Goal: Task Accomplishment & Management: Manage account settings

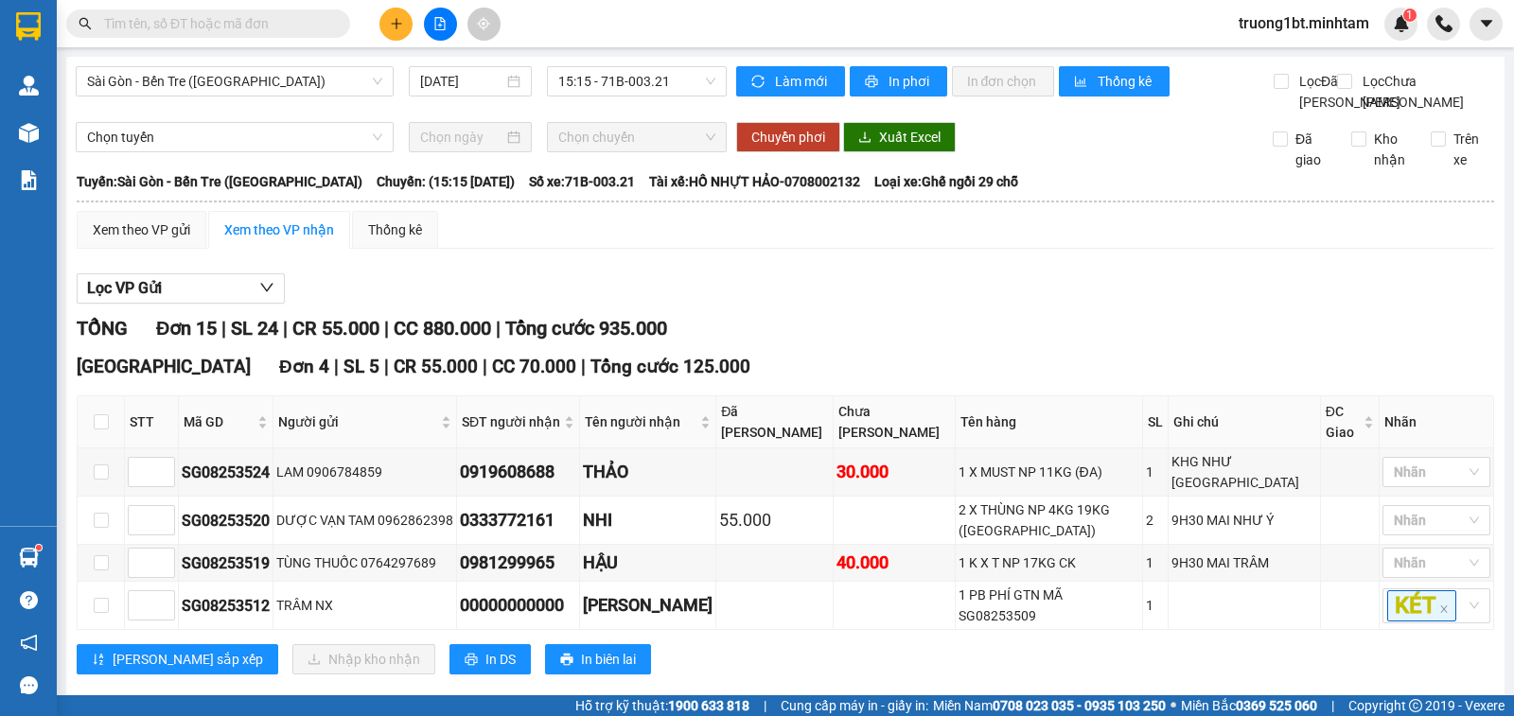
scroll to position [546, 0]
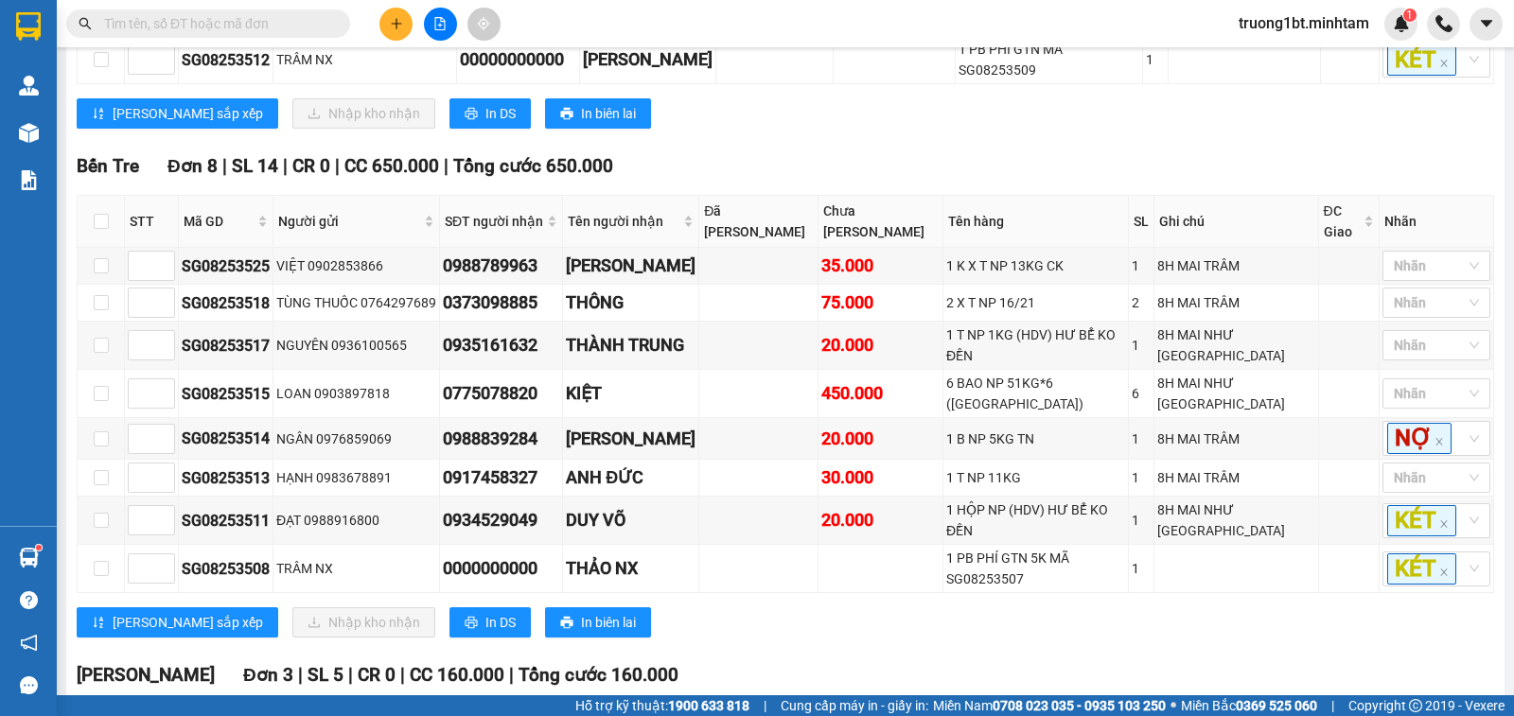
click at [162, 20] on input "text" at bounding box center [215, 23] width 223 height 21
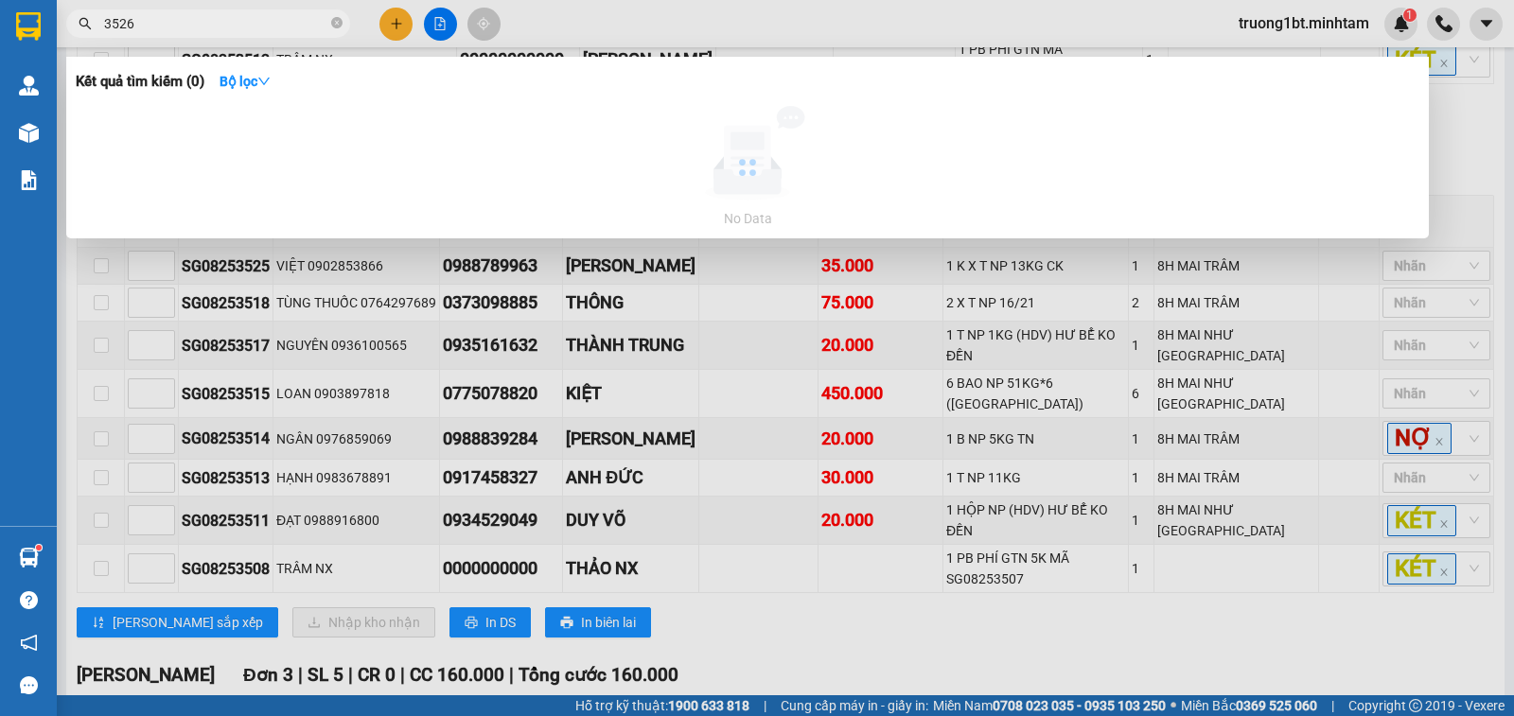
type input "3526"
click at [834, 31] on div at bounding box center [757, 358] width 1514 height 716
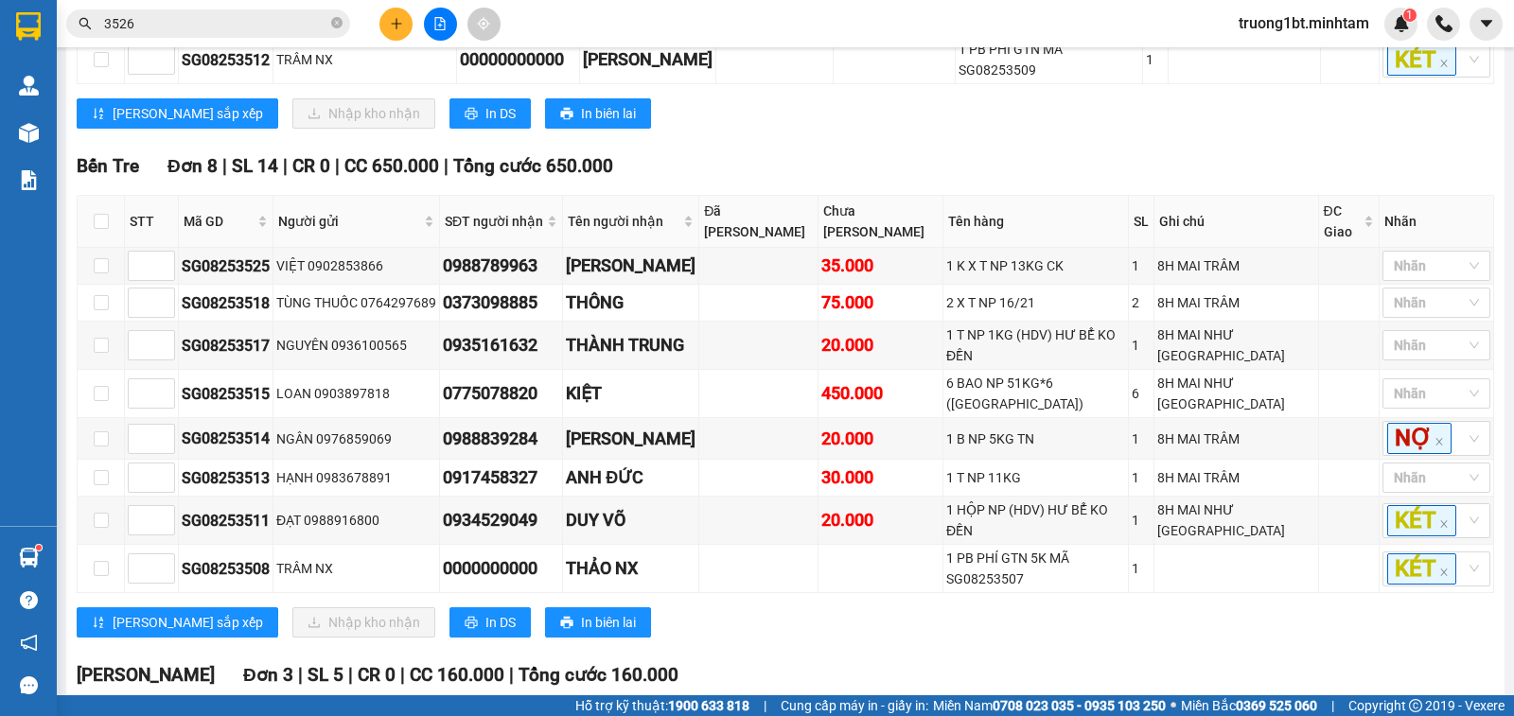
click at [294, 28] on input "3526" at bounding box center [215, 23] width 223 height 21
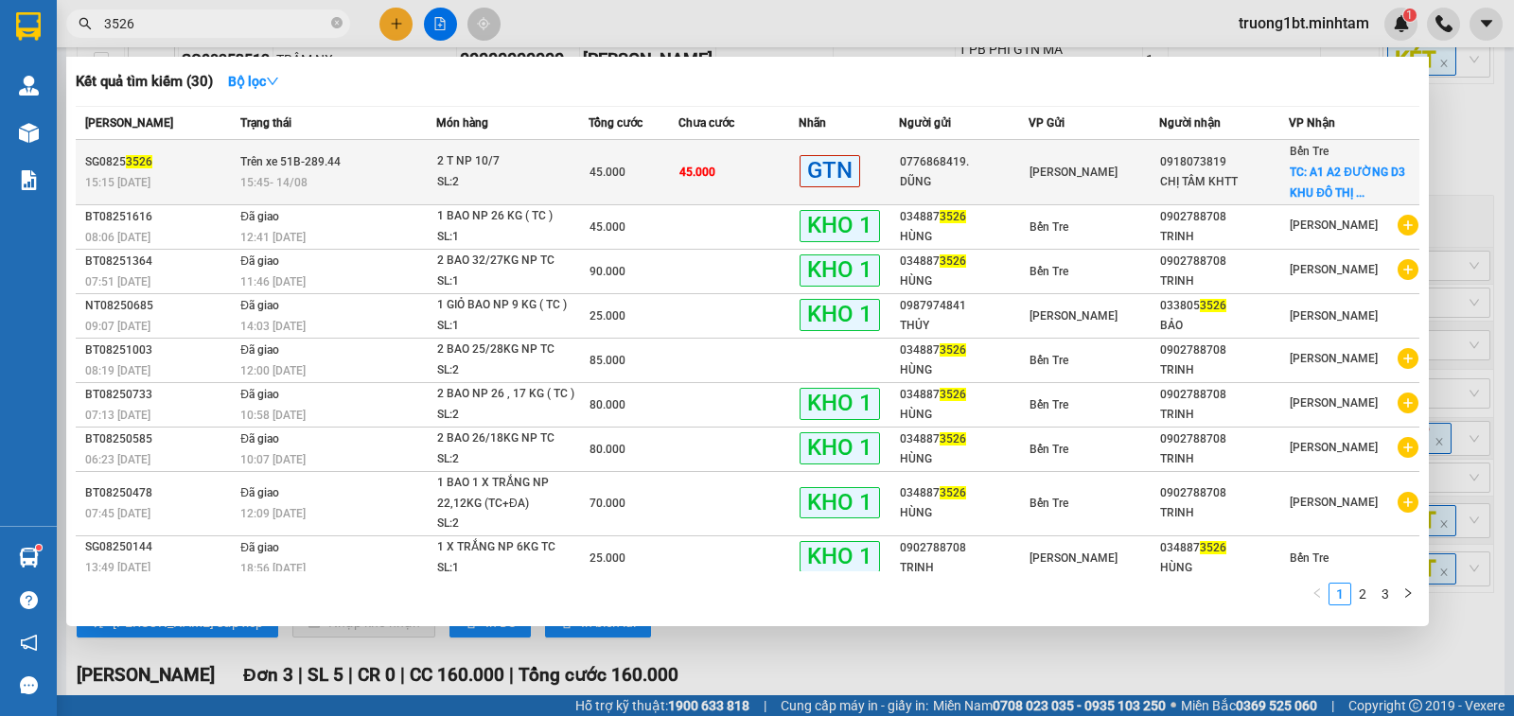
click at [870, 165] on div "GTN" at bounding box center [849, 171] width 98 height 33
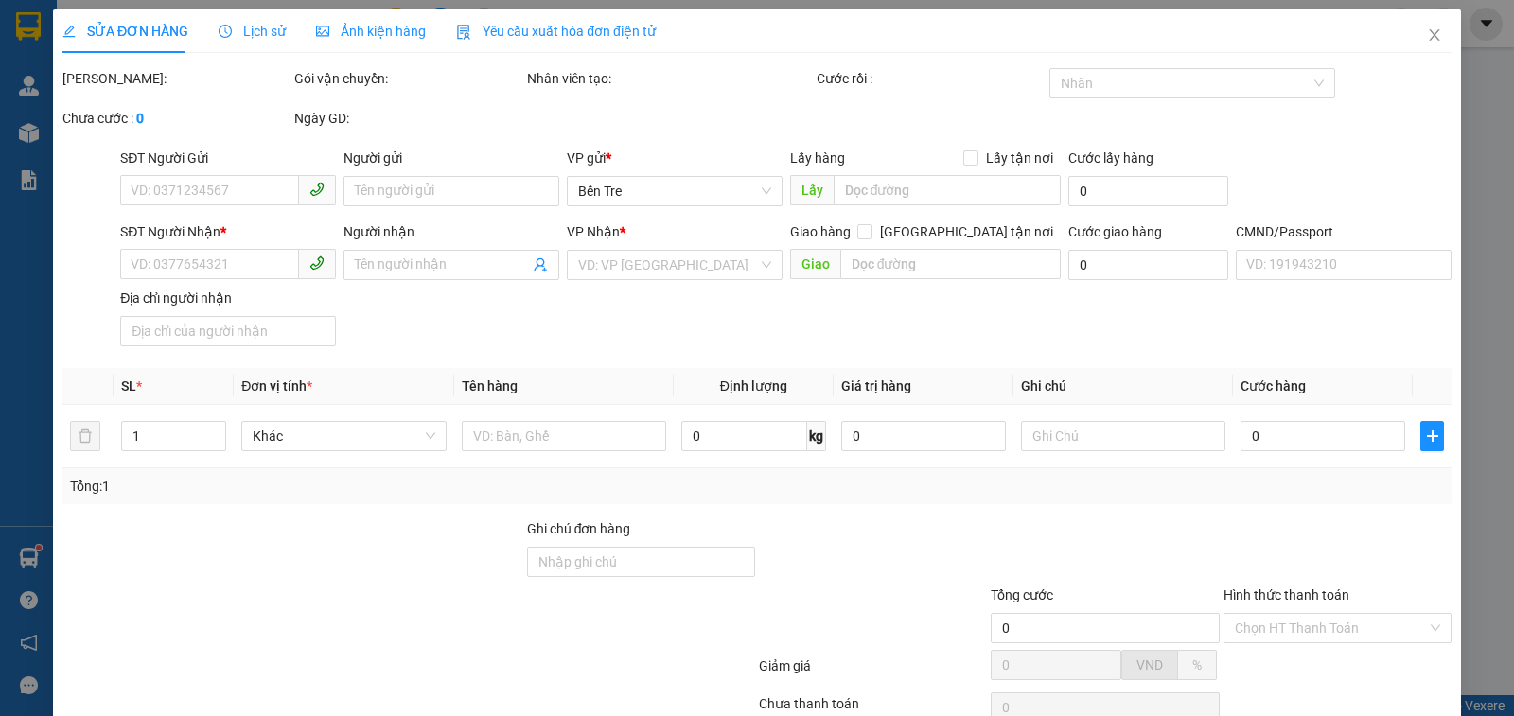
type input "0776868419."
type input "DŨNG"
type input "0918073819"
type input "CHỊ TÂM KHTT"
checkbox input "true"
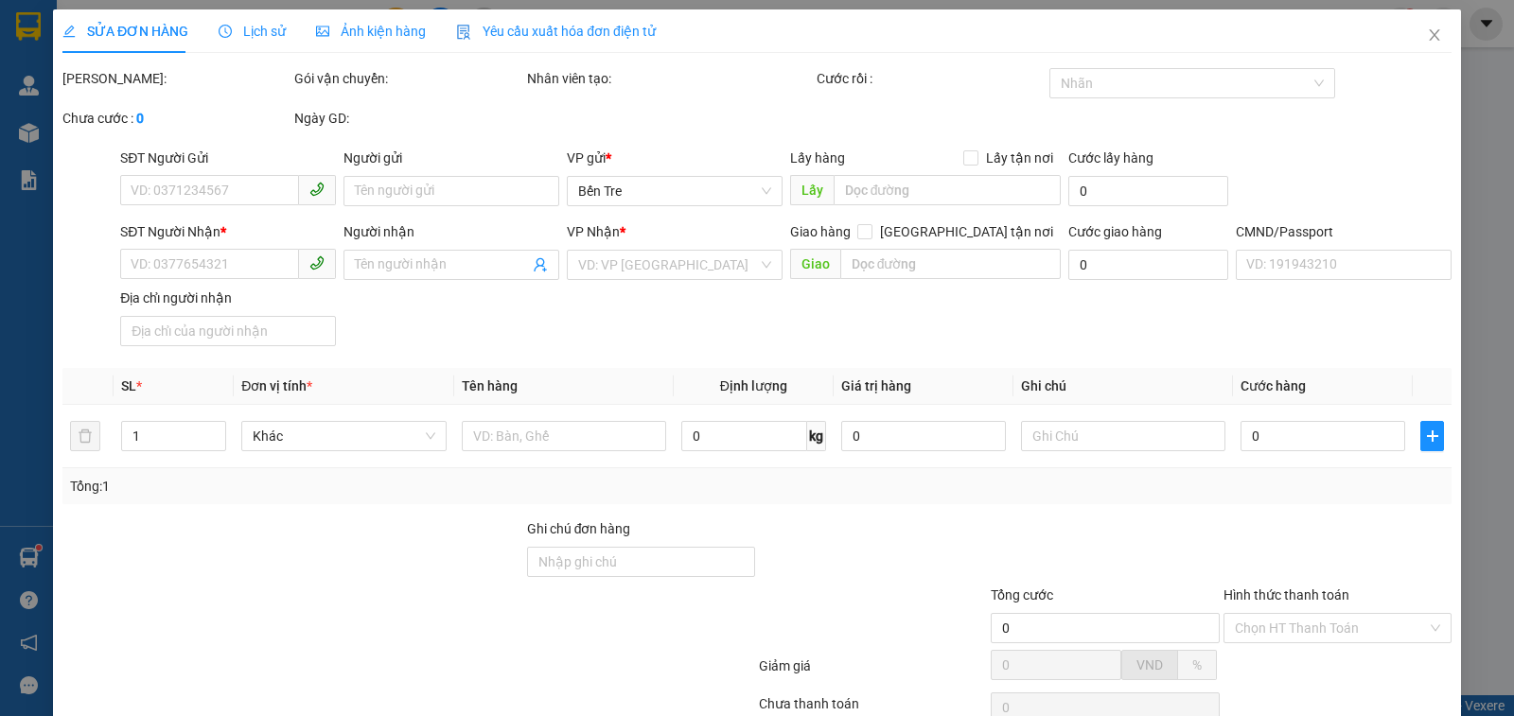
type input "A1 A2 ĐƯỜNG D3 KHU ĐÔ THỊ HƯNG PHÚ TP. BẾN TRE"
type input "GIA VỊ (PHÍ GTN 20K CHƯA THU )"
type input "45.000"
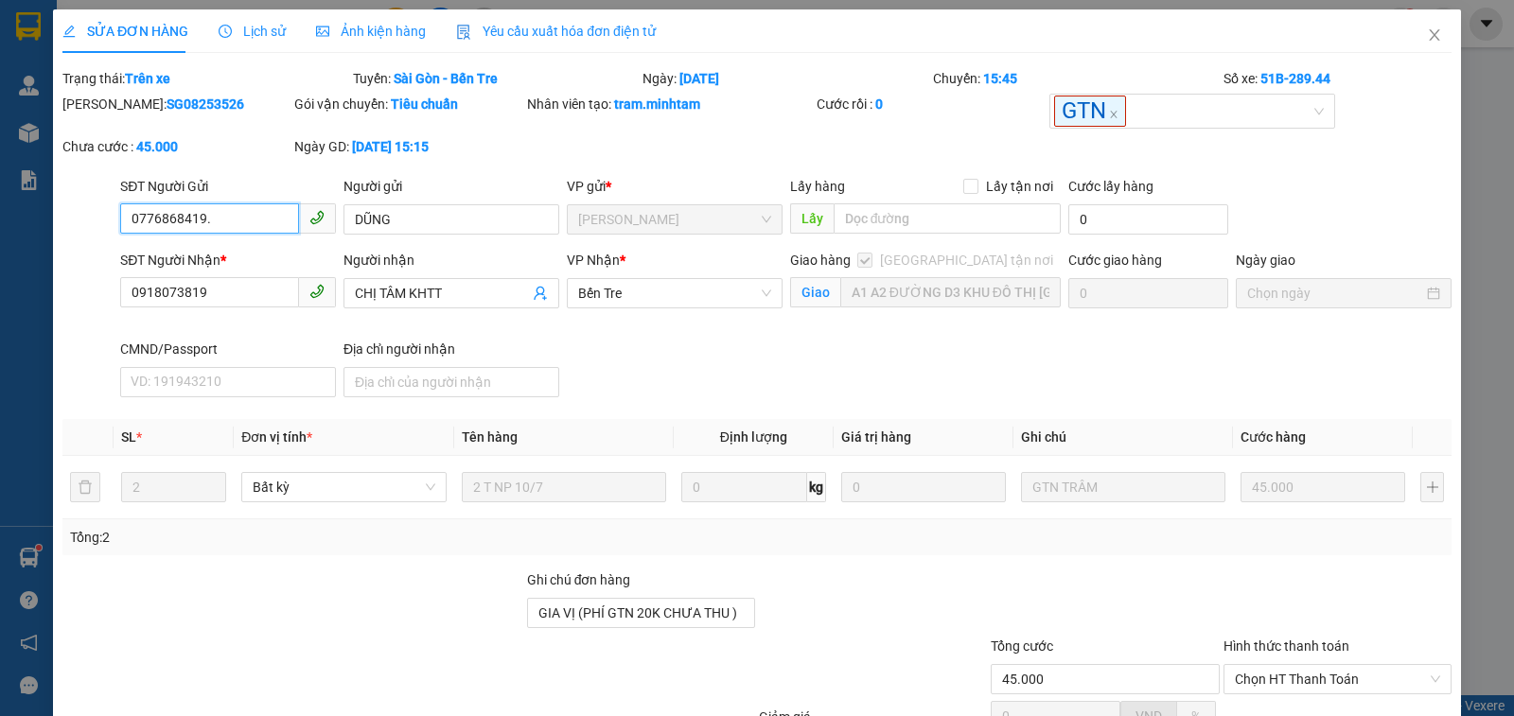
scroll to position [202, 0]
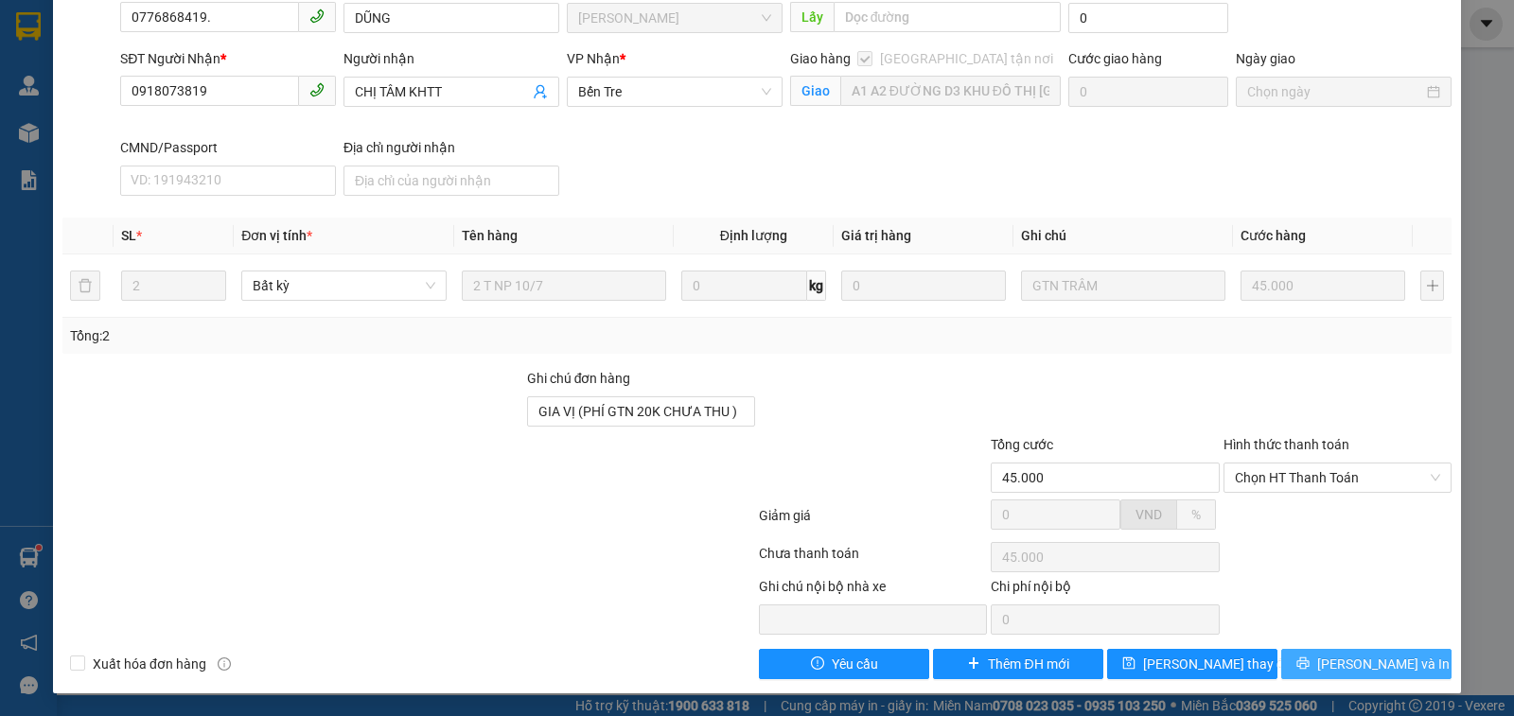
click at [1371, 667] on span "Lưu và In" at bounding box center [1383, 664] width 132 height 21
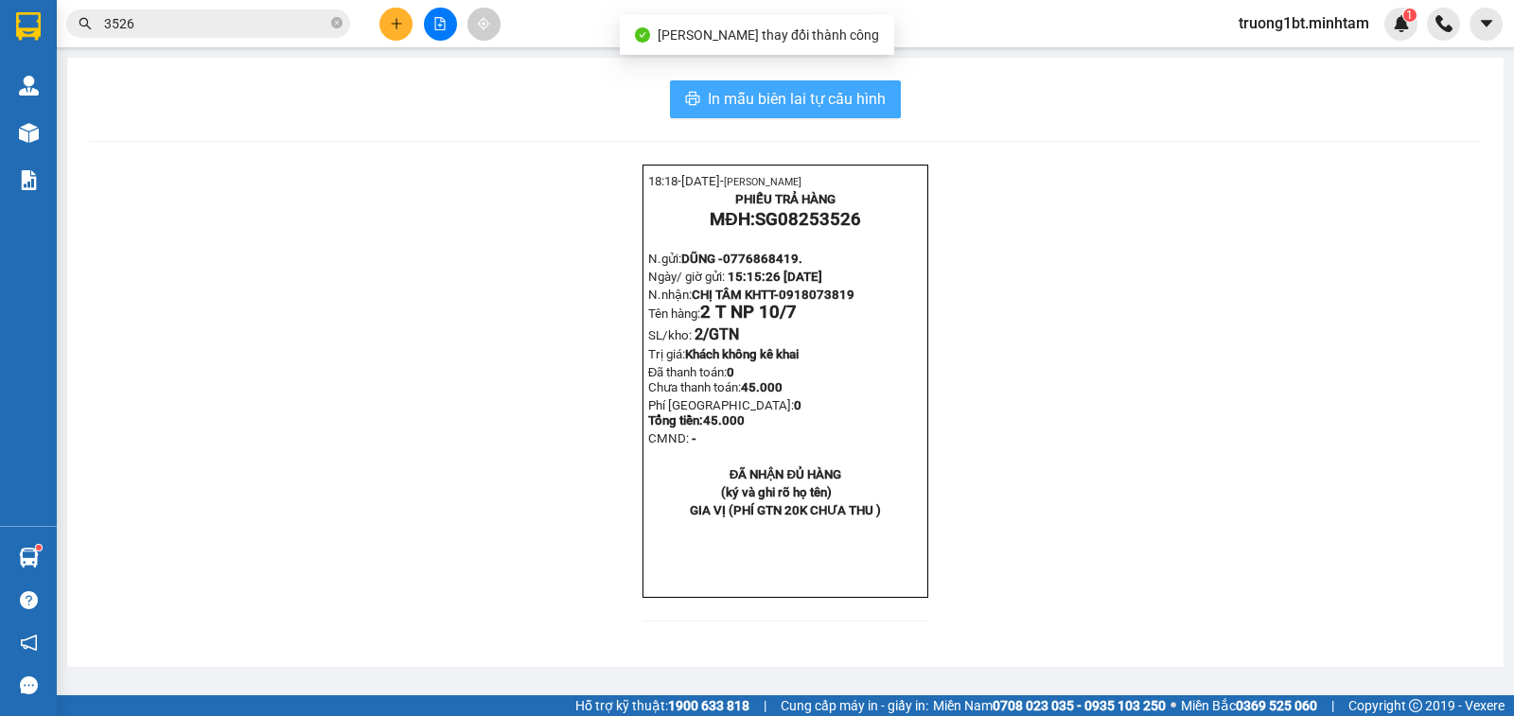
click at [799, 110] on span "In mẫu biên lai tự cấu hình" at bounding box center [797, 99] width 178 height 24
click at [800, 104] on span "In mẫu biên lai tự cấu hình" at bounding box center [797, 99] width 178 height 24
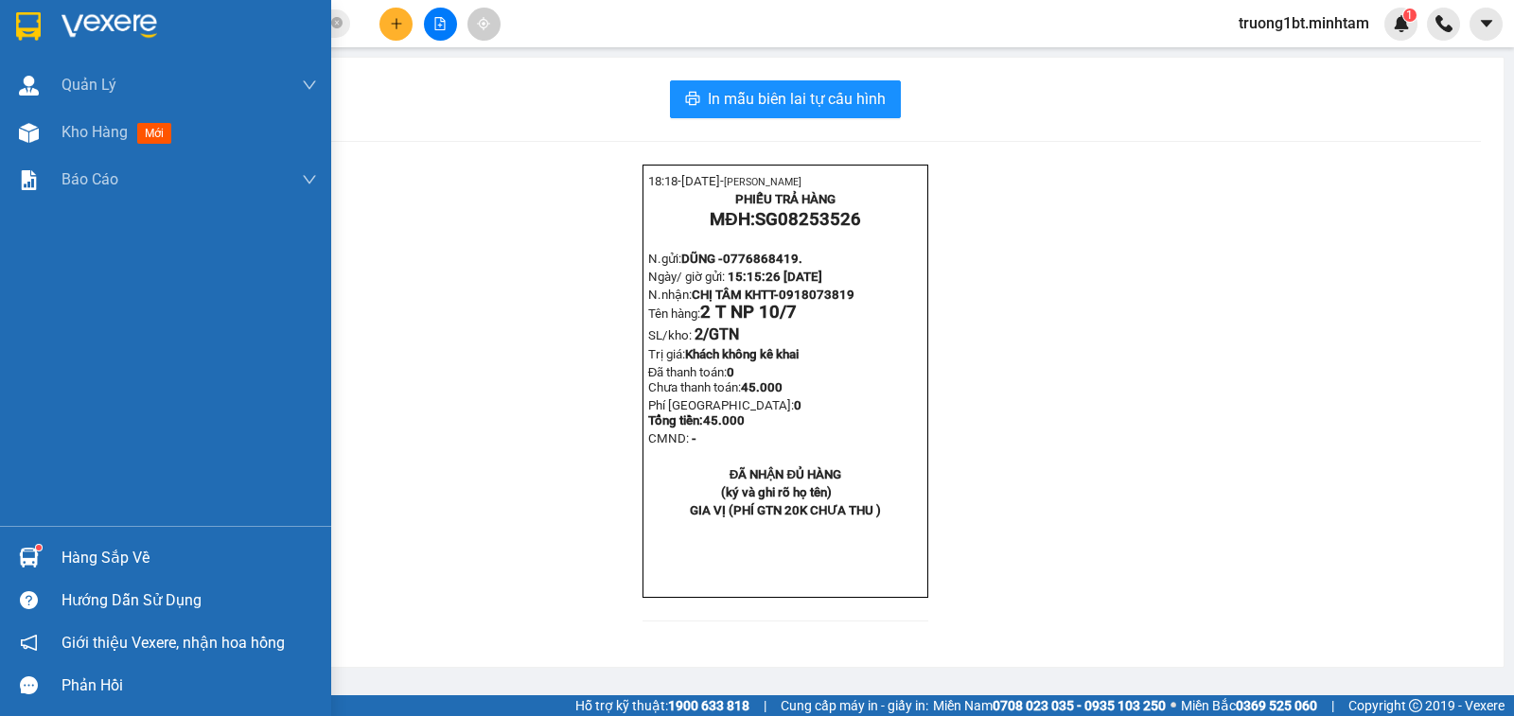
click at [41, 552] on div at bounding box center [28, 557] width 33 height 33
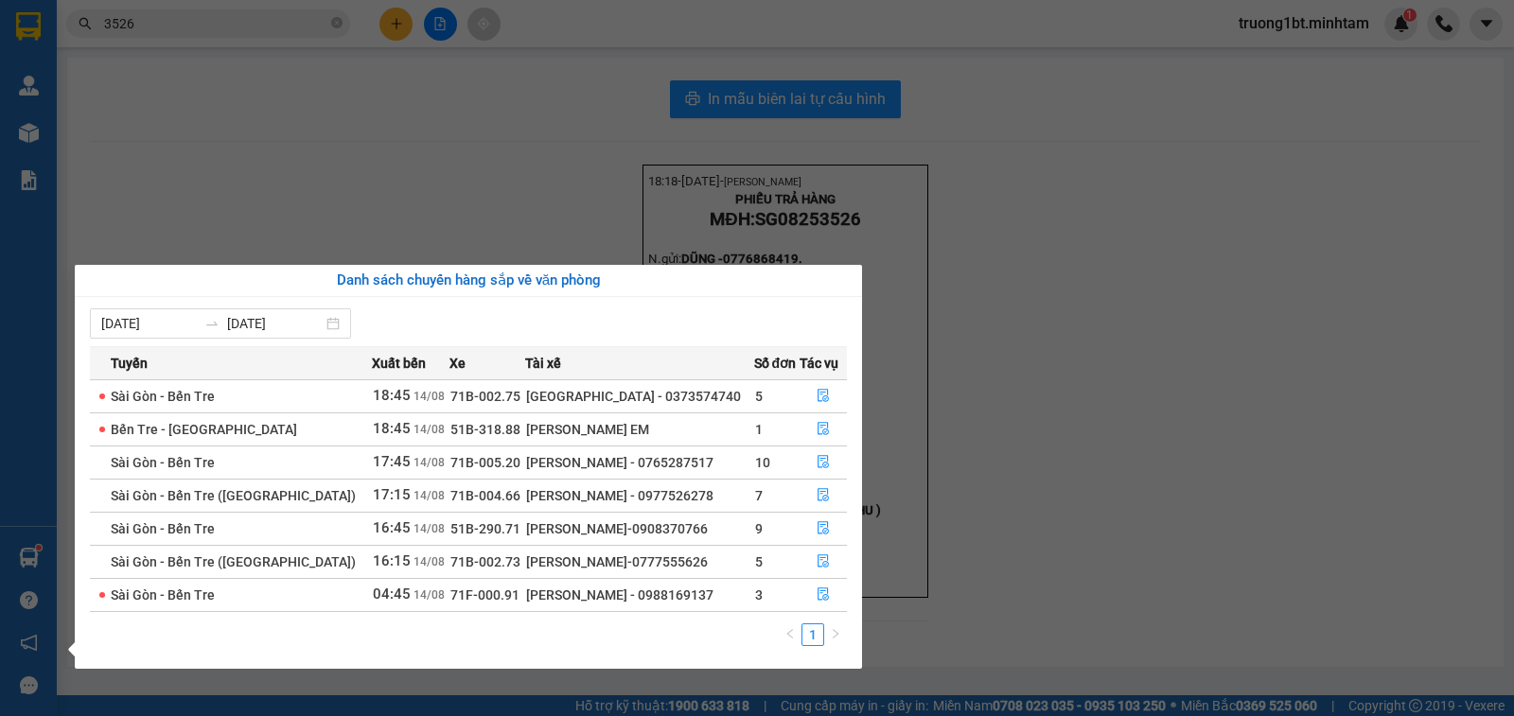
click at [481, 145] on section "Kết quả tìm kiếm ( 30 ) Bộ lọc Mã ĐH Trạng thái Món hàng Tổng cước Chưa cước Nh…" at bounding box center [757, 358] width 1514 height 716
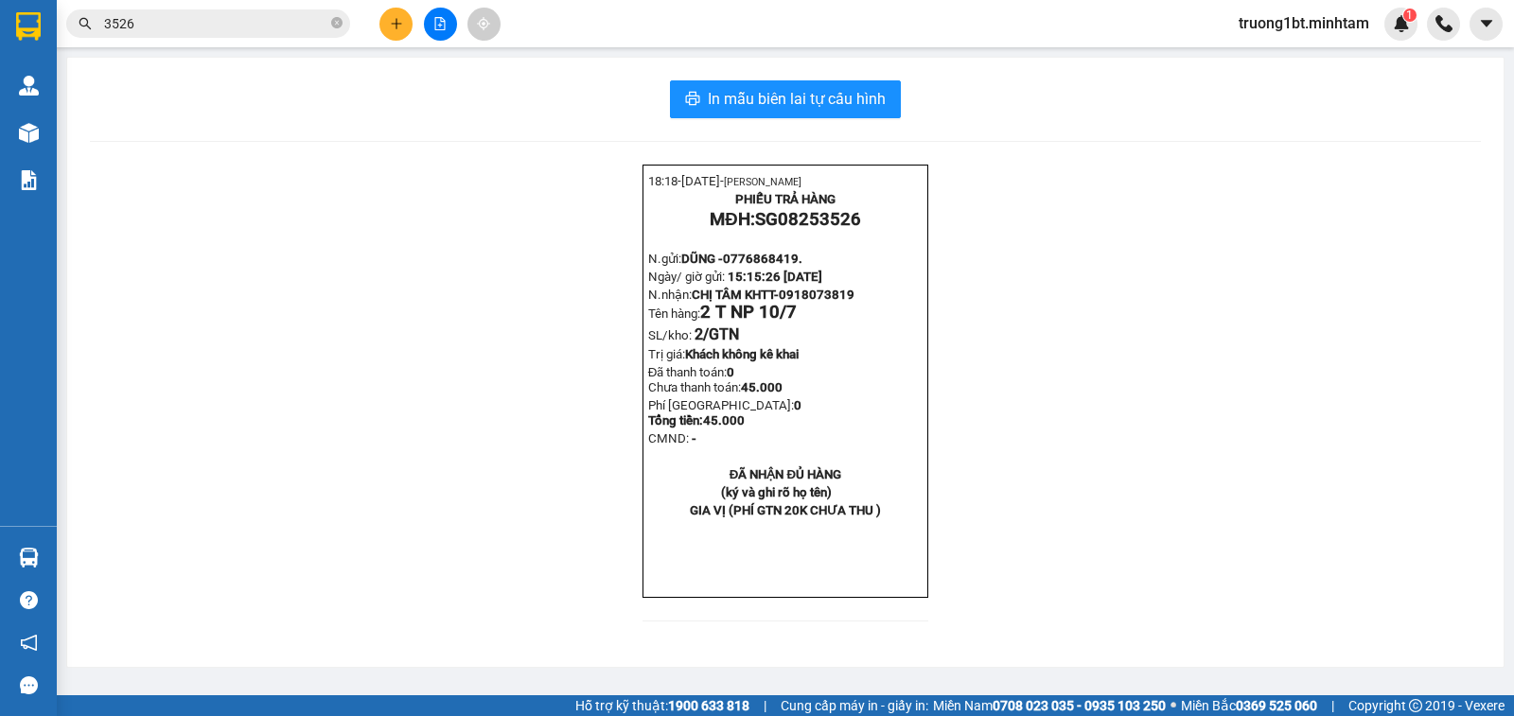
click at [243, 29] on input "3526" at bounding box center [215, 23] width 223 height 21
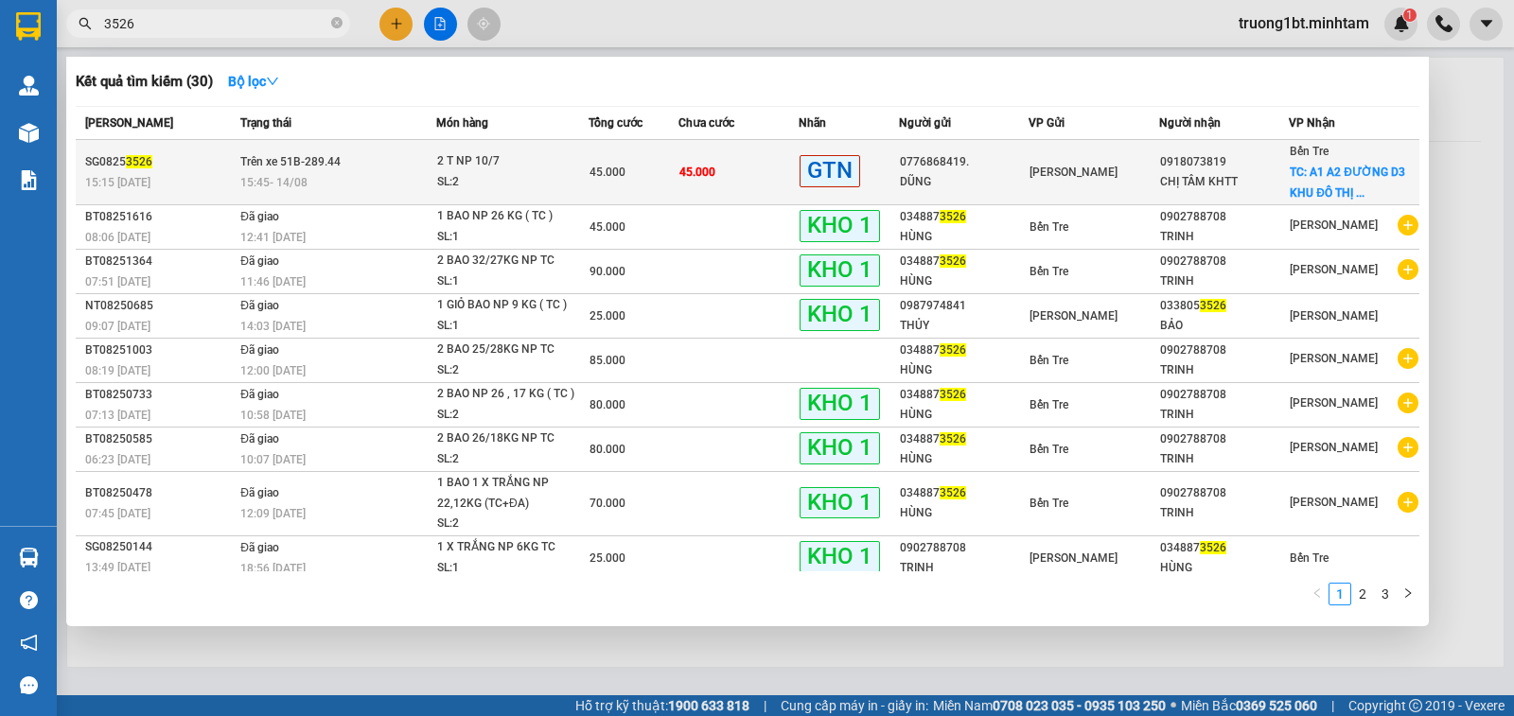
click at [768, 171] on td "45.000" at bounding box center [738, 172] width 120 height 65
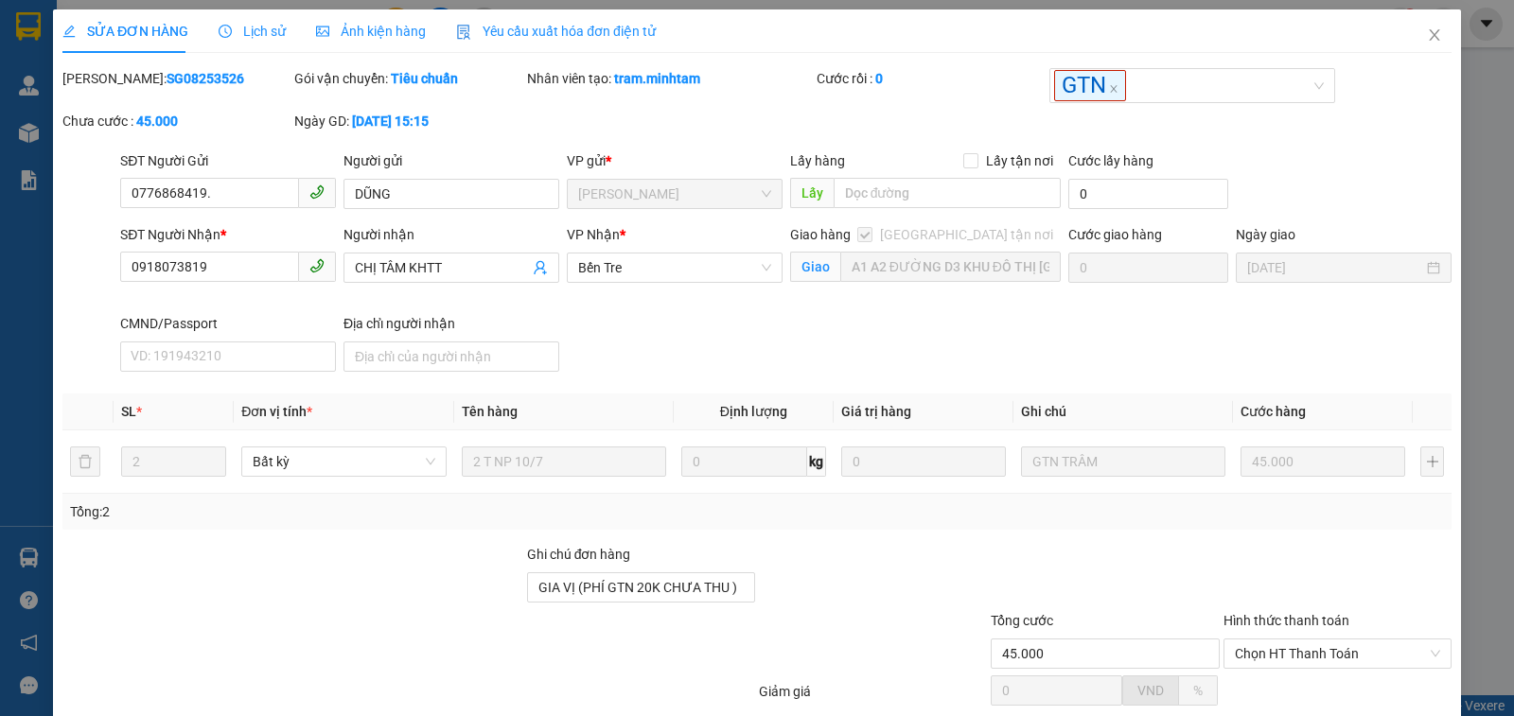
type input "0776868419."
type input "DŨNG"
type input "0918073819"
type input "CHỊ TÂM KHTT"
checkbox input "true"
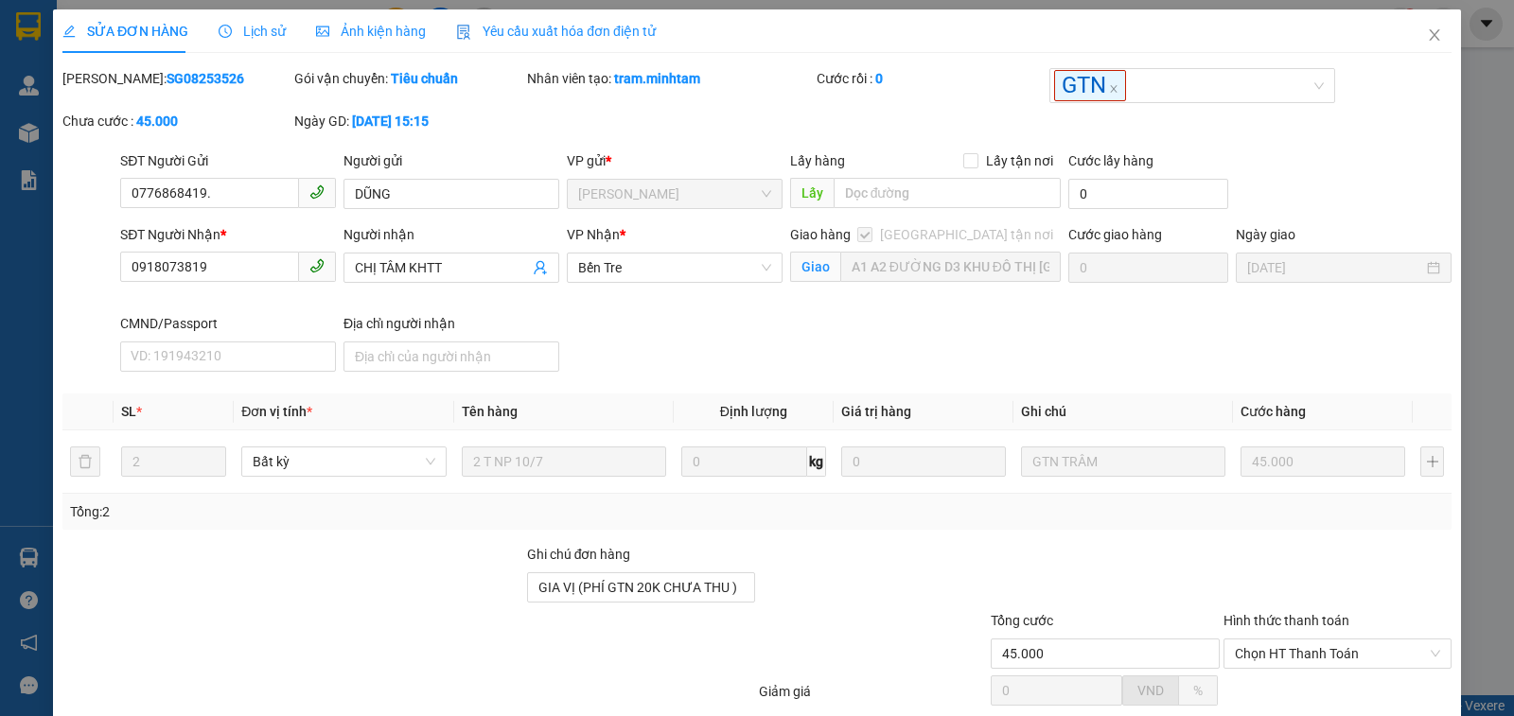
type input "A1 A2 ĐƯỜNG D3 KHU ĐÔ THỊ HƯNG PHÚ TP. BẾN TRE"
type input "GIA VỊ (PHÍ GTN 20K CHƯA THU )"
type input "45.000"
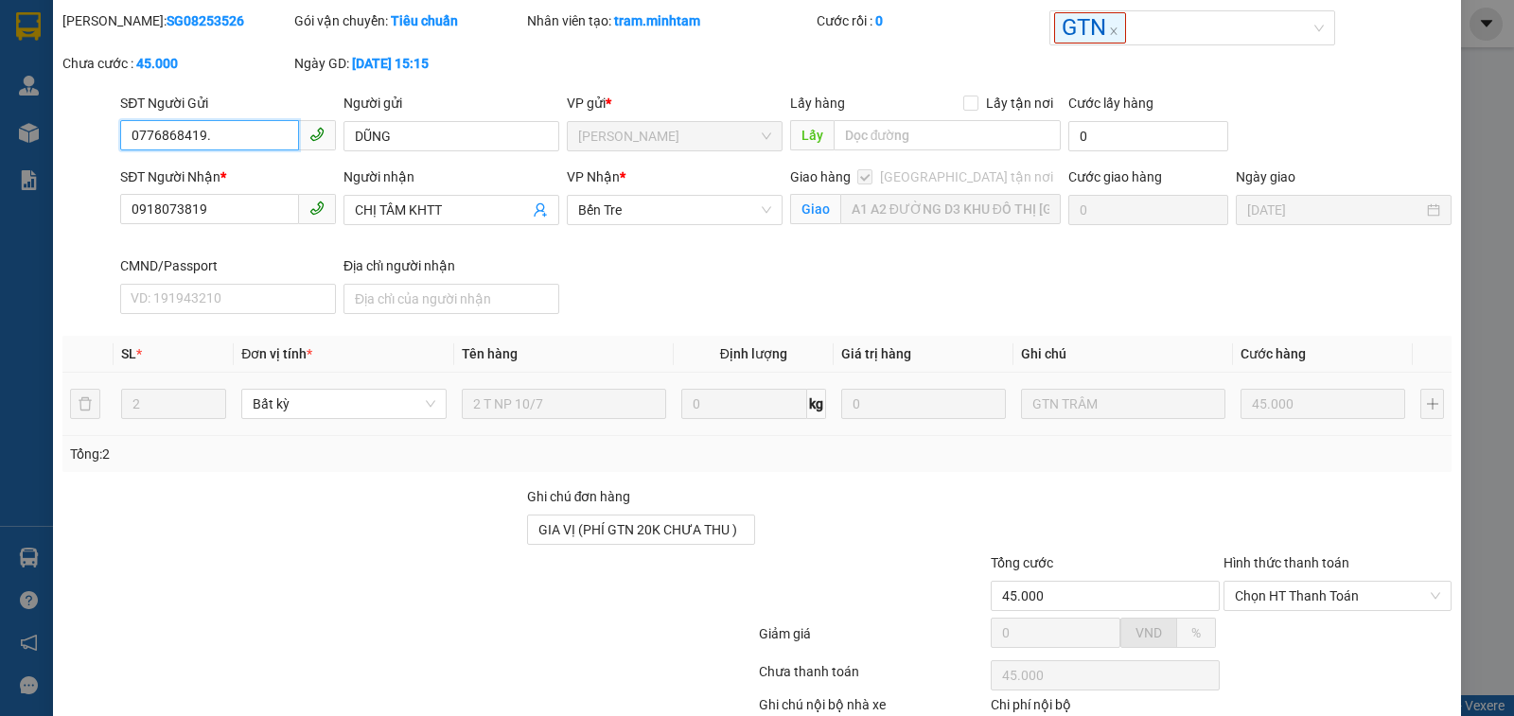
scroll to position [176, 0]
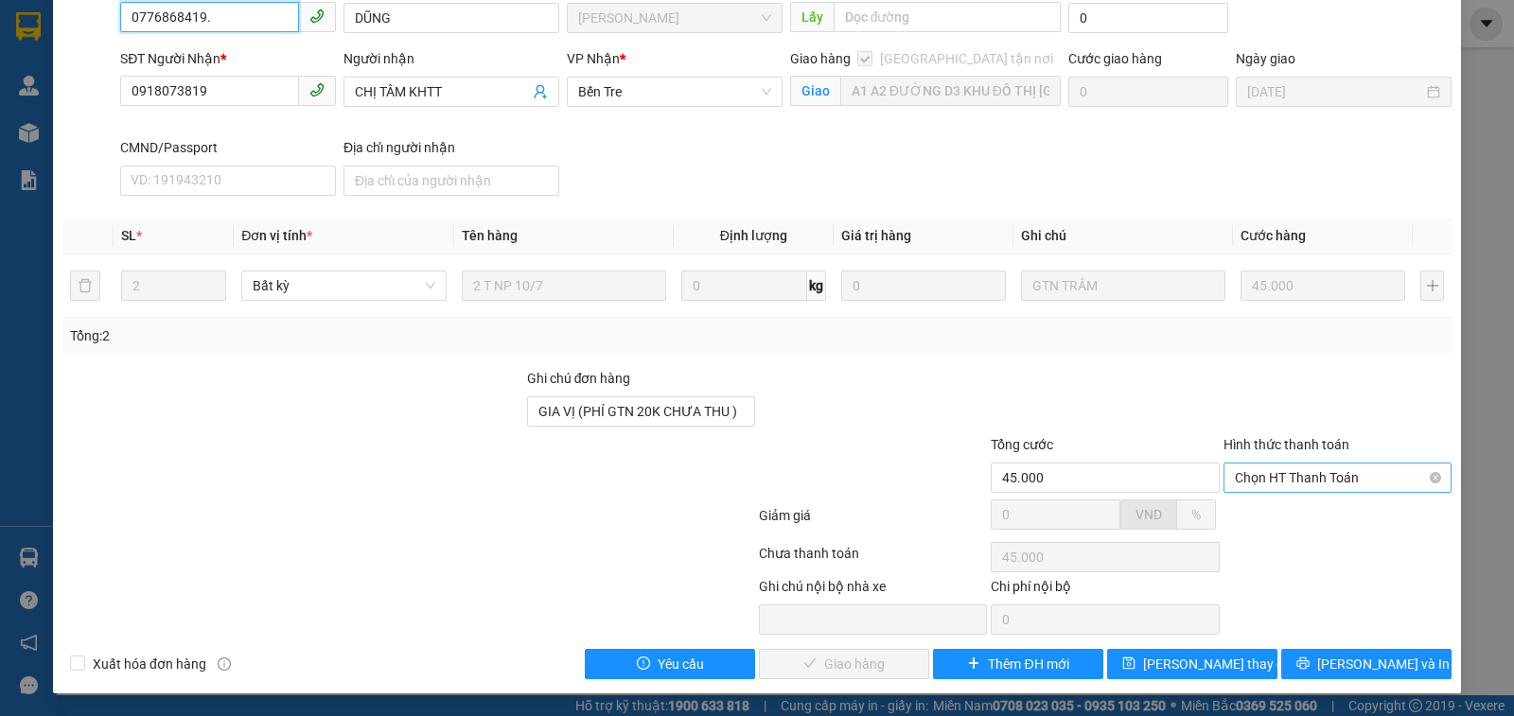
click at [1310, 488] on span "Chọn HT Thanh Toán" at bounding box center [1337, 478] width 205 height 28
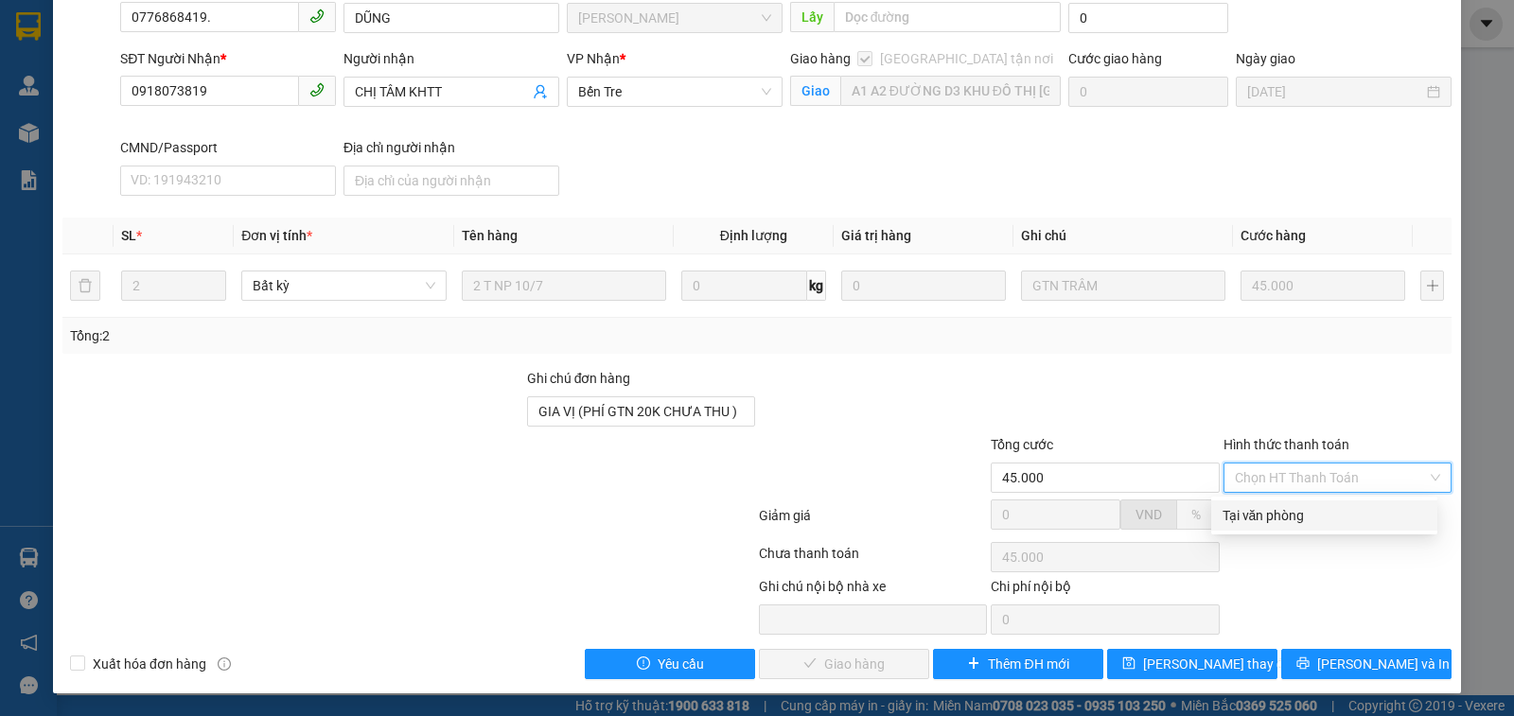
click at [1292, 520] on div "Tại văn phòng" at bounding box center [1323, 515] width 203 height 21
type input "0"
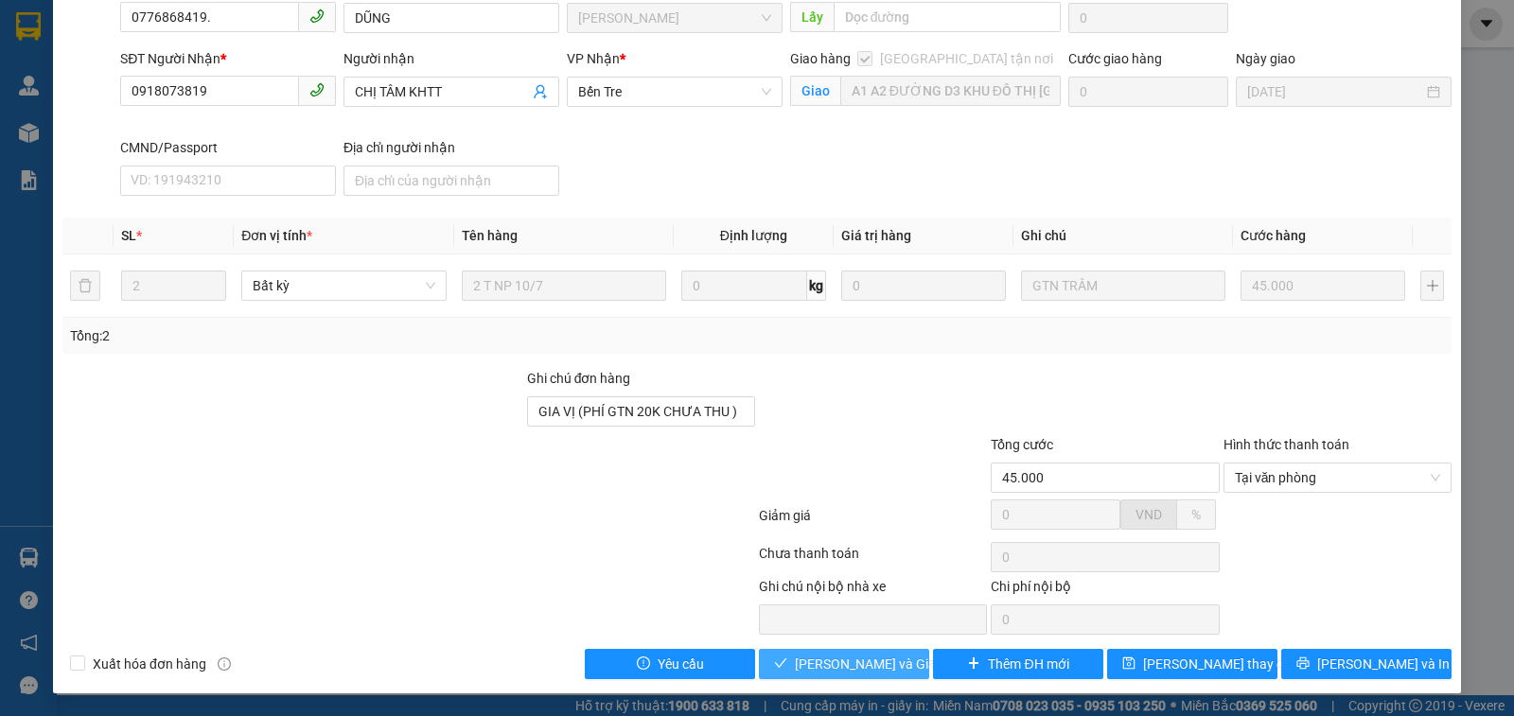
click at [883, 658] on span "Lưu và Giao hàng" at bounding box center [886, 664] width 182 height 21
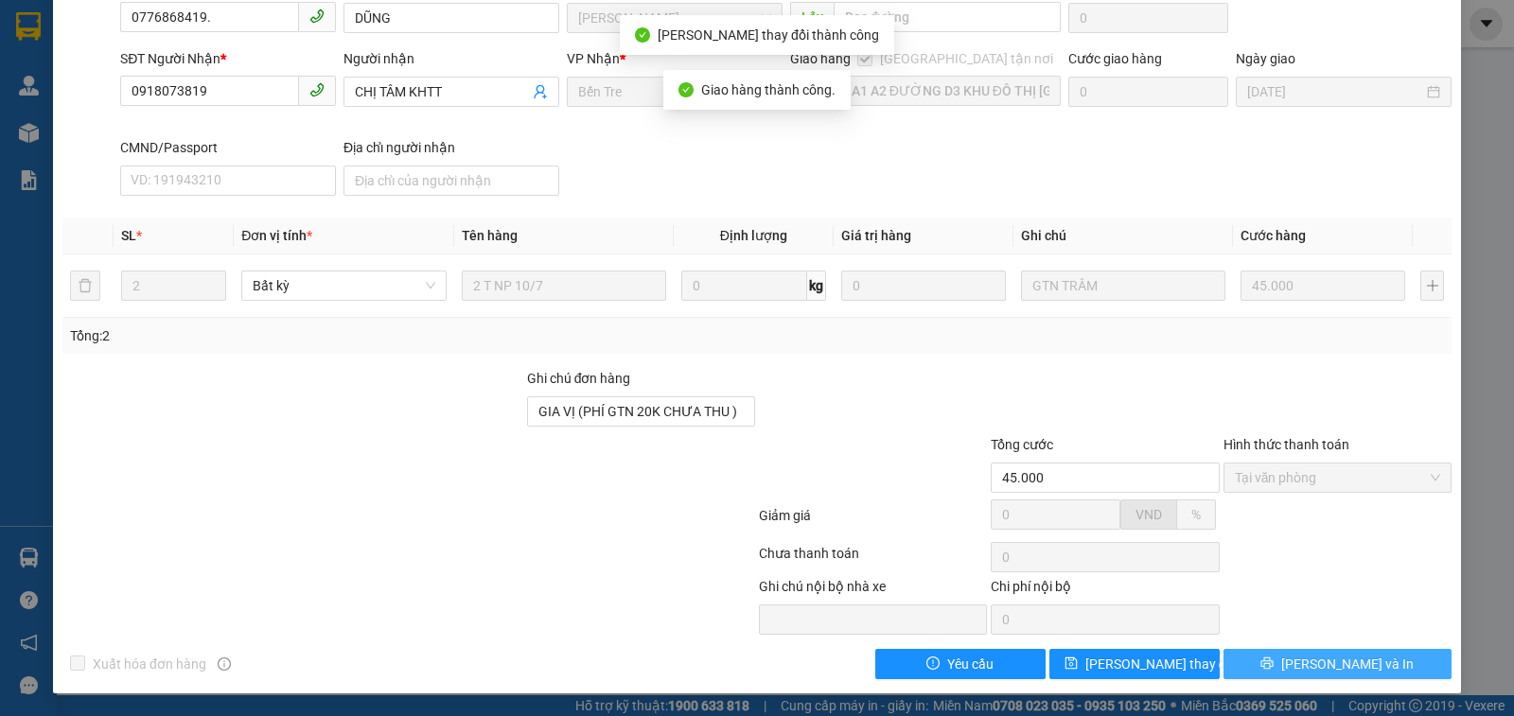
click at [1323, 665] on span "Lưu và In" at bounding box center [1347, 664] width 132 height 21
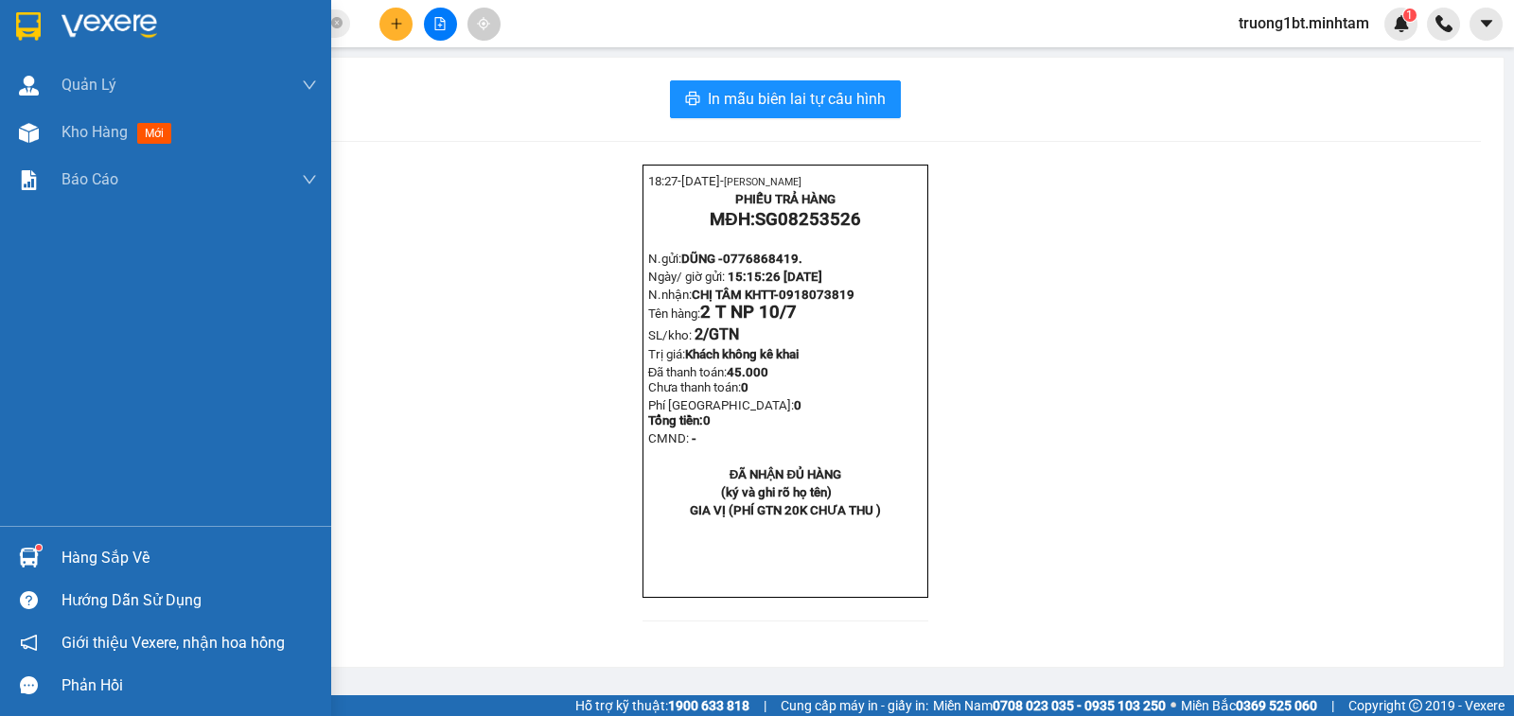
drag, startPoint x: 45, startPoint y: 555, endPoint x: 96, endPoint y: 521, distance: 60.6
click at [48, 551] on div "Hàng sắp về" at bounding box center [165, 557] width 331 height 43
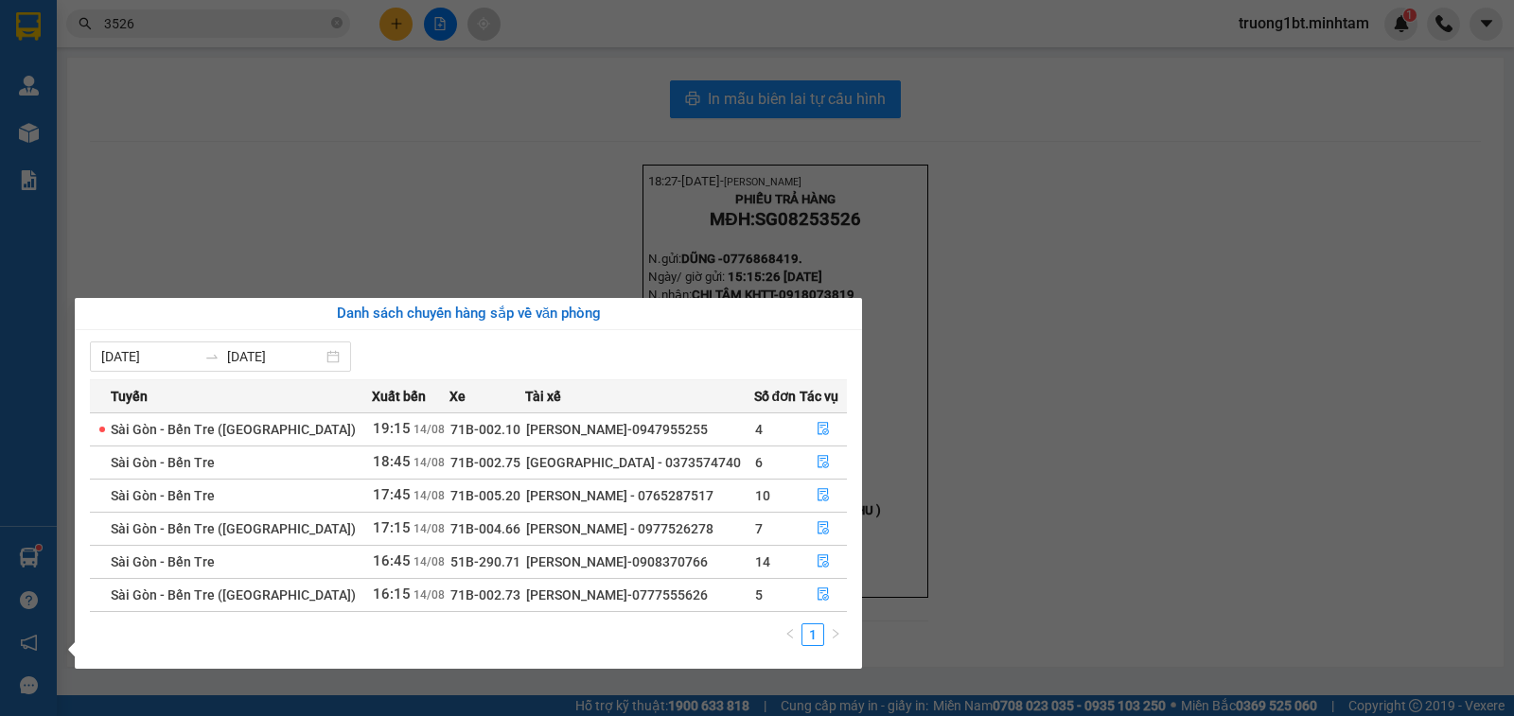
click at [431, 183] on section "Kết quả tìm kiếm ( 30 ) Bộ lọc Mã ĐH Trạng thái Món hàng Tổng cước Chưa cước Nh…" at bounding box center [757, 358] width 1514 height 716
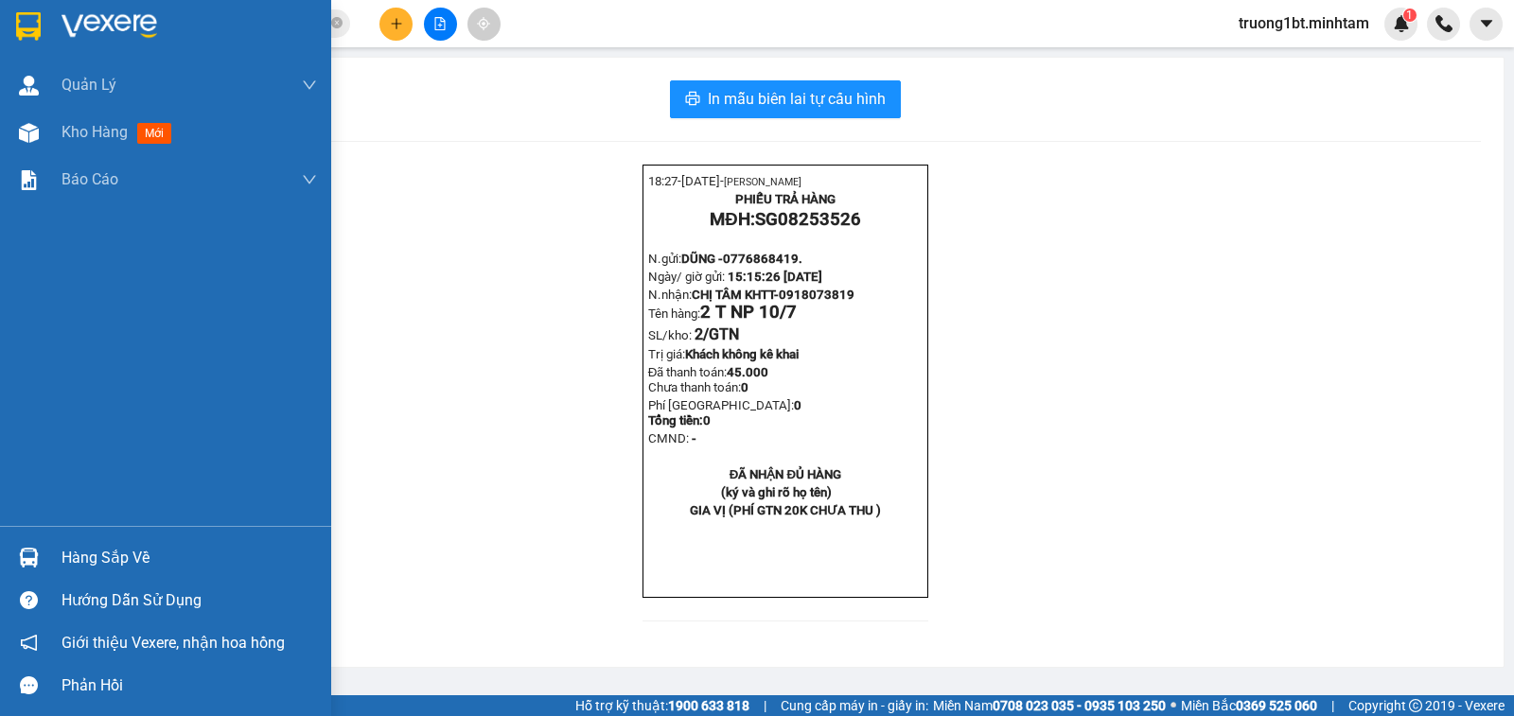
click at [20, 25] on img at bounding box center [28, 26] width 25 height 28
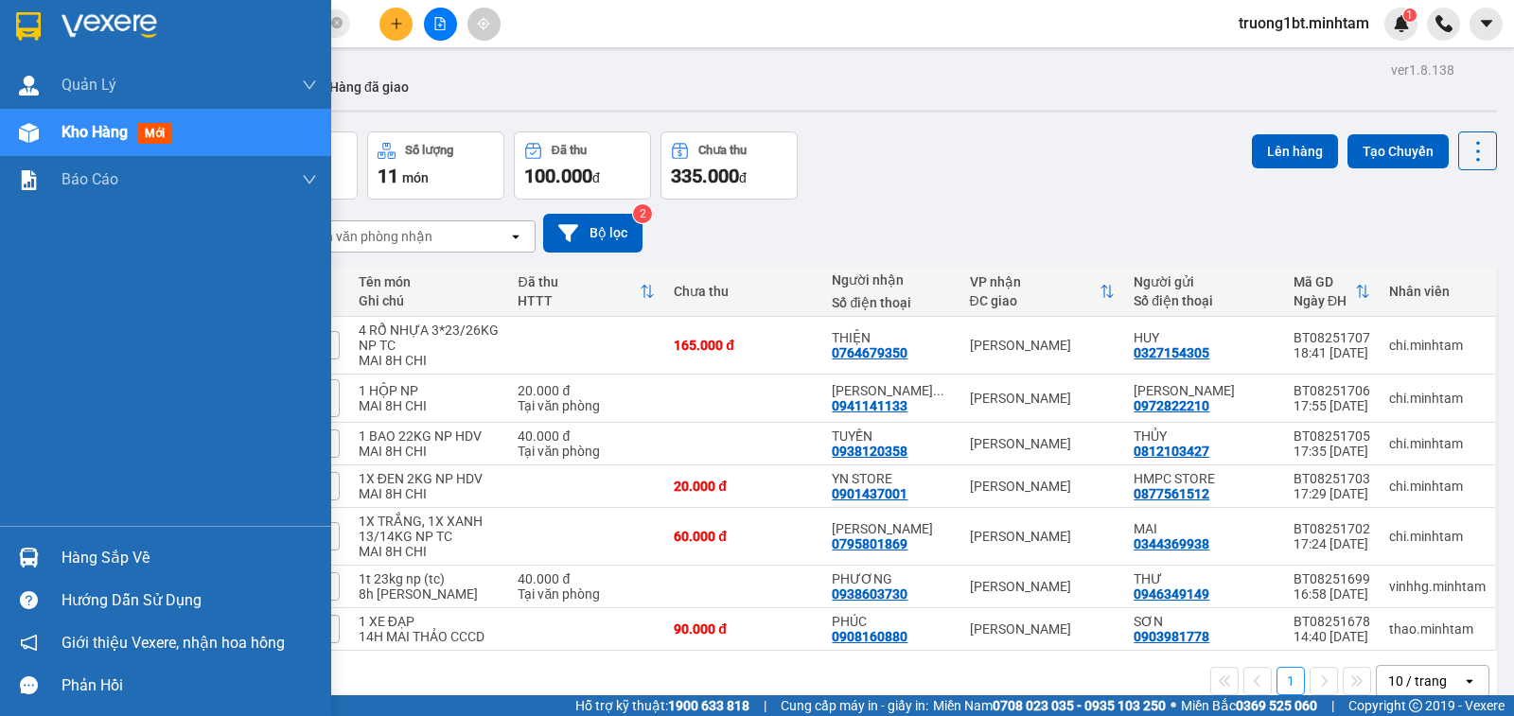
drag, startPoint x: 63, startPoint y: 566, endPoint x: 163, endPoint y: 470, distance: 137.8
click at [64, 566] on div "Hàng sắp về" at bounding box center [189, 558] width 255 height 28
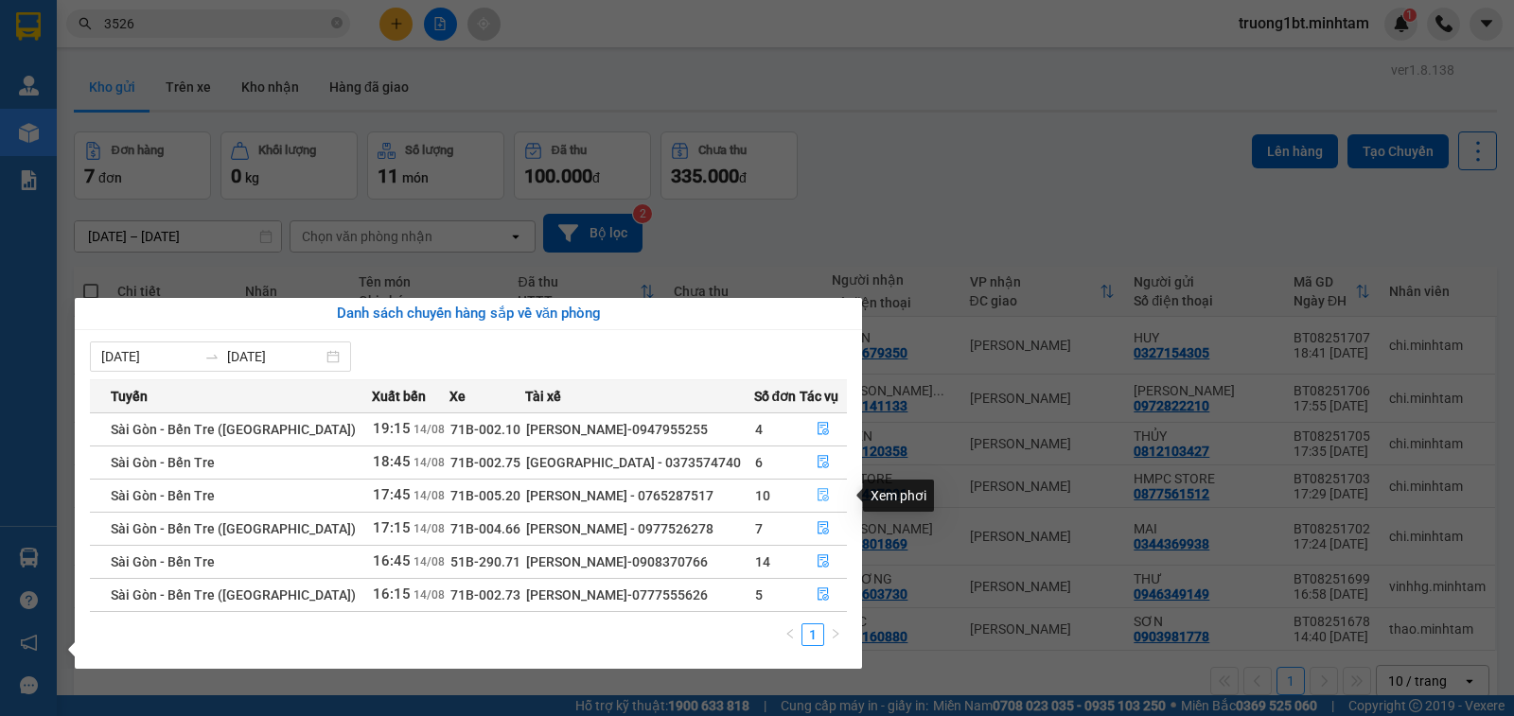
click at [826, 483] on button "button" at bounding box center [823, 496] width 46 height 30
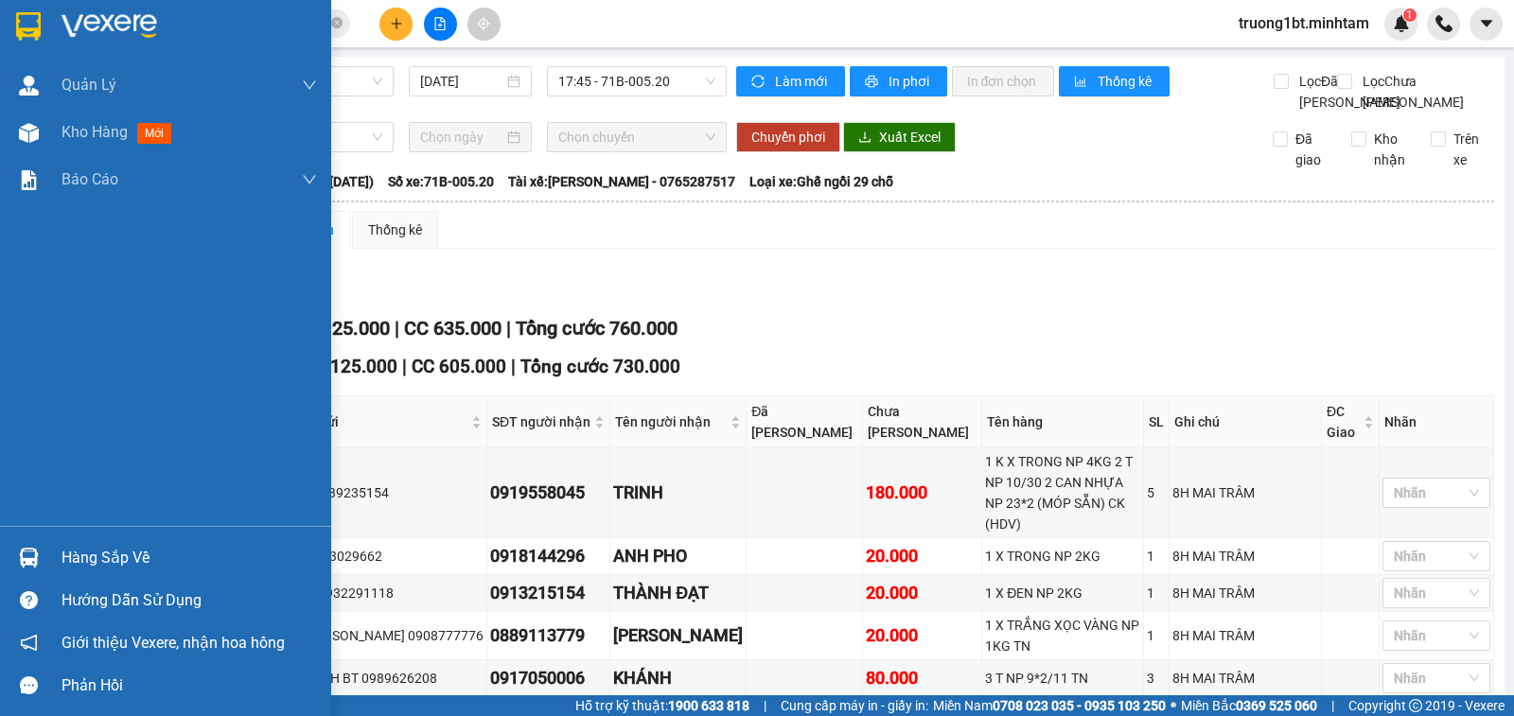
click at [17, 23] on img at bounding box center [28, 26] width 25 height 28
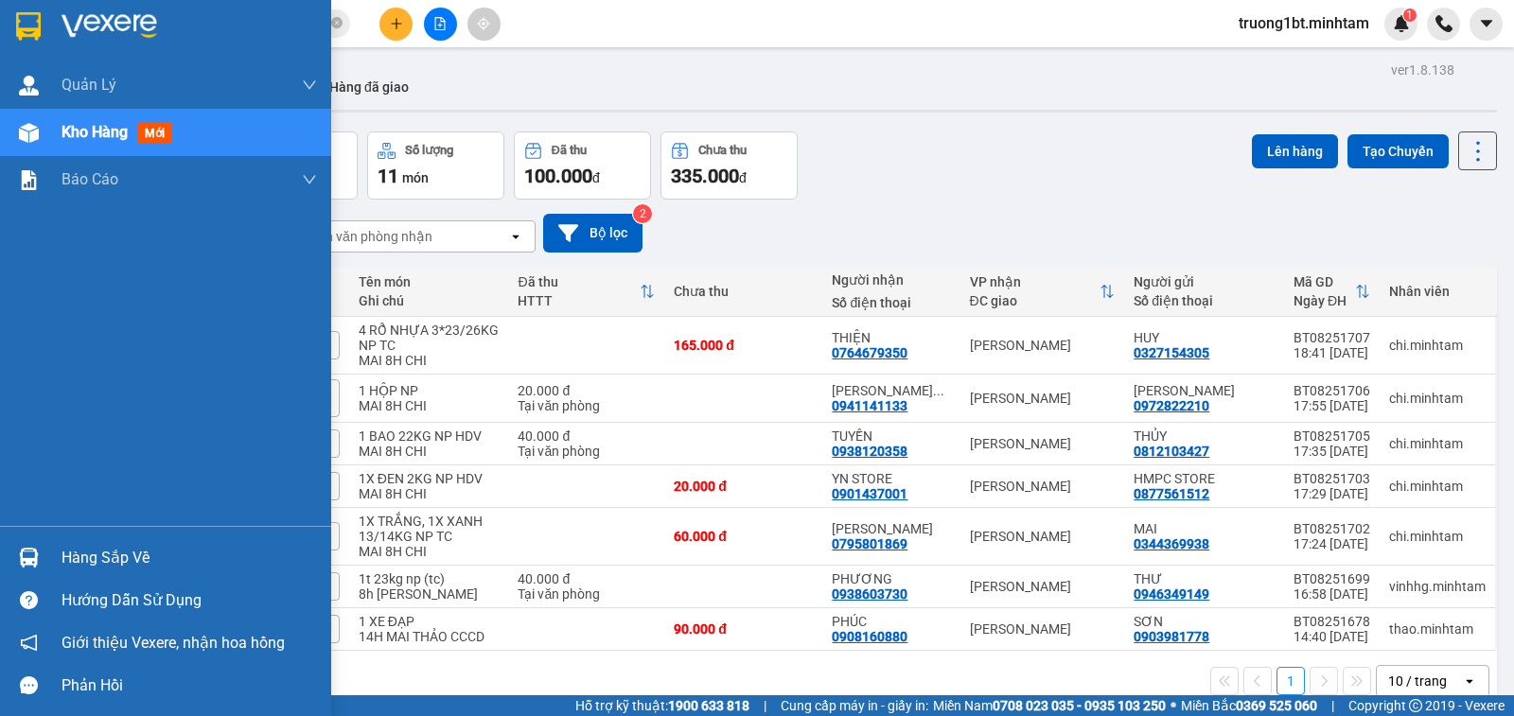
drag, startPoint x: 38, startPoint y: 557, endPoint x: 52, endPoint y: 531, distance: 30.1
click at [39, 557] on div at bounding box center [28, 557] width 33 height 33
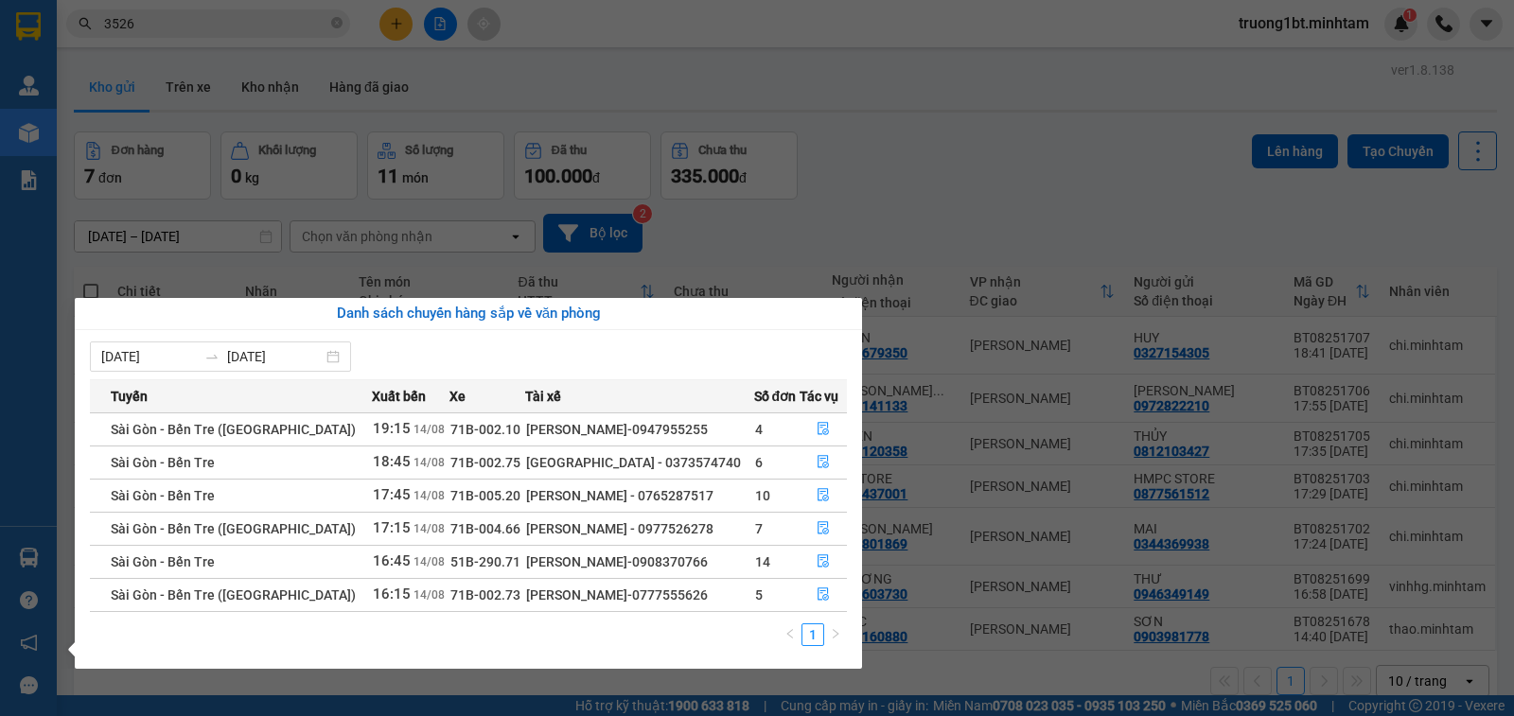
click at [391, 23] on section "Kết quả tìm kiếm ( 30 ) Bộ lọc Mã ĐH Trạng thái Món hàng Tổng cước Chưa cước Nh…" at bounding box center [757, 358] width 1514 height 716
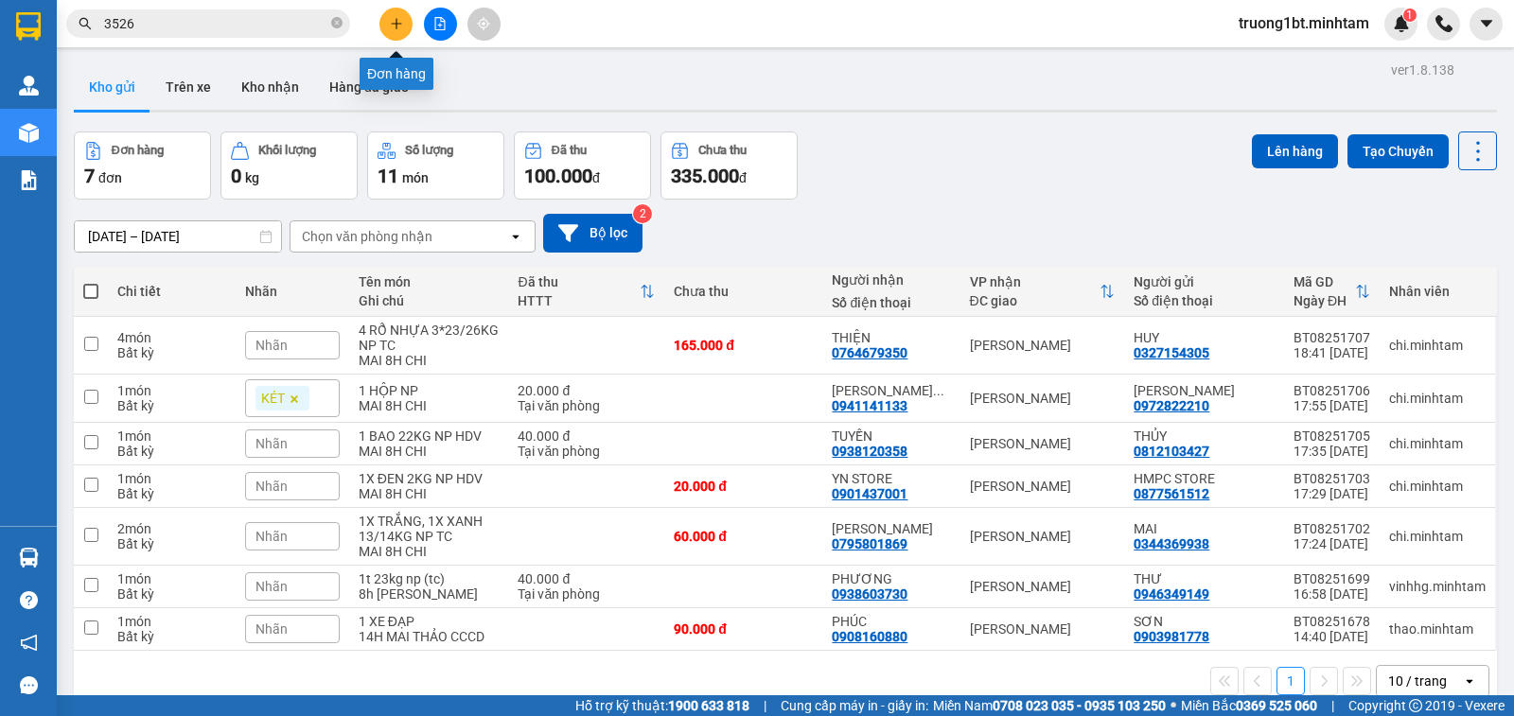
click at [391, 23] on icon "plus" at bounding box center [396, 23] width 13 height 13
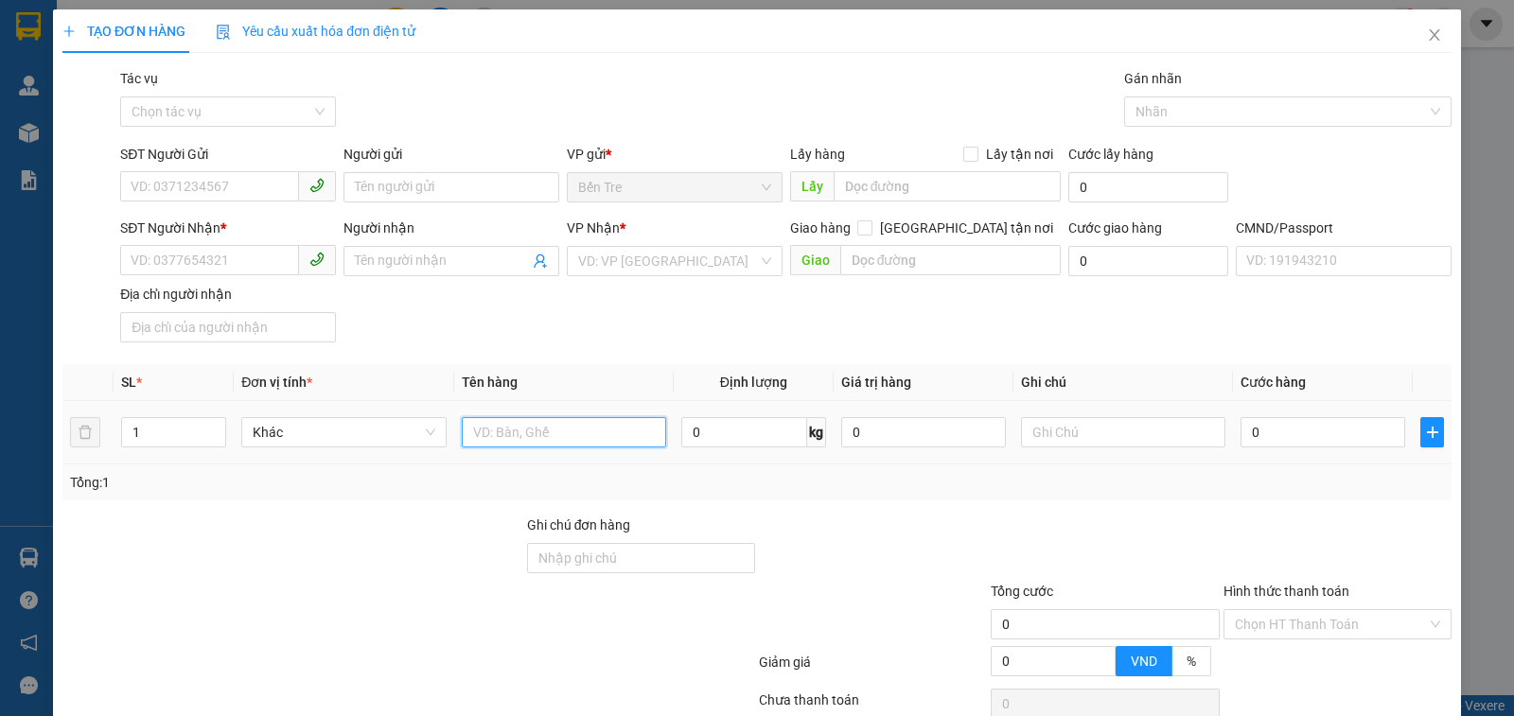
click at [561, 446] on input "text" at bounding box center [564, 432] width 204 height 30
type input "1 X ĐEN NP 16KG"
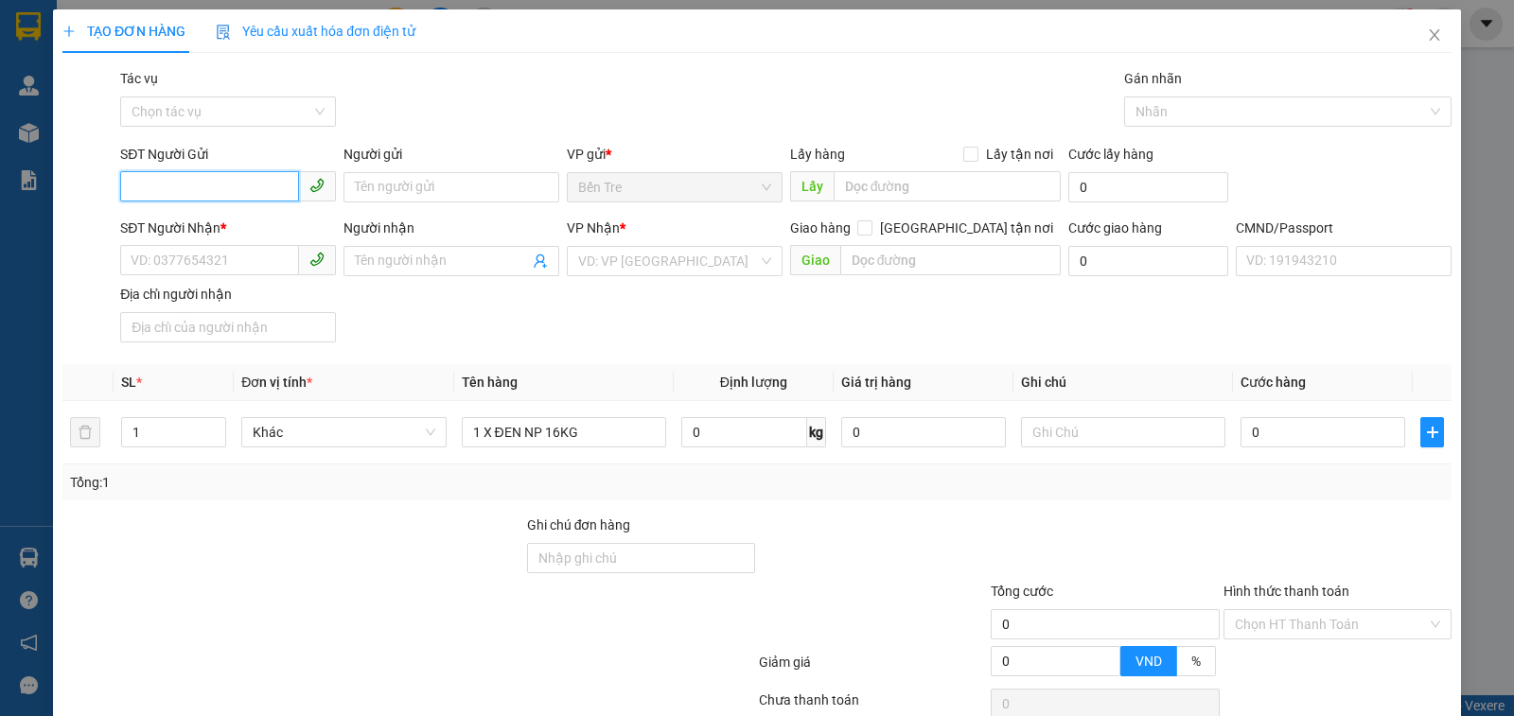
click at [244, 185] on input "SĐT Người Gửi" at bounding box center [209, 186] width 179 height 30
click at [410, 192] on input "Người gửi" at bounding box center [451, 187] width 216 height 30
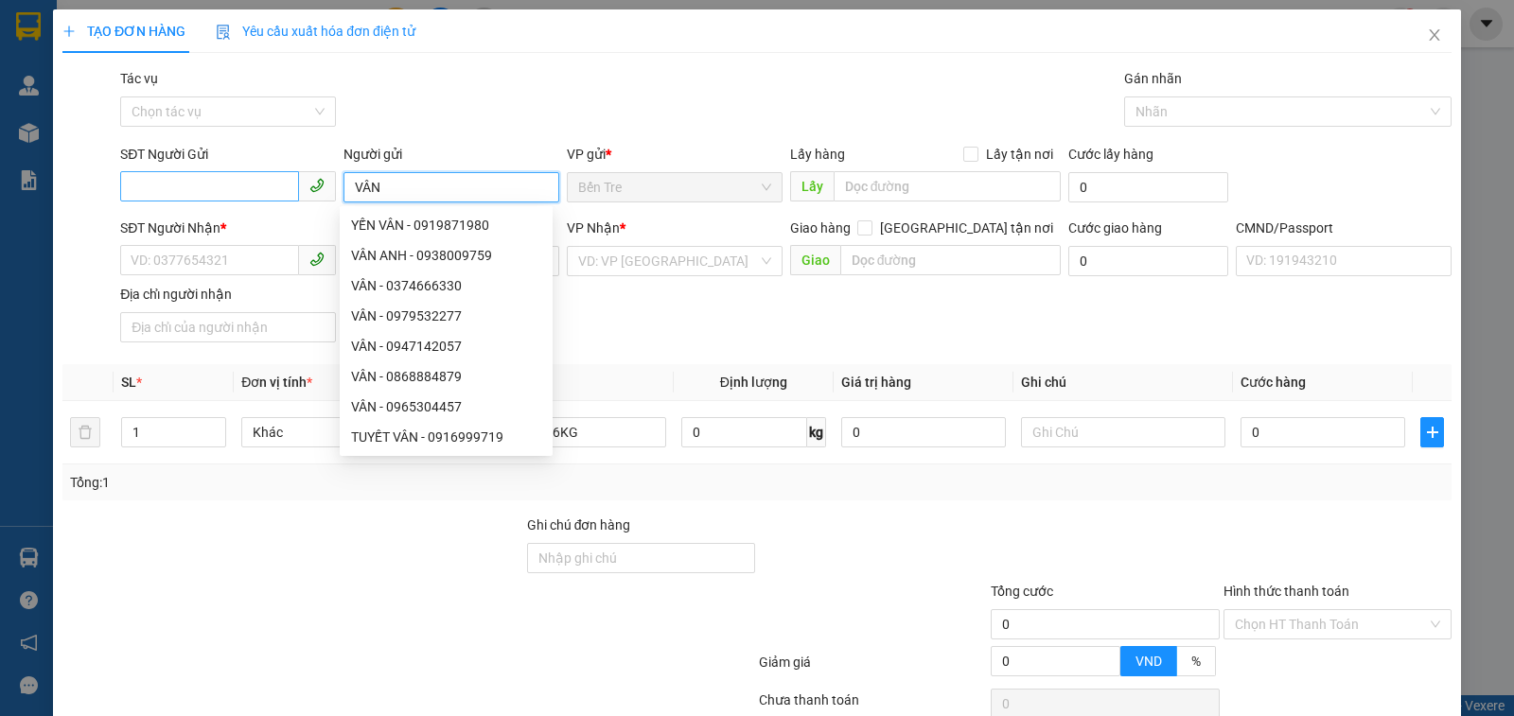
type input "VÂN"
click at [240, 184] on input "SĐT Người Gửi" at bounding box center [209, 186] width 179 height 30
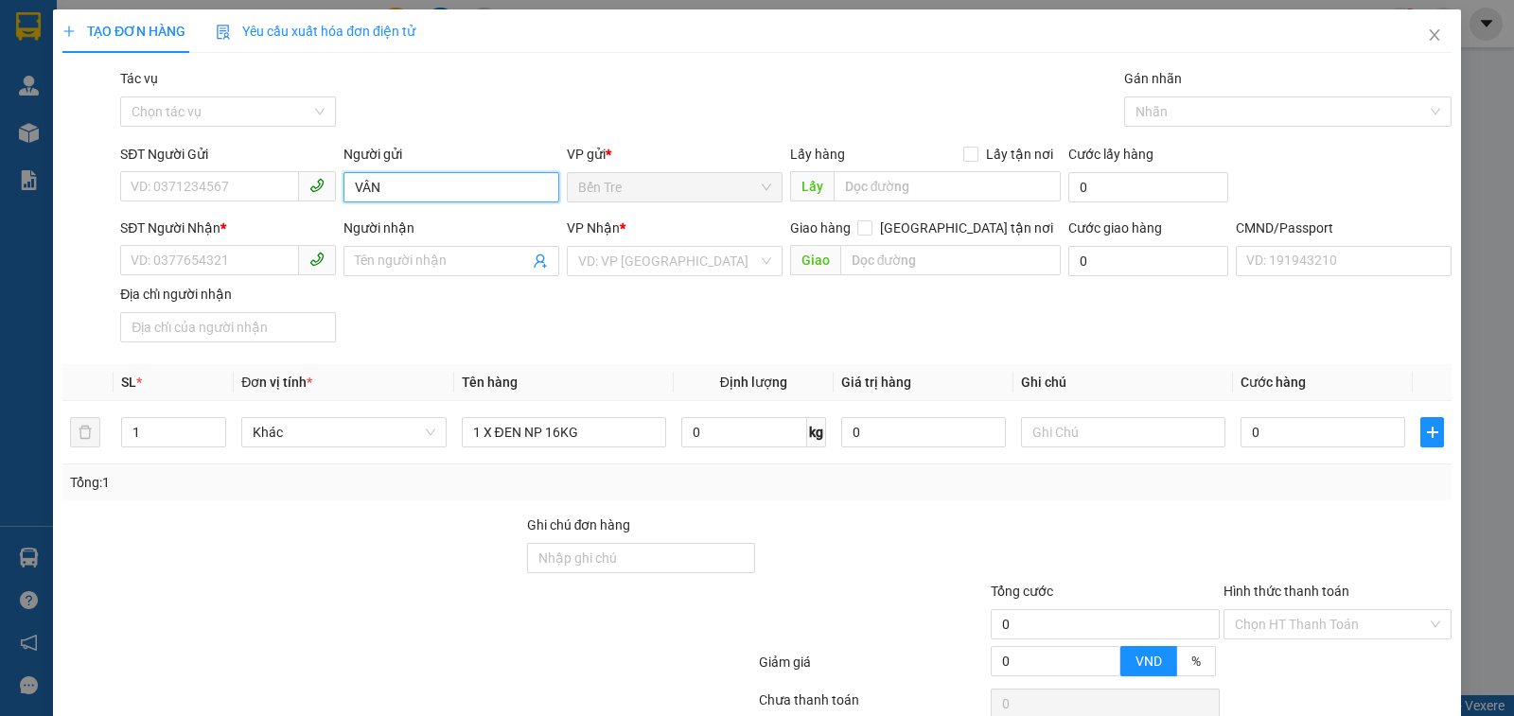
click at [306, 176] on div "SĐT Người Gửi VD: 0371234567 Người gửi VÂN VP gửi * Bến Tre Lấy hàng Lấy tận n…" at bounding box center [785, 177] width 1339 height 66
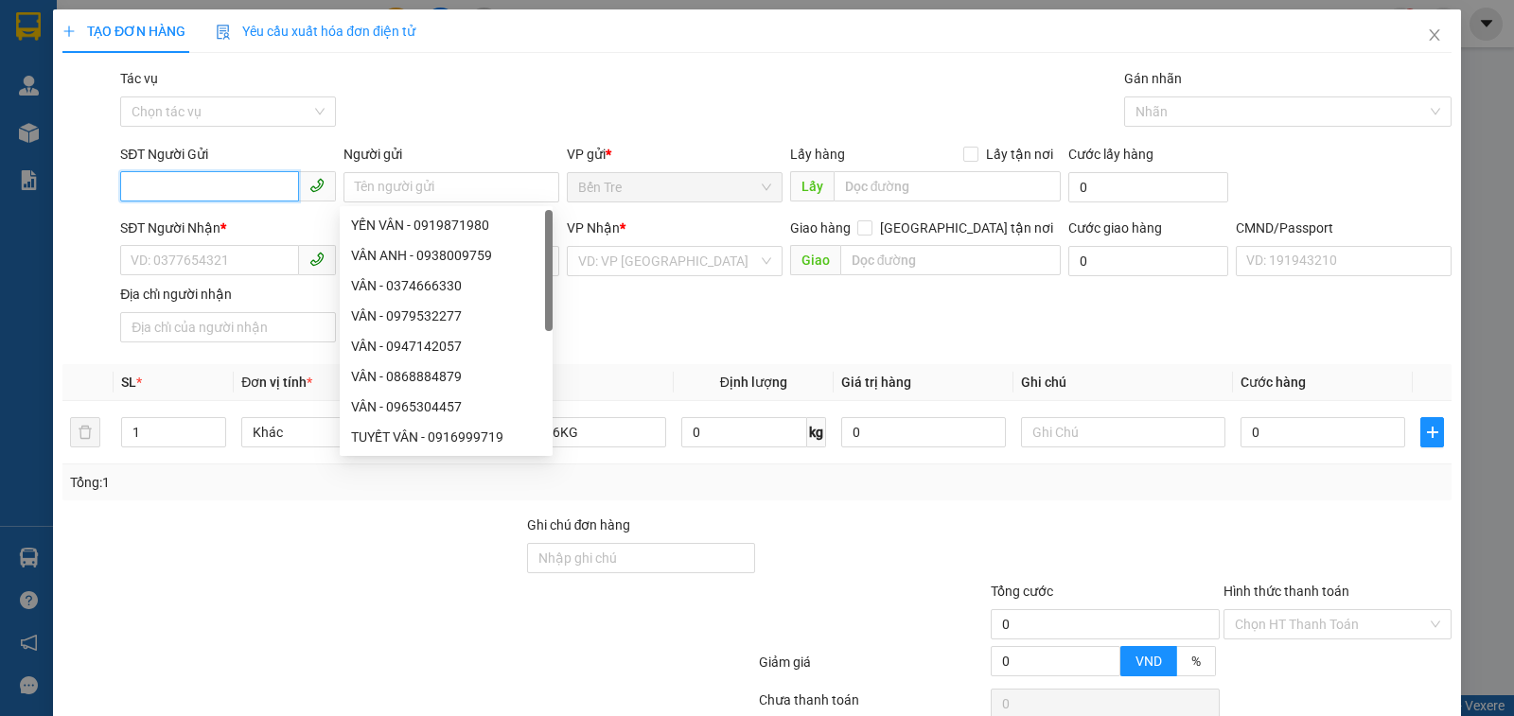
click at [237, 182] on input "SĐT Người Gửi" at bounding box center [209, 186] width 179 height 30
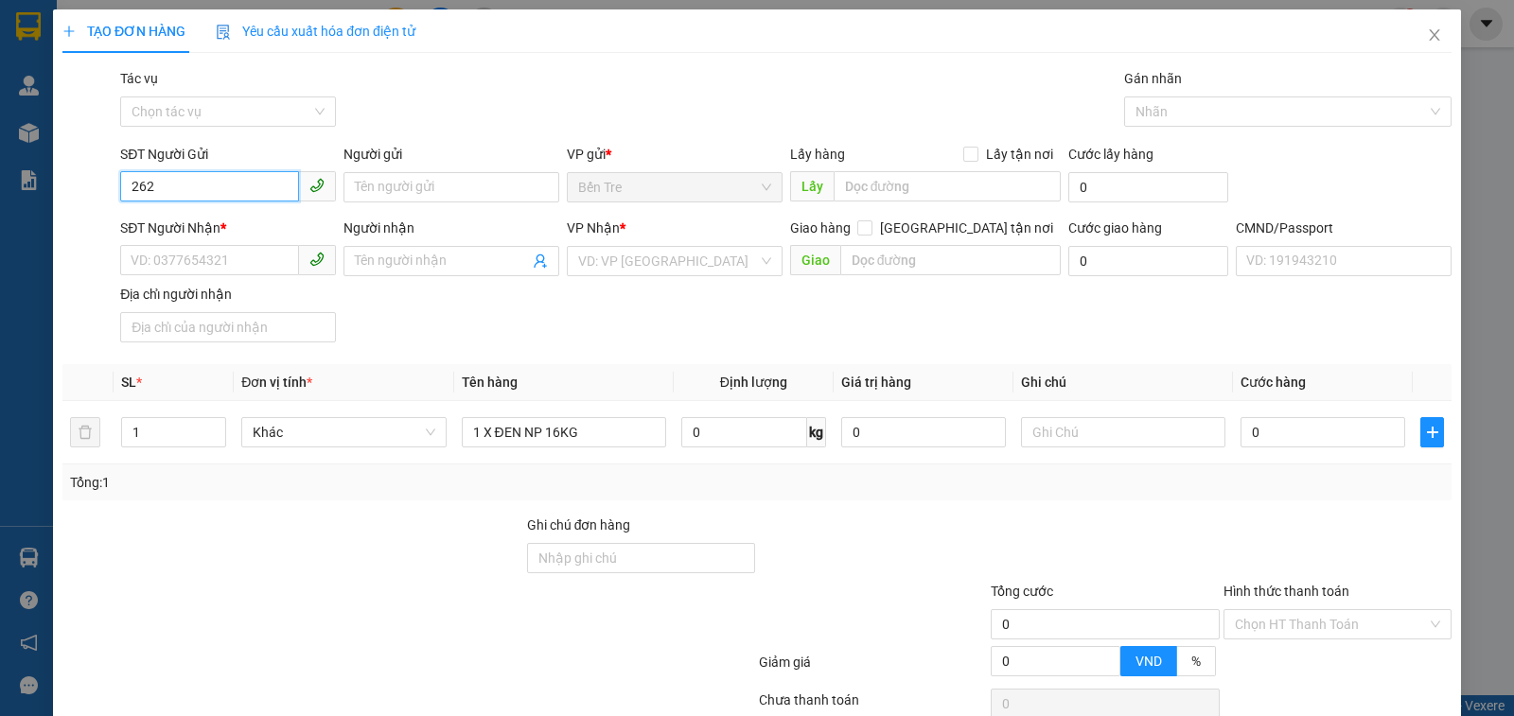
type input "2627"
click at [237, 183] on input "2627" at bounding box center [209, 186] width 179 height 30
drag, startPoint x: 237, startPoint y: 183, endPoint x: 119, endPoint y: 184, distance: 117.3
click at [120, 184] on input "2627" at bounding box center [209, 186] width 179 height 30
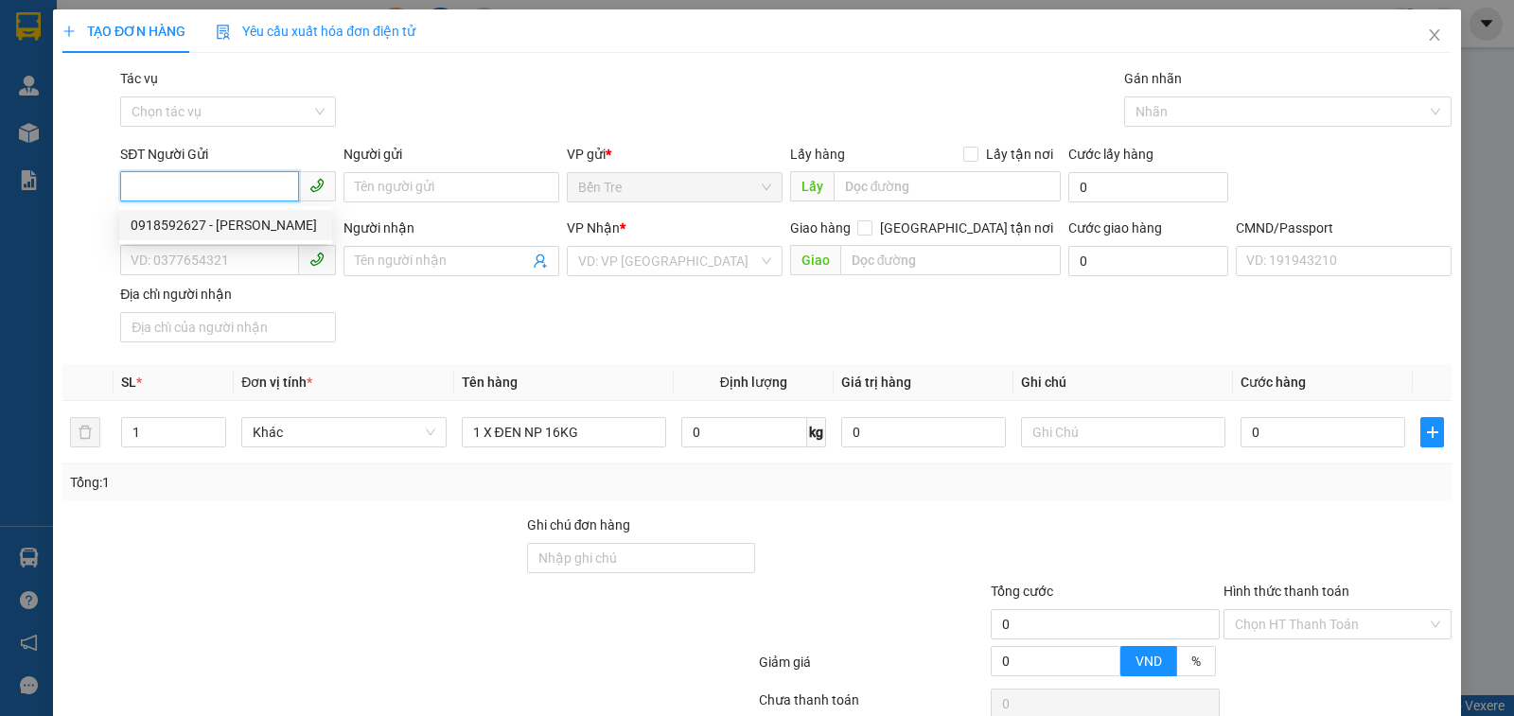
click at [202, 223] on div "0918592627 - VÂN" at bounding box center [226, 225] width 190 height 21
type input "0918592627"
type input "VÂN"
type input "0909945659"
type input "HỒNG"
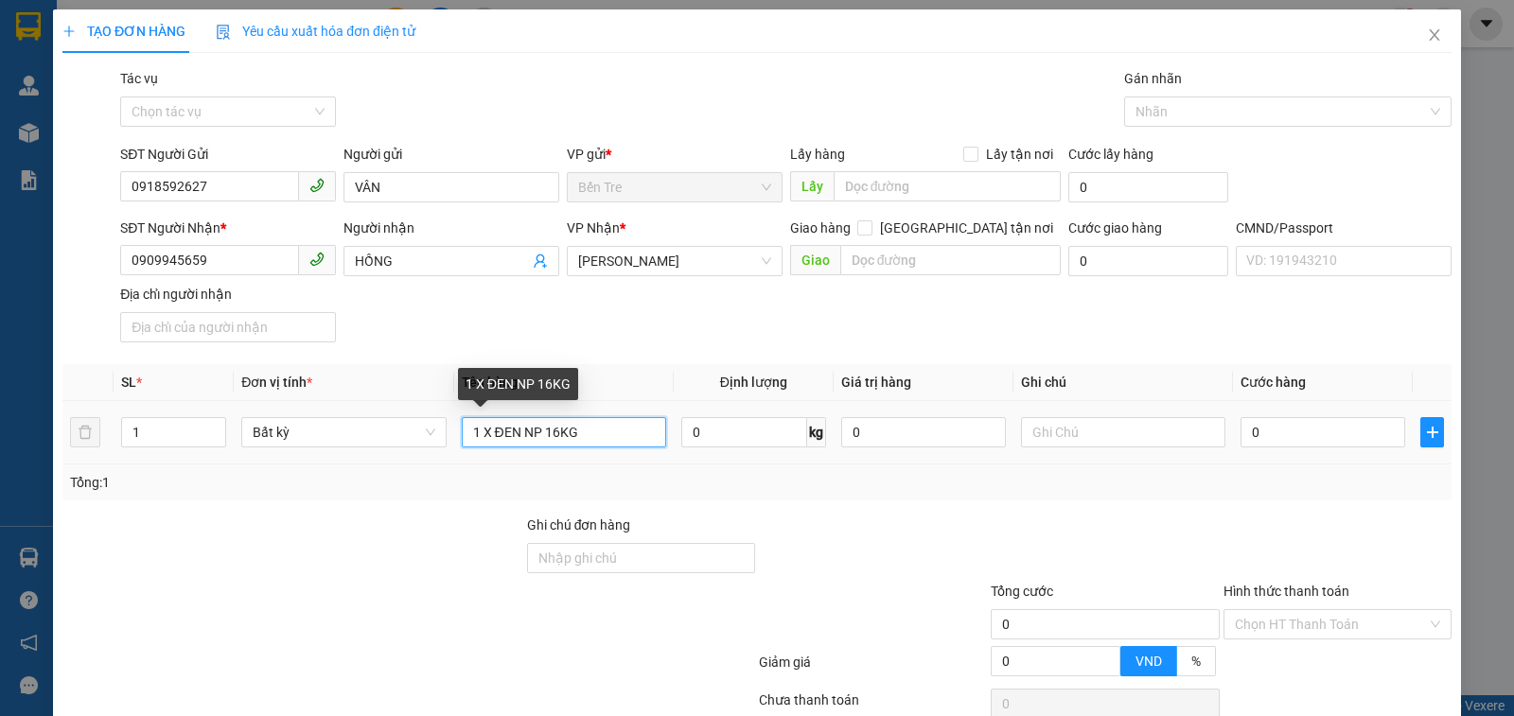
click at [606, 438] on input "1 X ĐEN NP 16KG" at bounding box center [564, 432] width 204 height 30
type input "1 X ĐEN NP 16KG (TN)"
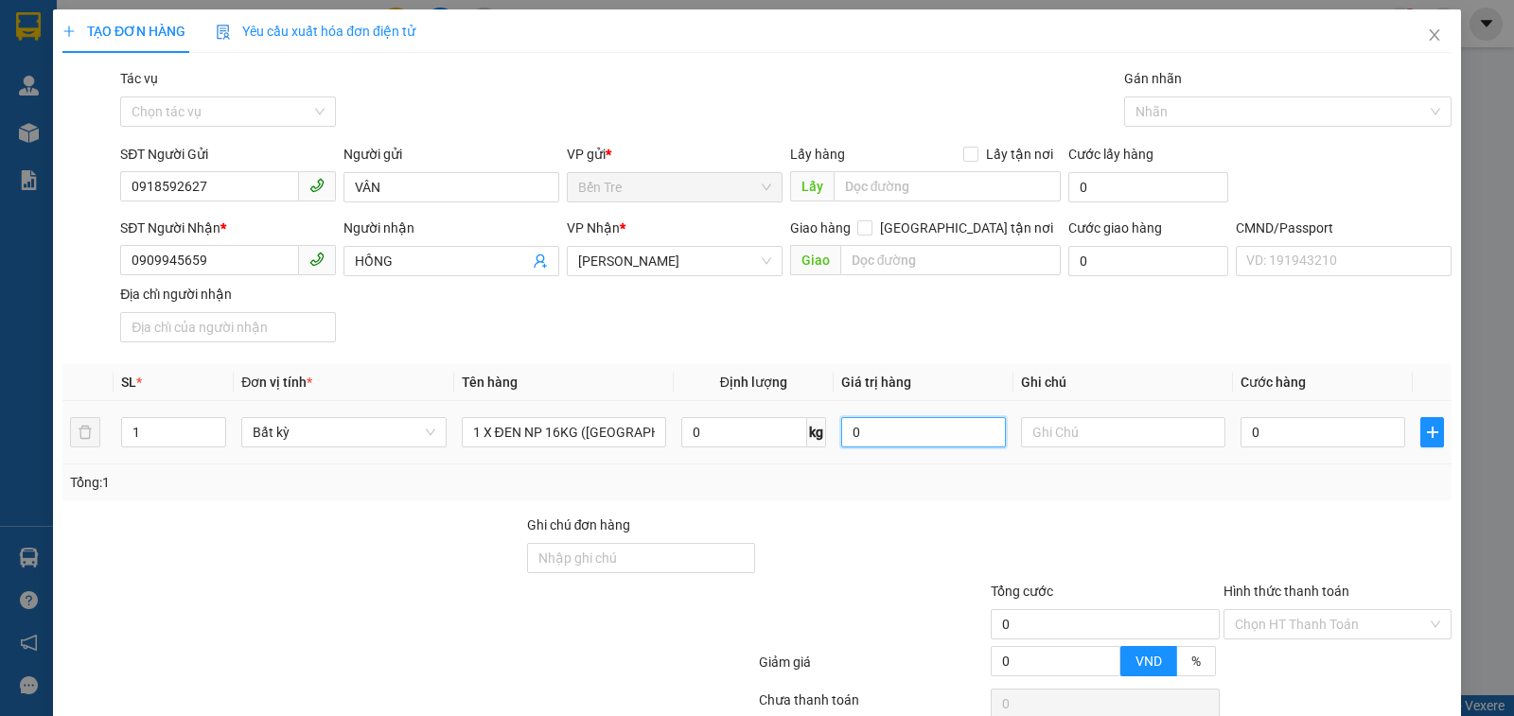
click at [911, 421] on input "0" at bounding box center [923, 432] width 165 height 30
click at [655, 560] on input "Ghi chú đơn hàng" at bounding box center [641, 558] width 228 height 30
type input "KHÁCH K KÊ KHAI GIÁ TRỊ"
click at [923, 548] on div at bounding box center [873, 548] width 232 height 66
click at [1070, 448] on div at bounding box center [1123, 432] width 204 height 38
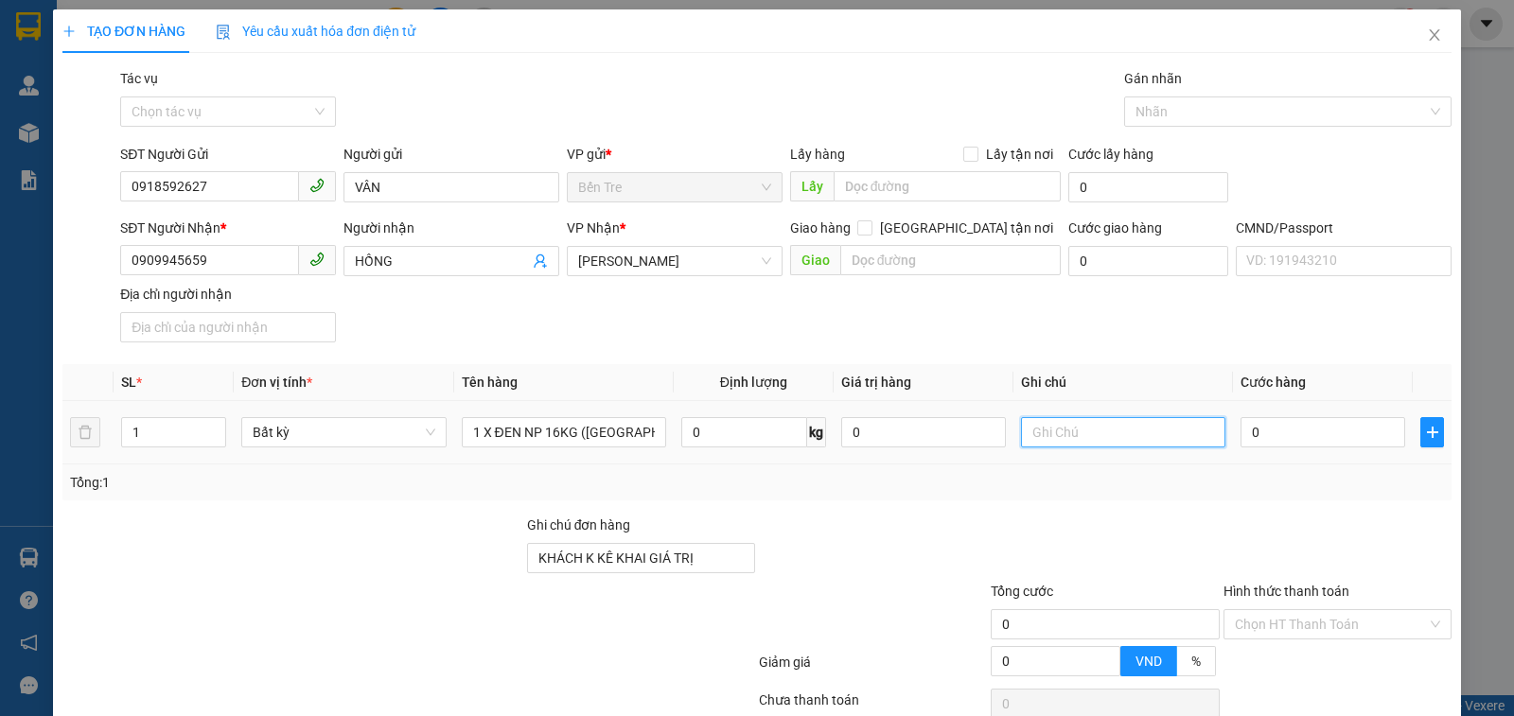
click at [1072, 433] on input "text" at bounding box center [1123, 432] width 204 height 30
type input "8H MAI TRƯỜNG"
click at [1267, 432] on input "0" at bounding box center [1322, 432] width 165 height 30
type input "3"
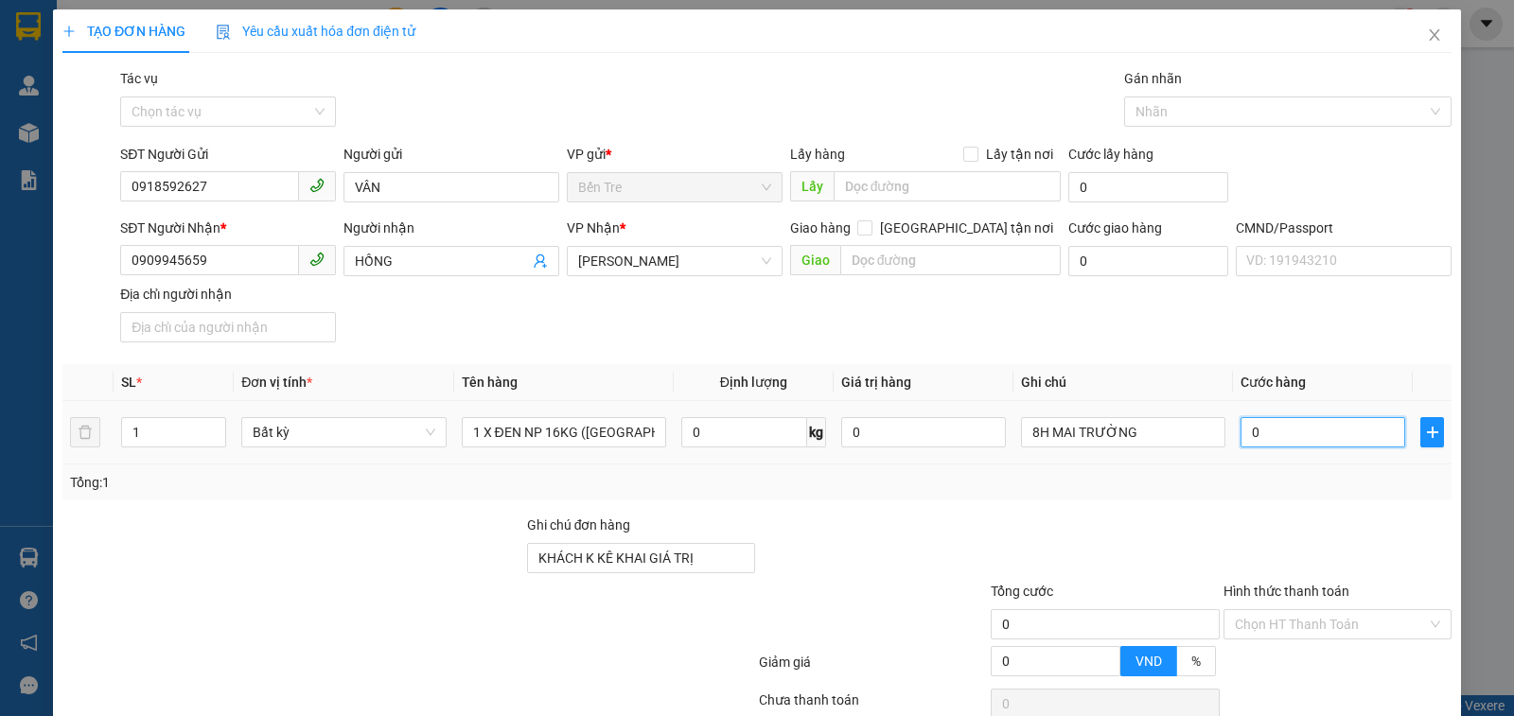
type input "3"
type input "35"
type input "35.000"
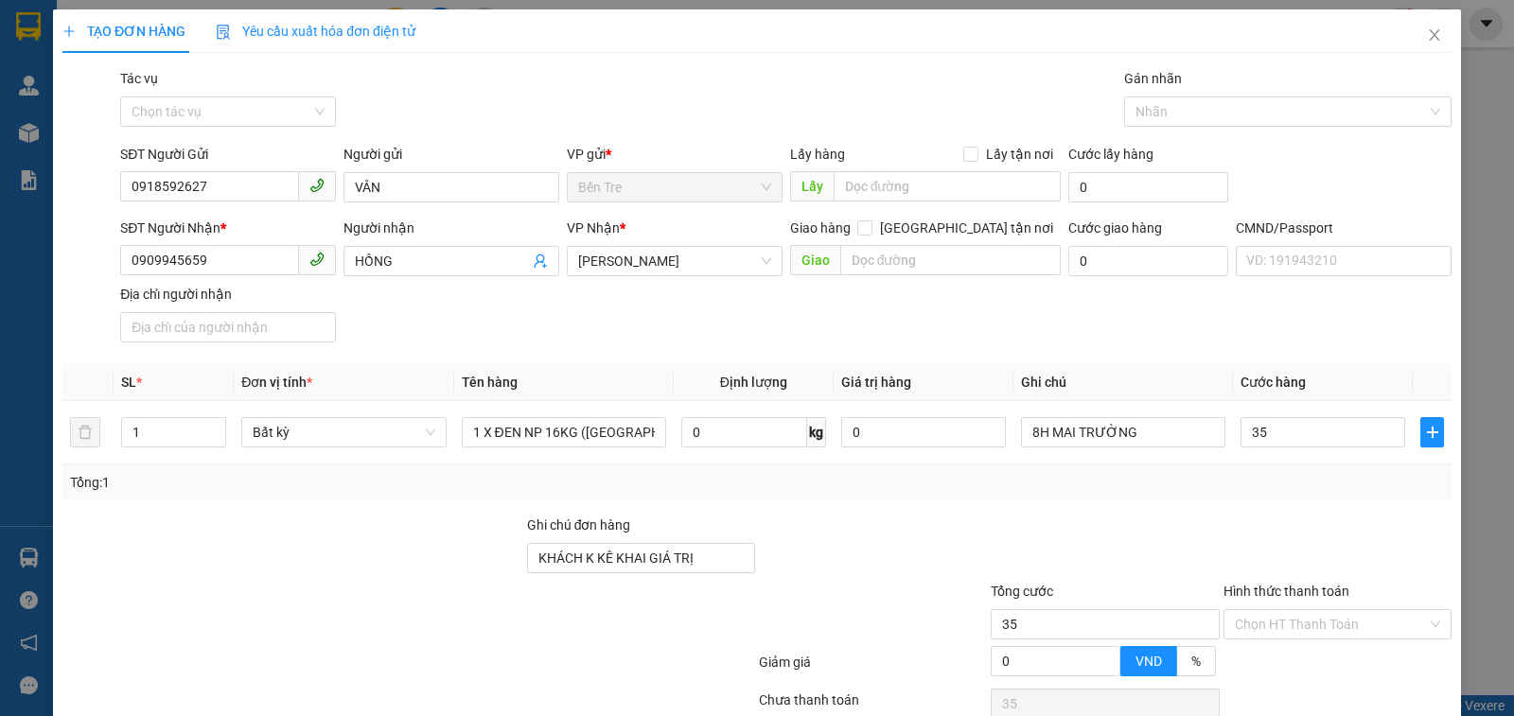
type input "35.000"
click at [1350, 506] on div "Transit Pickup Surcharge Ids Transit Deliver Surcharge Ids Transit Deliver Surc…" at bounding box center [756, 447] width 1389 height 758
drag, startPoint x: 136, startPoint y: 175, endPoint x: 0, endPoint y: 175, distance: 136.2
click at [0, 175] on div "TẠO ĐƠN HÀNG Yêu cầu xuất hóa đơn điện tử Transit Pickup Surcharge Ids Transit …" at bounding box center [757, 358] width 1514 height 716
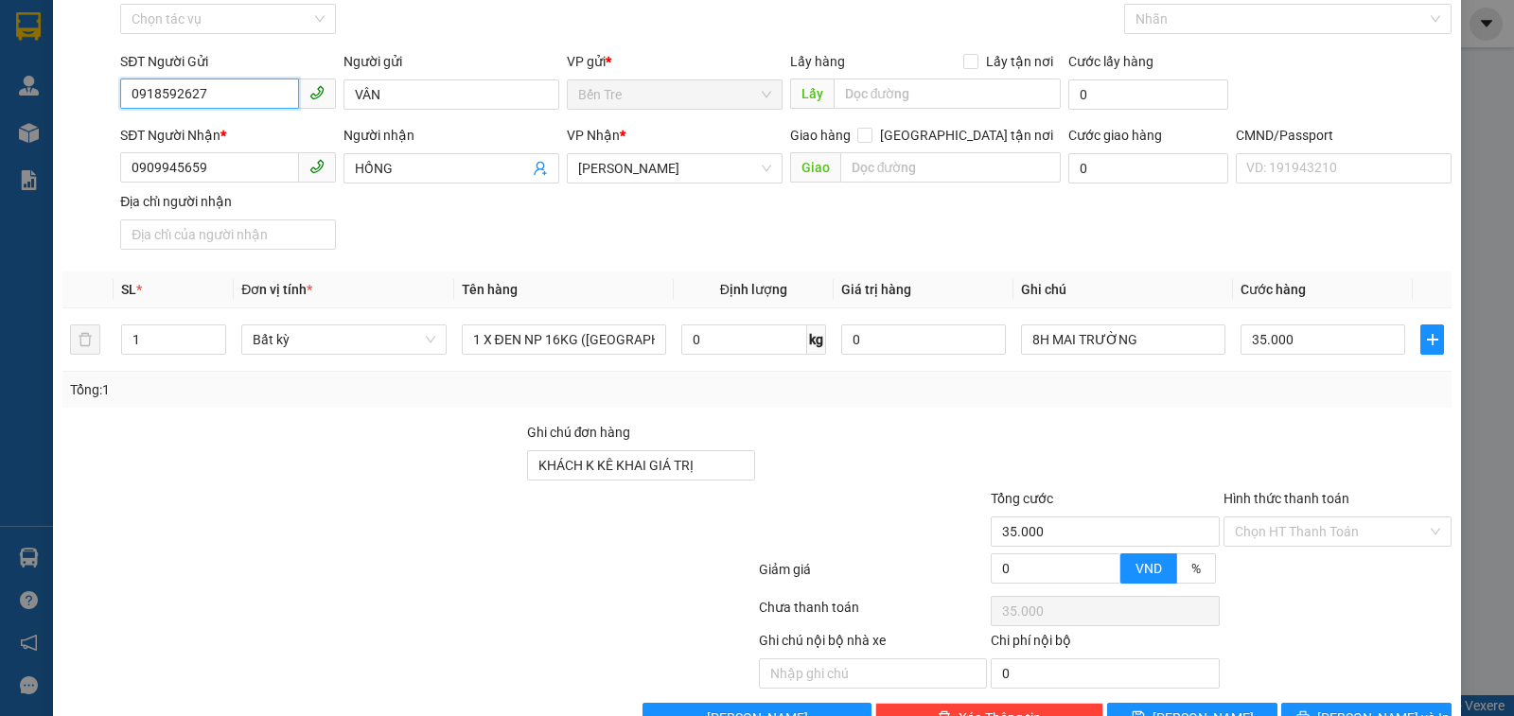
scroll to position [147, 0]
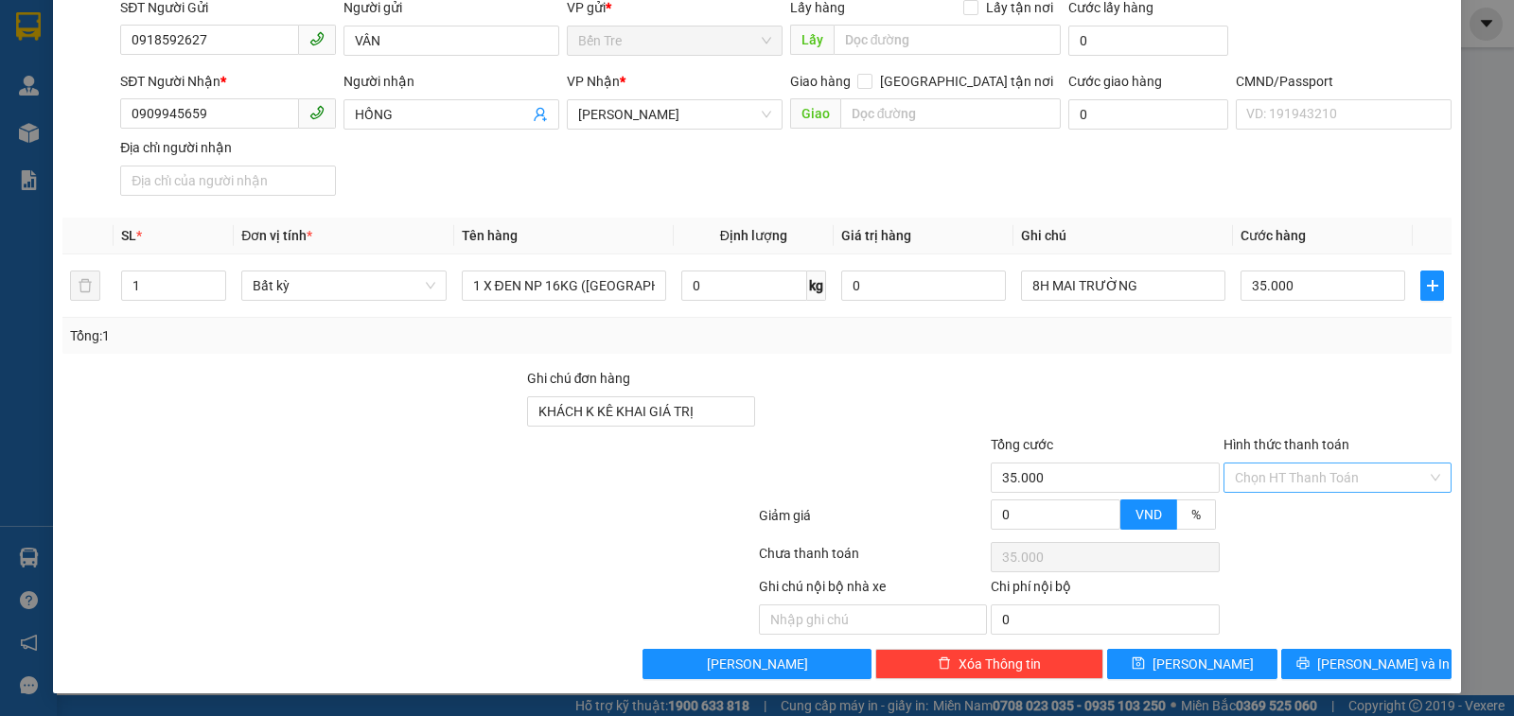
click at [1310, 472] on input "Hình thức thanh toán" at bounding box center [1331, 478] width 192 height 28
click at [1301, 509] on div "Tại văn phòng" at bounding box center [1323, 515] width 203 height 21
type input "0"
click at [1372, 667] on span "Lưu và In" at bounding box center [1383, 664] width 132 height 21
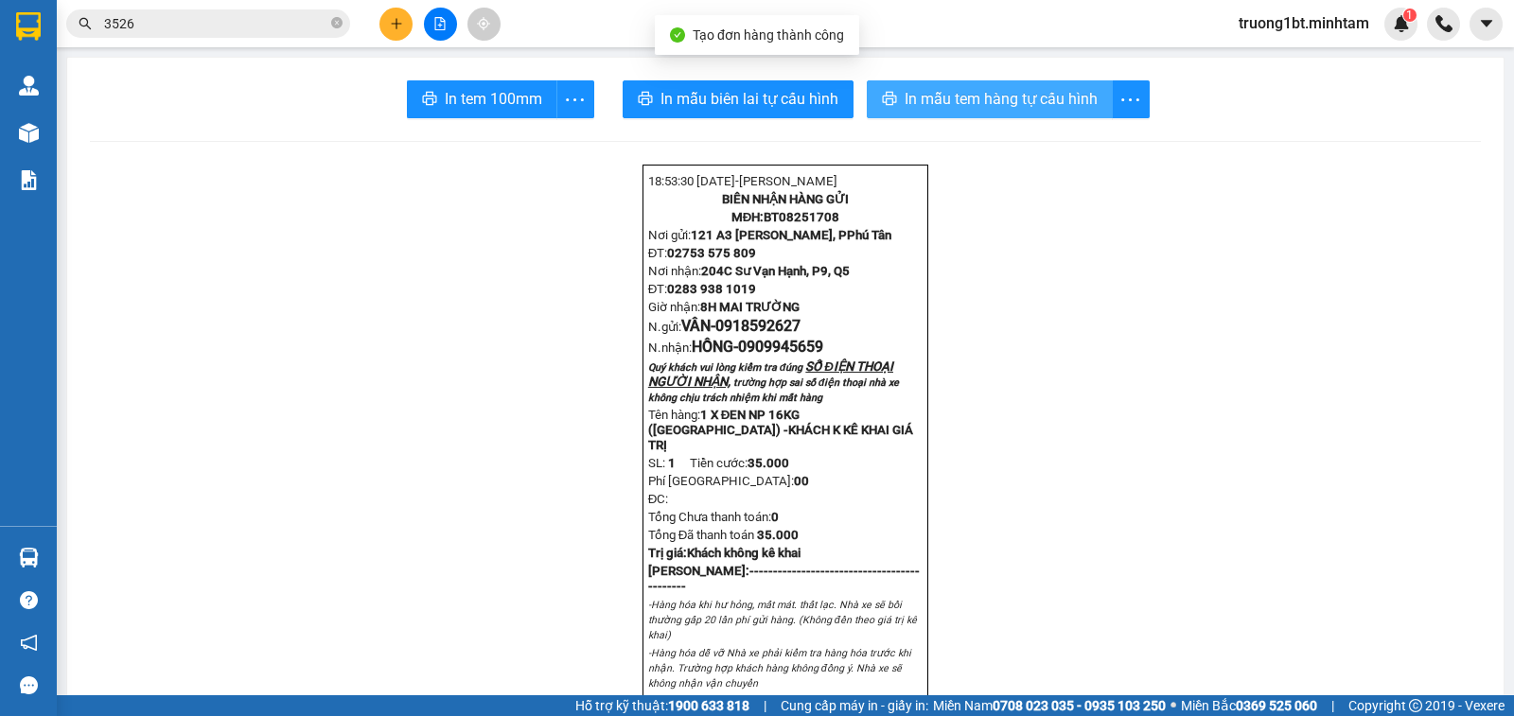
click at [985, 98] on span "In mẫu tem hàng tự cấu hình" at bounding box center [1001, 99] width 193 height 24
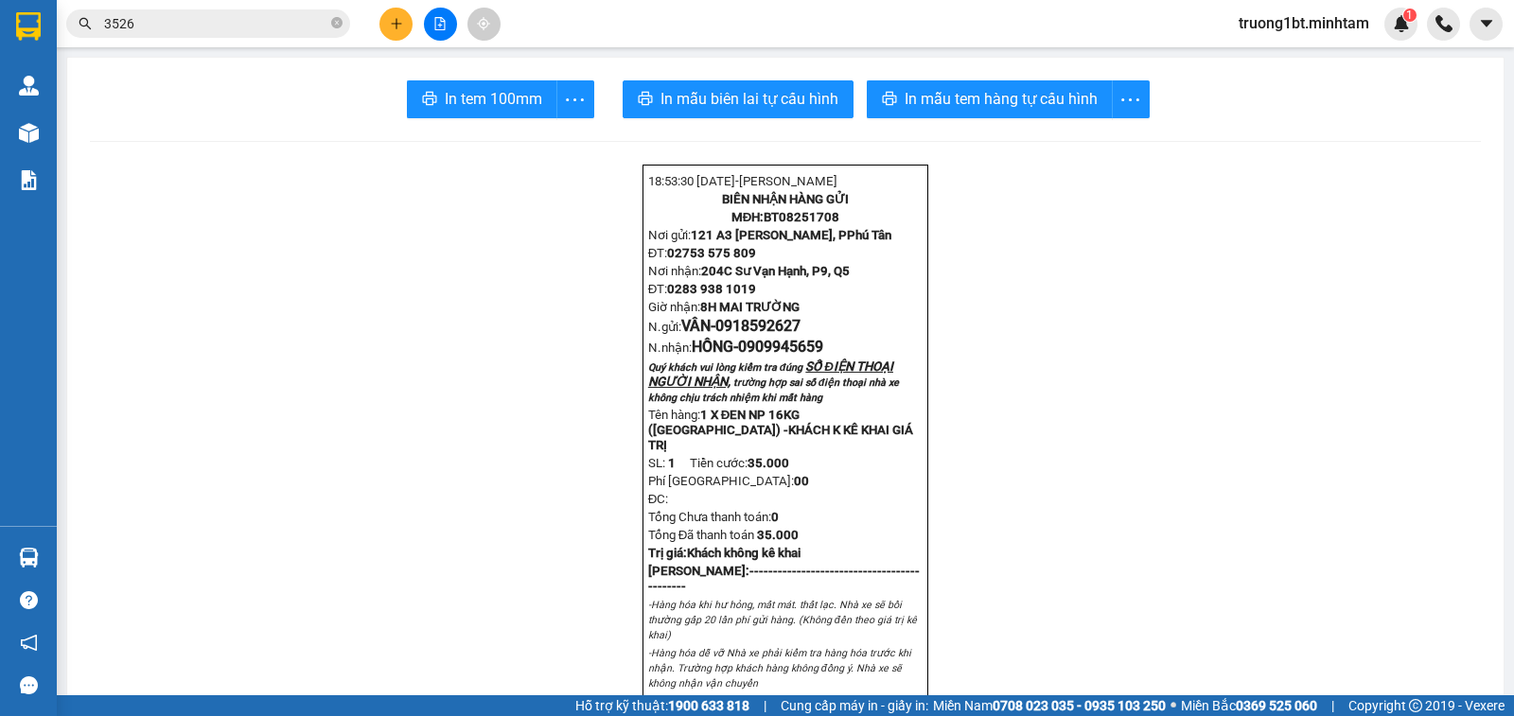
click at [405, 18] on button at bounding box center [395, 24] width 33 height 33
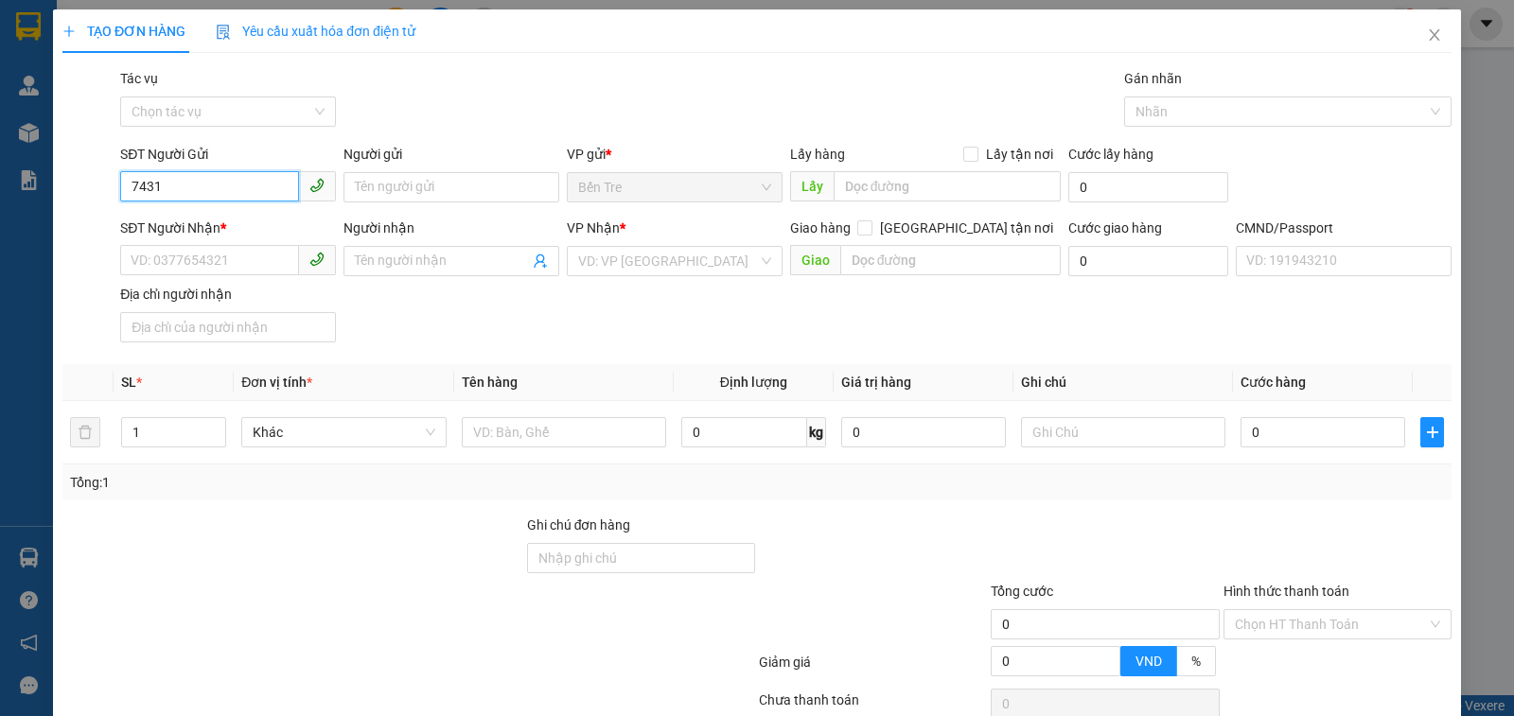
click at [244, 187] on input "7431" at bounding box center [209, 186] width 179 height 30
click at [250, 218] on div "0377777431 - NK BẾN TRE" at bounding box center [226, 225] width 190 height 21
type input "0377777431"
type input "NK BẾN TRE"
type input "0913698532"
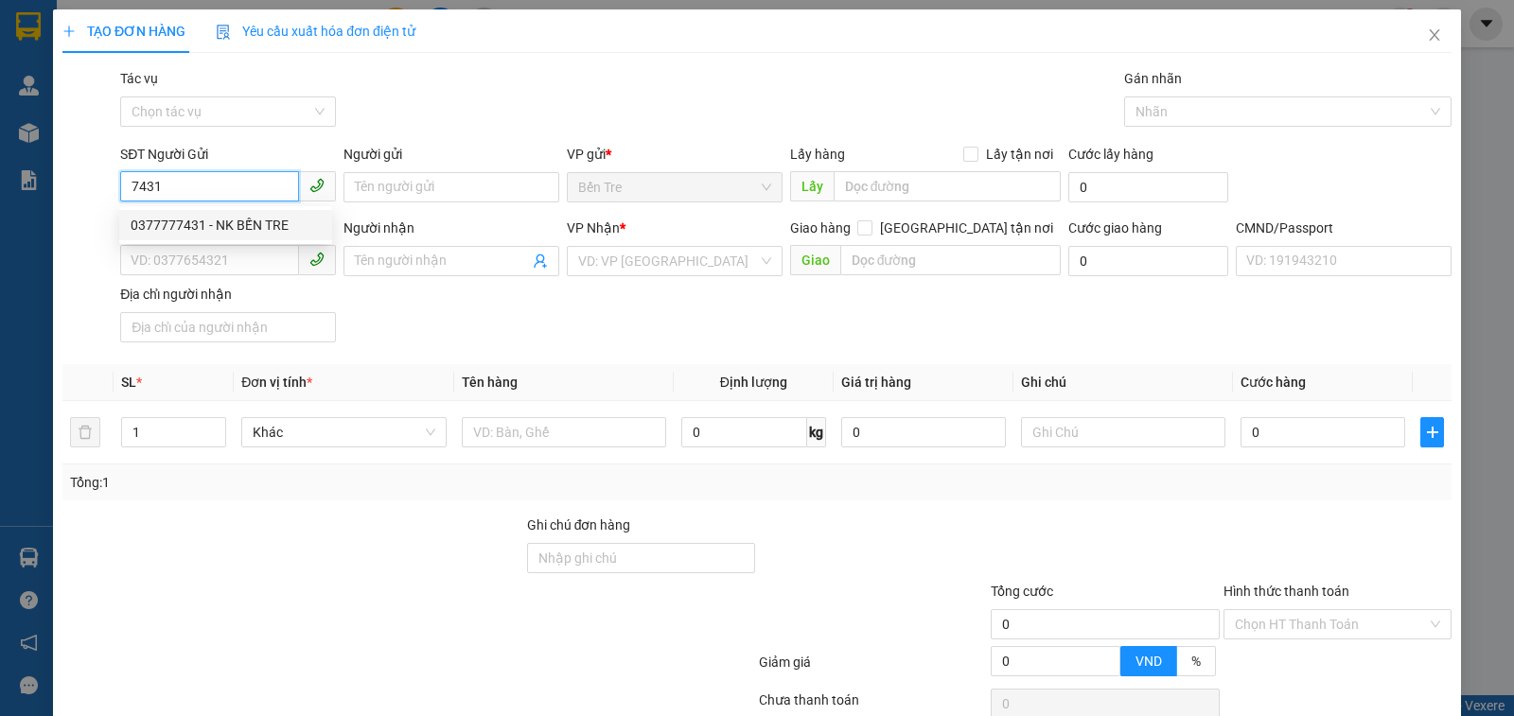
type input "LAB BÍCH"
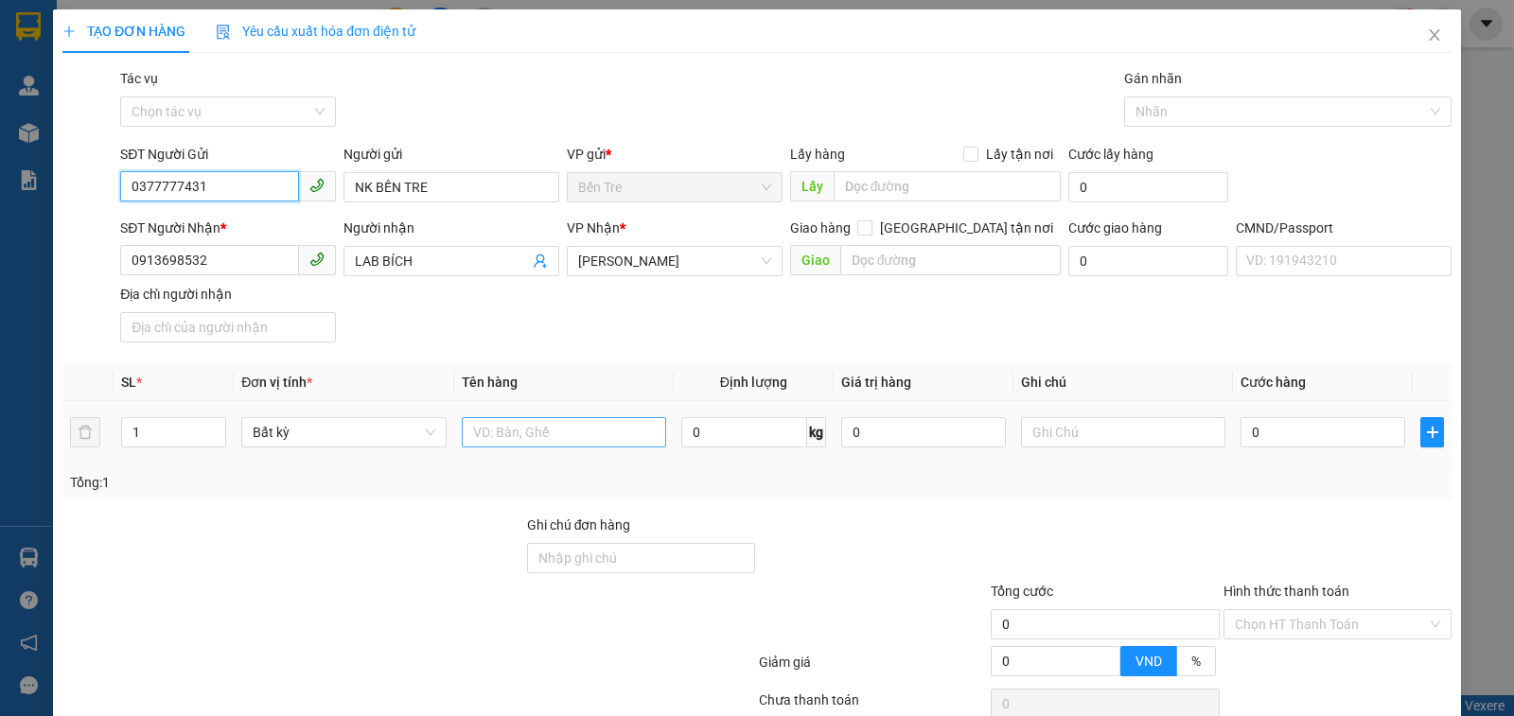
type input "0377777431"
click at [540, 432] on input "text" at bounding box center [564, 432] width 204 height 30
type input "1 HỘP NP (TN)"
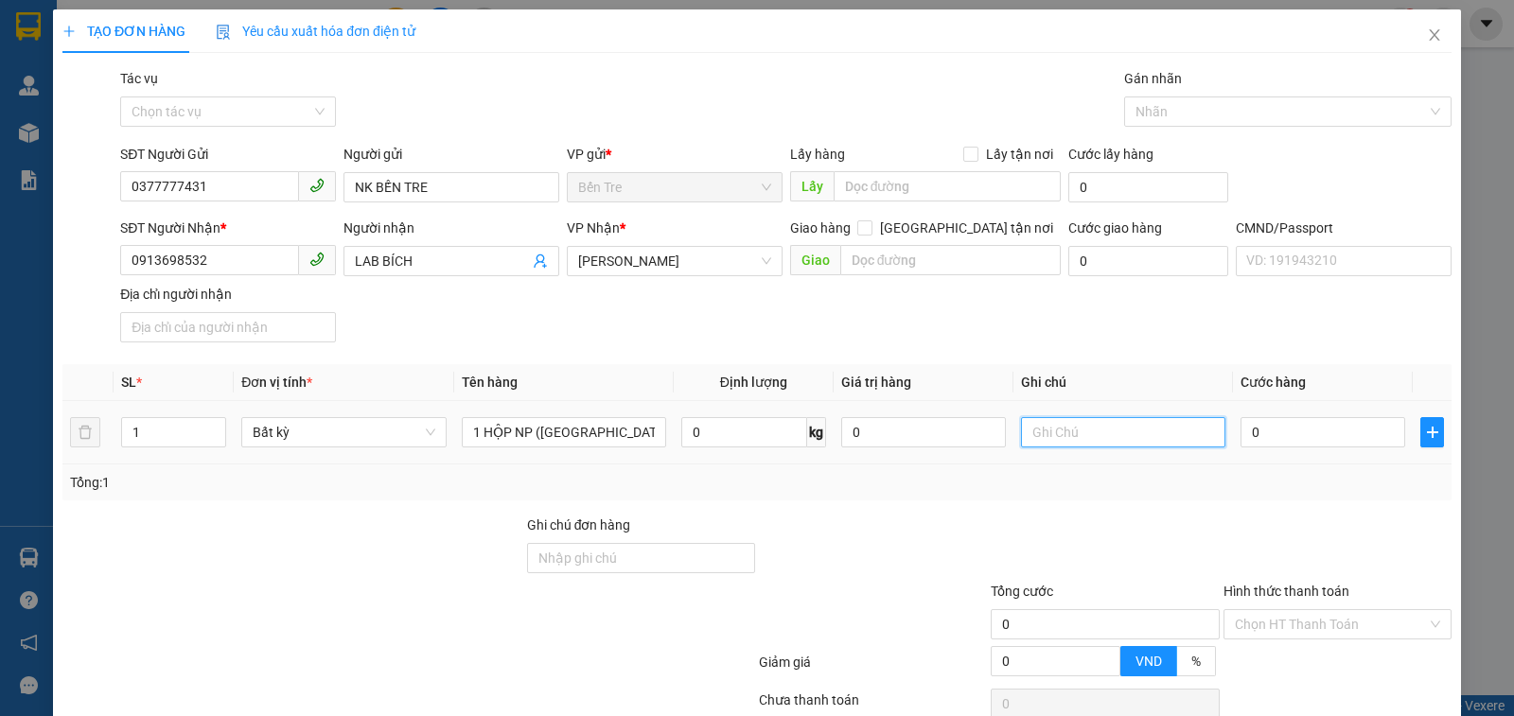
click at [1119, 437] on input "text" at bounding box center [1123, 432] width 204 height 30
type input "8H MAI TRƯỜNG"
click at [1302, 436] on input "0" at bounding box center [1322, 432] width 165 height 30
type input "2"
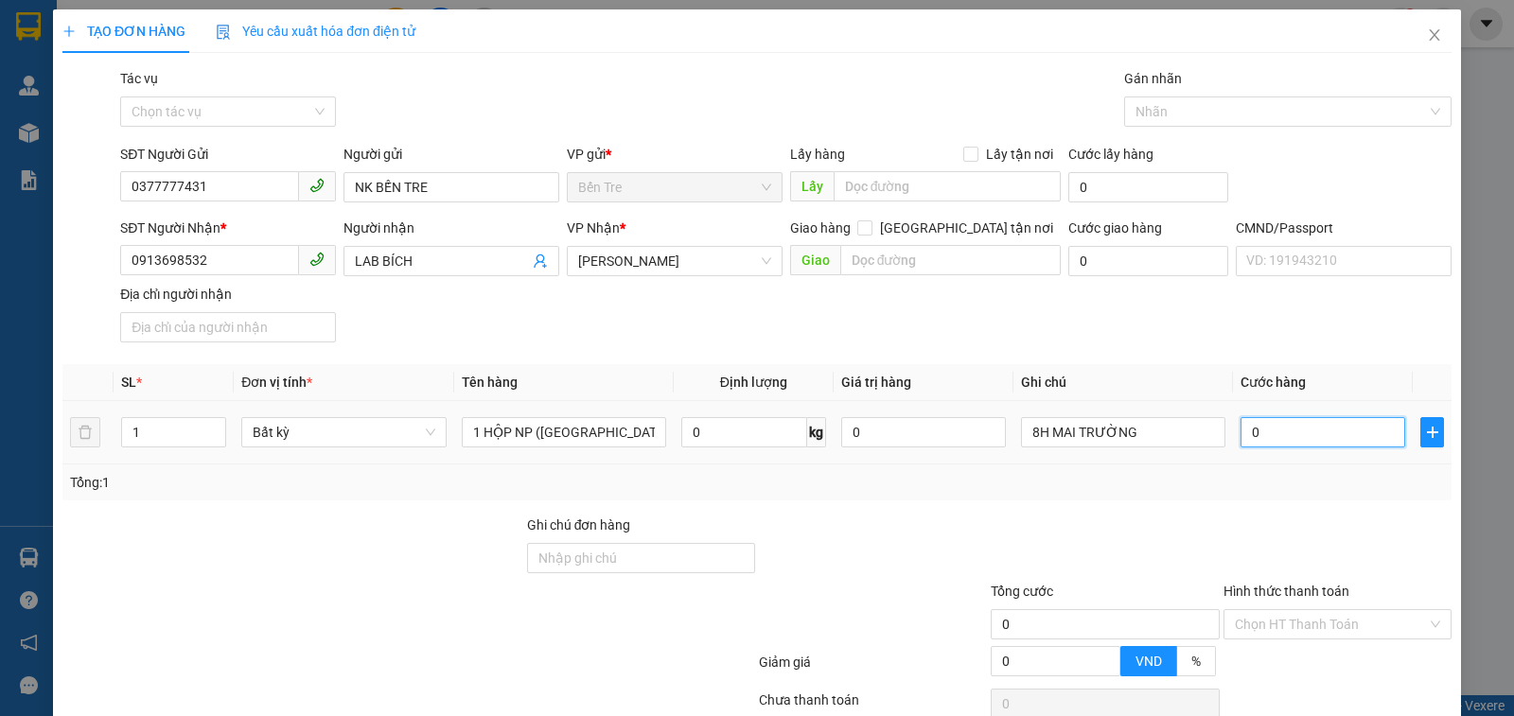
type input "2"
type input "20"
type input "20.000"
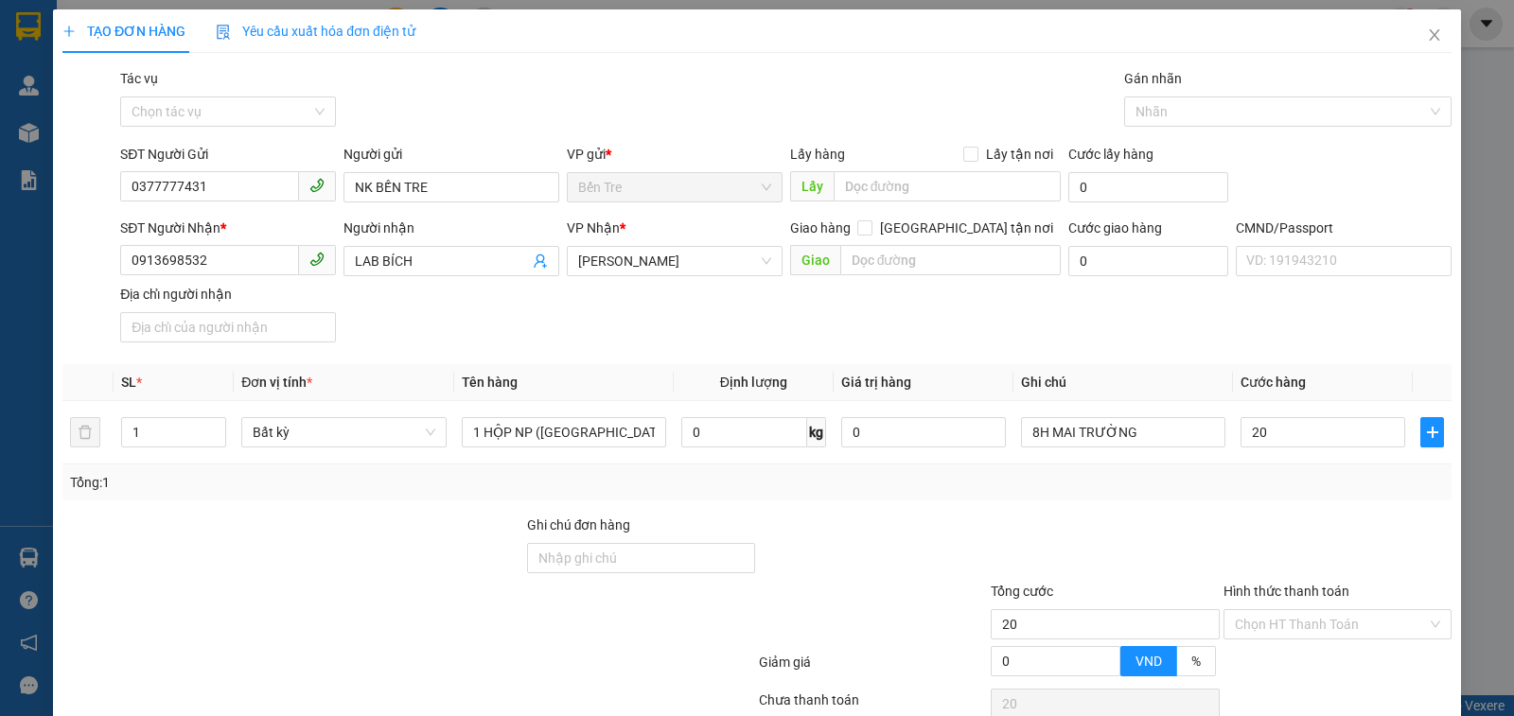
type input "20.000"
drag, startPoint x: 1195, startPoint y: 495, endPoint x: 1212, endPoint y: 516, distance: 26.9
click at [1200, 494] on div "Tổng: 1" at bounding box center [756, 483] width 1389 height 36
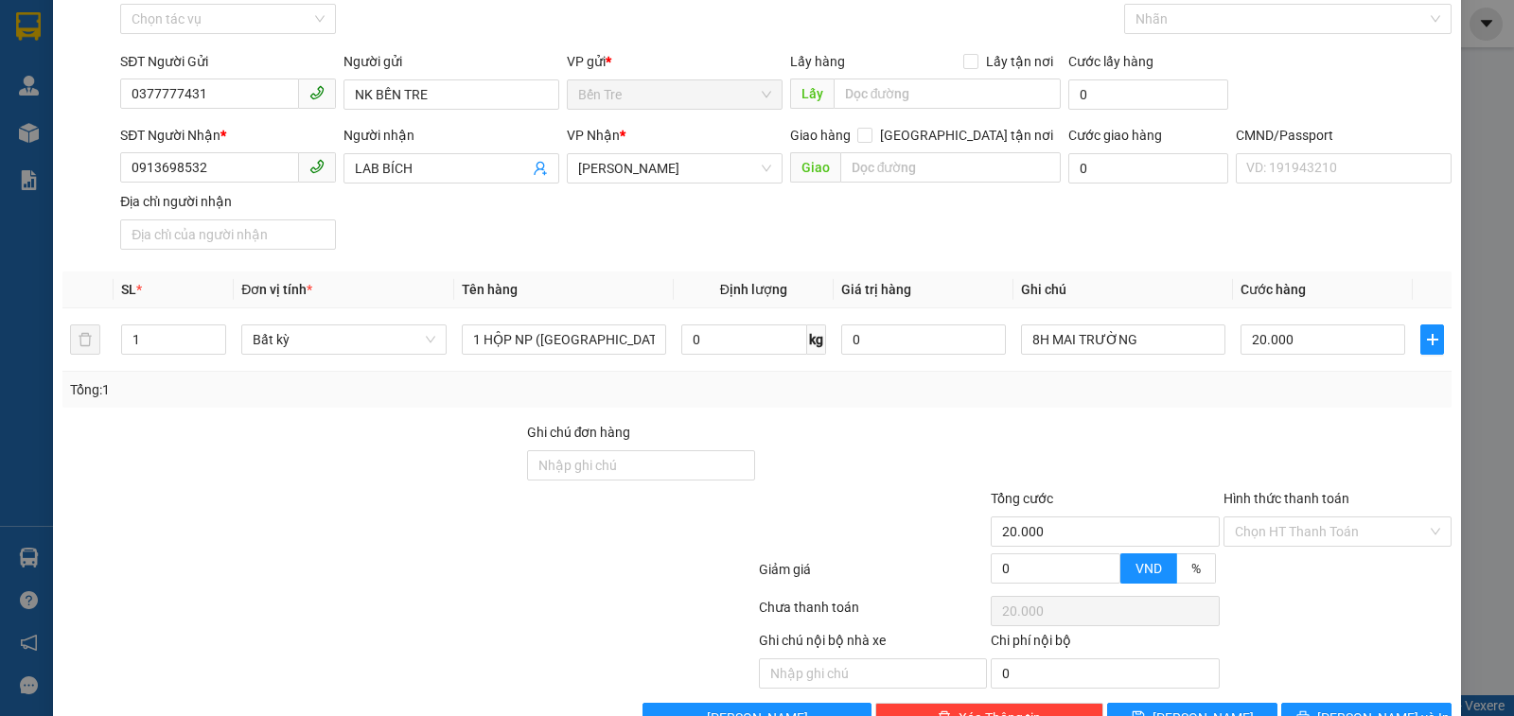
scroll to position [147, 0]
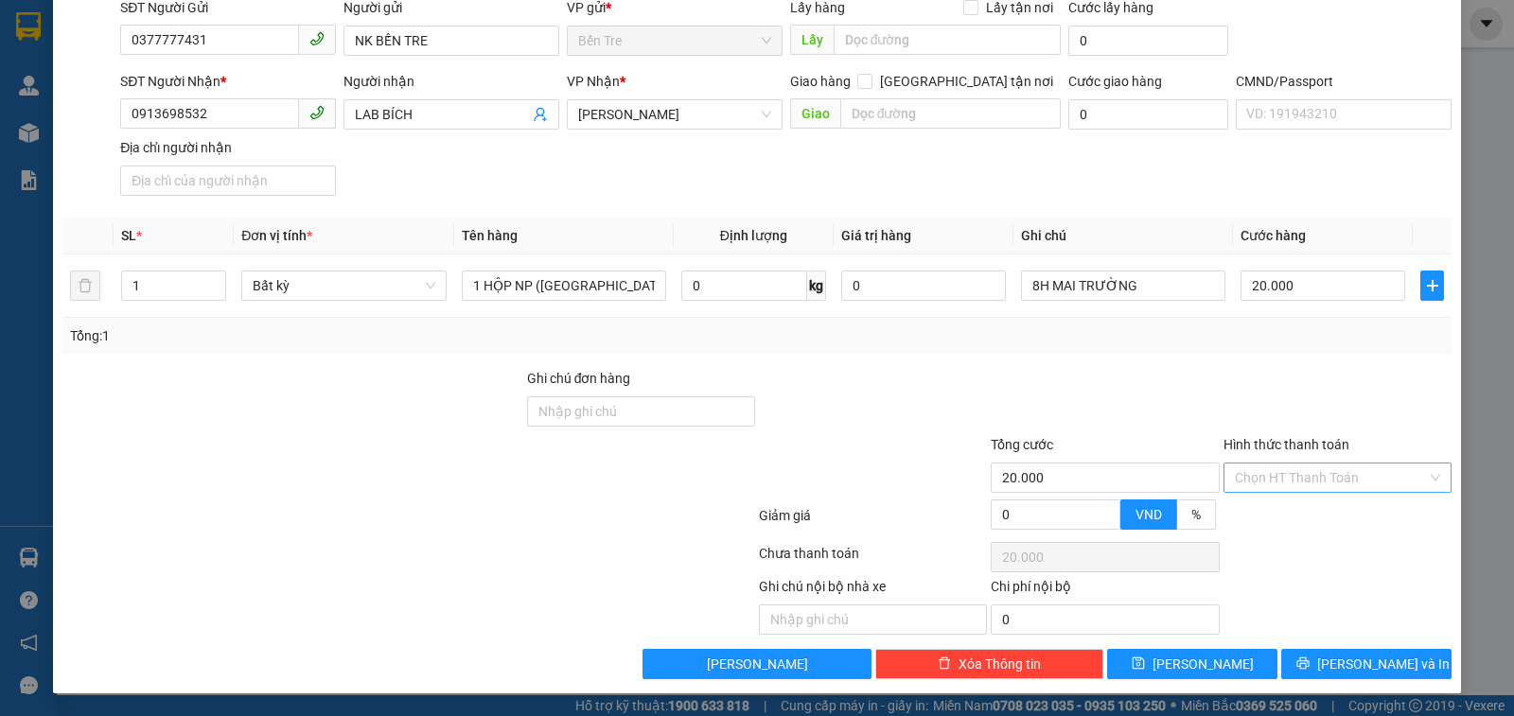
click at [1313, 478] on input "Hình thức thanh toán" at bounding box center [1331, 478] width 192 height 28
click at [1289, 514] on div "Tại văn phòng" at bounding box center [1323, 515] width 203 height 21
type input "0"
click at [1344, 662] on span "Lưu và In" at bounding box center [1383, 664] width 132 height 21
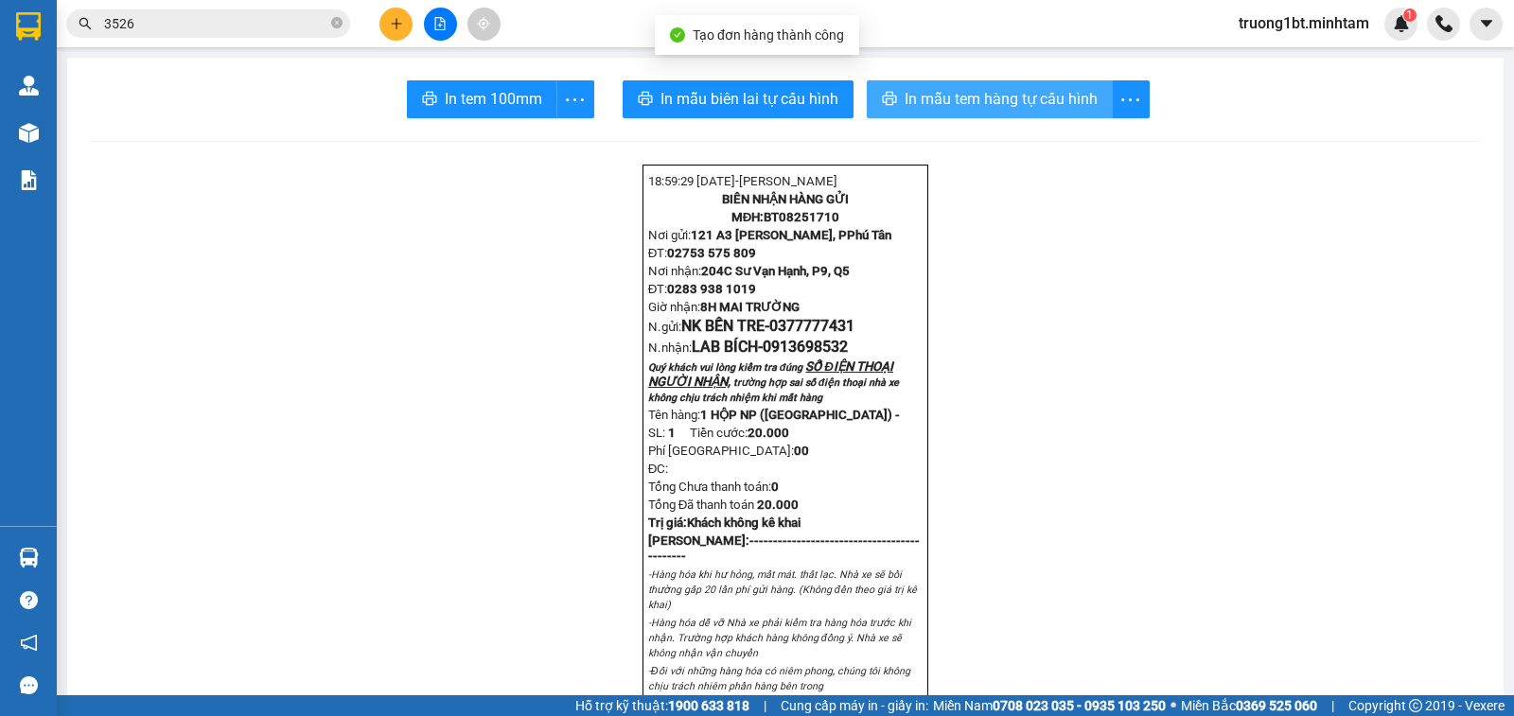
click at [932, 107] on span "In mẫu tem hàng tự cấu hình" at bounding box center [1001, 99] width 193 height 24
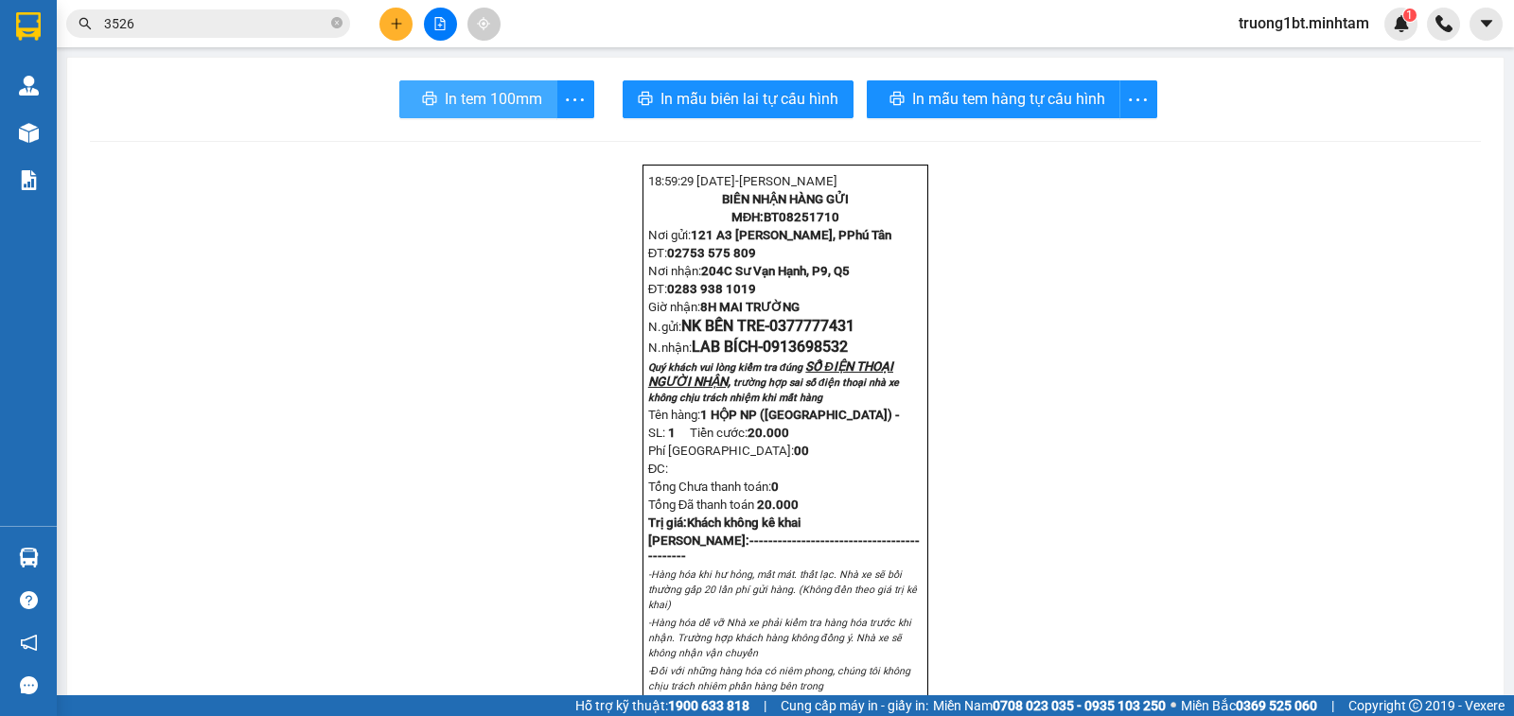
click at [483, 109] on span "In tem 100mm" at bounding box center [493, 99] width 97 height 24
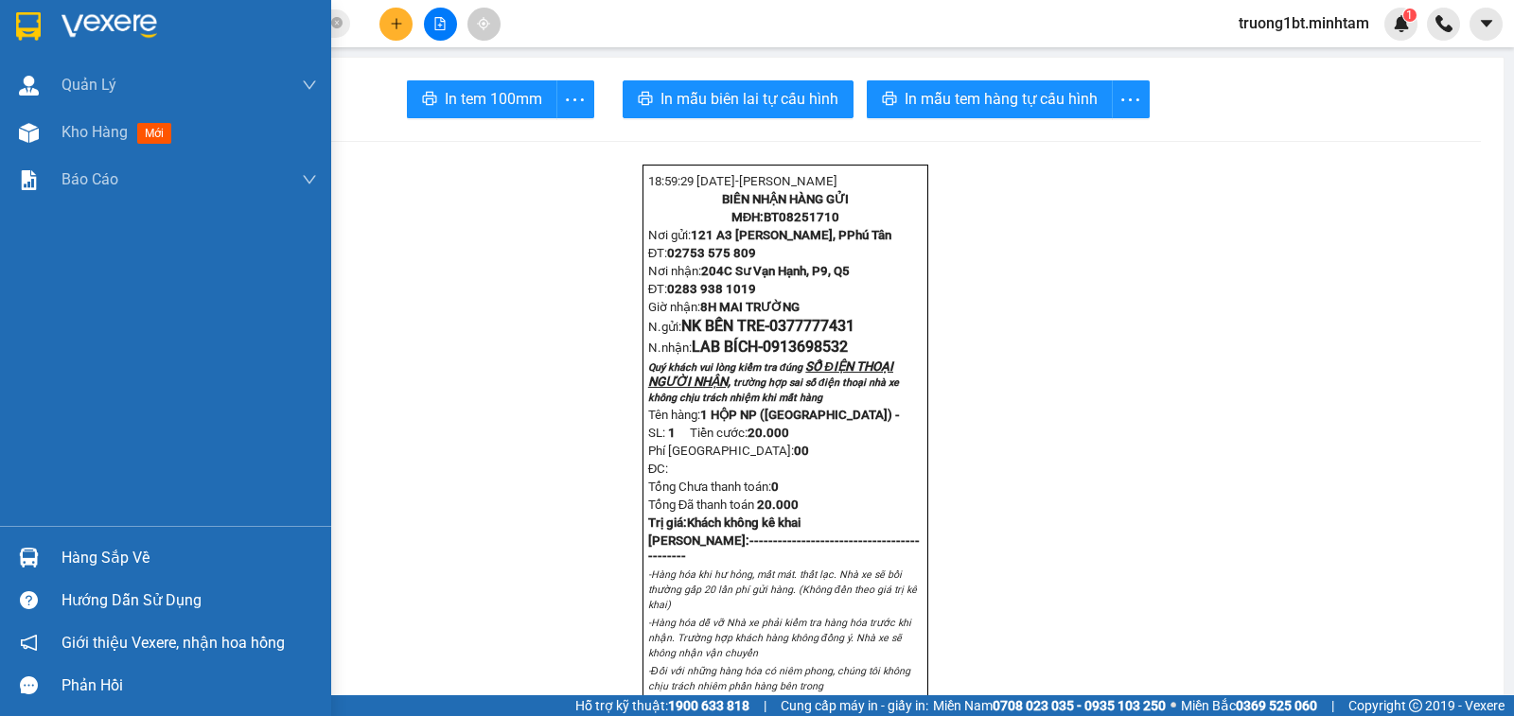
click at [18, 35] on img at bounding box center [28, 26] width 25 height 28
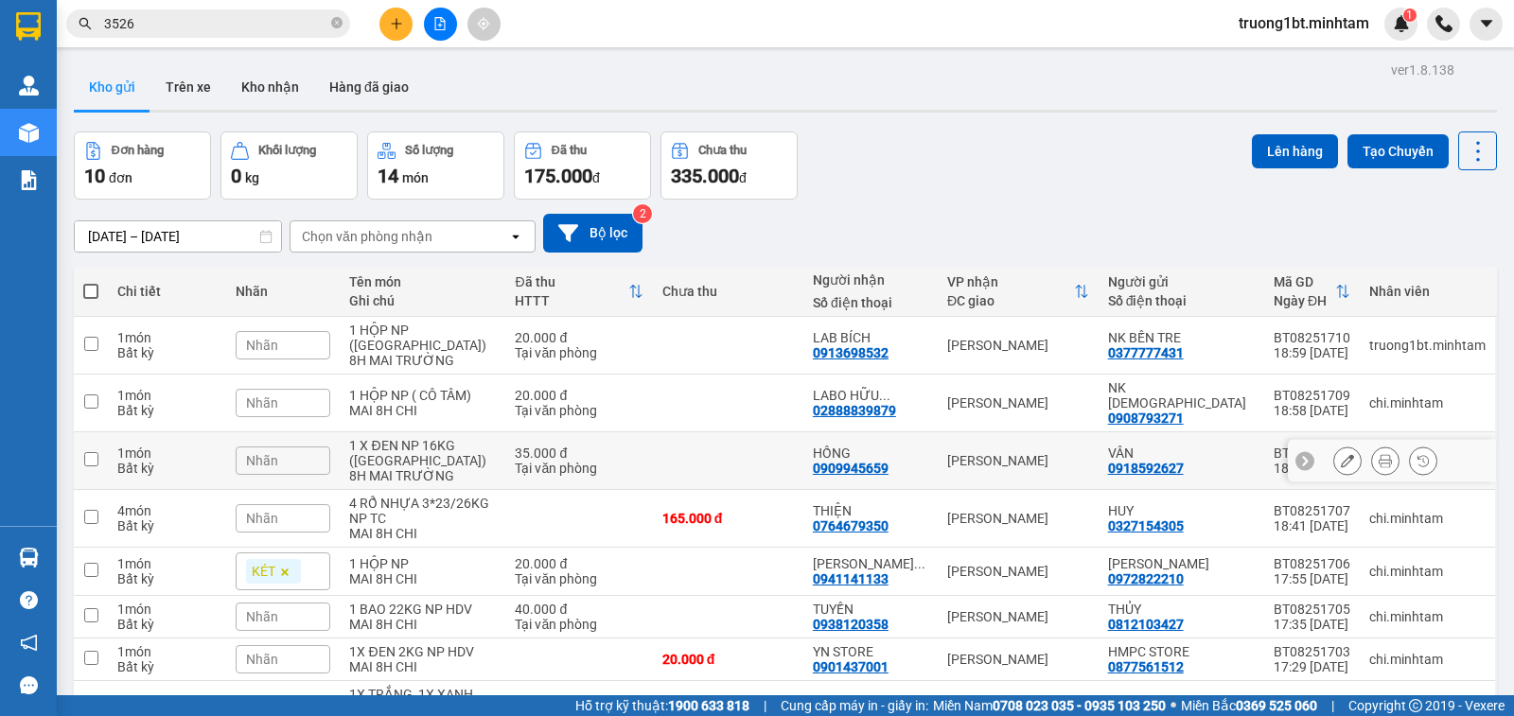
click at [1379, 454] on icon at bounding box center [1385, 460] width 13 height 13
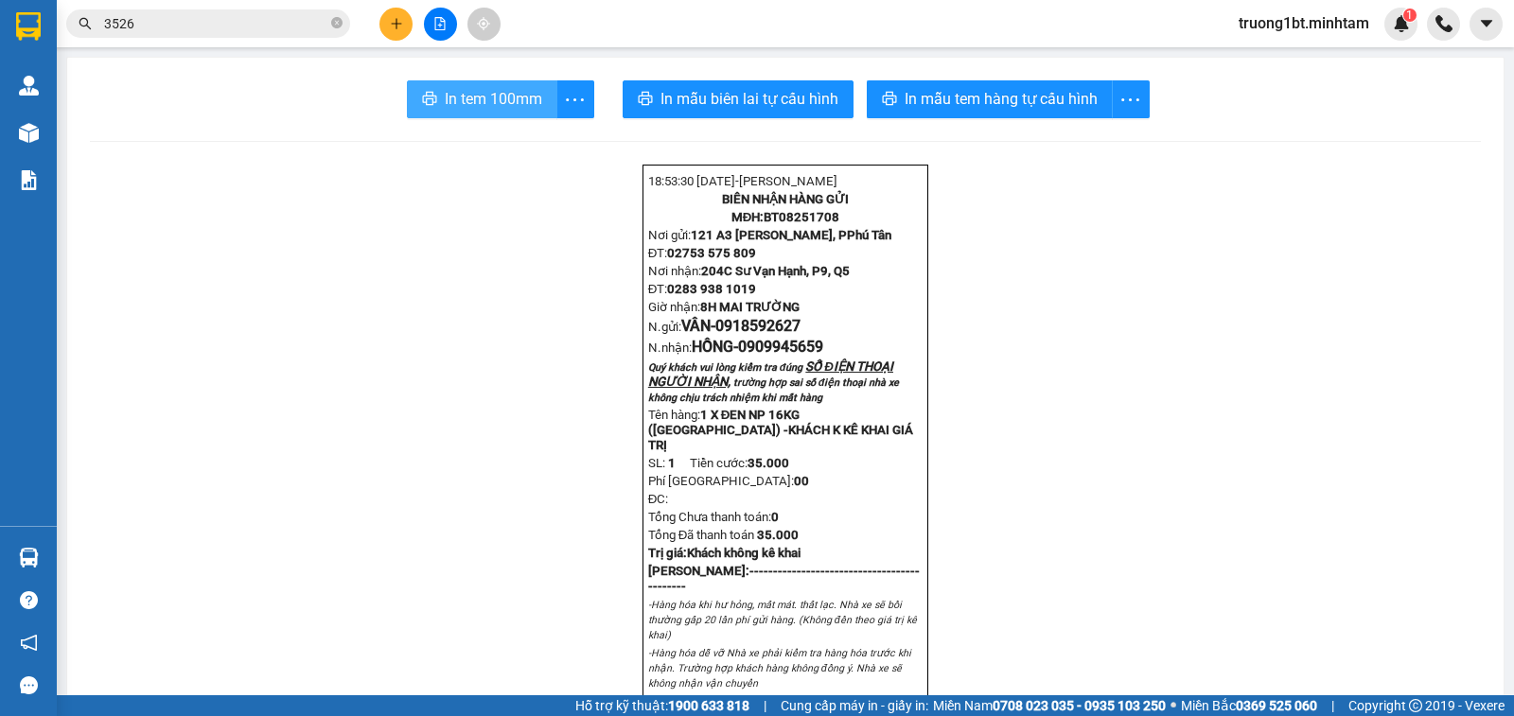
click at [461, 99] on span "In tem 100mm" at bounding box center [493, 99] width 97 height 24
drag, startPoint x: 338, startPoint y: 24, endPoint x: 317, endPoint y: 28, distance: 21.3
click at [336, 24] on icon "close-circle" at bounding box center [336, 22] width 11 height 11
click at [299, 31] on input "text" at bounding box center [215, 23] width 223 height 21
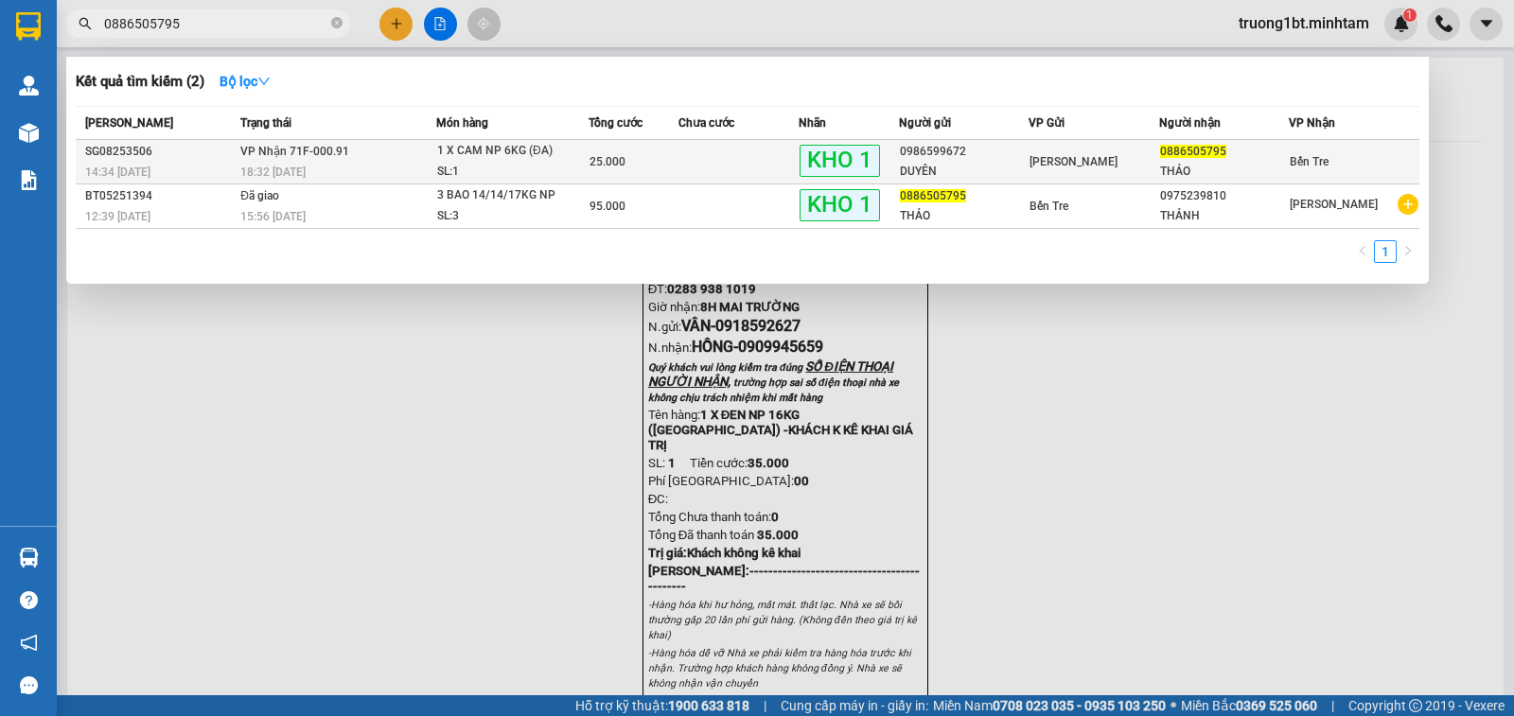
type input "0886505795"
click at [980, 169] on div "DUYÊN" at bounding box center [964, 172] width 129 height 20
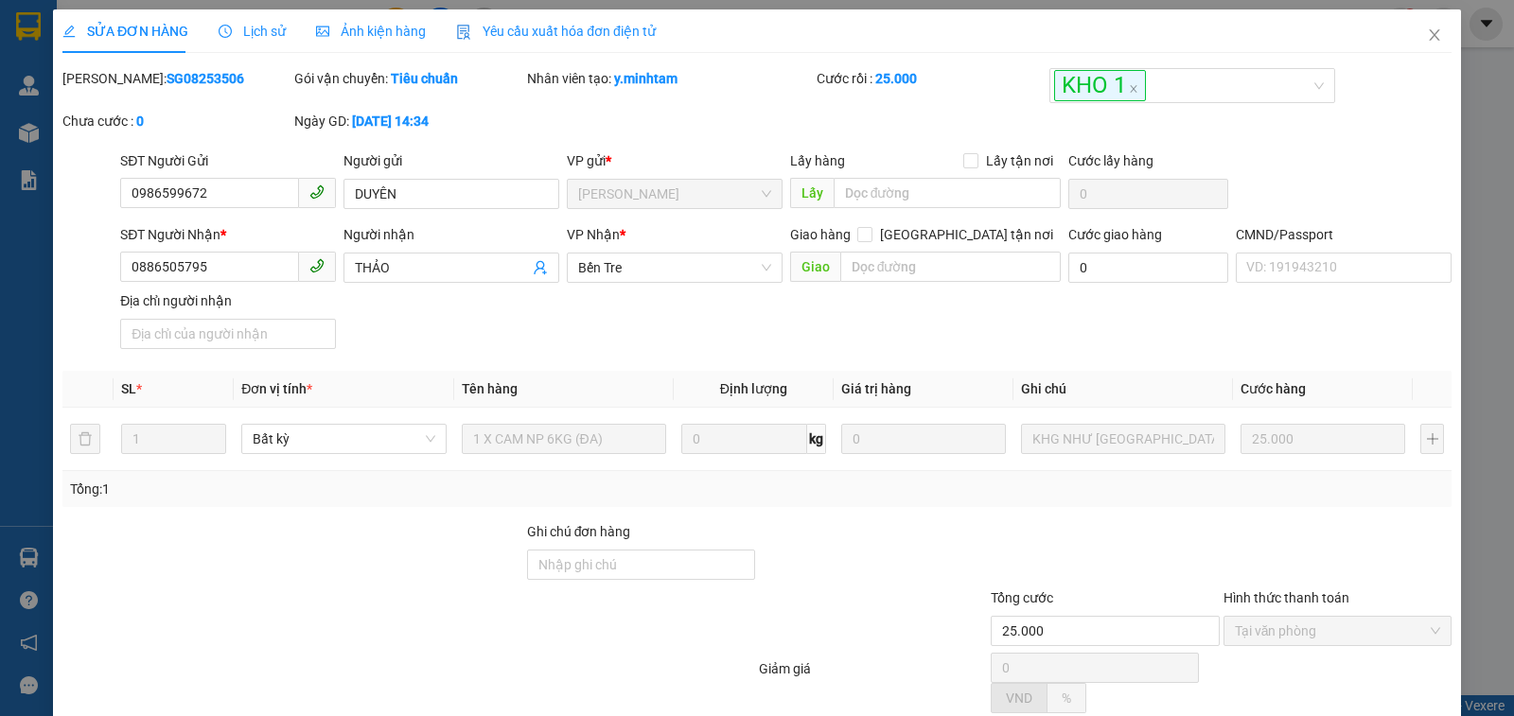
type input "0986599672"
type input "DUYÊN"
type input "0886505795"
type input "THẢO"
type input "25.000"
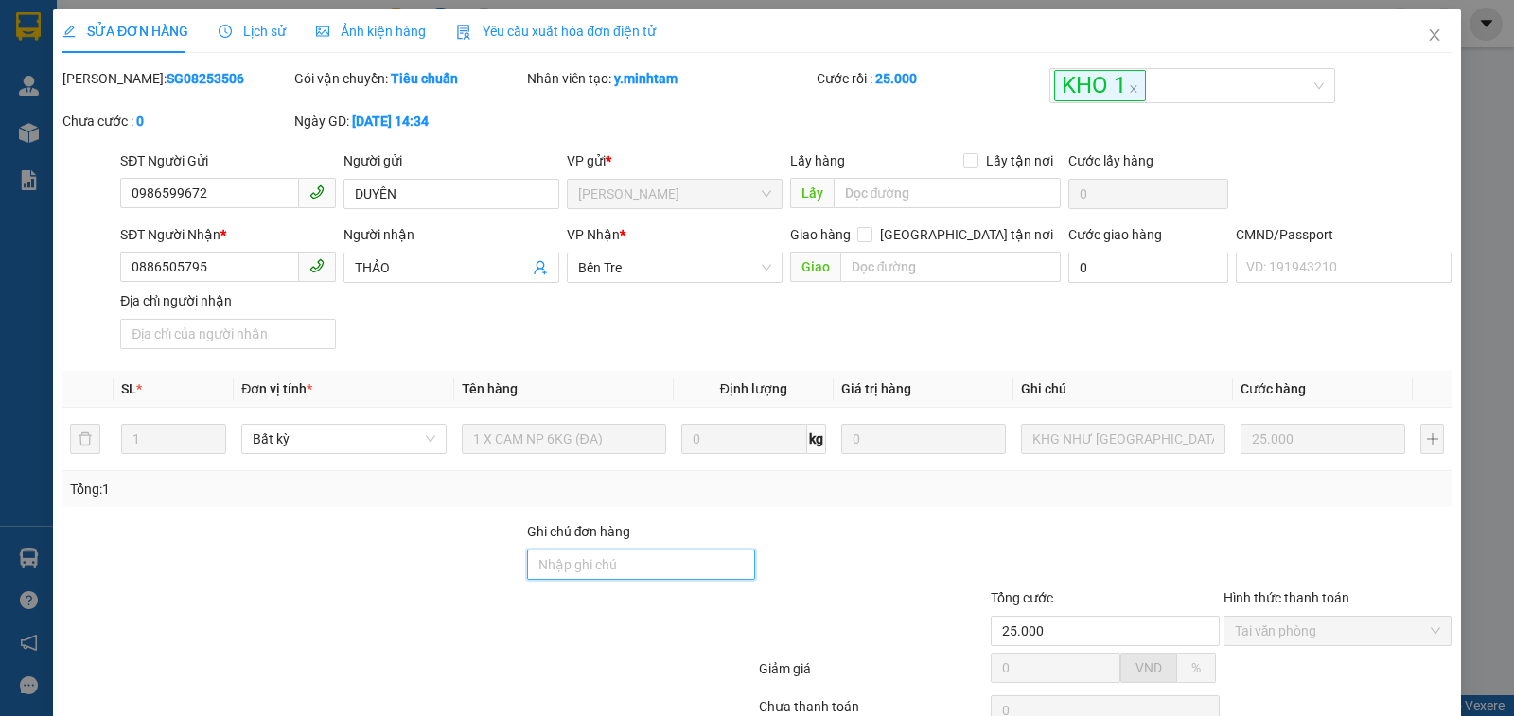
click at [638, 574] on input "Ghi chú đơn hàng" at bounding box center [641, 565] width 228 height 30
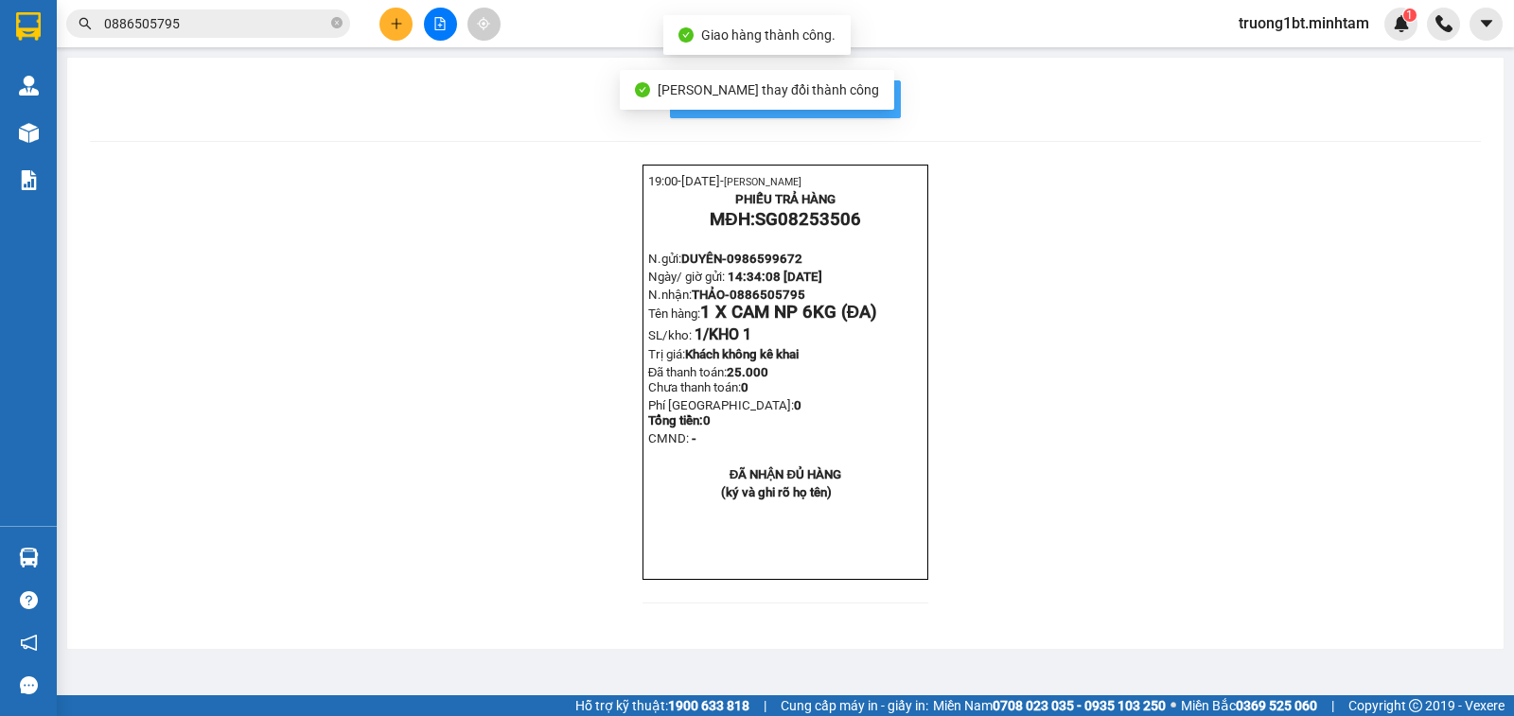
click at [877, 103] on span "In mẫu biên lai tự cấu hình" at bounding box center [797, 99] width 178 height 24
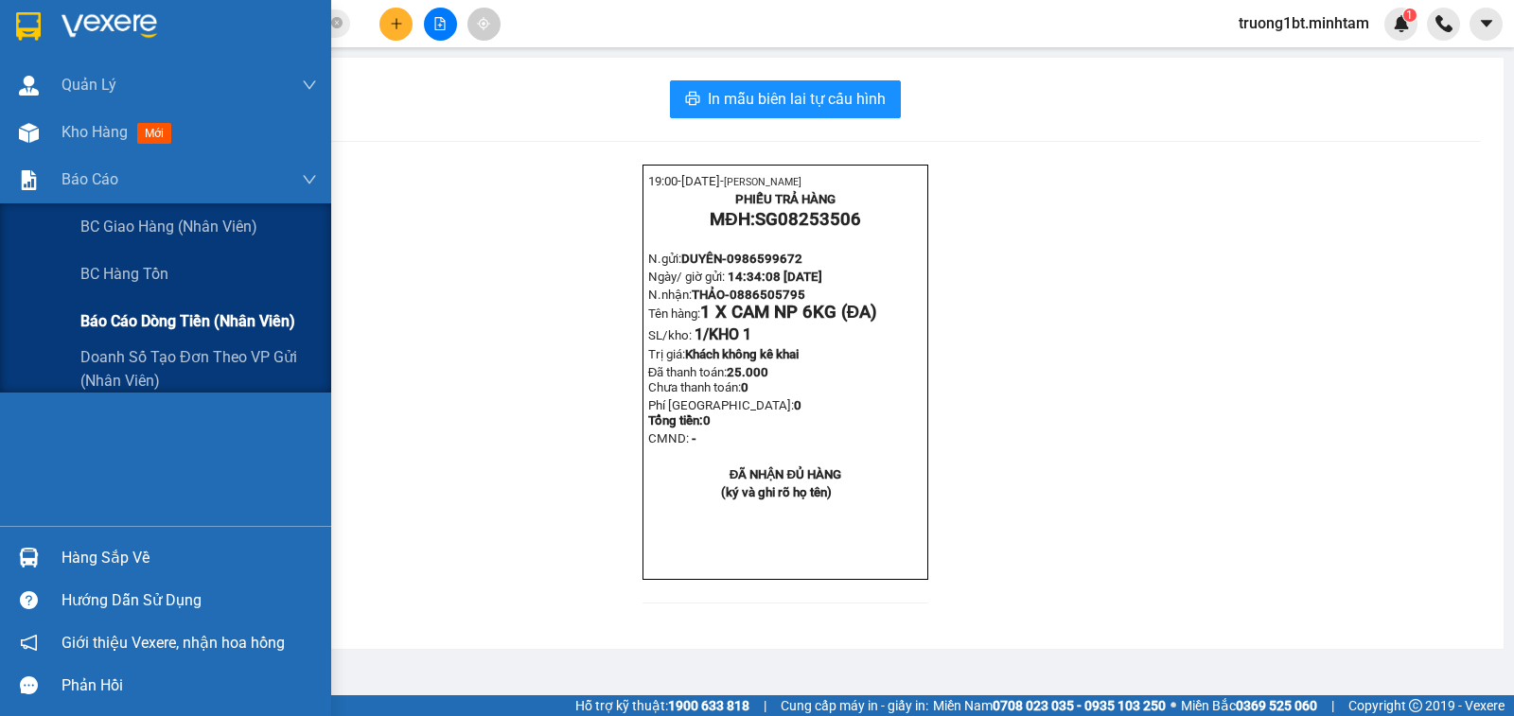
click at [209, 325] on span "Báo cáo dòng tiền (nhân viên)" at bounding box center [187, 321] width 215 height 24
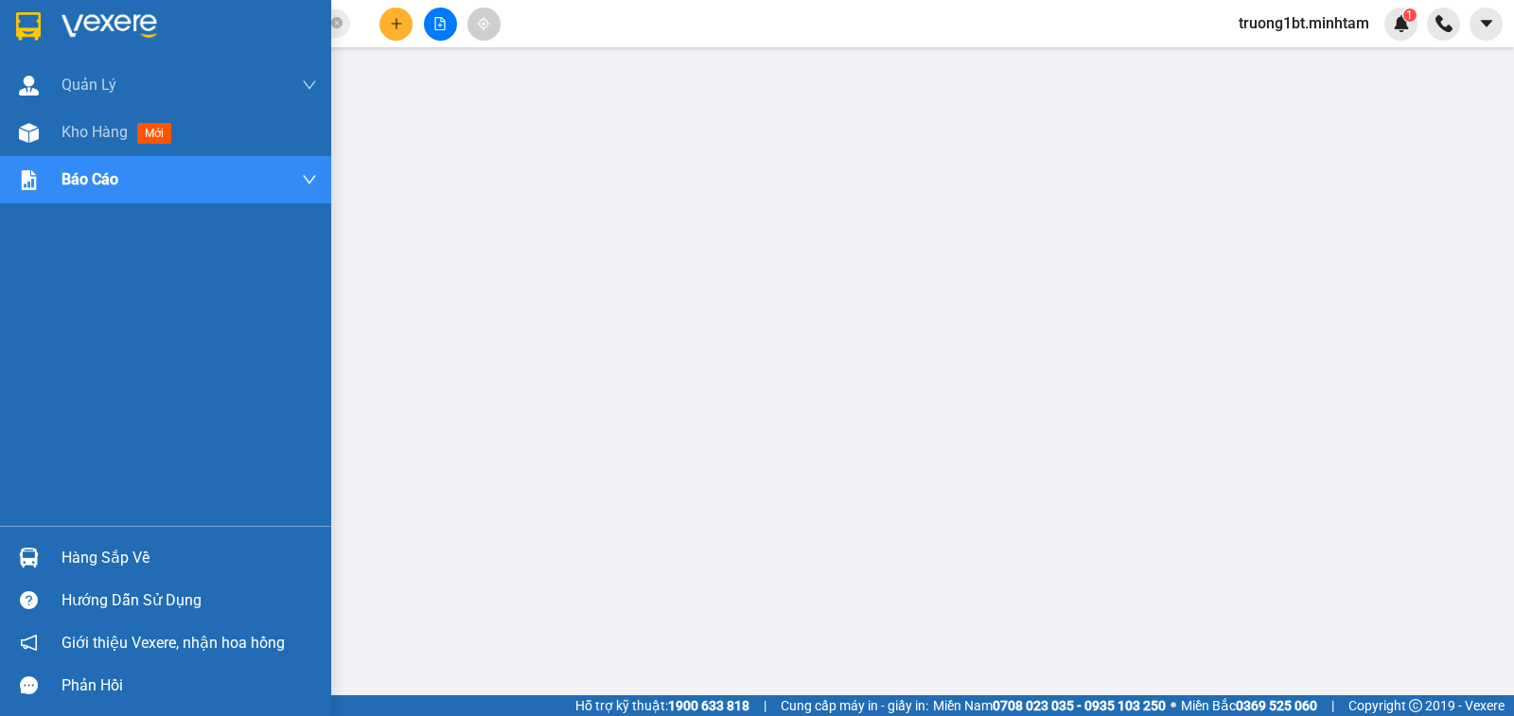
click at [68, 558] on div "Hàng sắp về" at bounding box center [189, 558] width 255 height 28
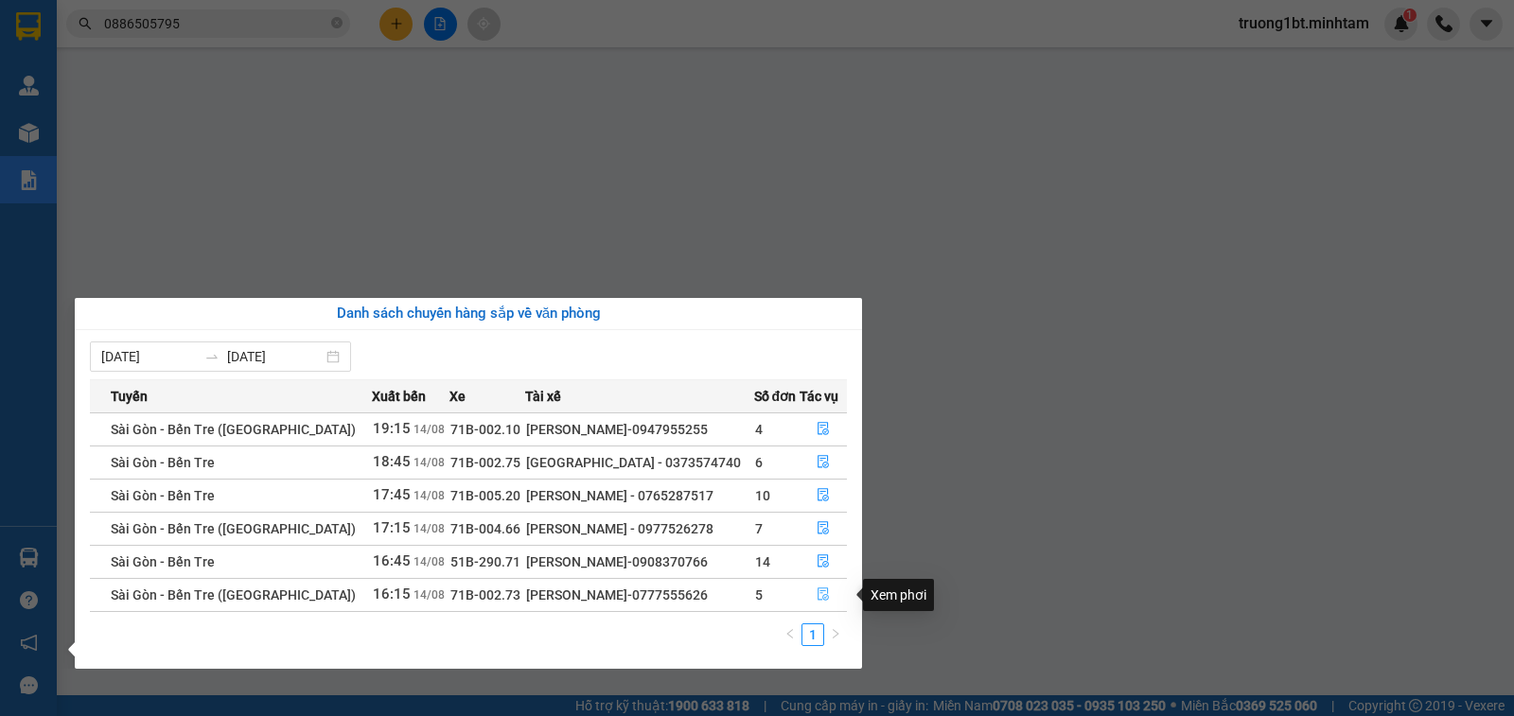
click at [821, 592] on icon "file-done" at bounding box center [823, 594] width 13 height 13
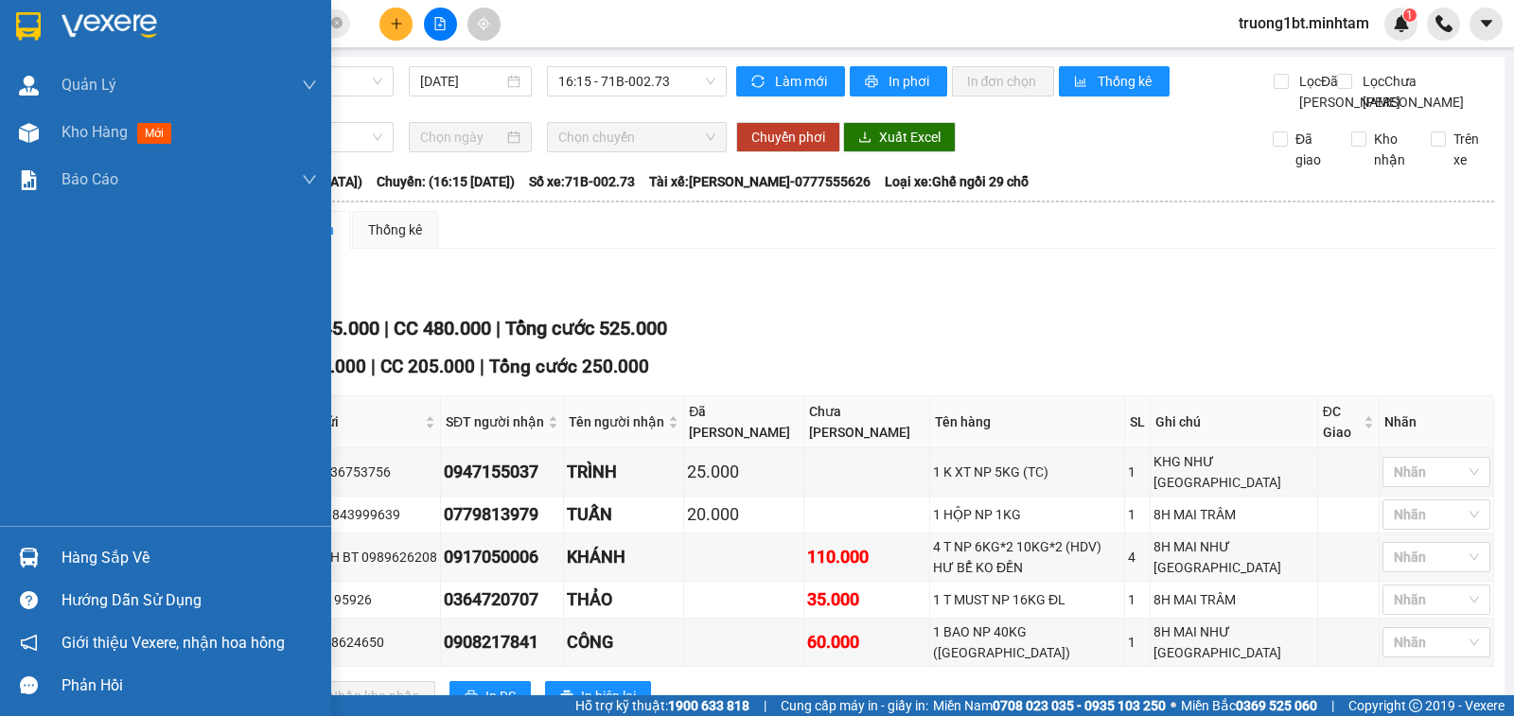
click at [31, 554] on img at bounding box center [29, 558] width 20 height 20
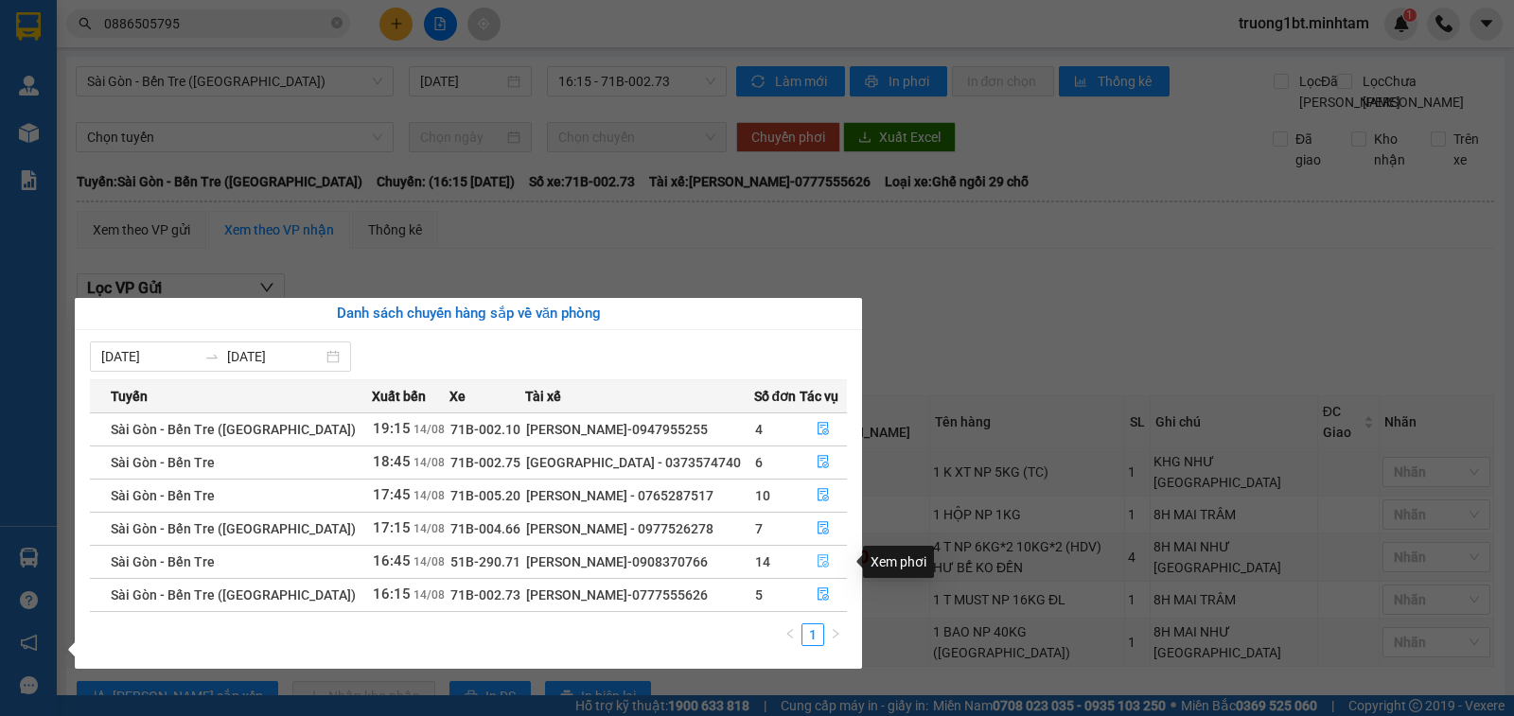
click at [822, 553] on button "button" at bounding box center [823, 562] width 46 height 30
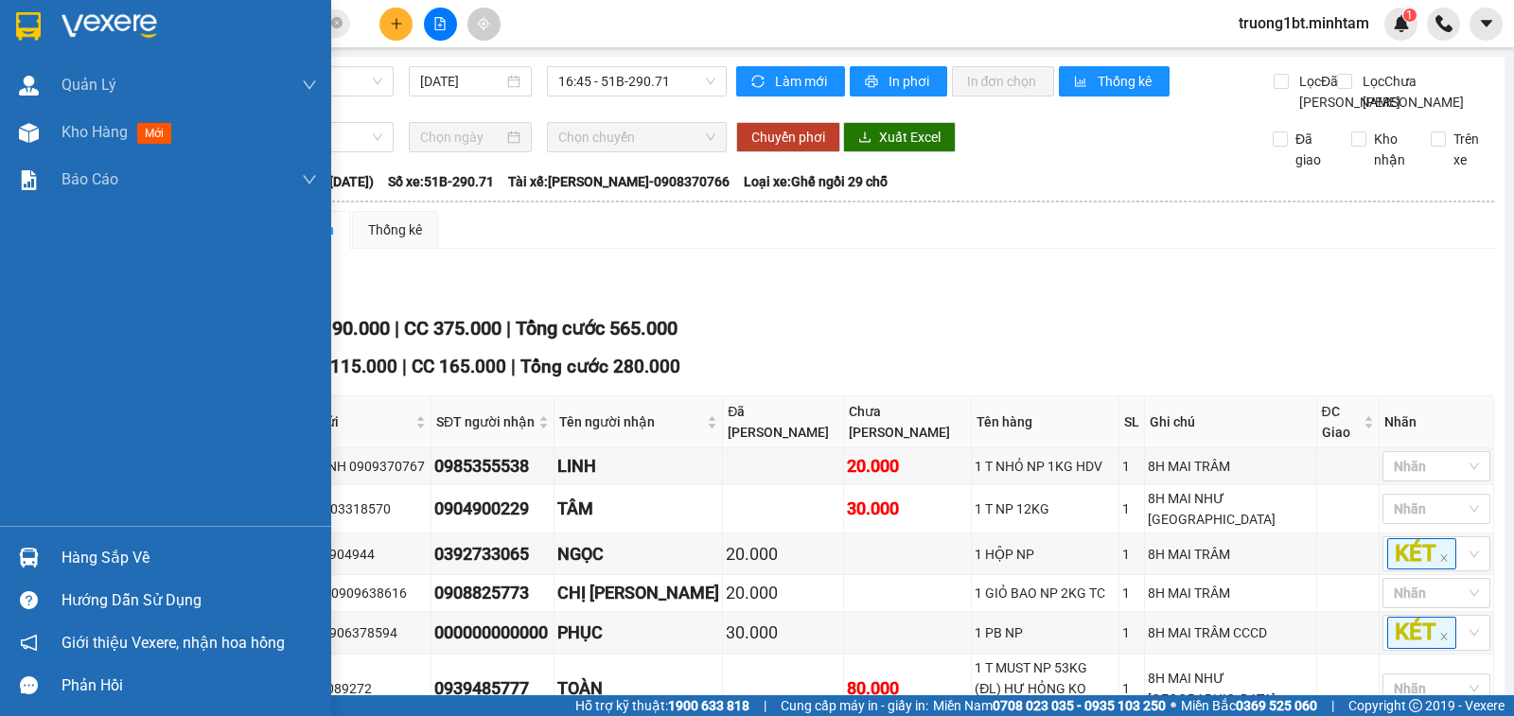
click at [44, 554] on div at bounding box center [28, 557] width 33 height 33
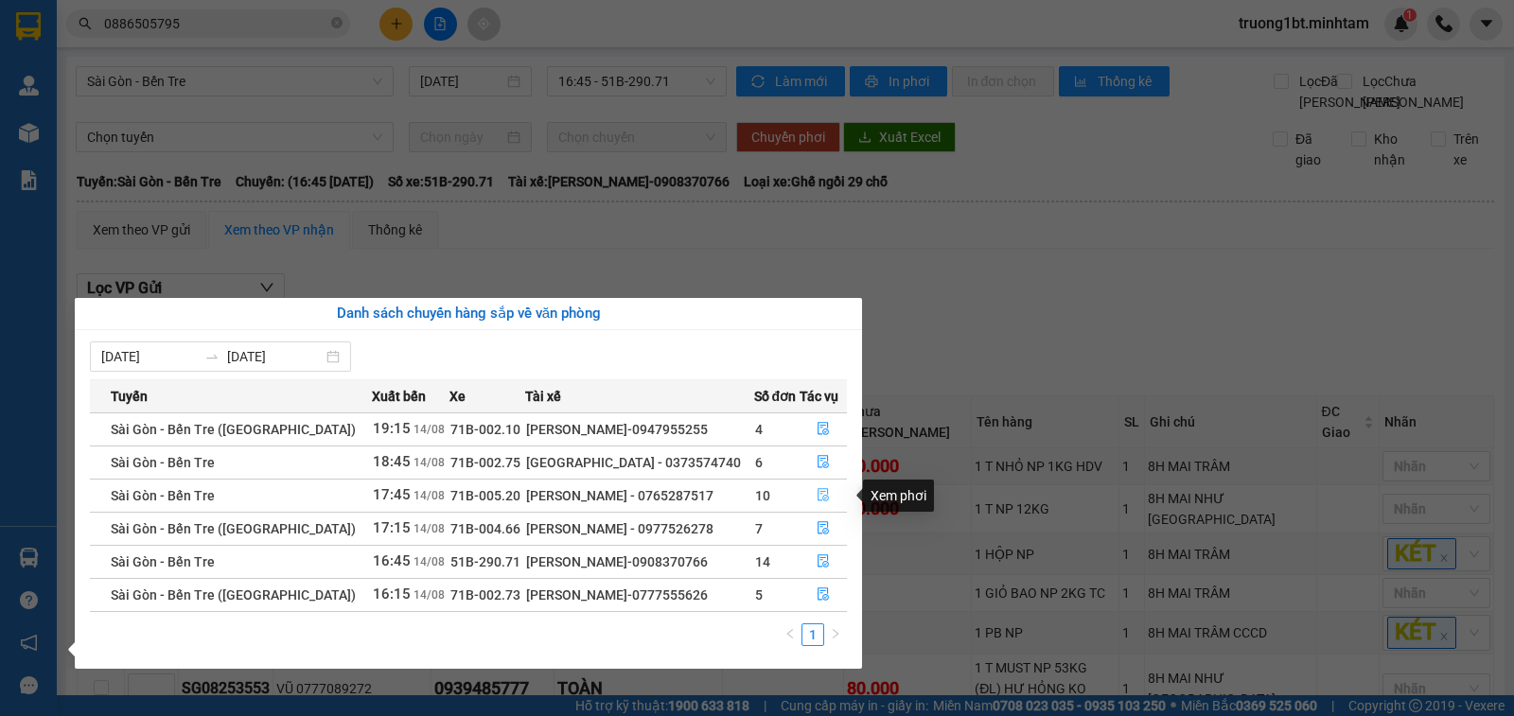
click at [820, 484] on button "button" at bounding box center [823, 496] width 46 height 30
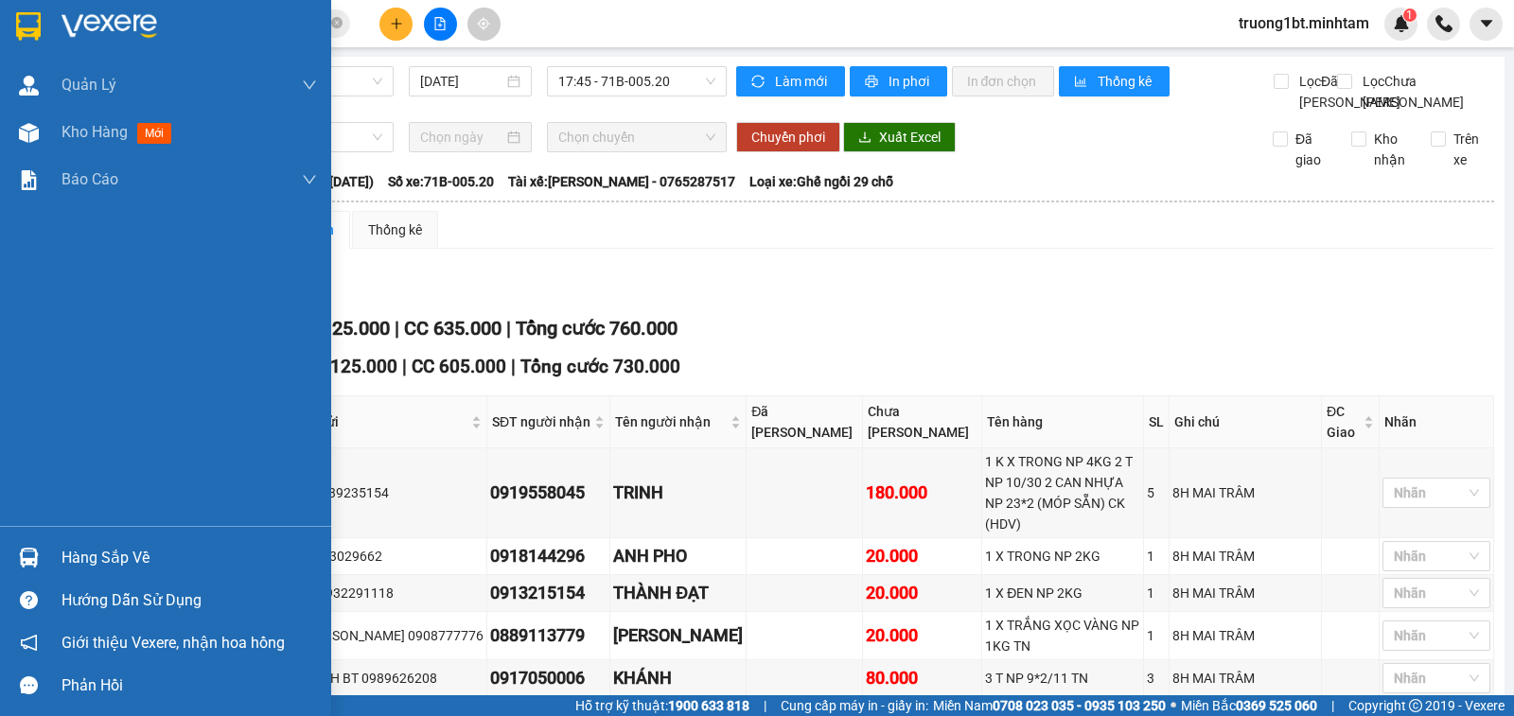
click at [74, 554] on div "Hàng sắp về" at bounding box center [189, 558] width 255 height 28
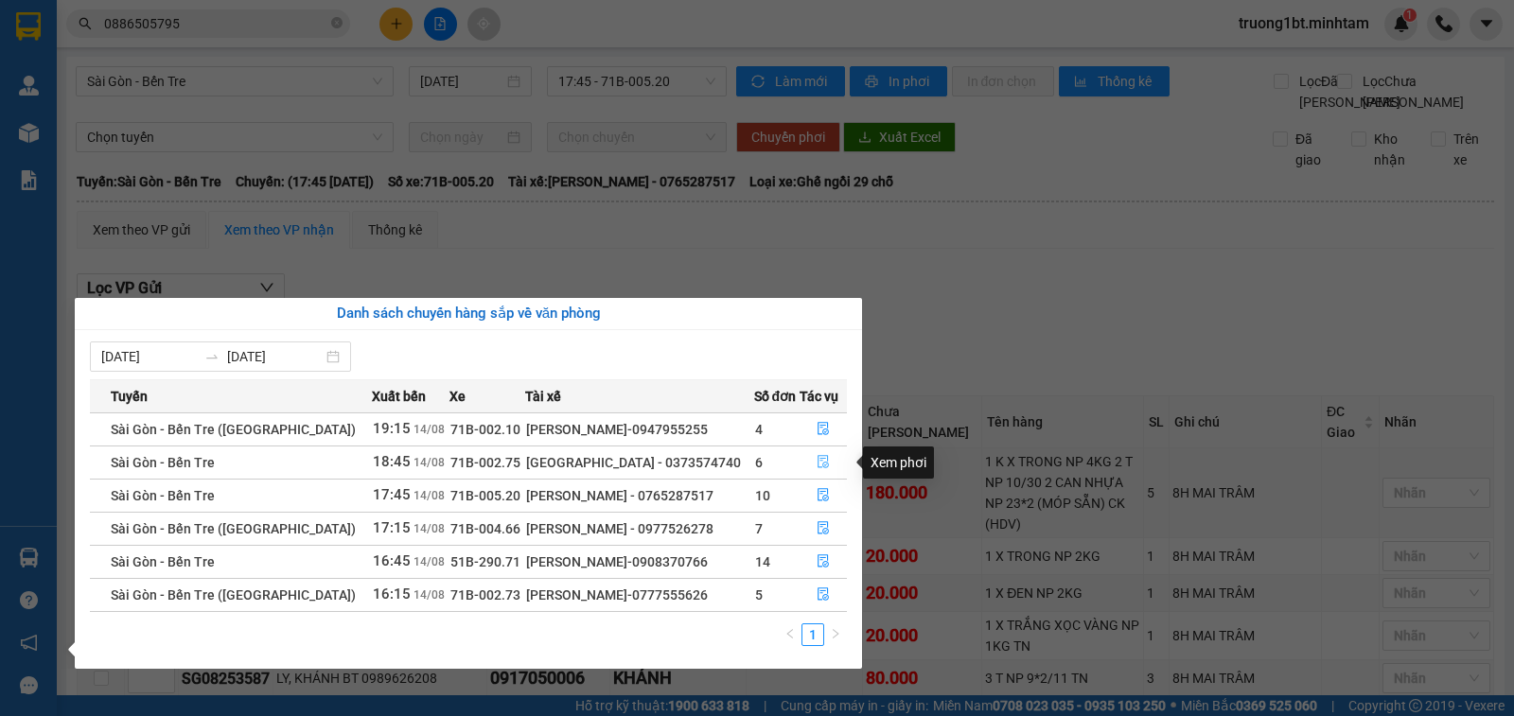
click at [822, 455] on icon "file-done" at bounding box center [823, 461] width 13 height 13
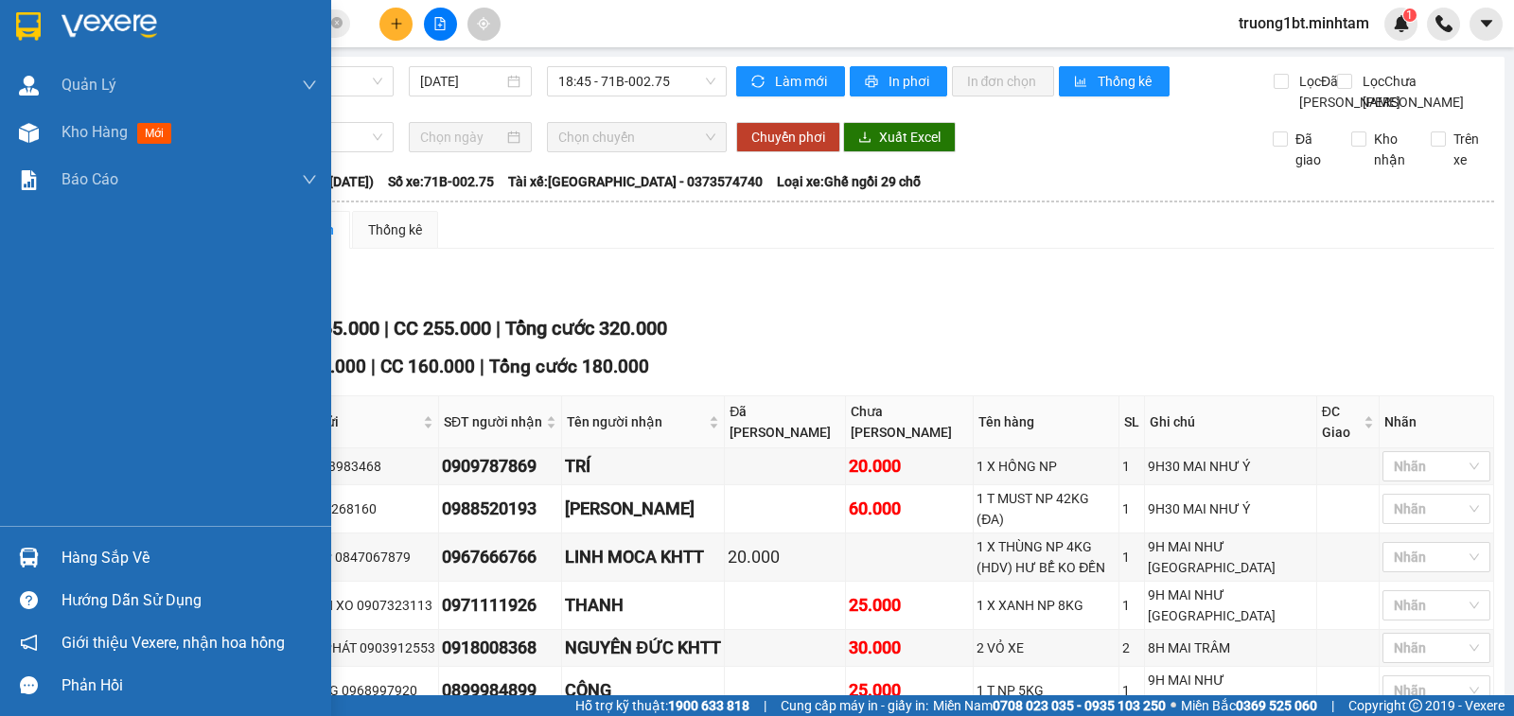
click at [32, 18] on img at bounding box center [28, 26] width 25 height 28
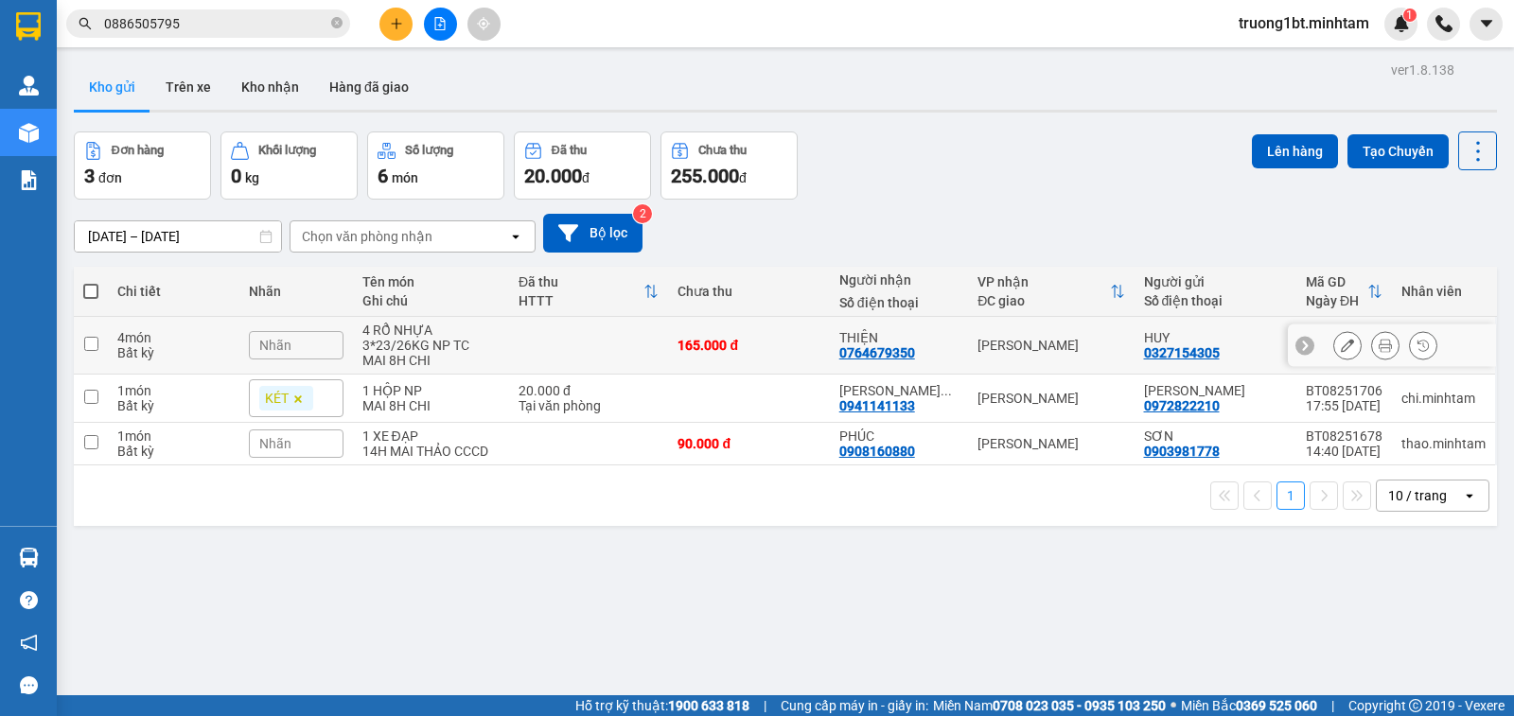
drag, startPoint x: 96, startPoint y: 258, endPoint x: 105, endPoint y: 262, distance: 10.2
click at [96, 337] on input "checkbox" at bounding box center [91, 344] width 14 height 14
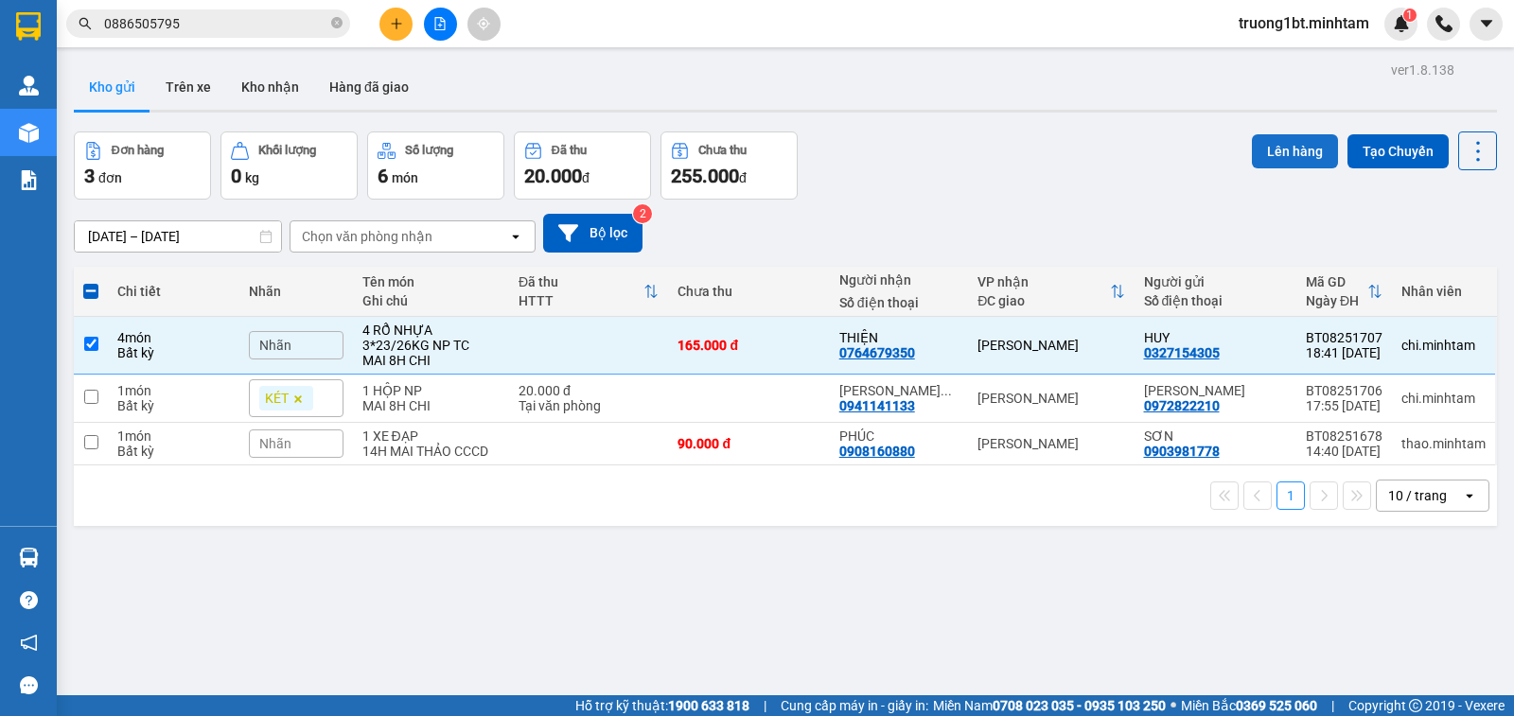
click at [1255, 134] on button "Lên hàng" at bounding box center [1295, 151] width 86 height 34
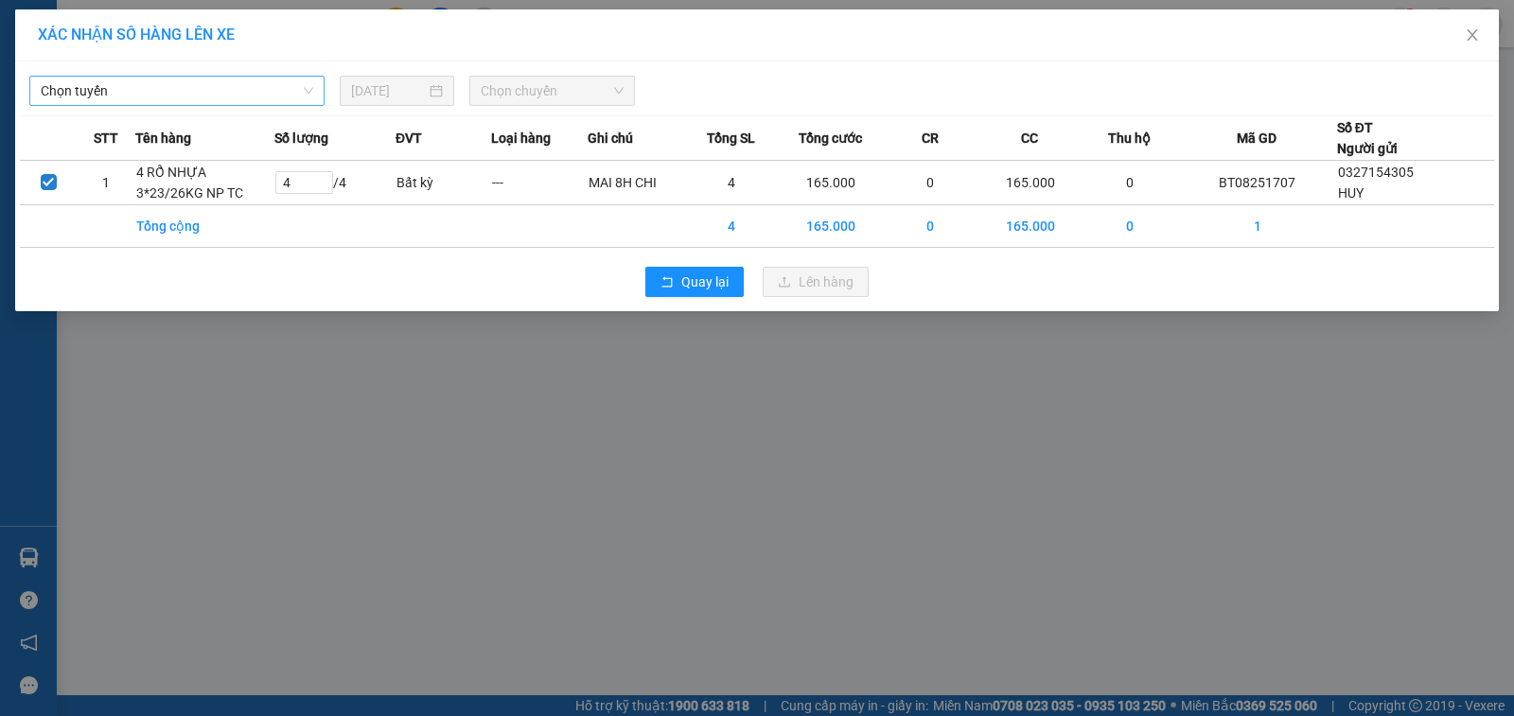
click at [277, 81] on span "Chọn tuyến" at bounding box center [177, 91] width 272 height 28
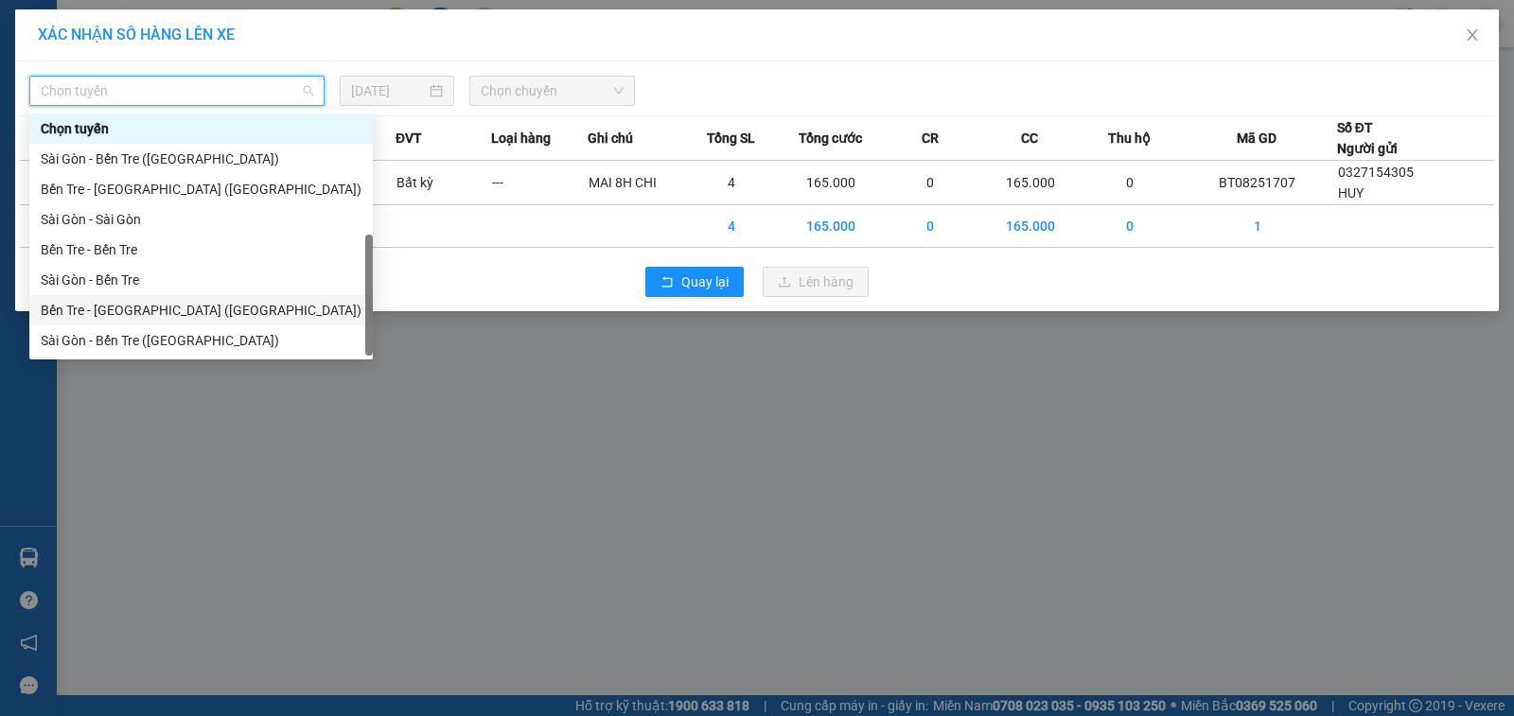
click at [157, 300] on div "Bến Tre - Sài Gòn (CT)" at bounding box center [201, 310] width 321 height 21
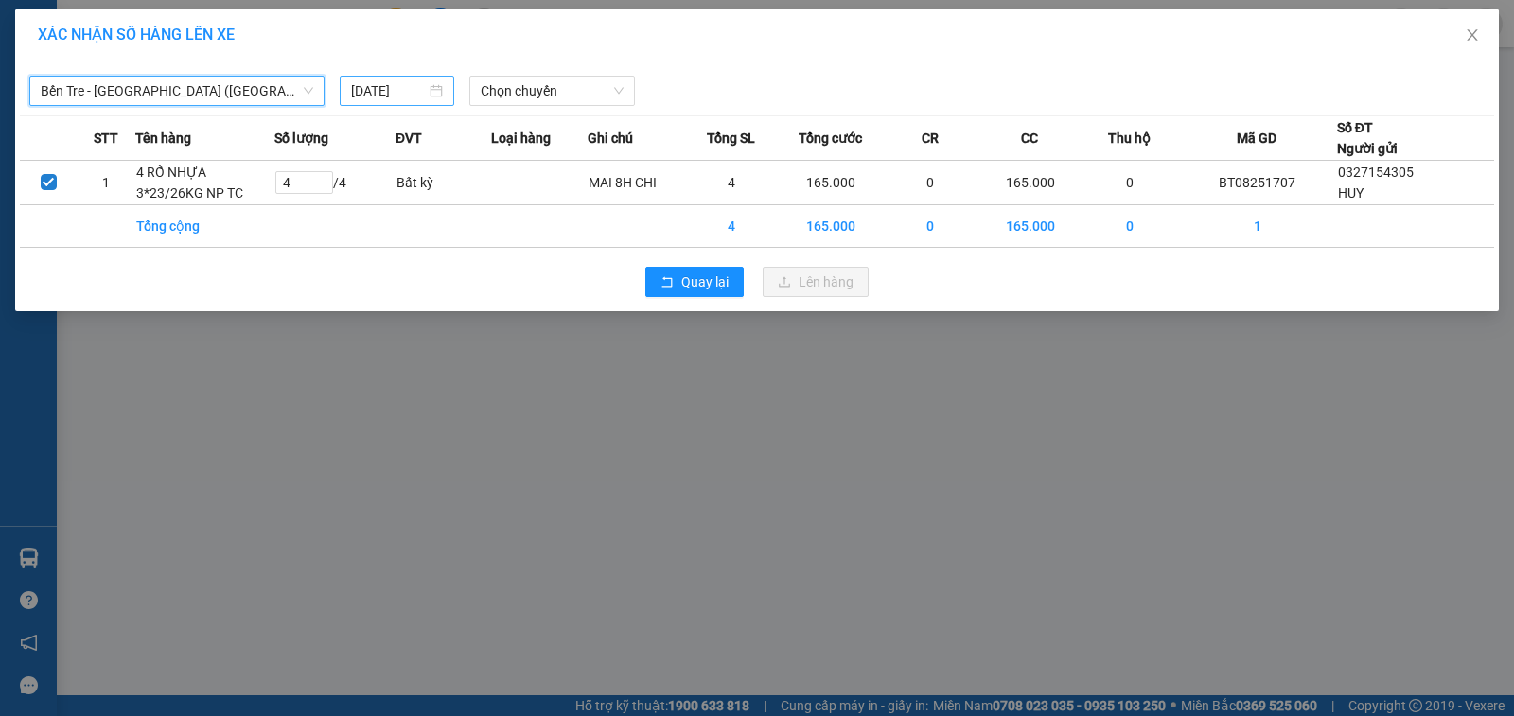
click at [369, 80] on input "14/08/2025" at bounding box center [388, 90] width 75 height 21
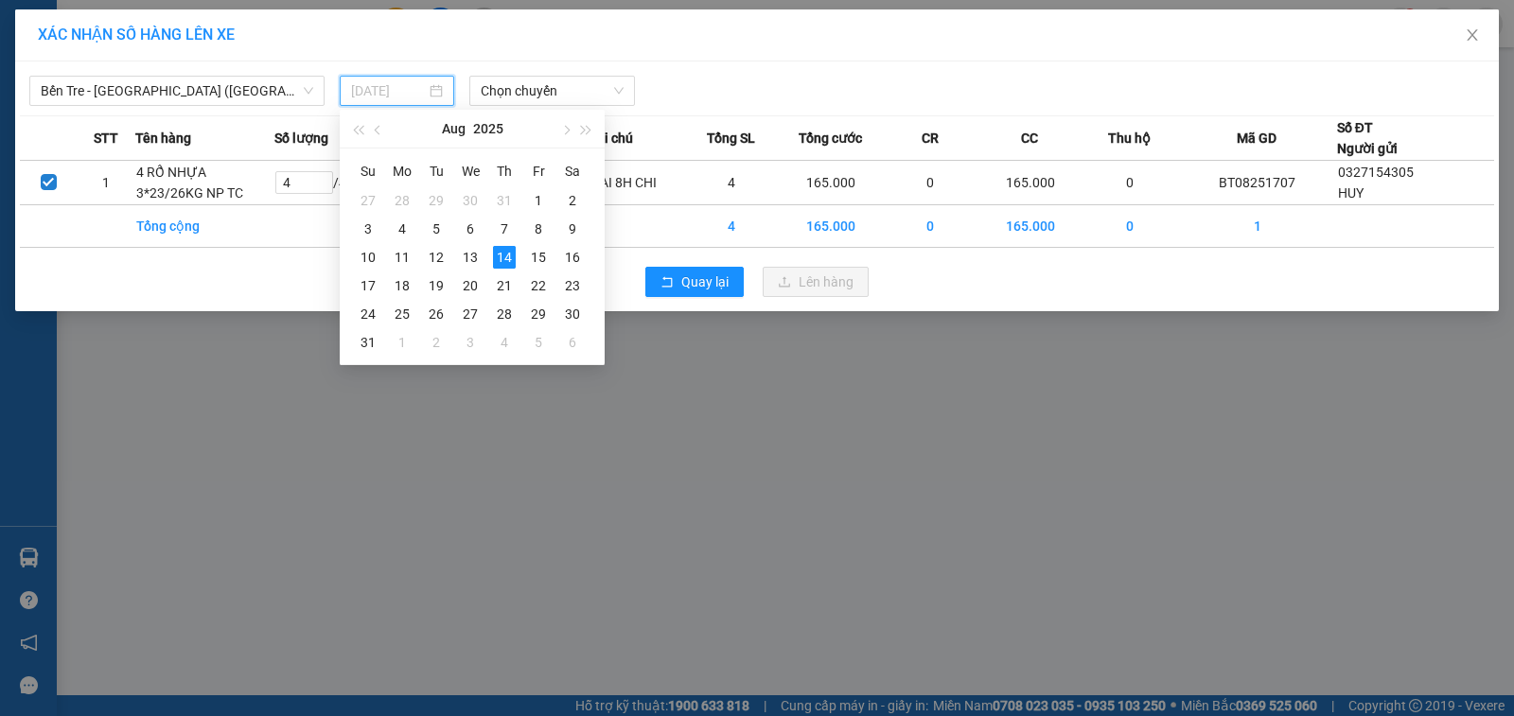
click at [539, 251] on div "15" at bounding box center [538, 257] width 23 height 23
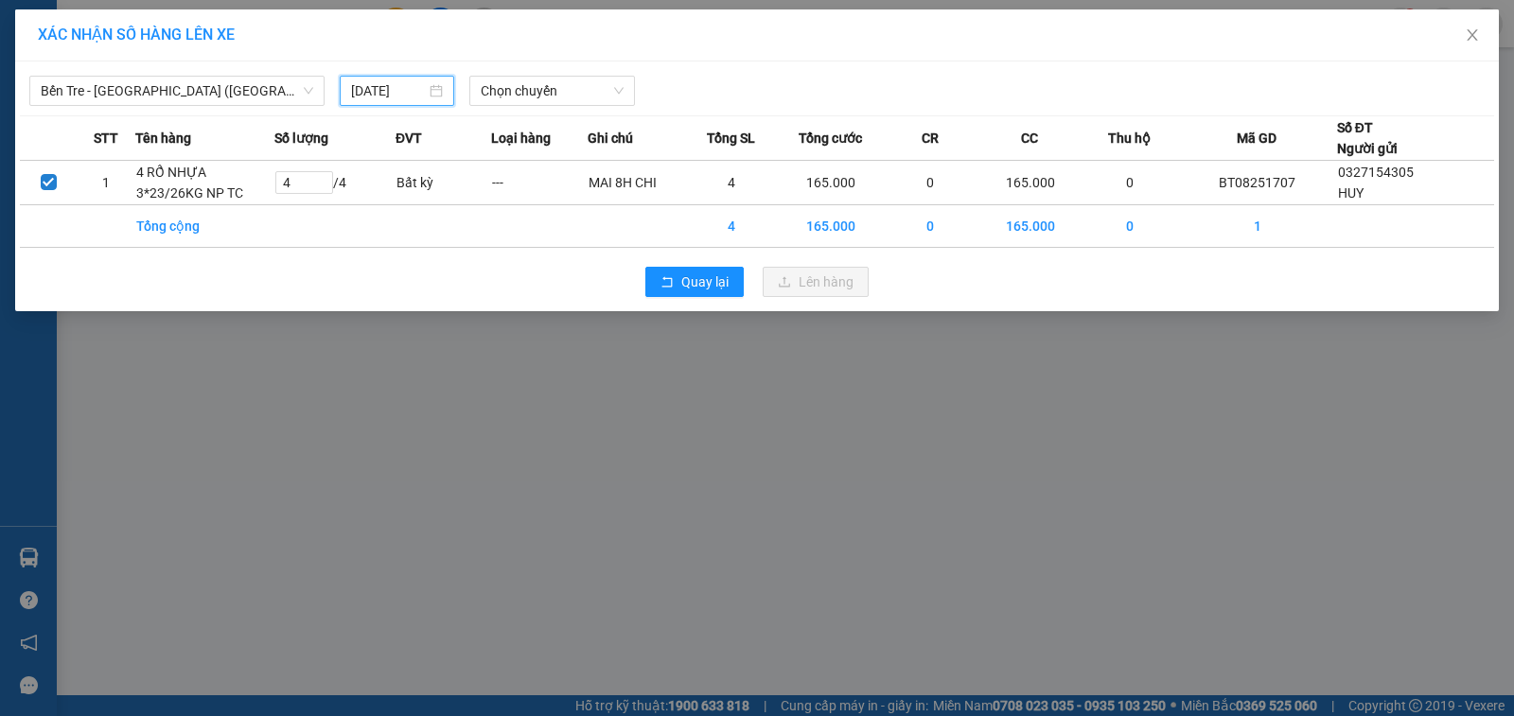
click at [541, 110] on div "Bến Tre - Sài Gòn (CT) 15/08/2025 Chọn chuyến STT Tên hàng Số lượng ĐVT Loại hà…" at bounding box center [757, 187] width 1484 height 250
click at [543, 99] on span "Chọn chuyến" at bounding box center [552, 91] width 143 height 28
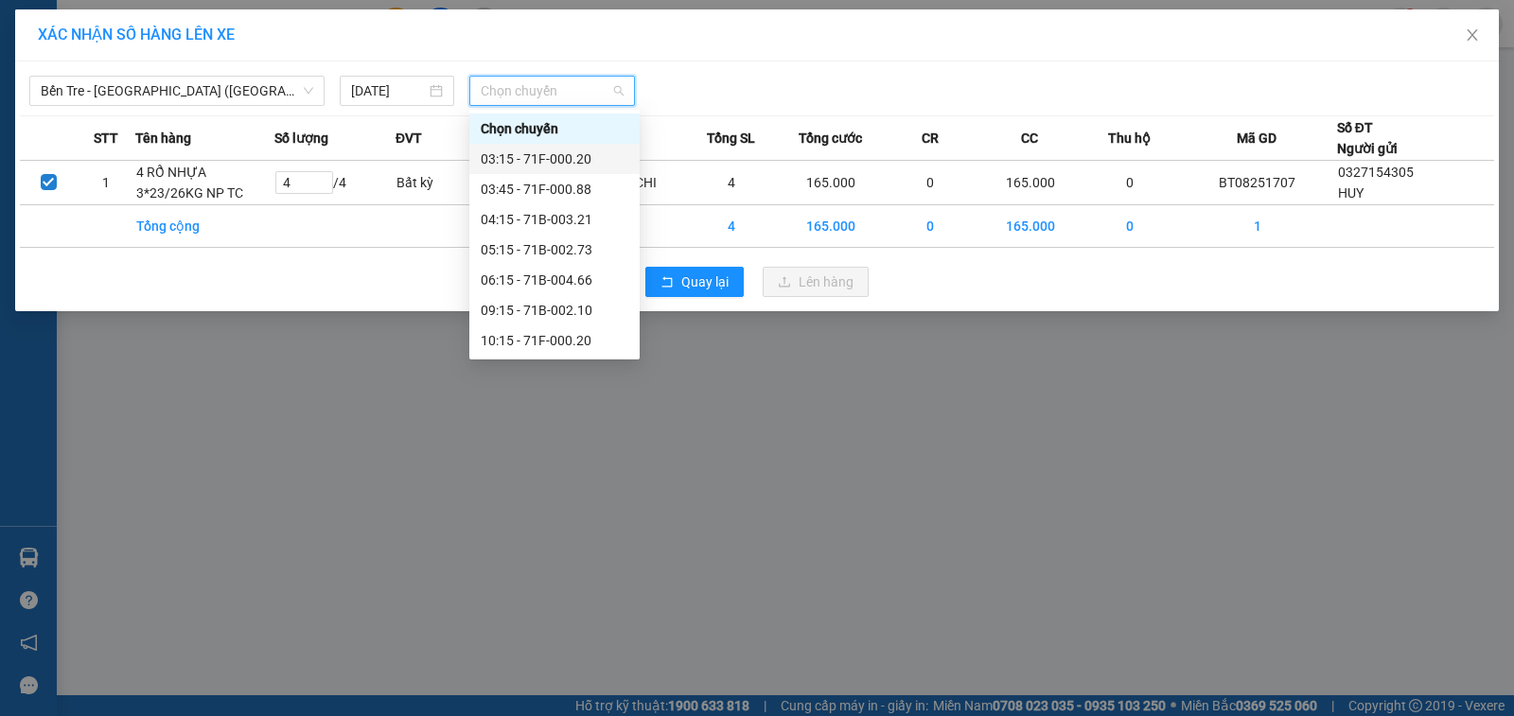
click at [551, 163] on div "03:15 - 71F-000.20" at bounding box center [555, 159] width 148 height 21
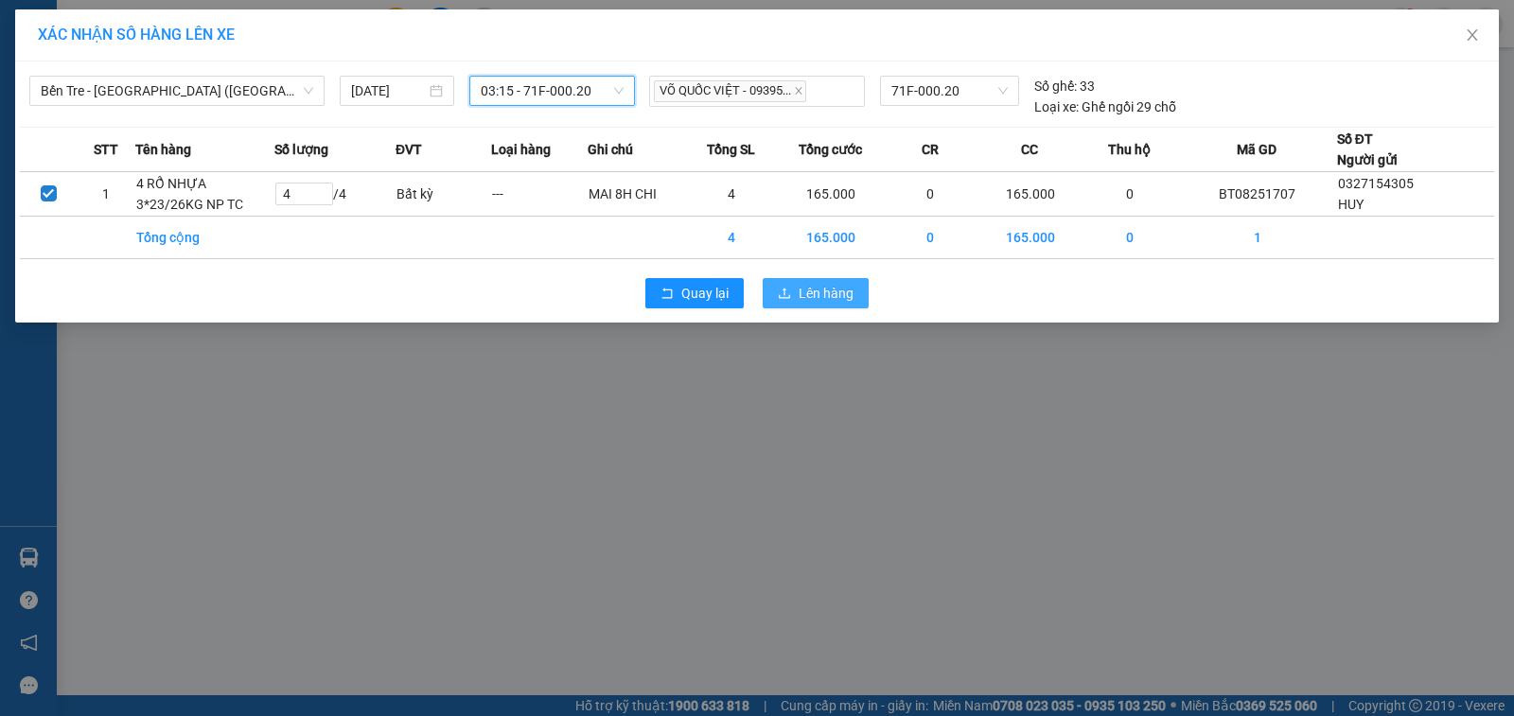
click at [825, 292] on span "Lên hàng" at bounding box center [826, 293] width 55 height 21
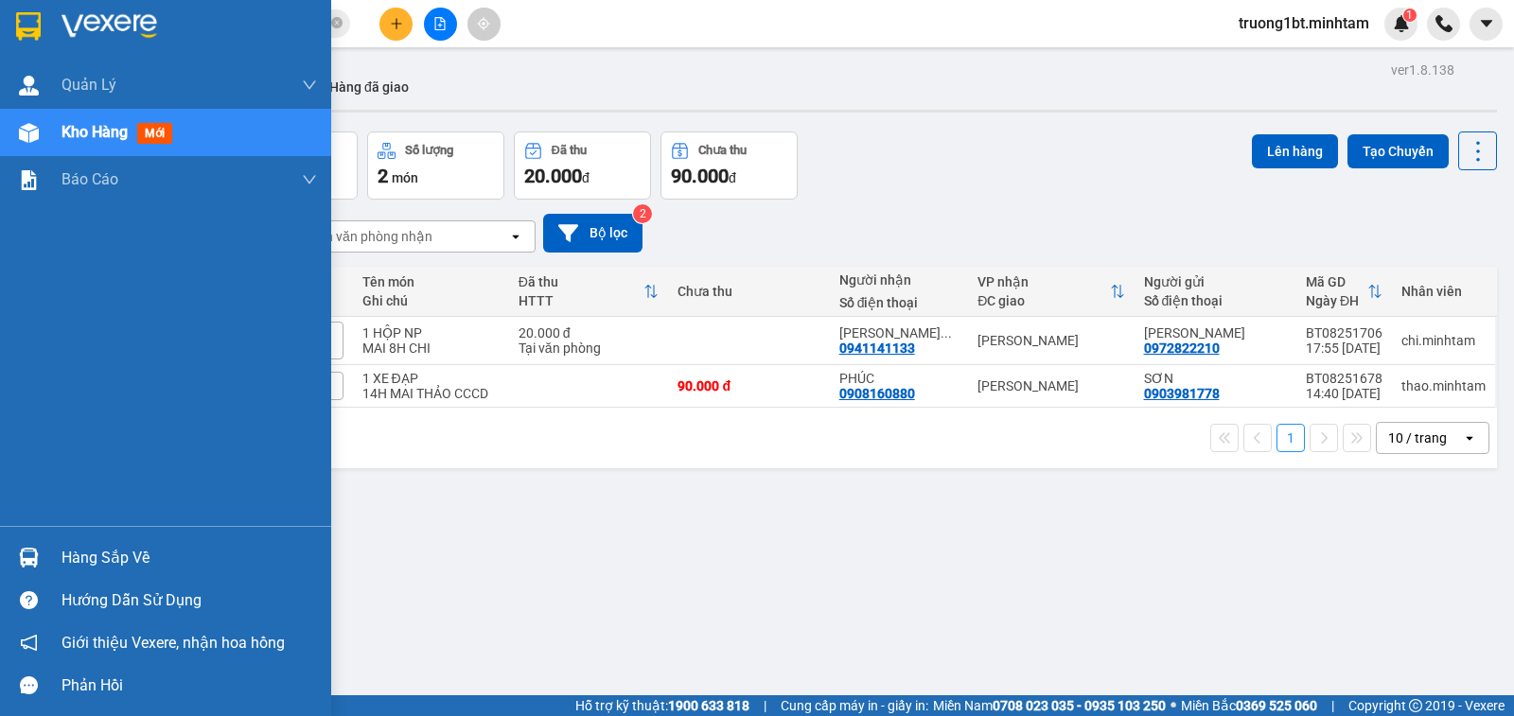
click at [94, 556] on div "Hàng sắp về" at bounding box center [189, 558] width 255 height 28
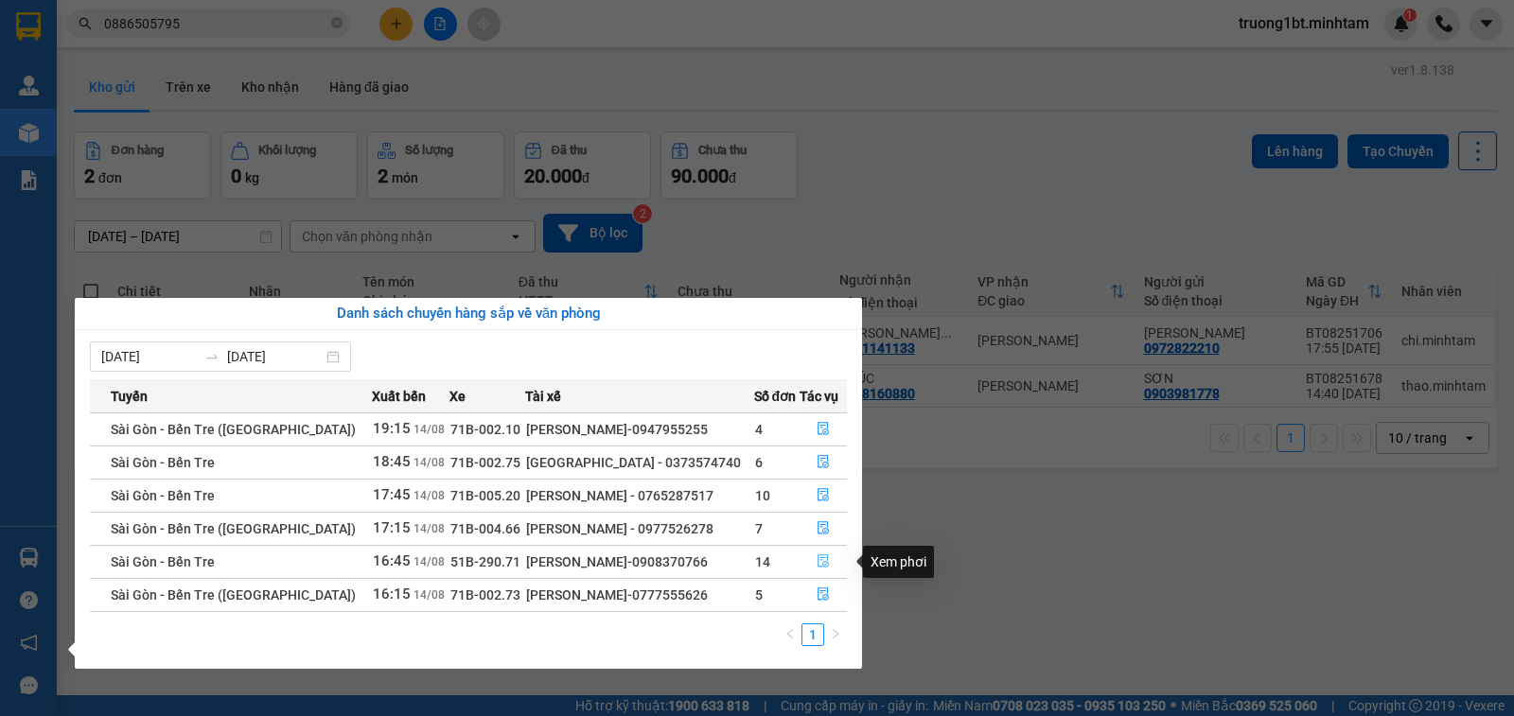
click at [823, 561] on icon "file-done" at bounding box center [822, 561] width 11 height 13
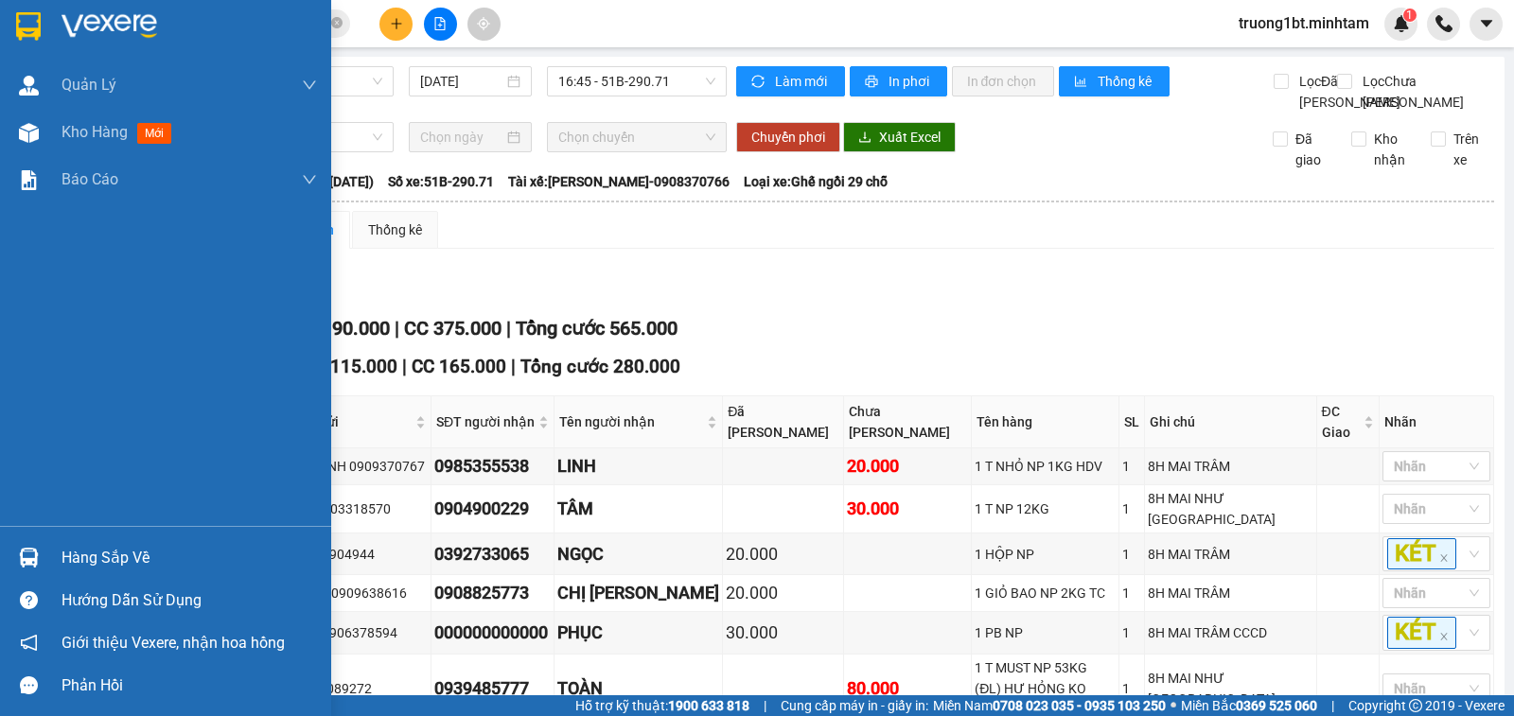
click at [44, 558] on div at bounding box center [28, 557] width 33 height 33
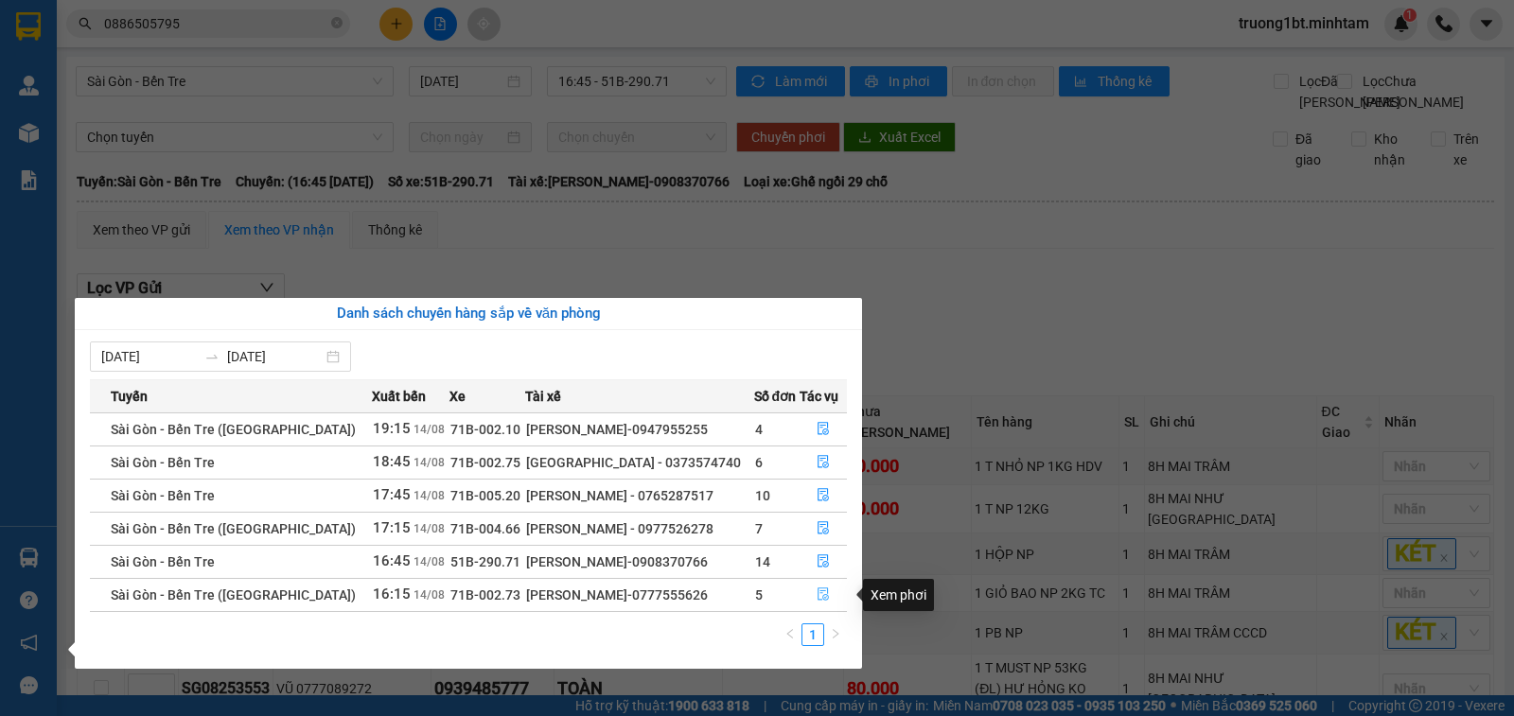
drag, startPoint x: 820, startPoint y: 596, endPoint x: 777, endPoint y: 519, distance: 88.1
click at [820, 595] on icon "file-done" at bounding box center [822, 595] width 11 height 13
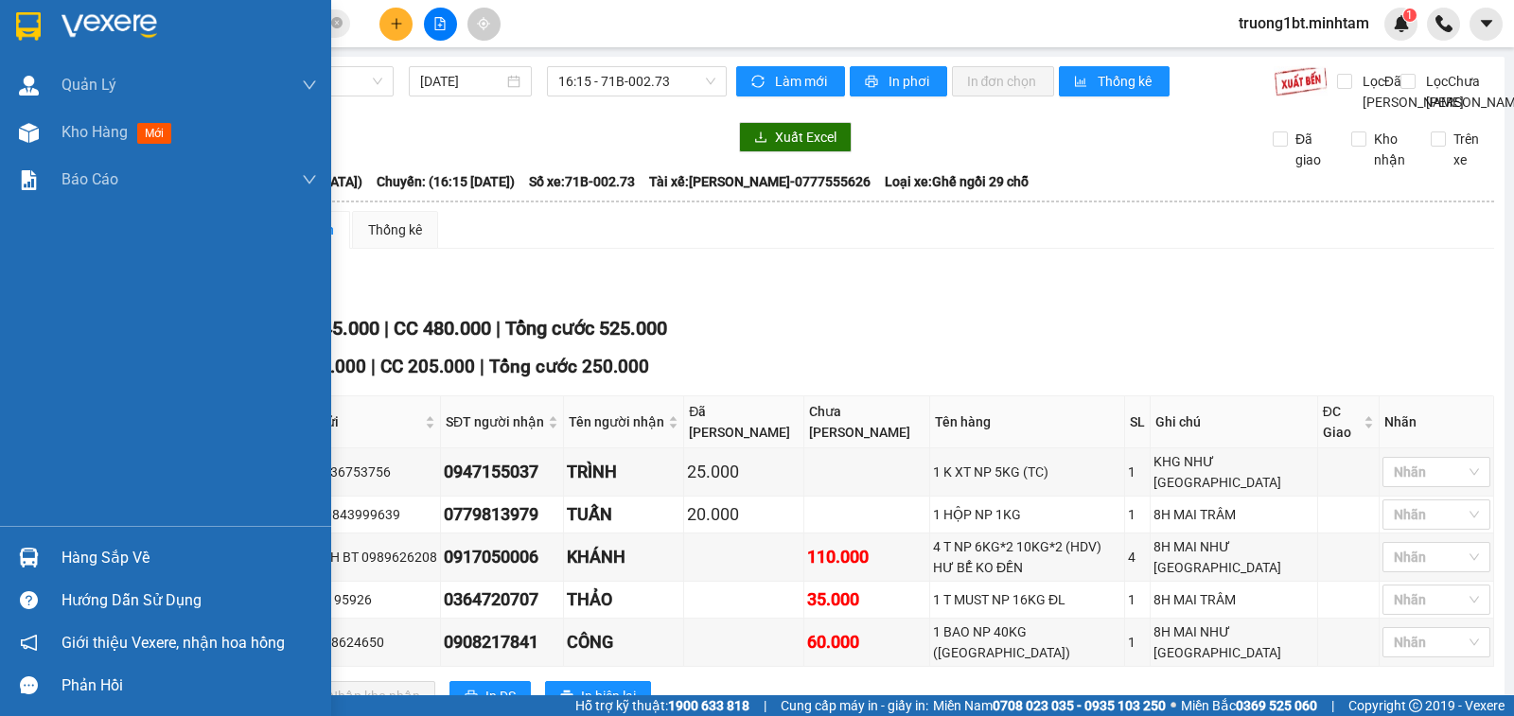
click at [62, 592] on div "Hướng dẫn sử dụng" at bounding box center [165, 600] width 331 height 43
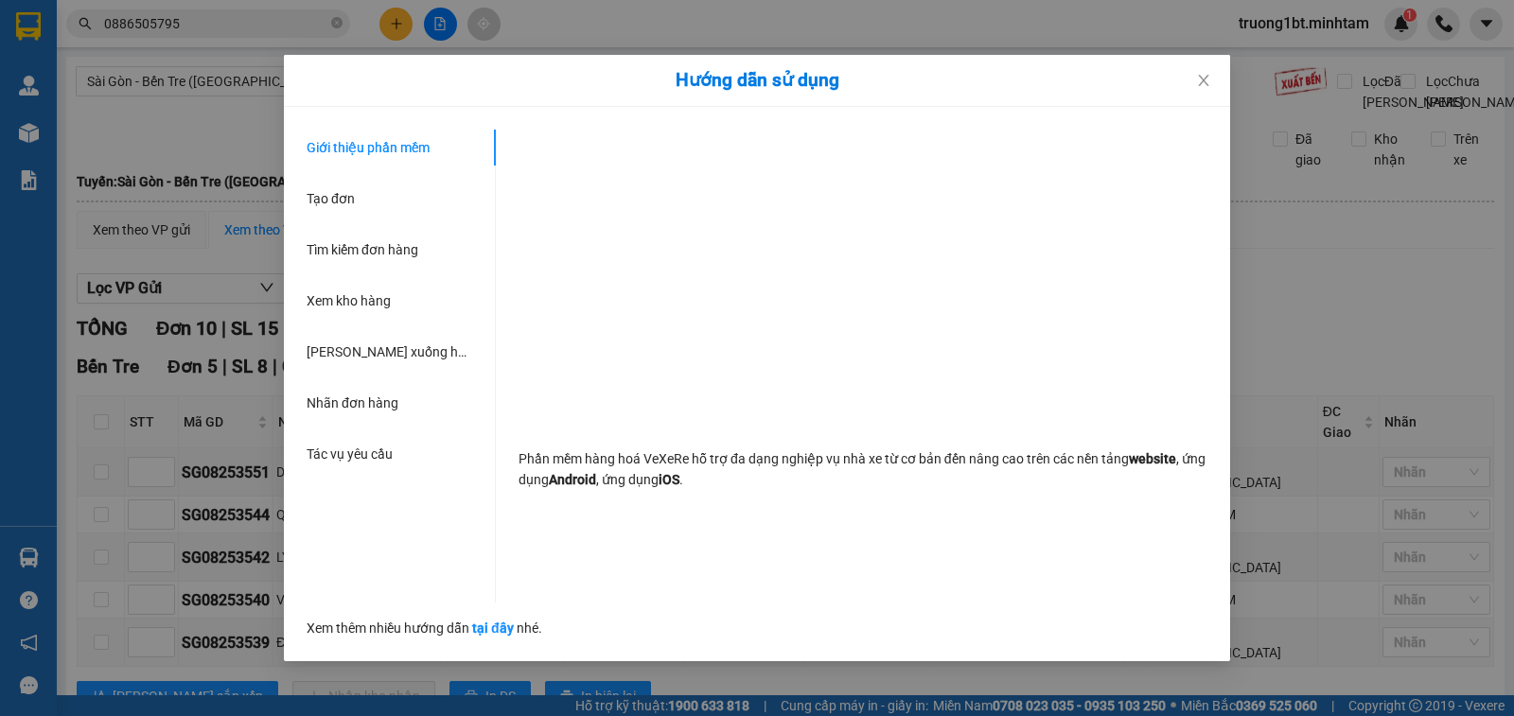
click at [17, 394] on div "Hướng dẫn sử dụng Giới thiệu phần mềm Tạo đơn Tìm kiếm đơn hàng Xem kho hàng Lê…" at bounding box center [757, 358] width 1514 height 716
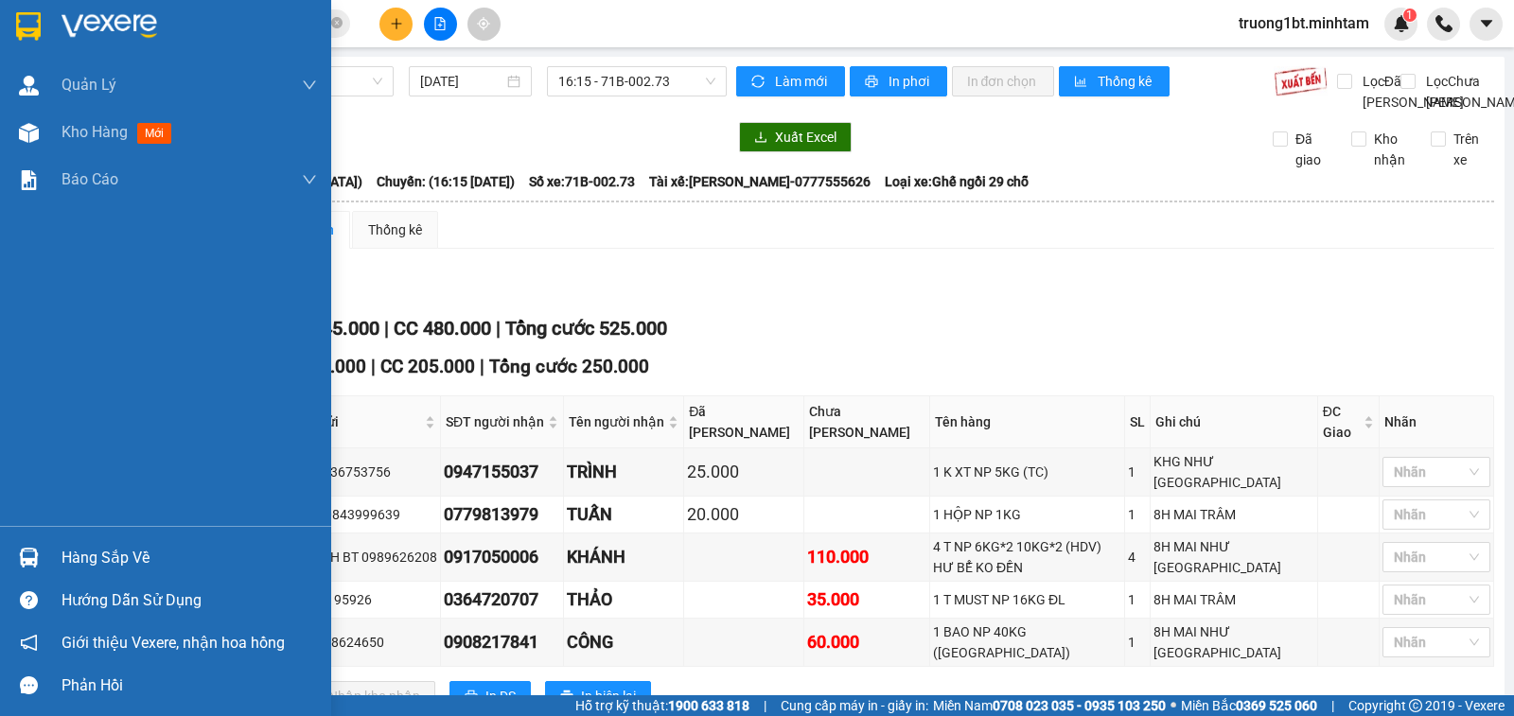
click at [68, 554] on div "Hàng sắp về" at bounding box center [189, 558] width 255 height 28
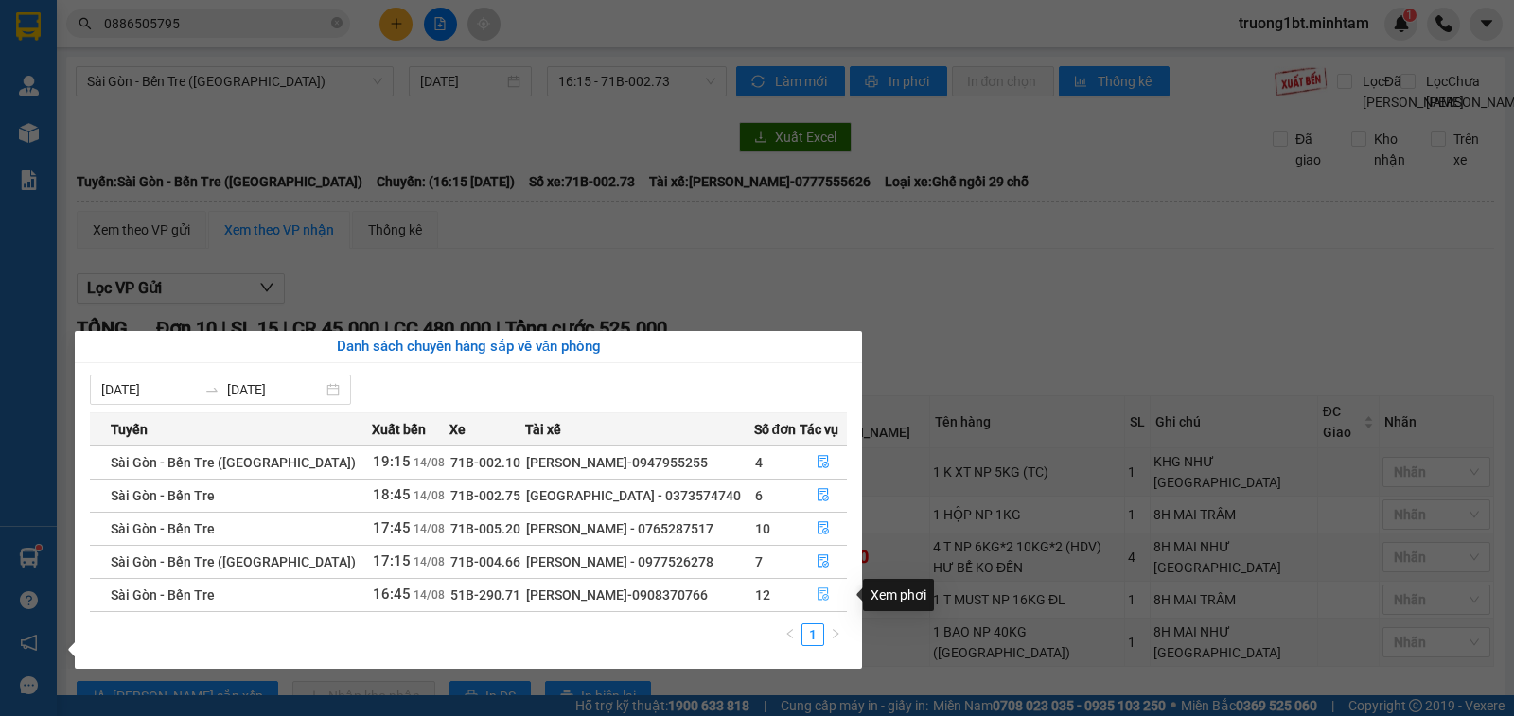
click at [818, 595] on icon "file-done" at bounding box center [823, 594] width 13 height 13
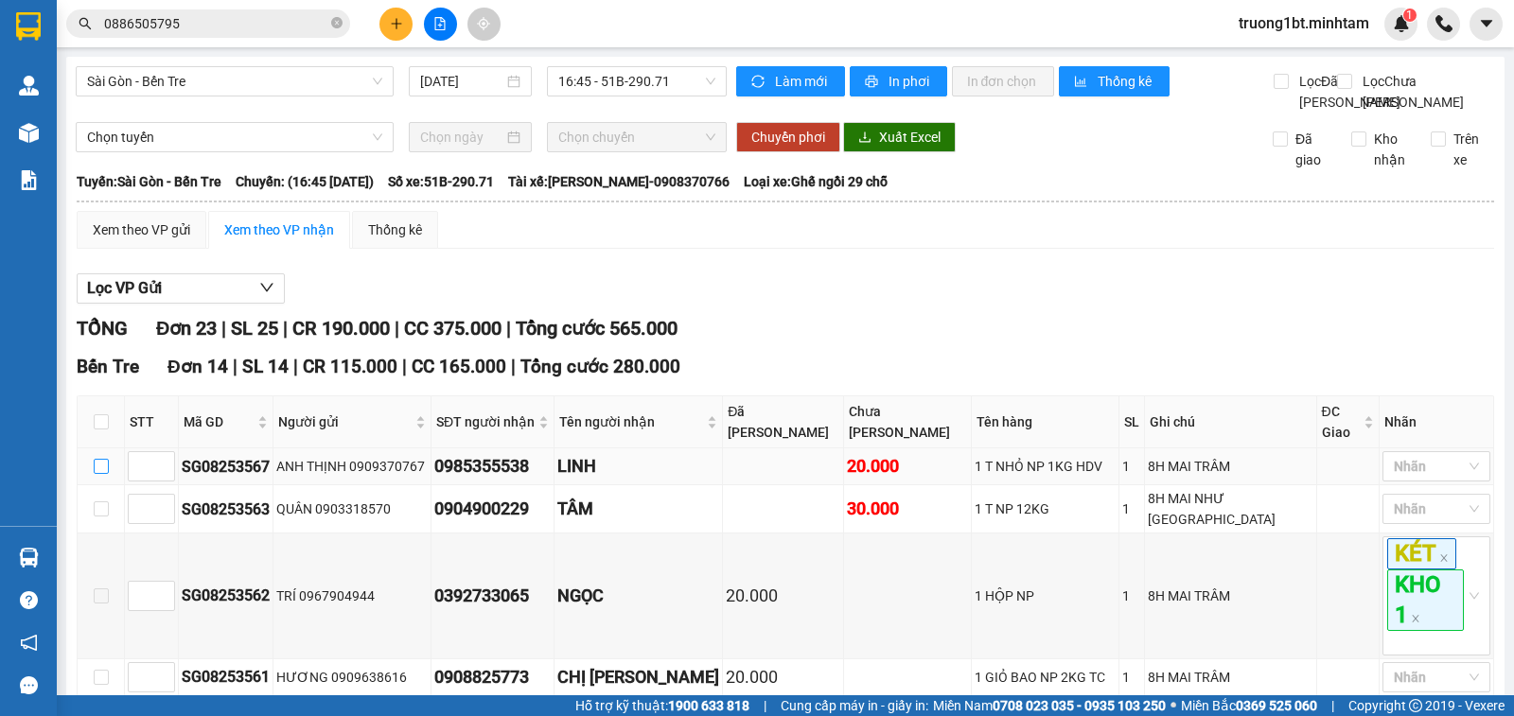
click at [108, 459] on input "checkbox" at bounding box center [101, 466] width 15 height 15
checkbox input "true"
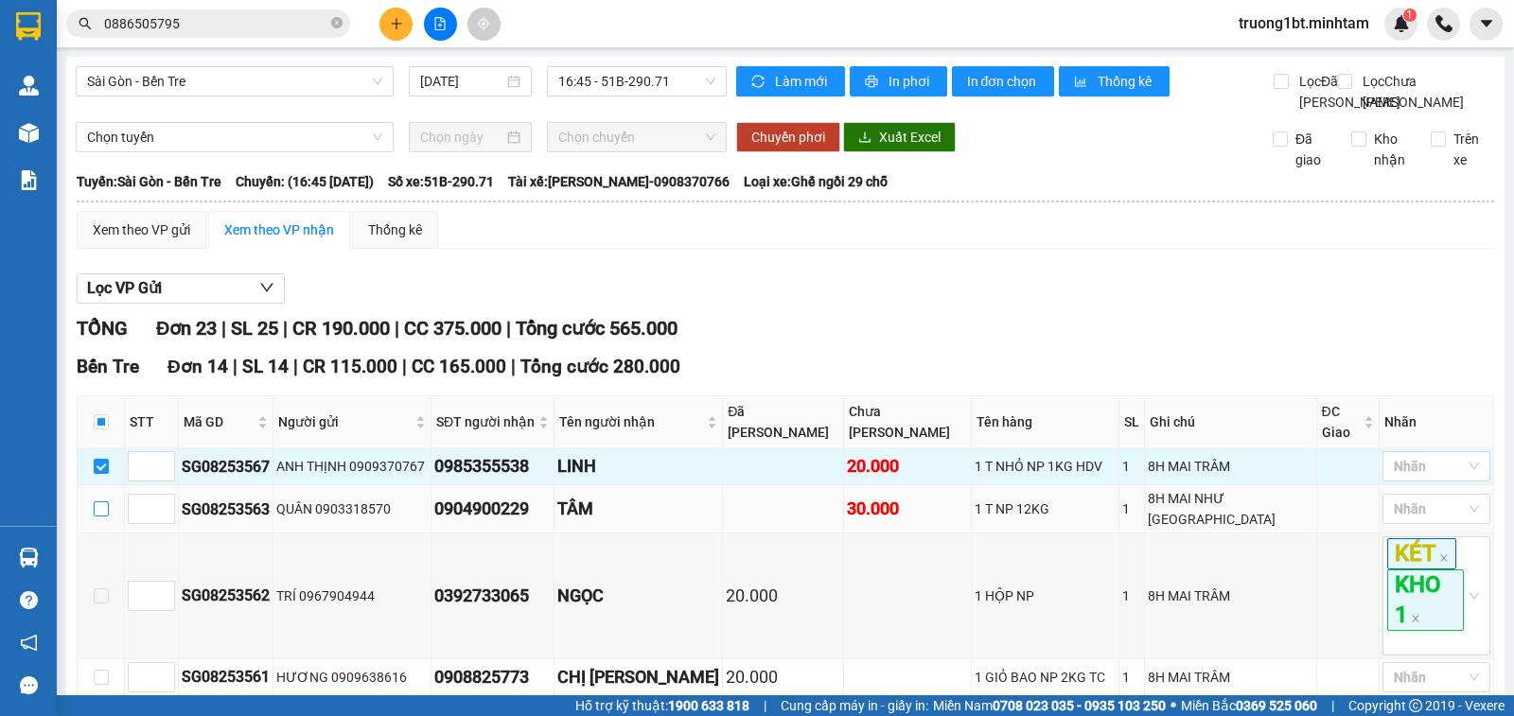
click at [105, 501] on input "checkbox" at bounding box center [101, 508] width 15 height 15
checkbox input "true"
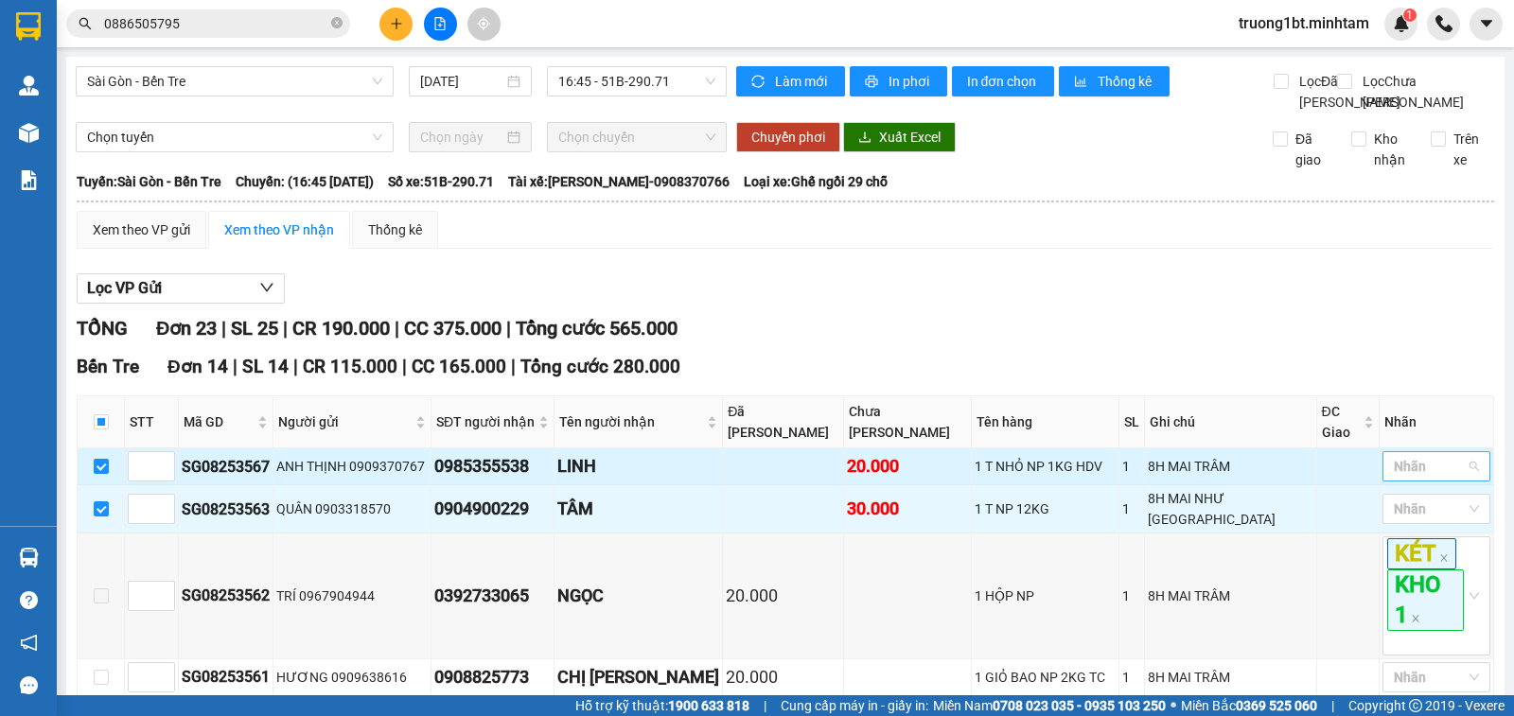
click at [1397, 455] on div at bounding box center [1426, 466] width 79 height 23
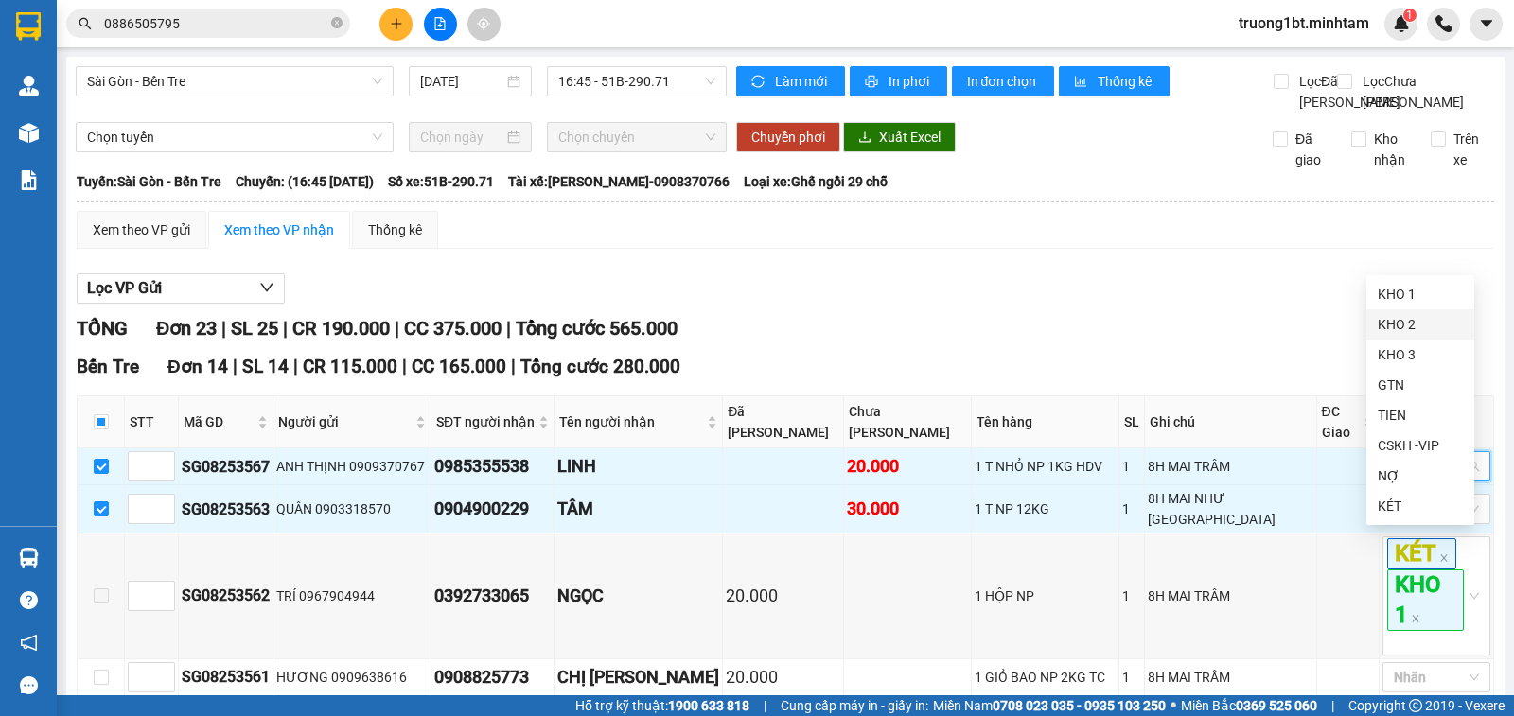
click at [1394, 326] on div "KHO 2" at bounding box center [1420, 324] width 85 height 21
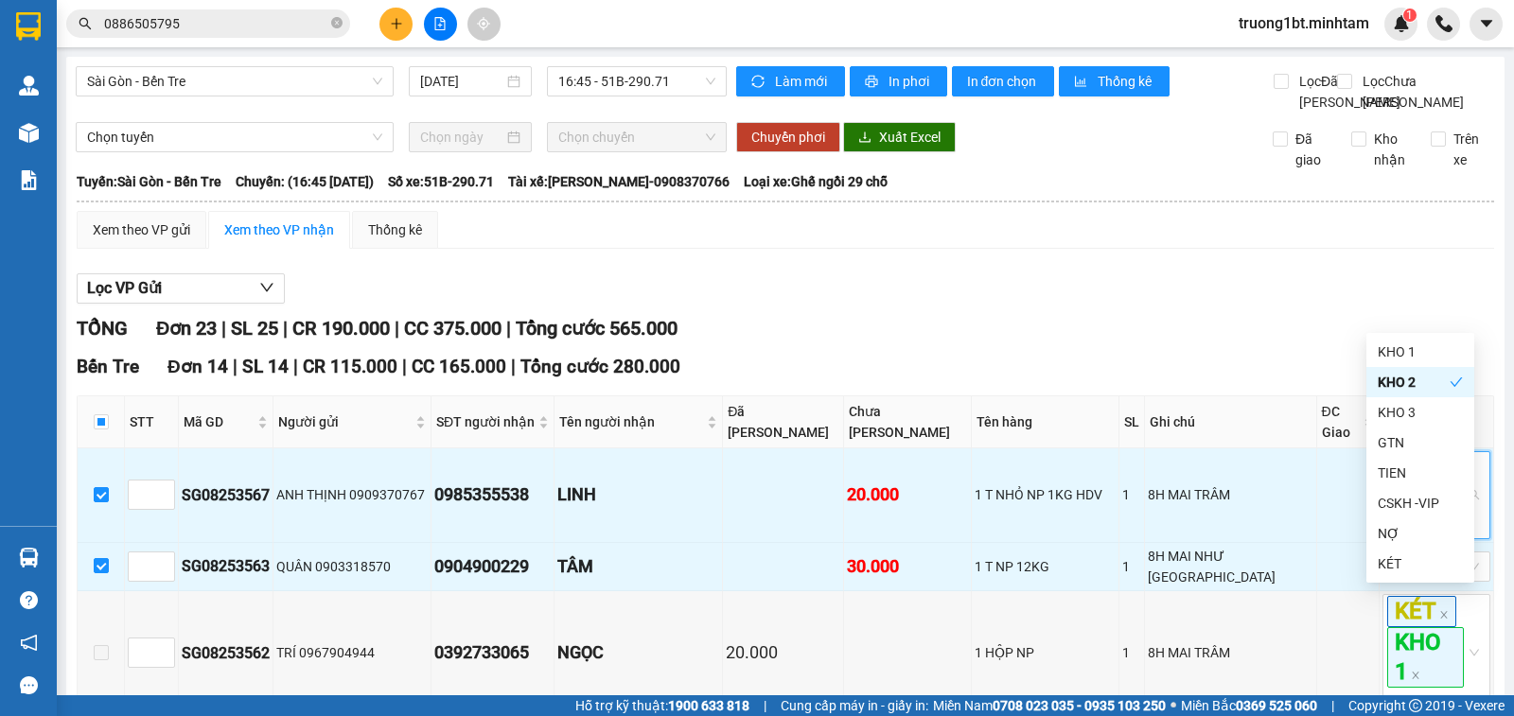
click at [1244, 314] on div "TỔNG Đơn 23 | SL 25 | CR 190.000 | CC 375.000 | Tổng cước 565.000" at bounding box center [785, 328] width 1417 height 29
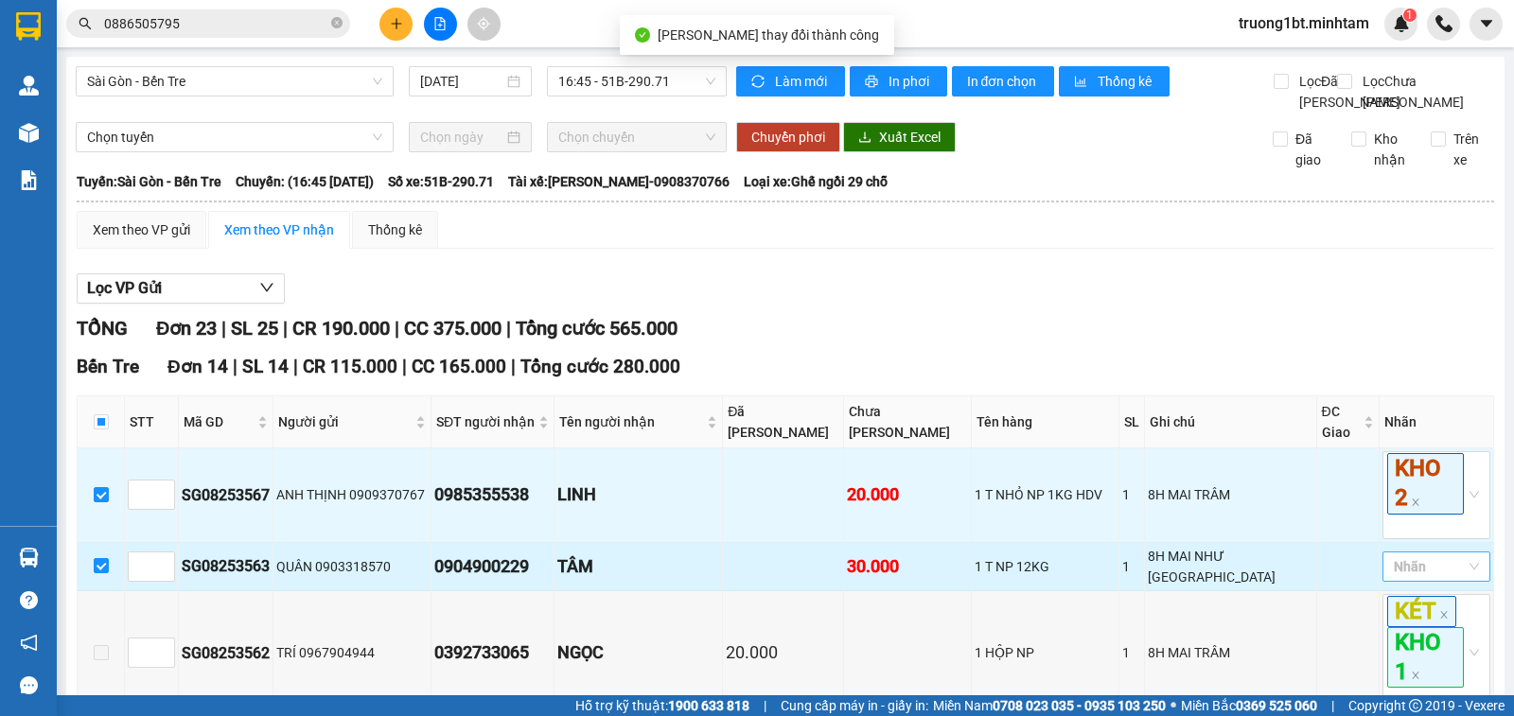
click at [1418, 555] on div at bounding box center [1426, 566] width 79 height 23
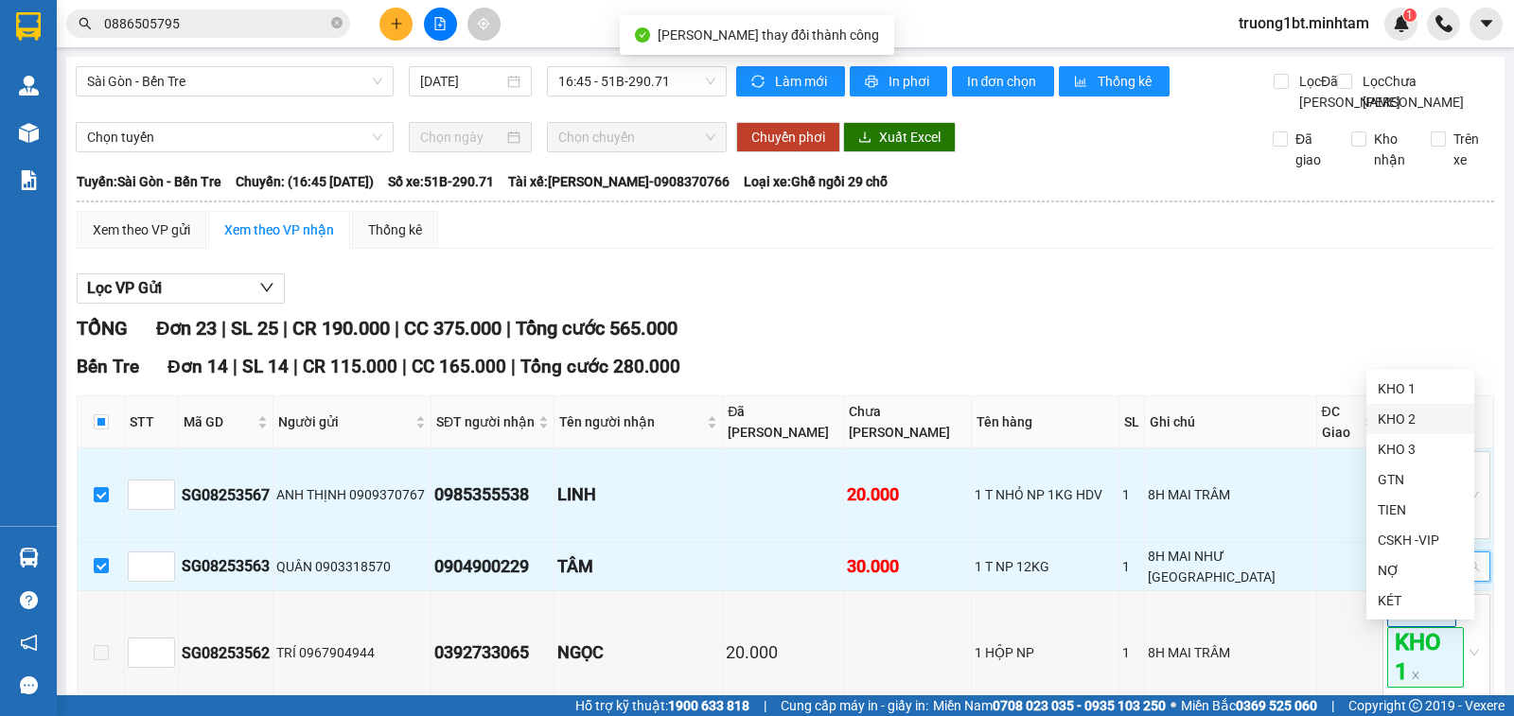
click at [1391, 424] on div "KHO 2" at bounding box center [1420, 419] width 85 height 21
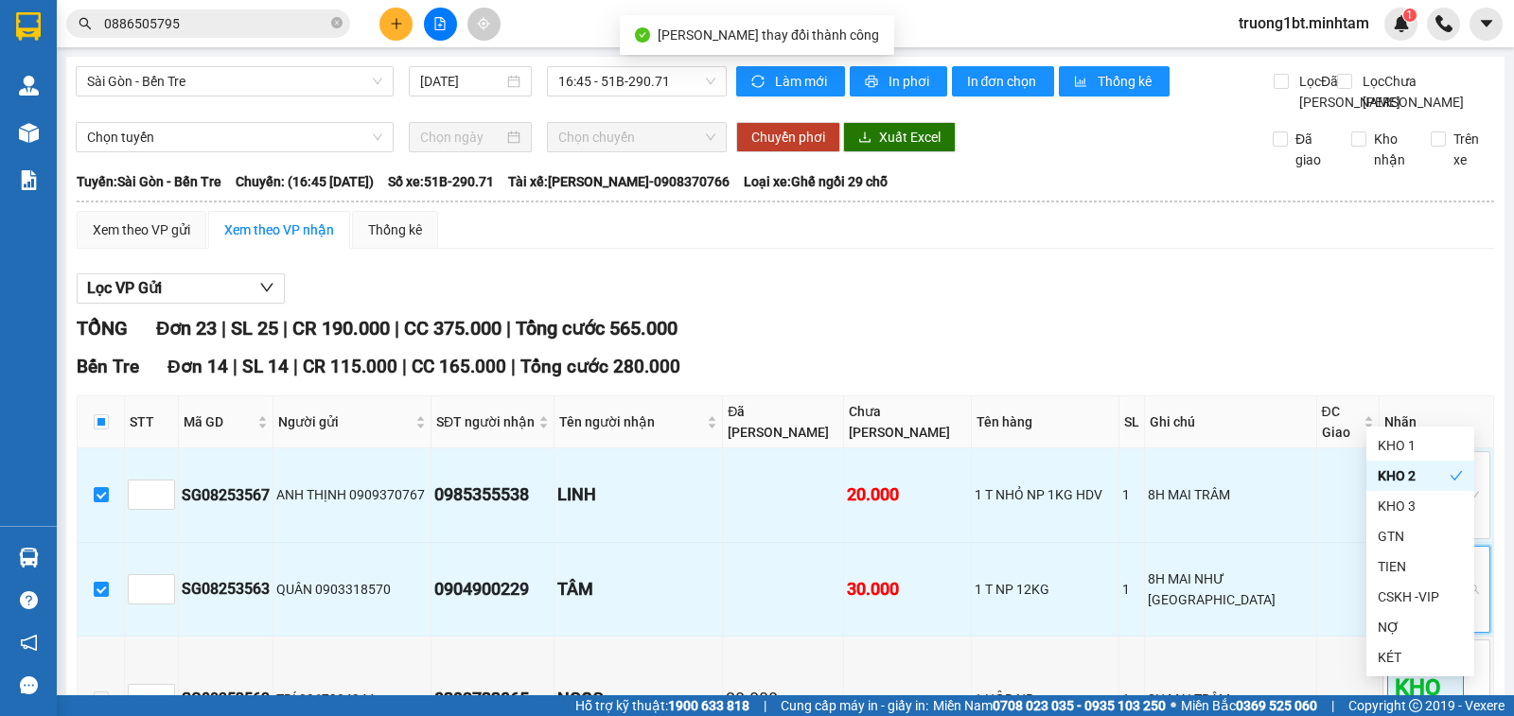
drag, startPoint x: 1264, startPoint y: 142, endPoint x: 1251, endPoint y: 158, distance: 20.8
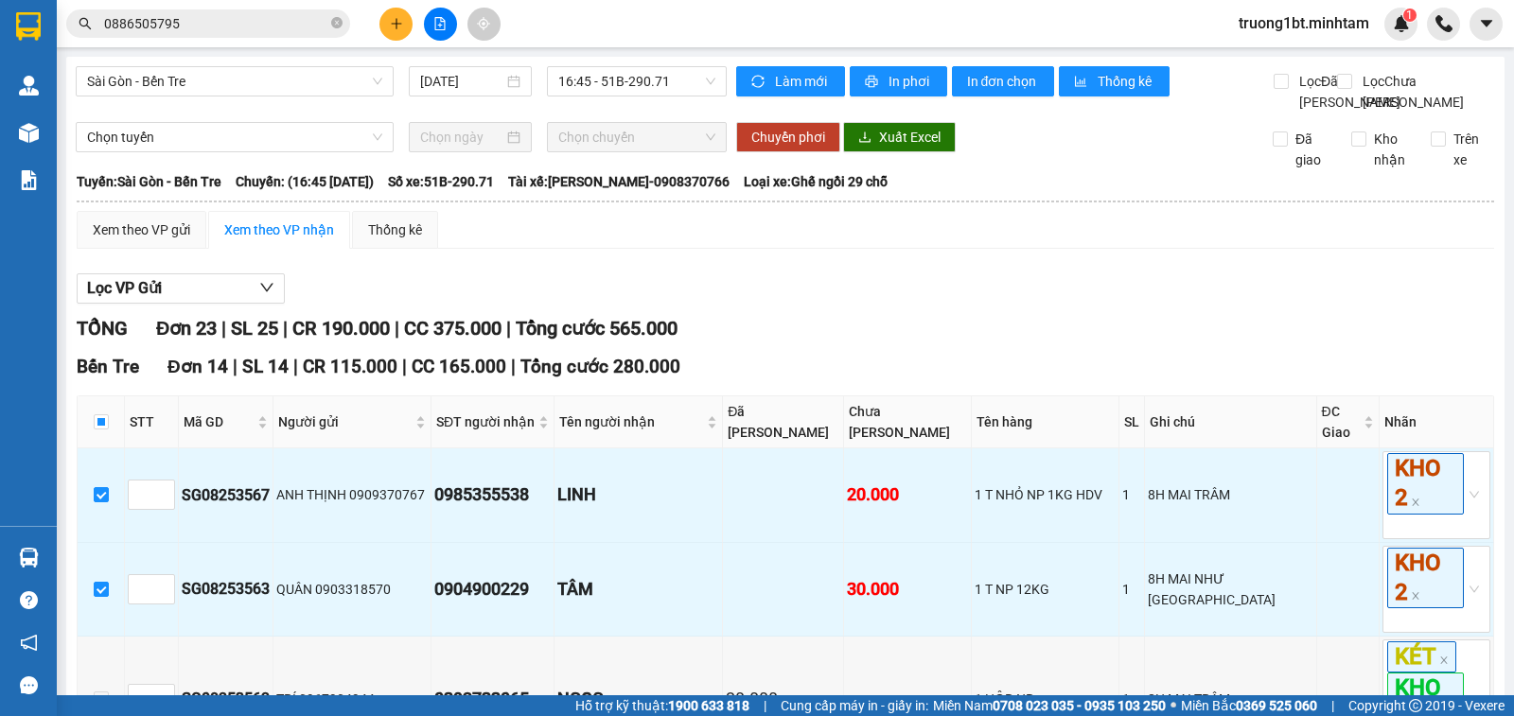
checkbox input "true"
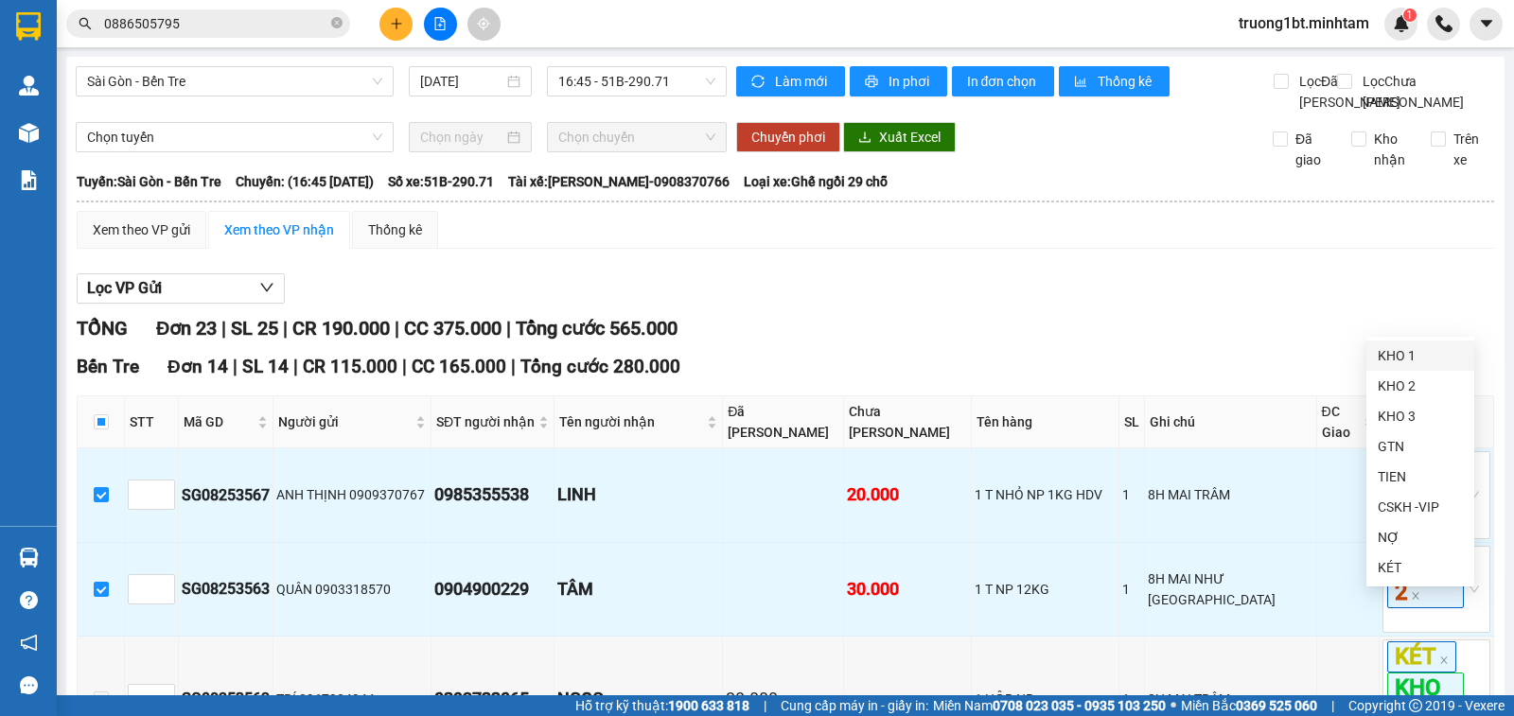
click at [1440, 365] on div "KHO 1" at bounding box center [1420, 355] width 85 height 21
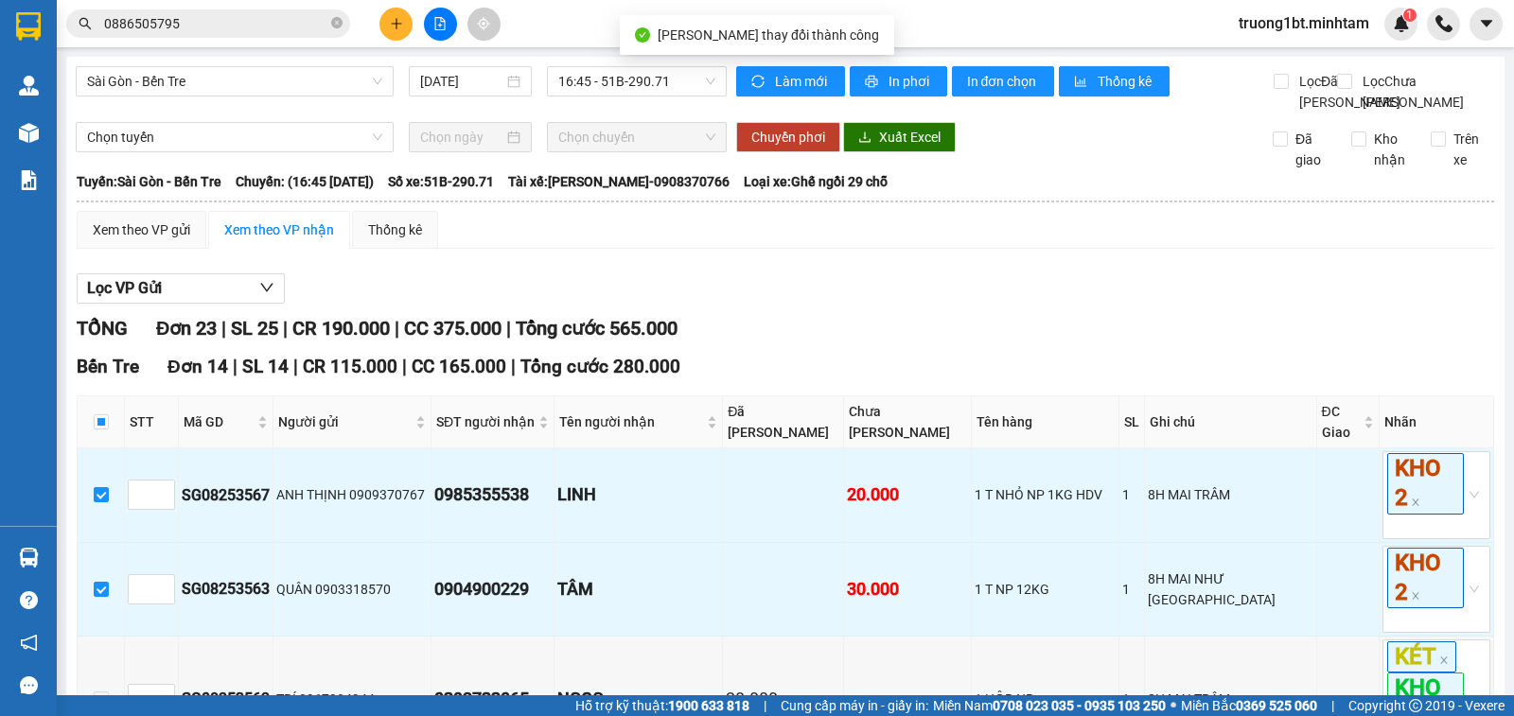
checkbox input "true"
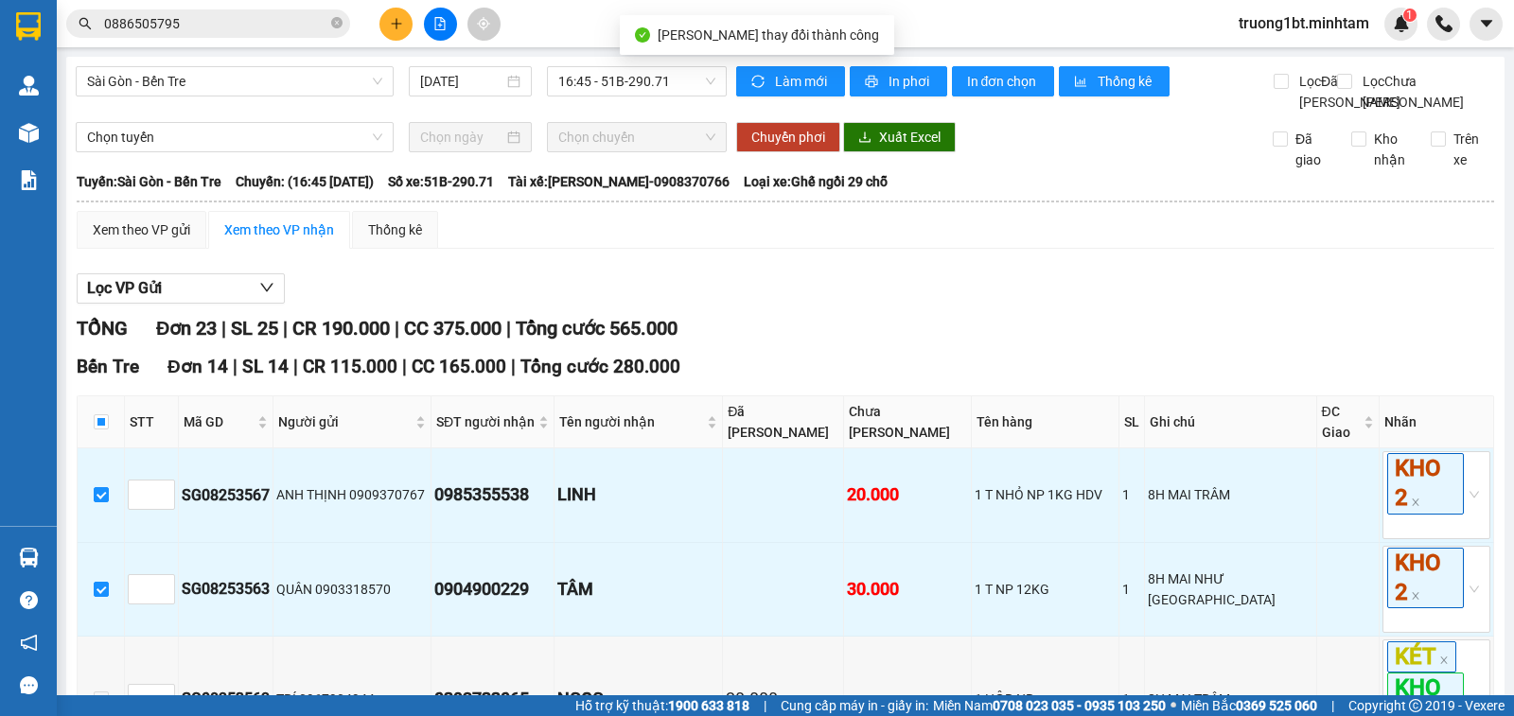
checkbox input "true"
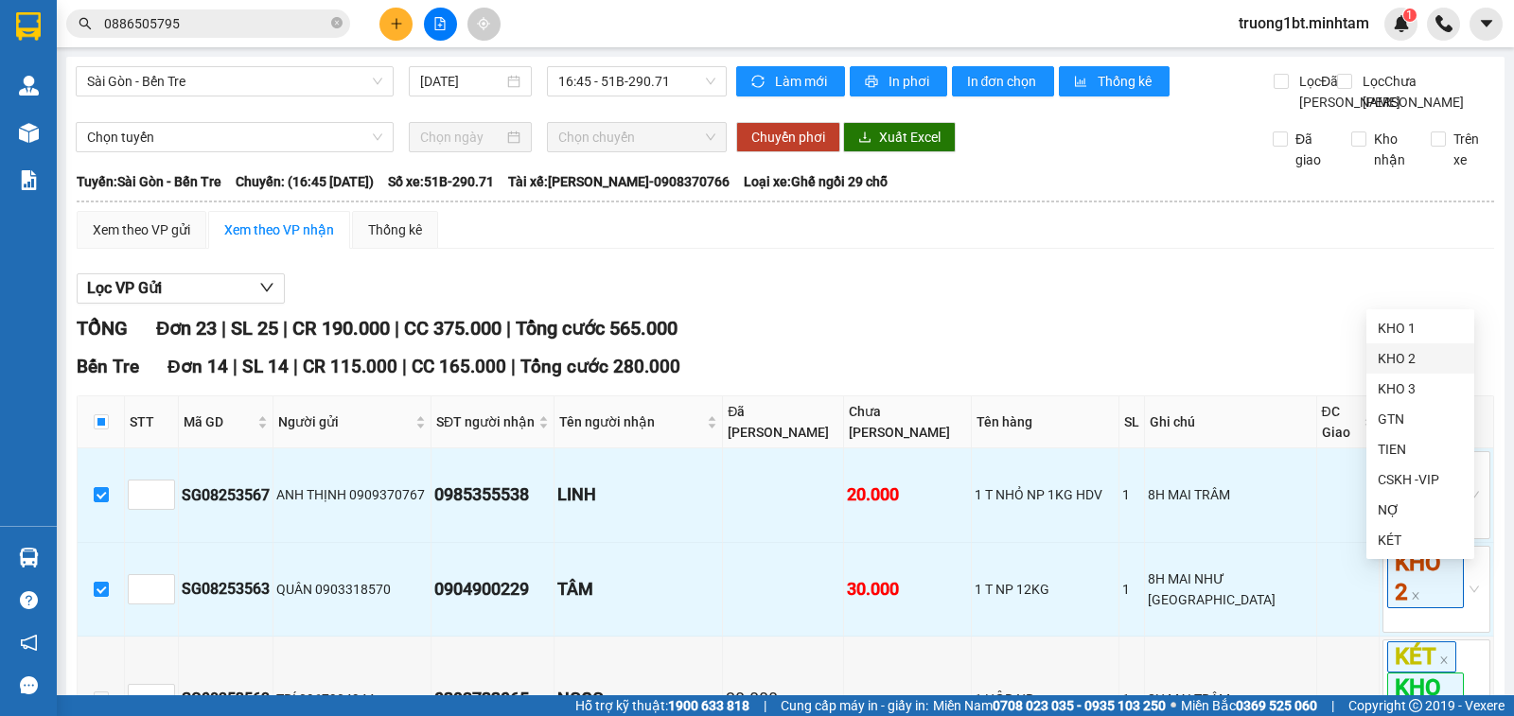
click at [1415, 358] on div "KHO 2" at bounding box center [1420, 358] width 85 height 21
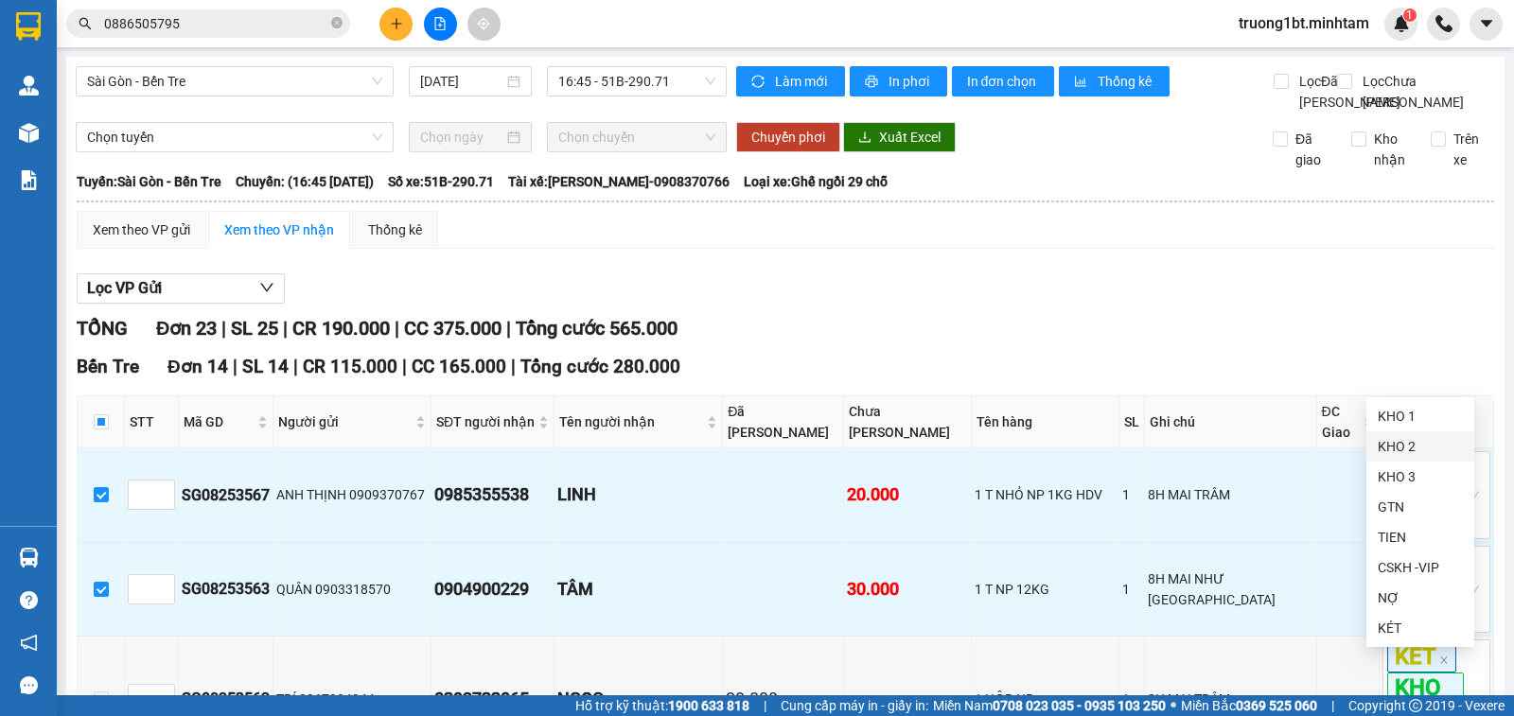
click at [1418, 443] on div "KHO 2" at bounding box center [1420, 446] width 85 height 21
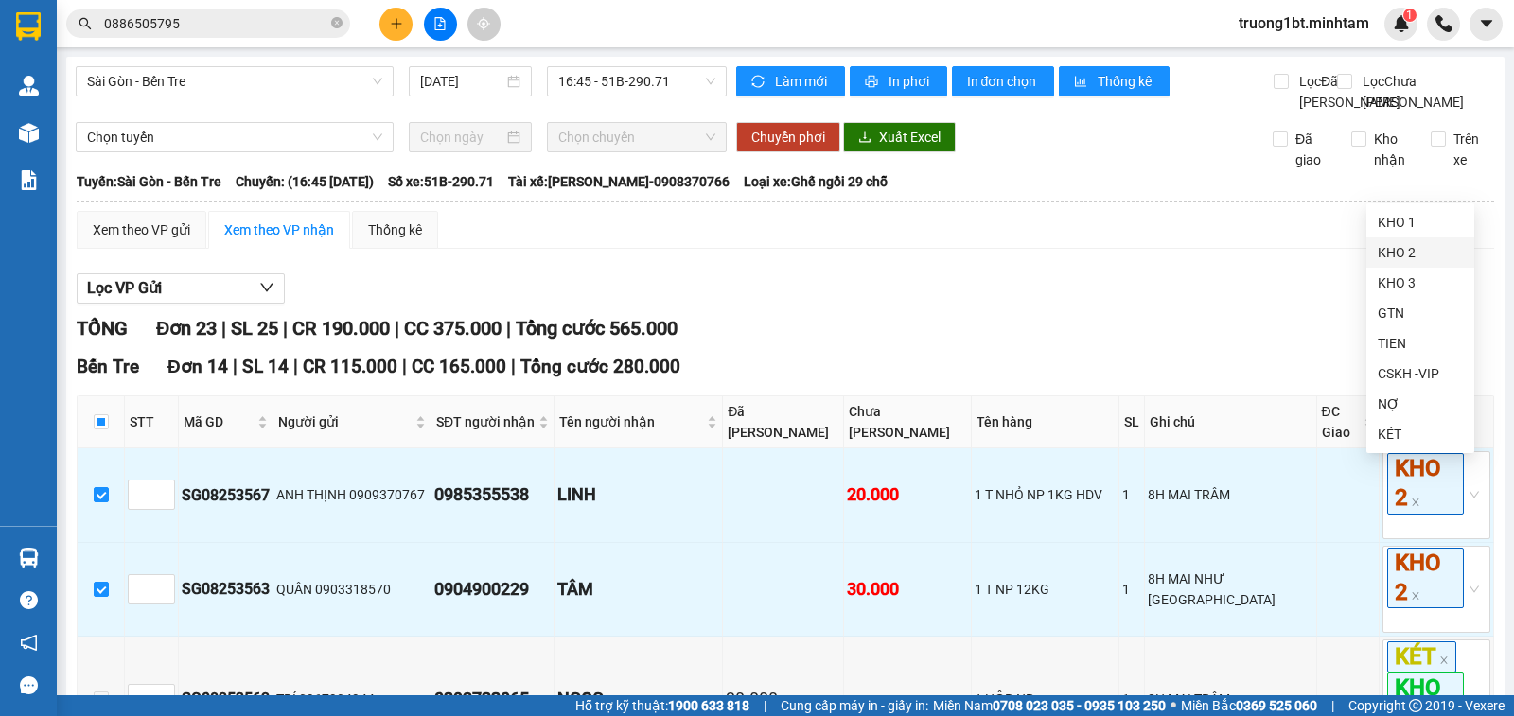
click at [1397, 255] on div "KHO 2" at bounding box center [1420, 252] width 85 height 21
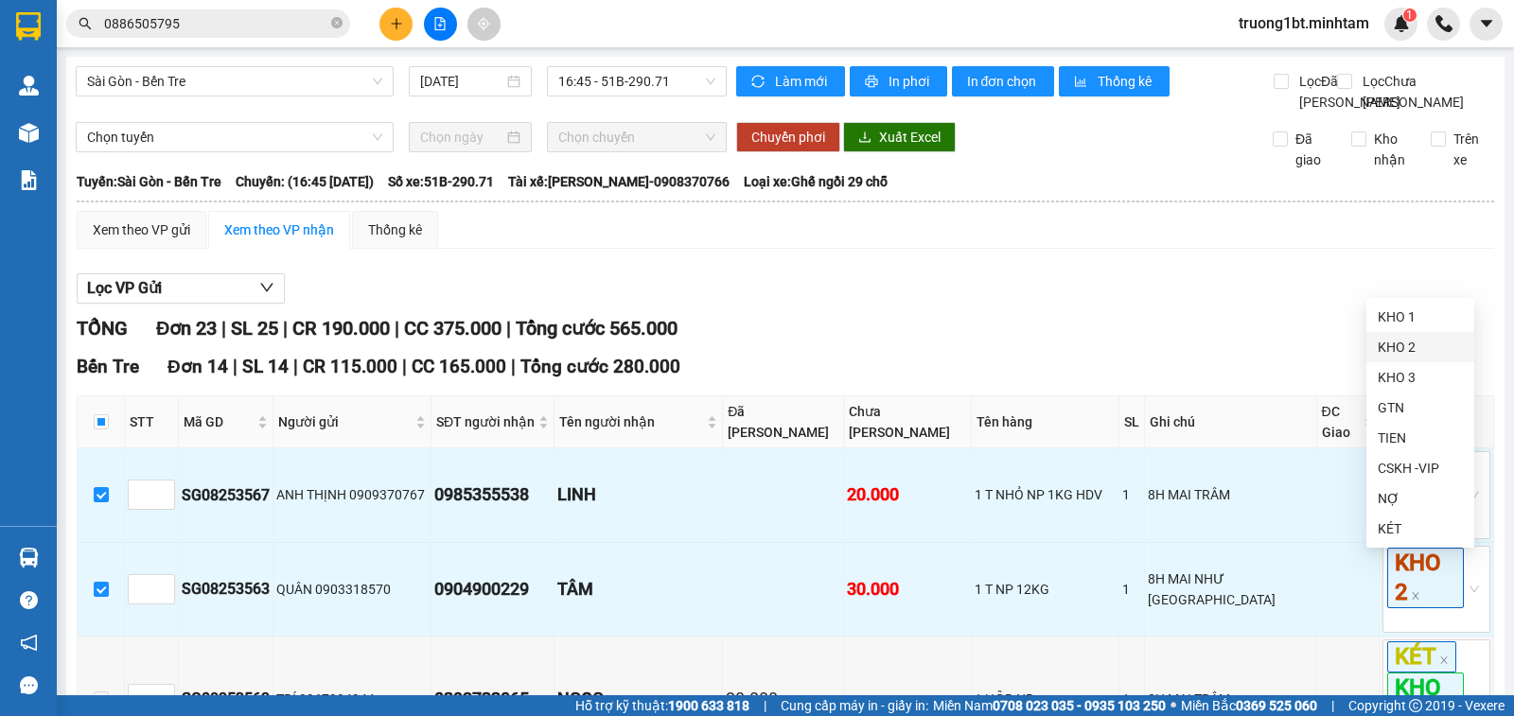
click at [1406, 343] on div "KHO 2" at bounding box center [1420, 347] width 85 height 21
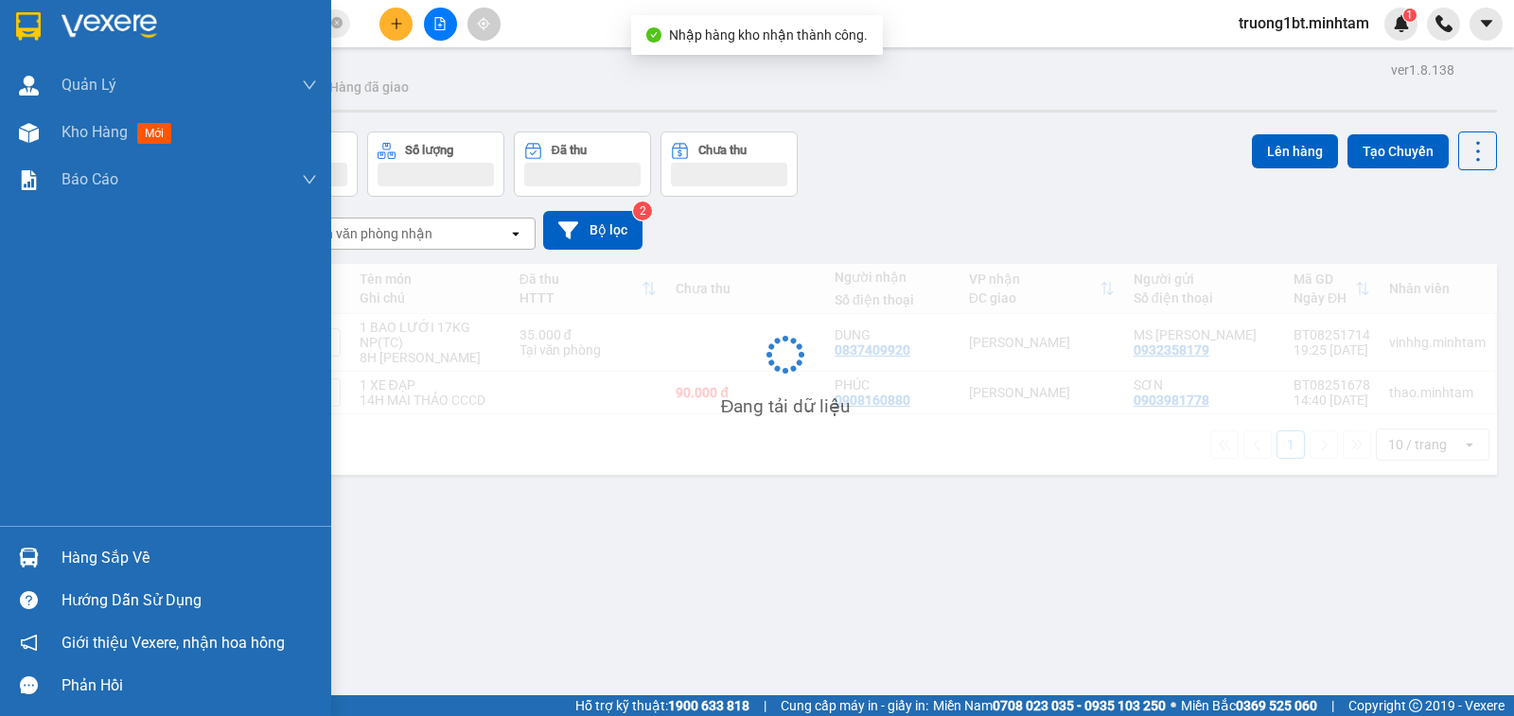
click at [36, 548] on img at bounding box center [29, 558] width 20 height 20
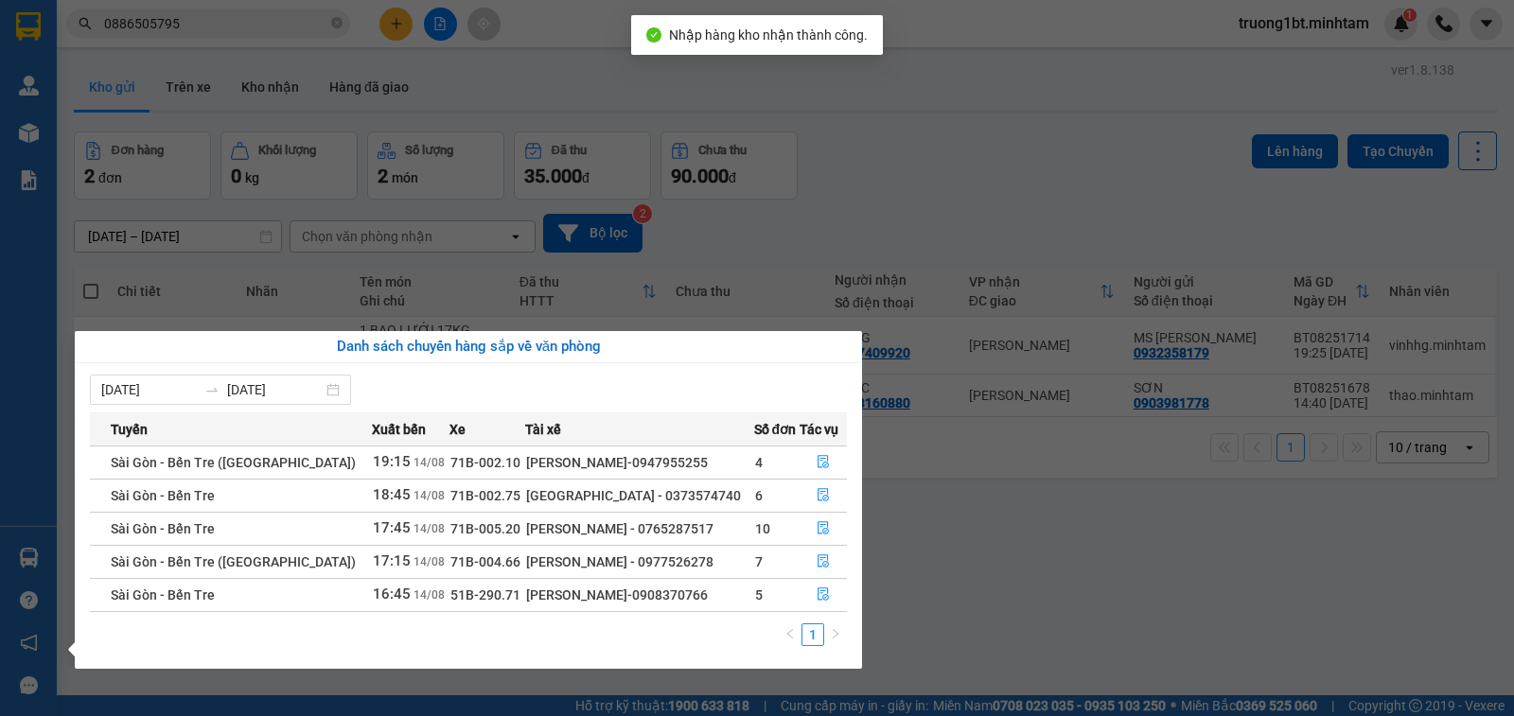
click at [1043, 621] on section "Kết quả tìm kiếm ( 2 ) Bộ lọc Mã ĐH Trạng thái Món hàng Tổng cước Chưa cước Nhã…" at bounding box center [757, 358] width 1514 height 716
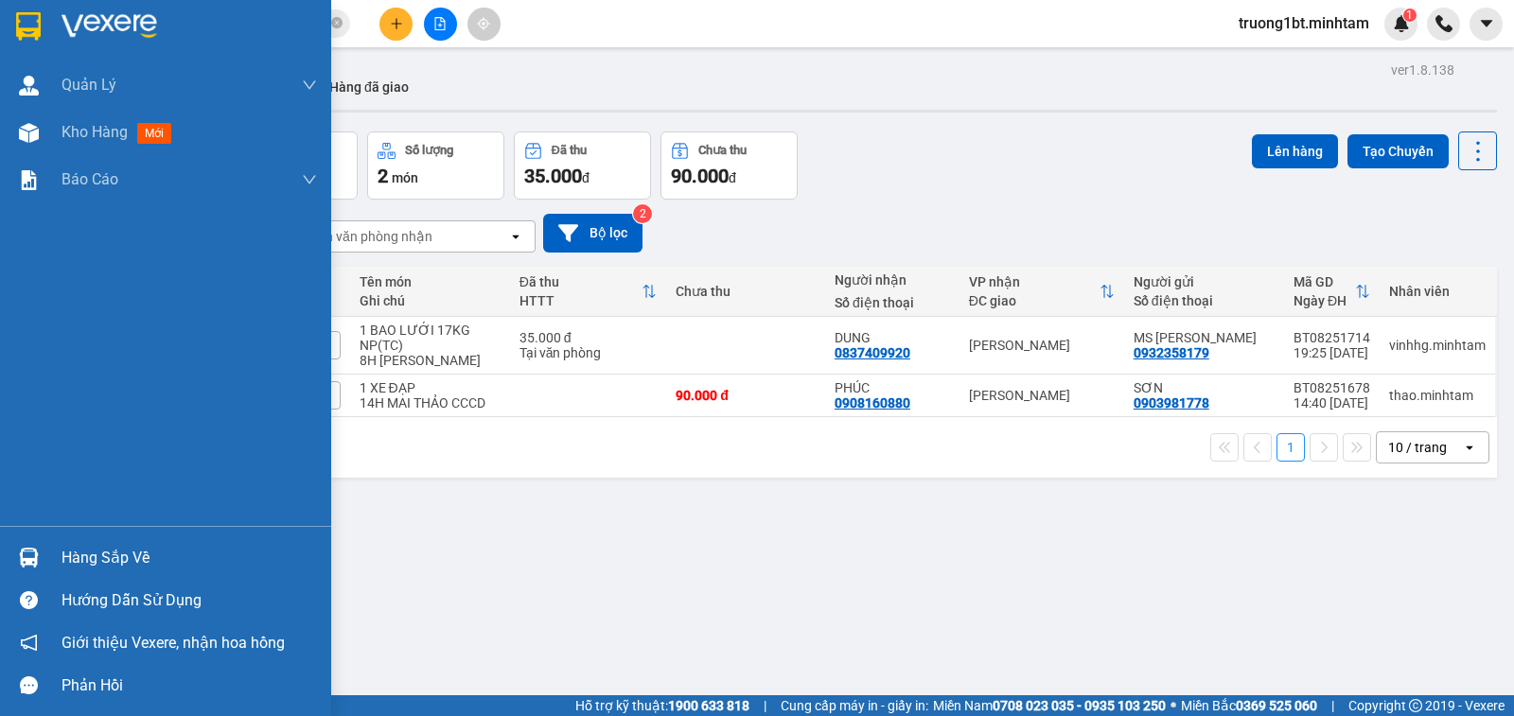
click at [63, 544] on div "Hàng sắp về" at bounding box center [189, 558] width 255 height 28
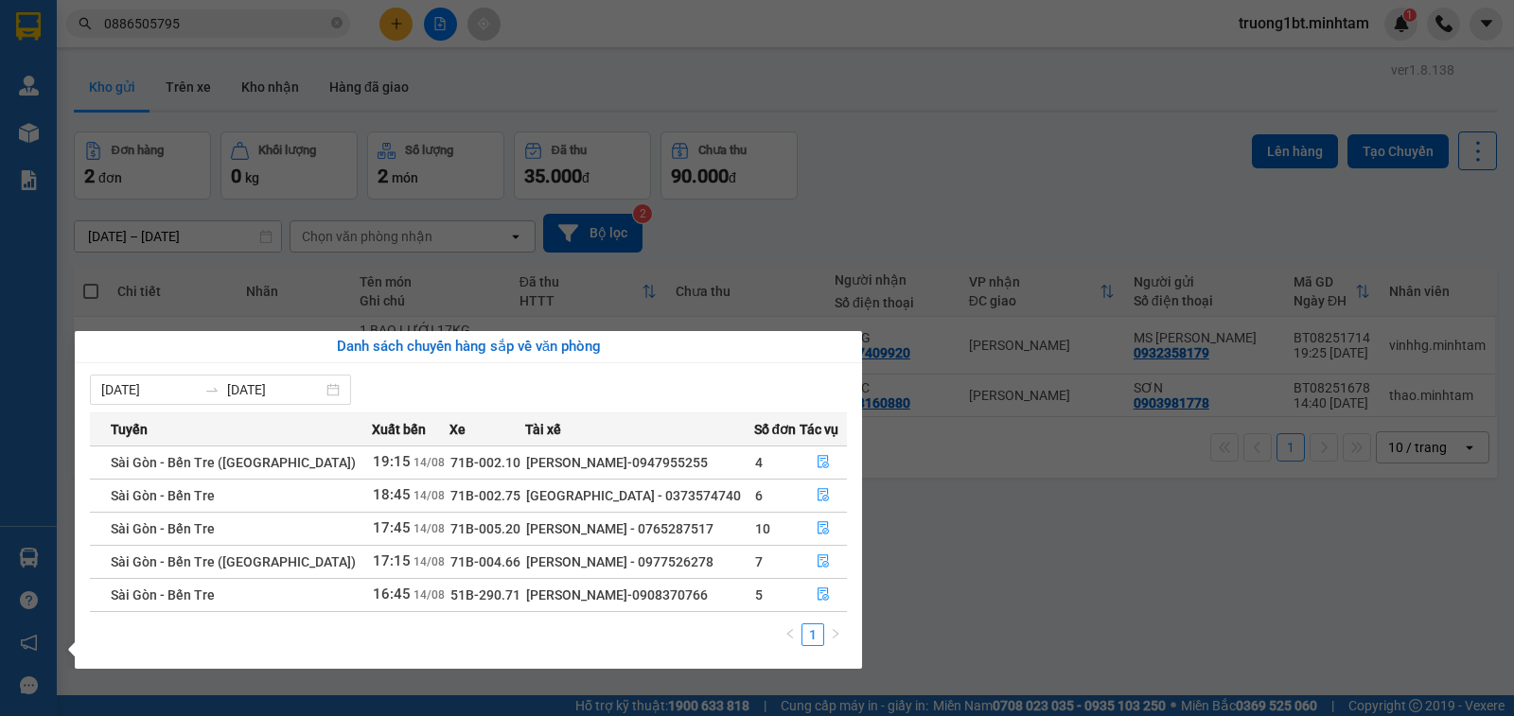
click at [914, 579] on section "Kết quả tìm kiếm ( 2 ) Bộ lọc Mã ĐH Trạng thái Món hàng Tổng cước Chưa cước Nhã…" at bounding box center [757, 358] width 1514 height 716
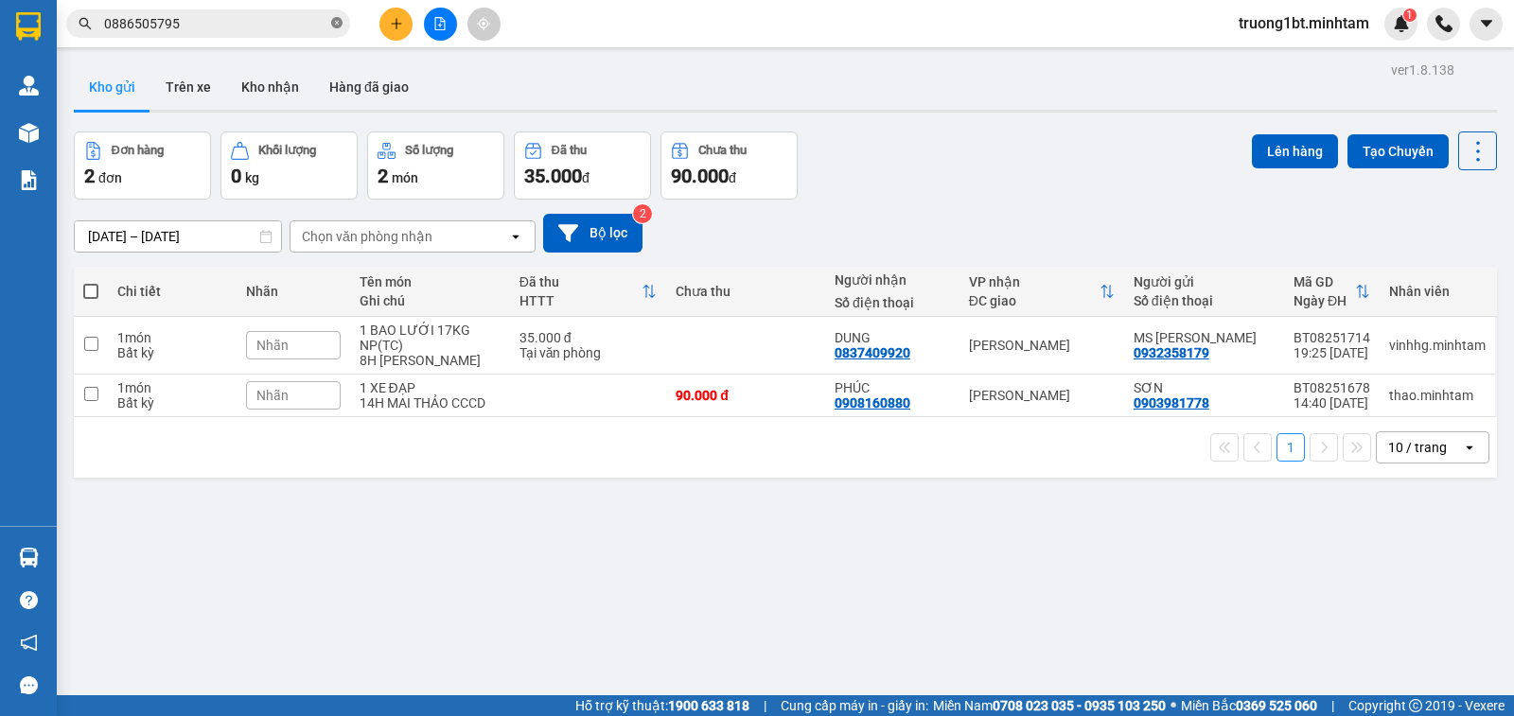
click at [337, 26] on icon "close-circle" at bounding box center [336, 22] width 11 height 11
click at [330, 26] on span at bounding box center [208, 23] width 284 height 28
click at [319, 26] on input "text" at bounding box center [215, 23] width 223 height 21
click at [275, 23] on input "text" at bounding box center [215, 23] width 223 height 21
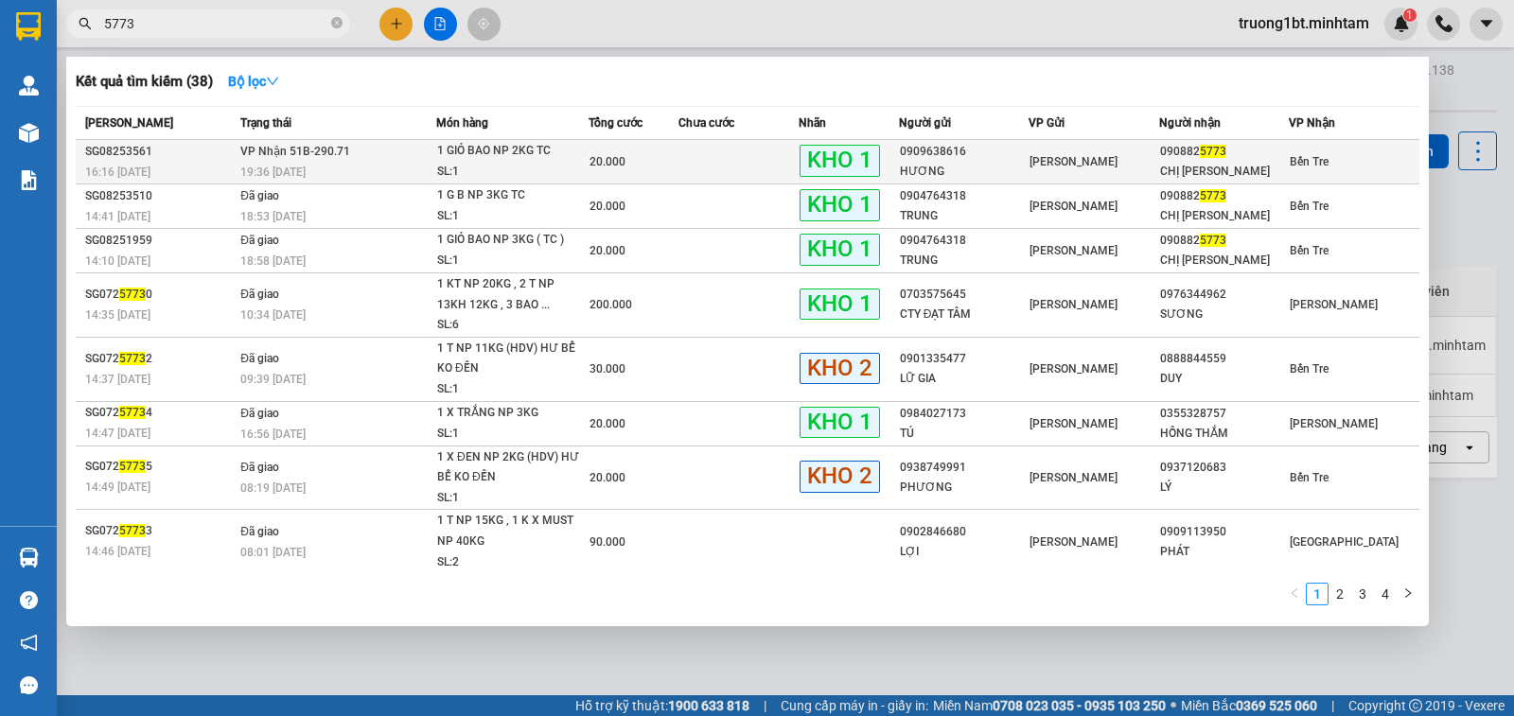
type input "5773"
click at [1136, 174] on td "Hồ Chí Minh" at bounding box center [1093, 162] width 131 height 44
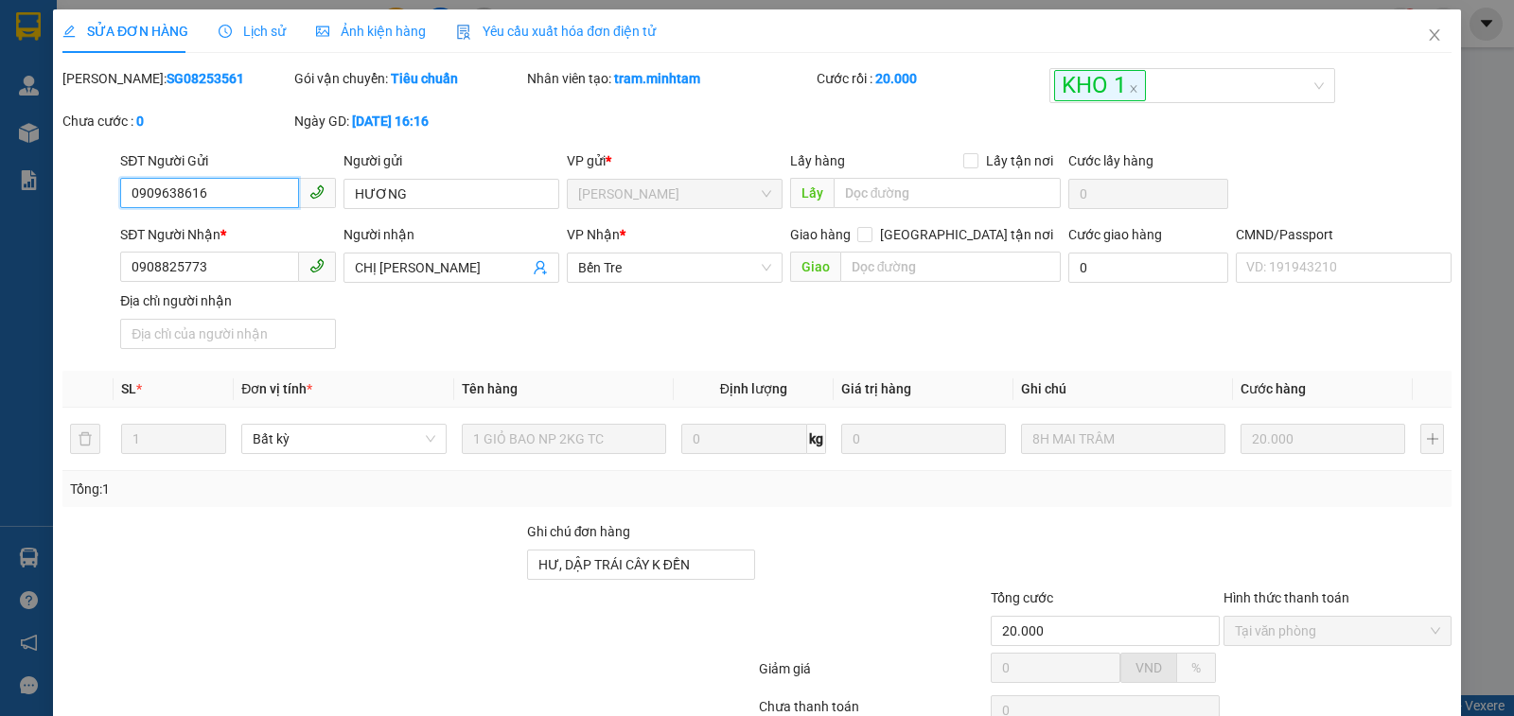
type input "0909638616"
type input "HƯƠNG"
type input "0908825773"
type input "CHỊ HƯƠNG"
type input "HƯ, DẬP TRÁI CÂY K ĐỀN"
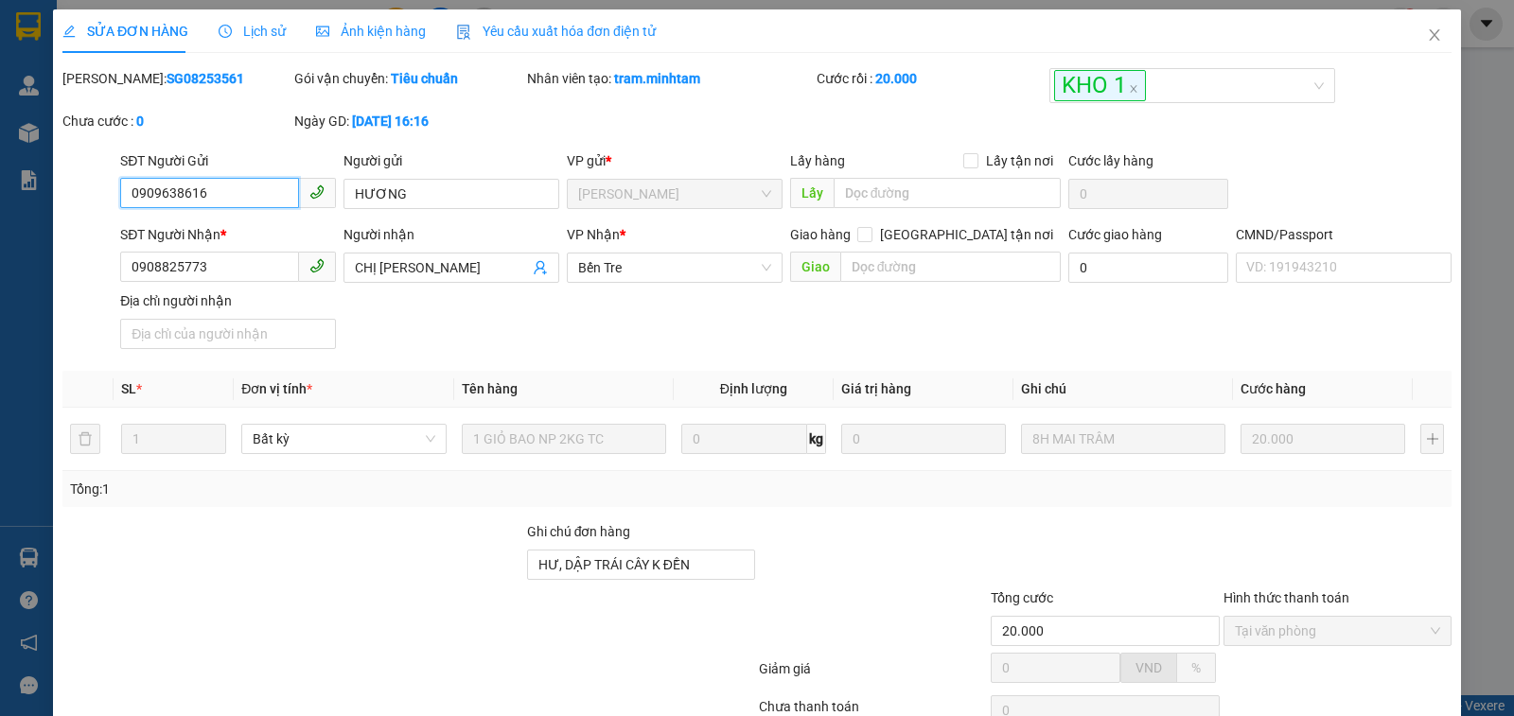
type input "20.000"
click at [707, 566] on input "HƯ, DẬP TRÁI CÂY K ĐỀN" at bounding box center [641, 565] width 228 height 30
type input "HƯ, DẬP TRÁI CÂY K ĐỀN KNM"
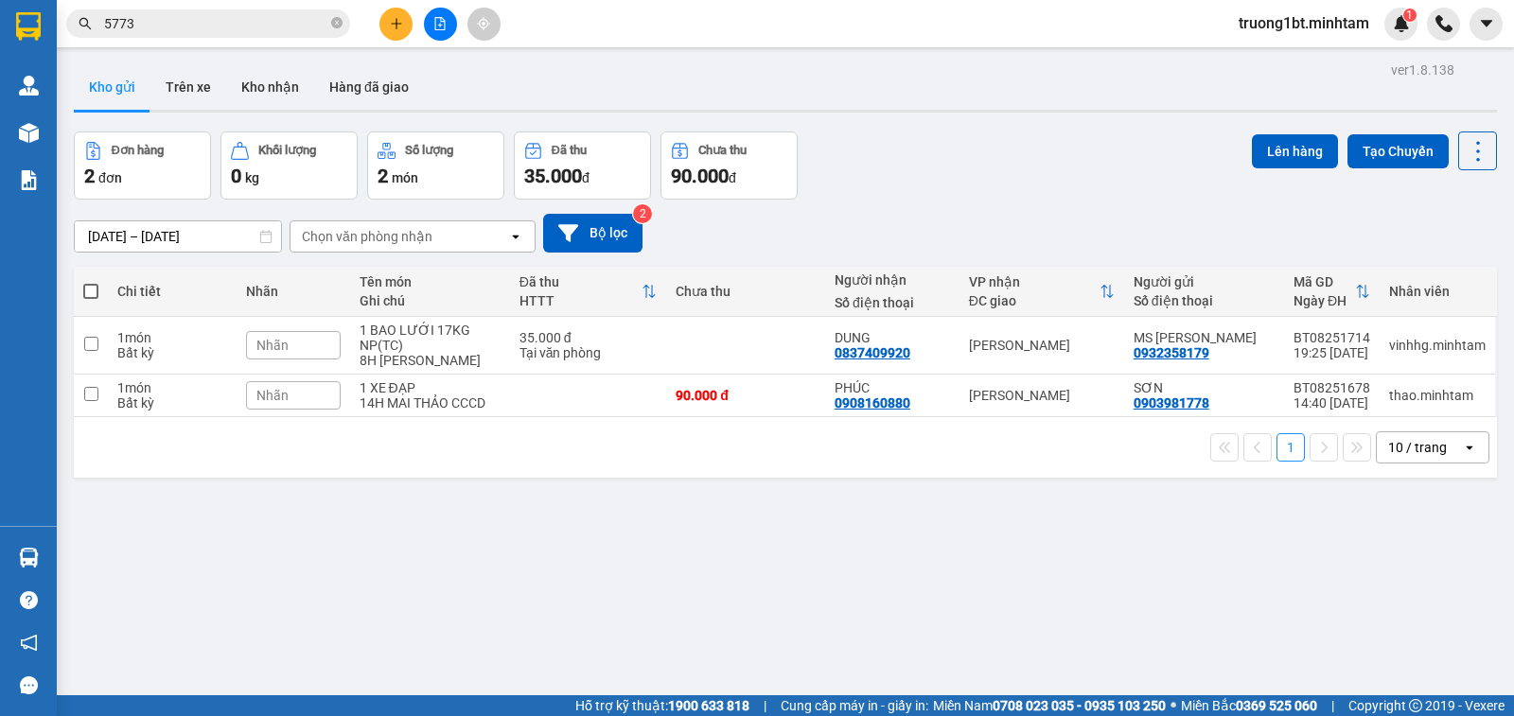
click at [335, 21] on icon "close-circle" at bounding box center [336, 22] width 11 height 11
click at [309, 27] on input "text" at bounding box center [215, 23] width 223 height 21
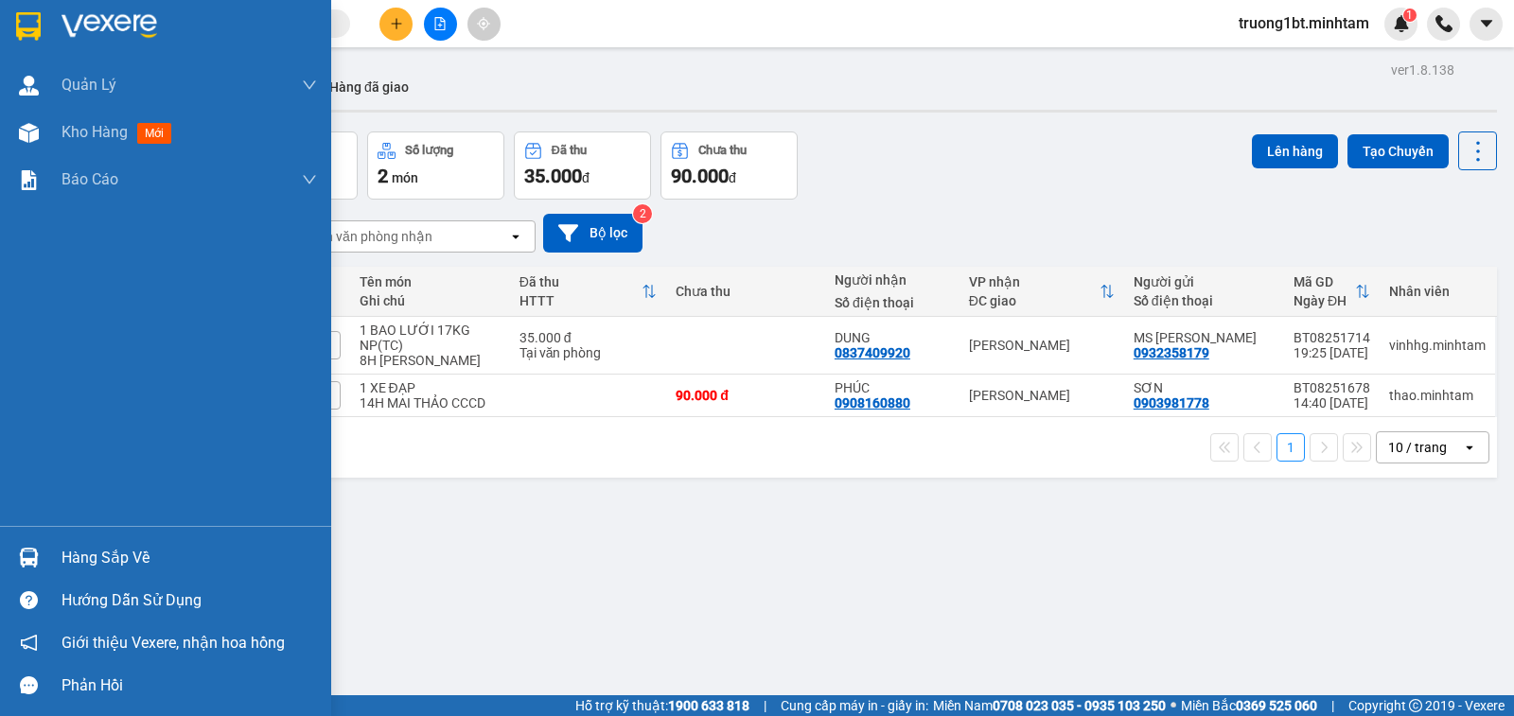
click at [27, 26] on img at bounding box center [28, 26] width 25 height 28
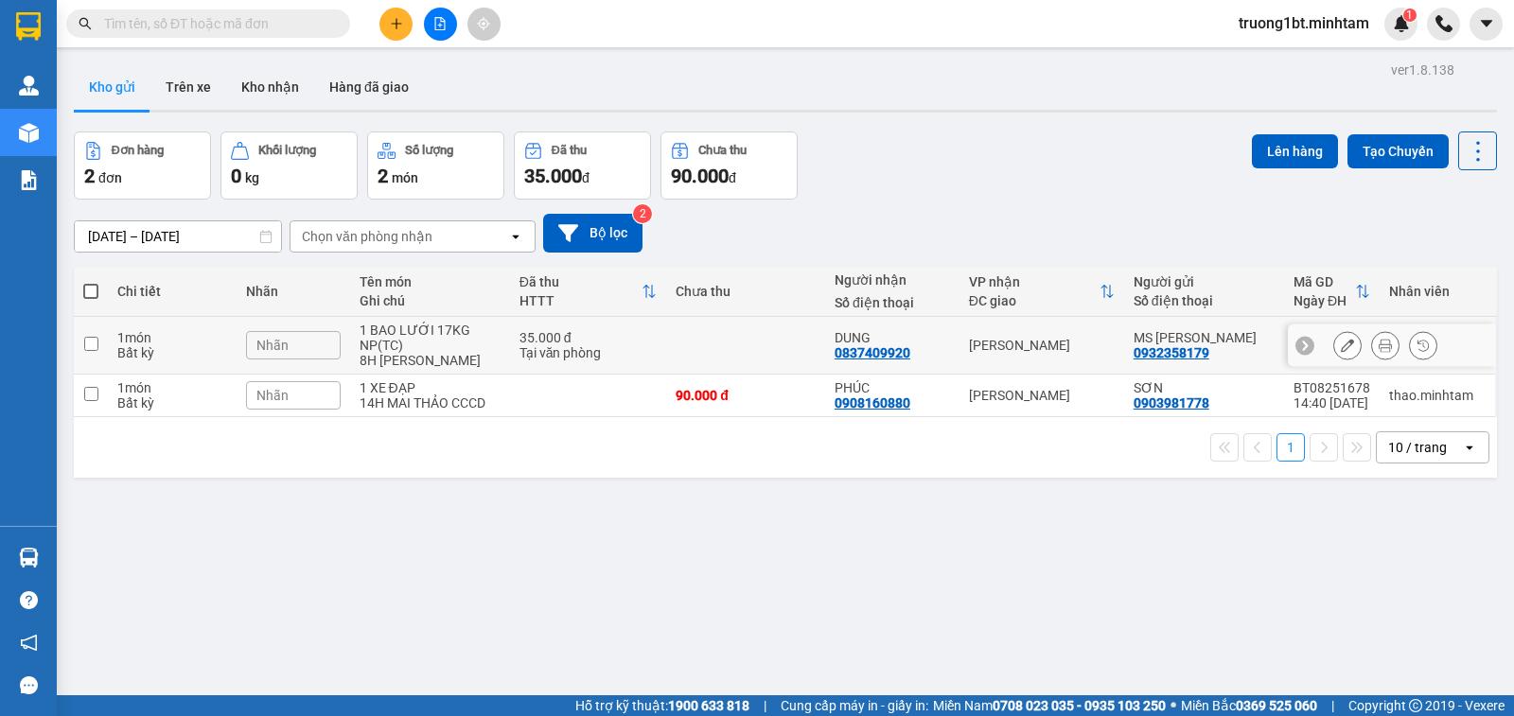
click at [94, 350] on input "checkbox" at bounding box center [91, 344] width 14 height 14
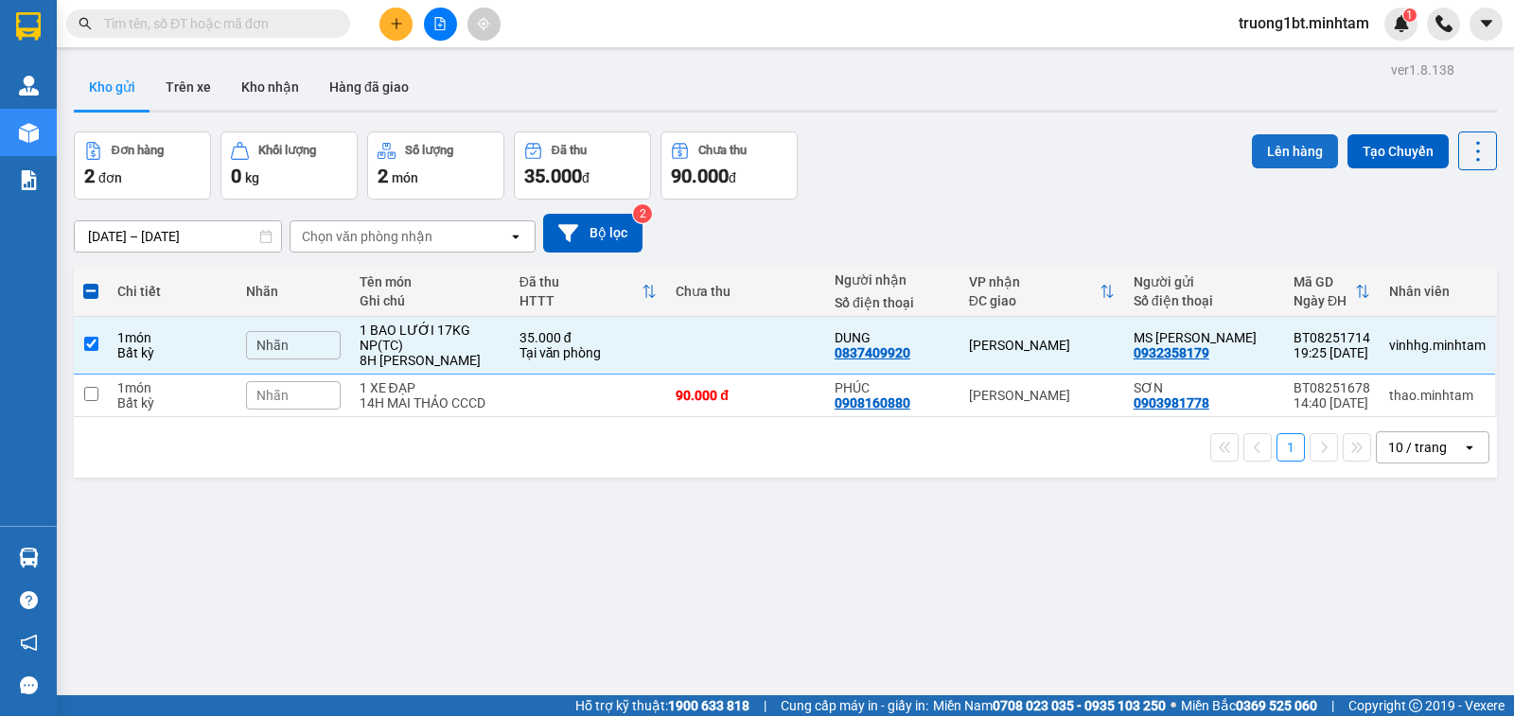
click at [1269, 164] on button "Lên hàng" at bounding box center [1295, 151] width 86 height 34
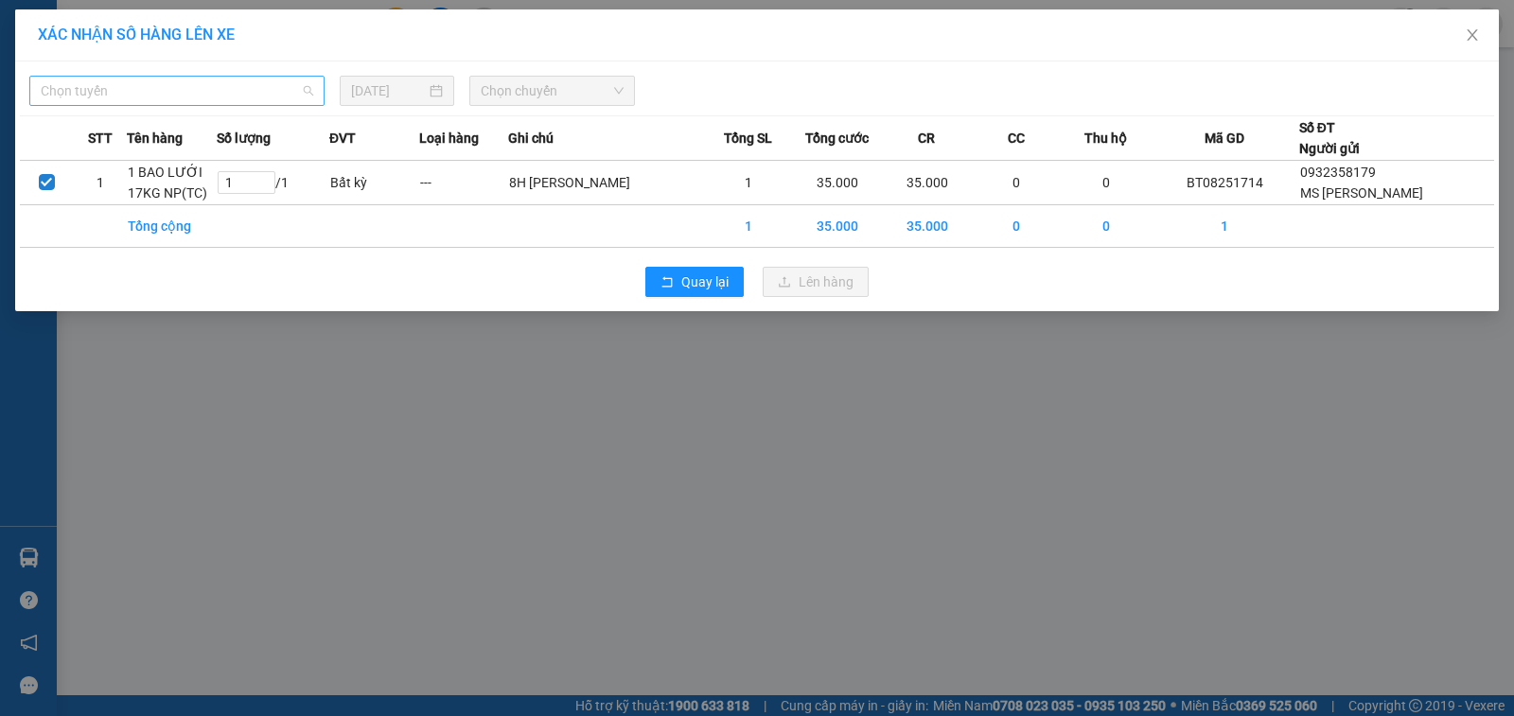
click at [234, 88] on span "Chọn tuyến" at bounding box center [177, 91] width 272 height 28
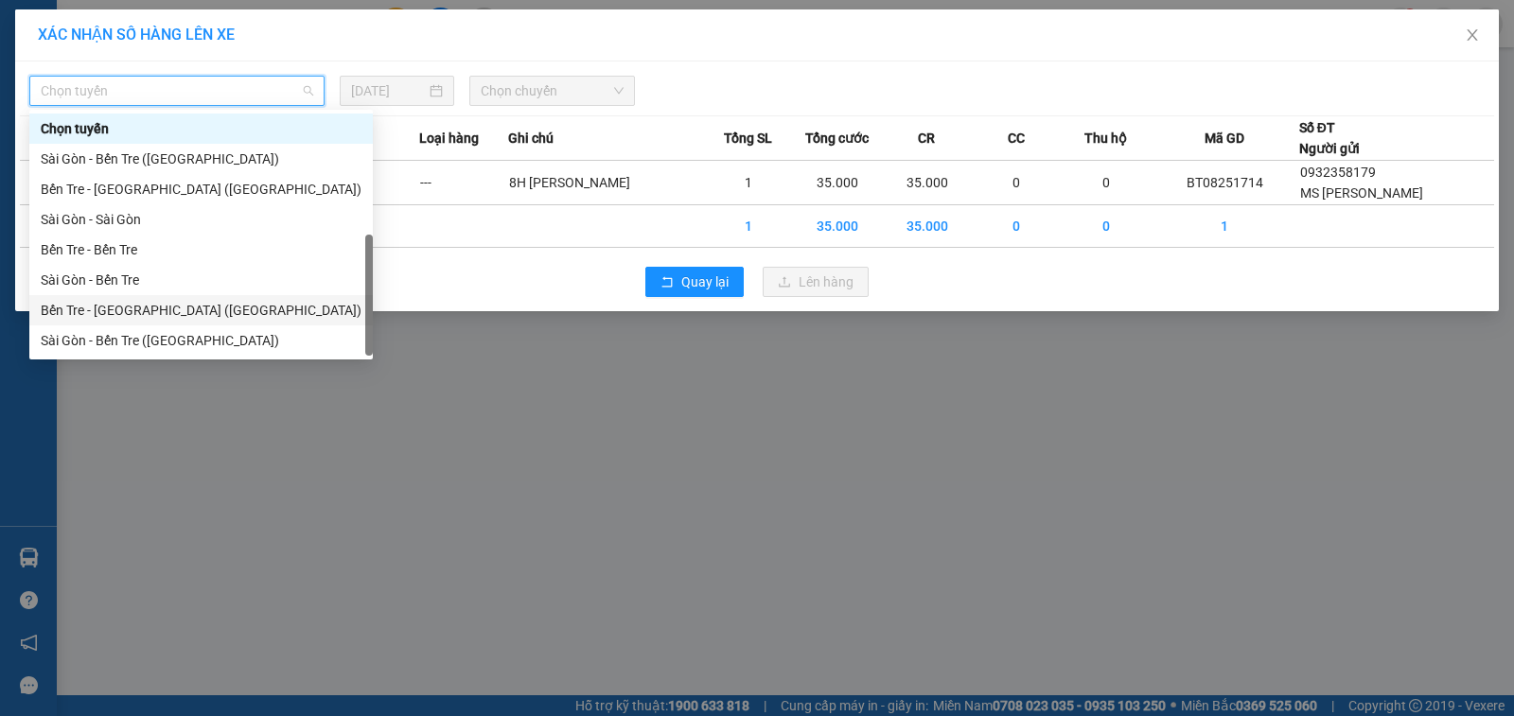
click at [178, 300] on div "Bến Tre - Sài Gòn (CT)" at bounding box center [201, 310] width 321 height 21
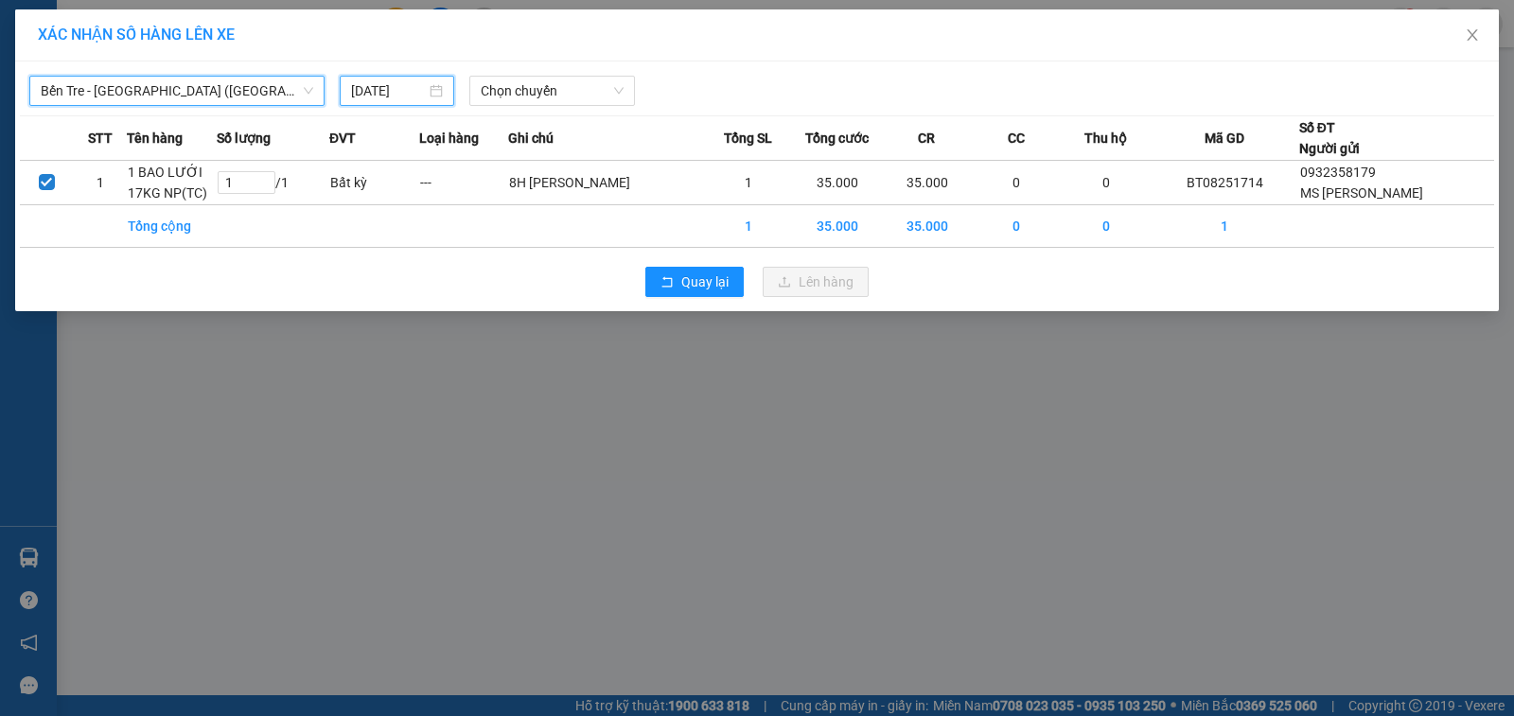
click at [398, 81] on input "14/08/2025" at bounding box center [388, 90] width 75 height 21
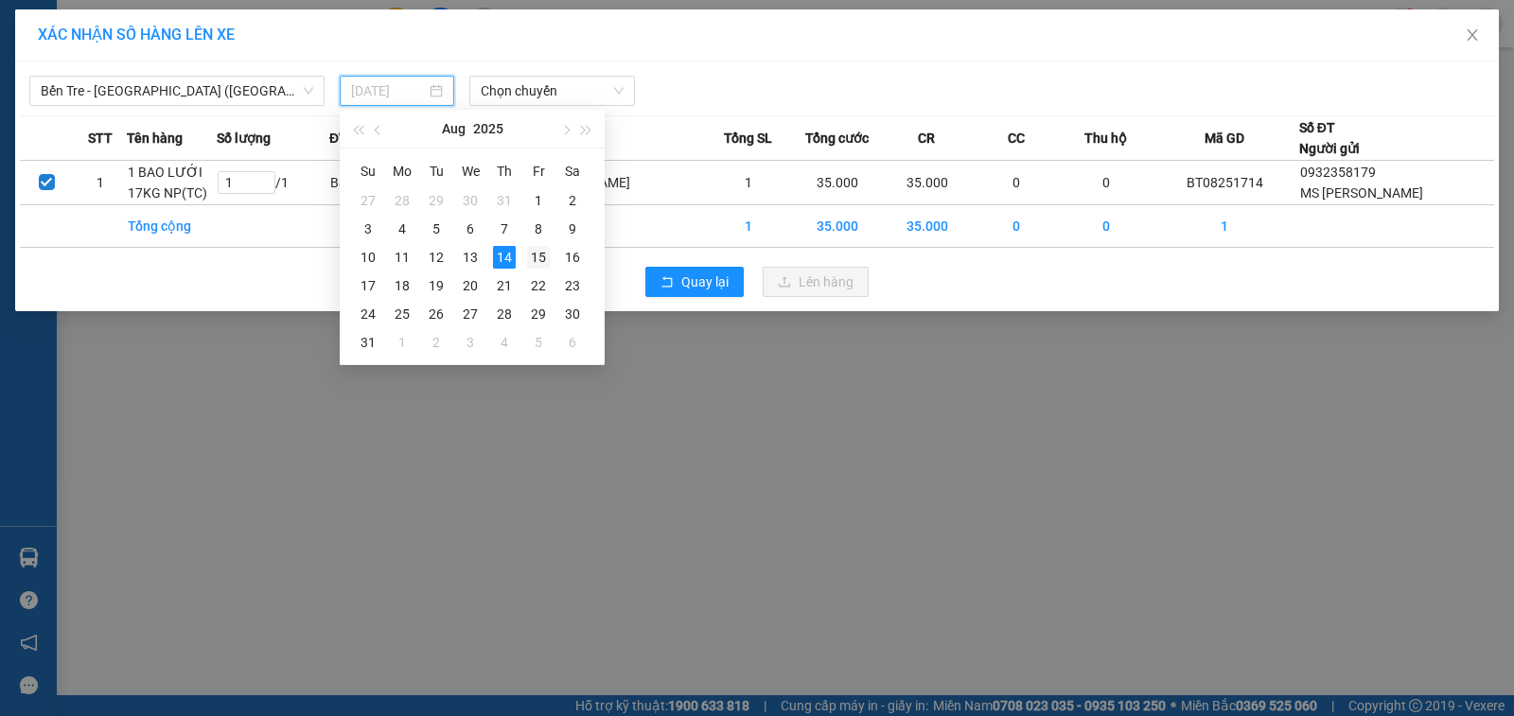
click at [537, 254] on div "15" at bounding box center [538, 257] width 23 height 23
type input "15/08/2025"
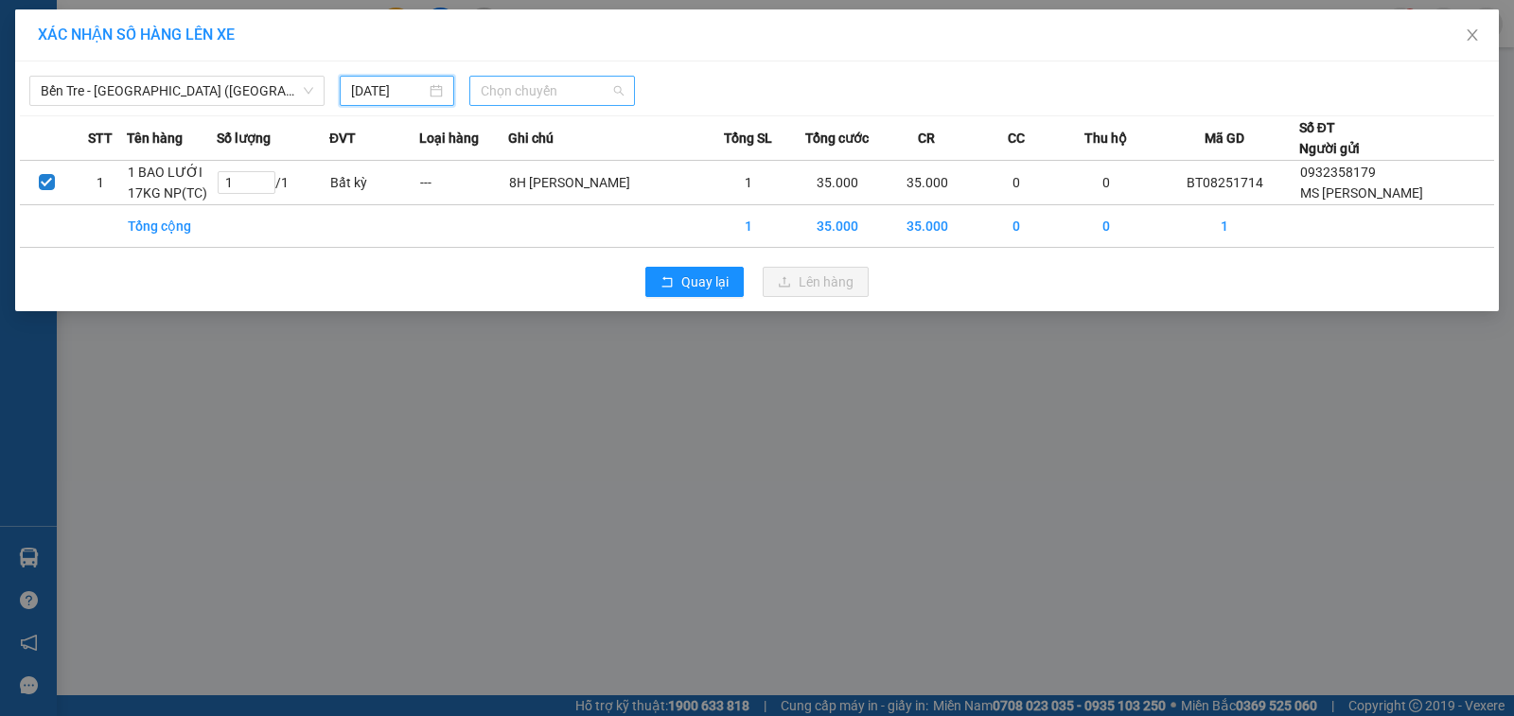
click at [532, 96] on span "Chọn chuyến" at bounding box center [552, 91] width 143 height 28
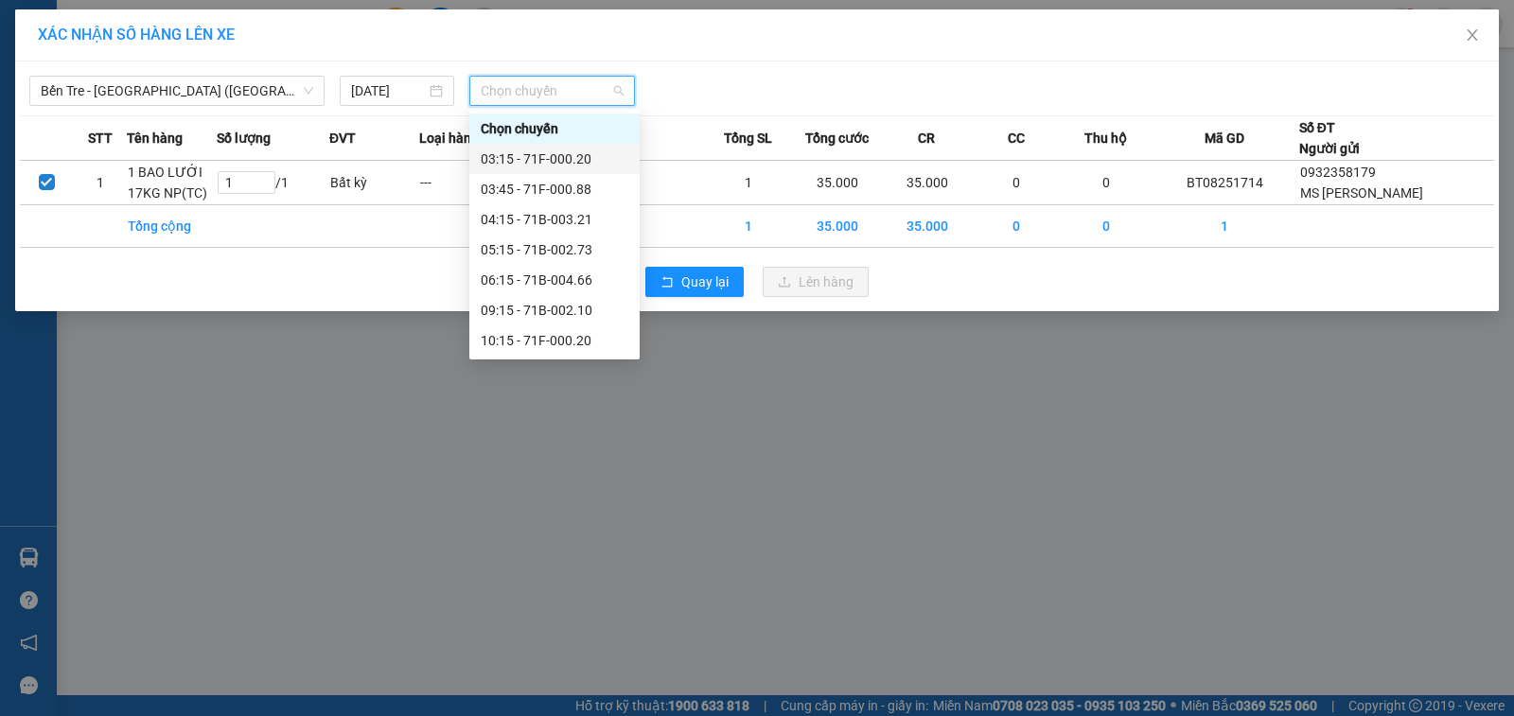
click at [543, 154] on div "03:15 - 71F-000.20" at bounding box center [555, 159] width 148 height 21
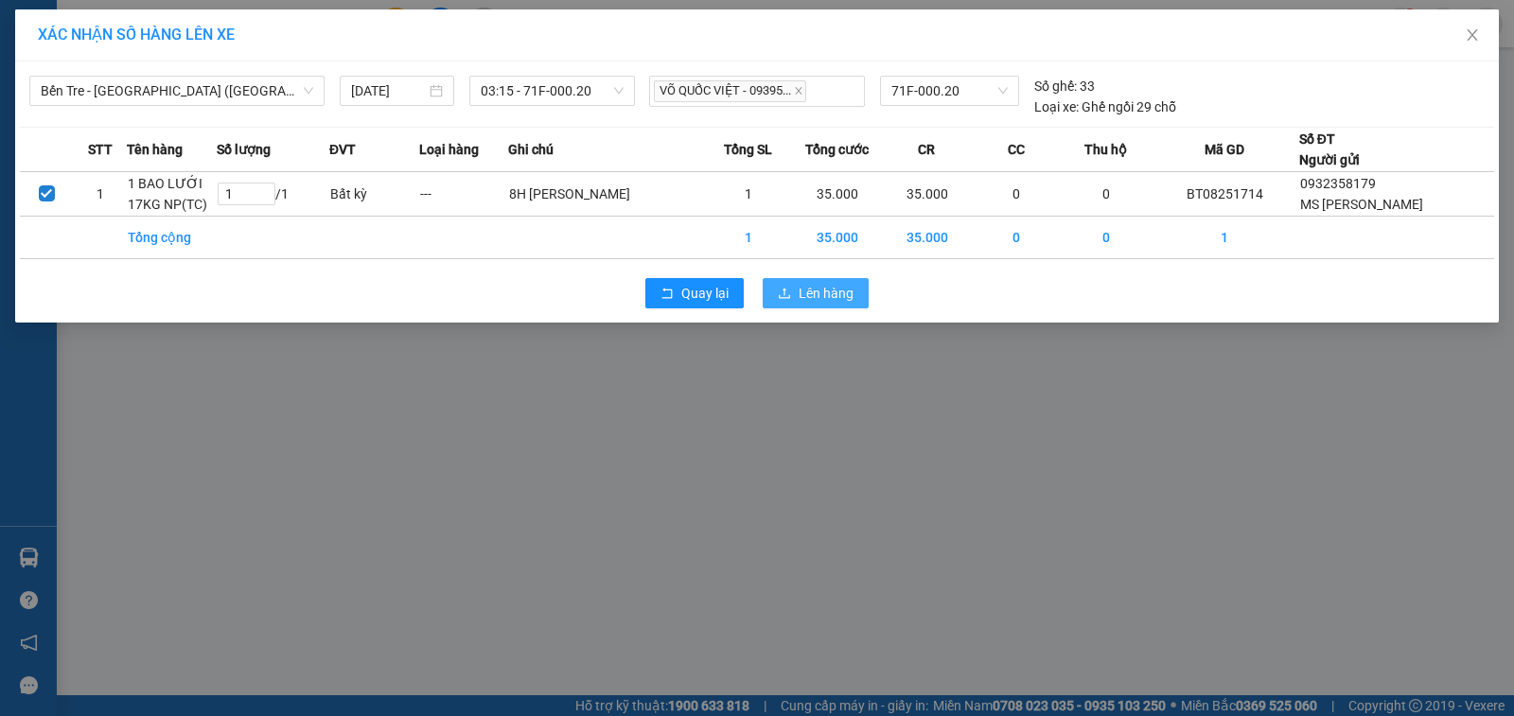
click at [811, 299] on span "Lên hàng" at bounding box center [826, 293] width 55 height 21
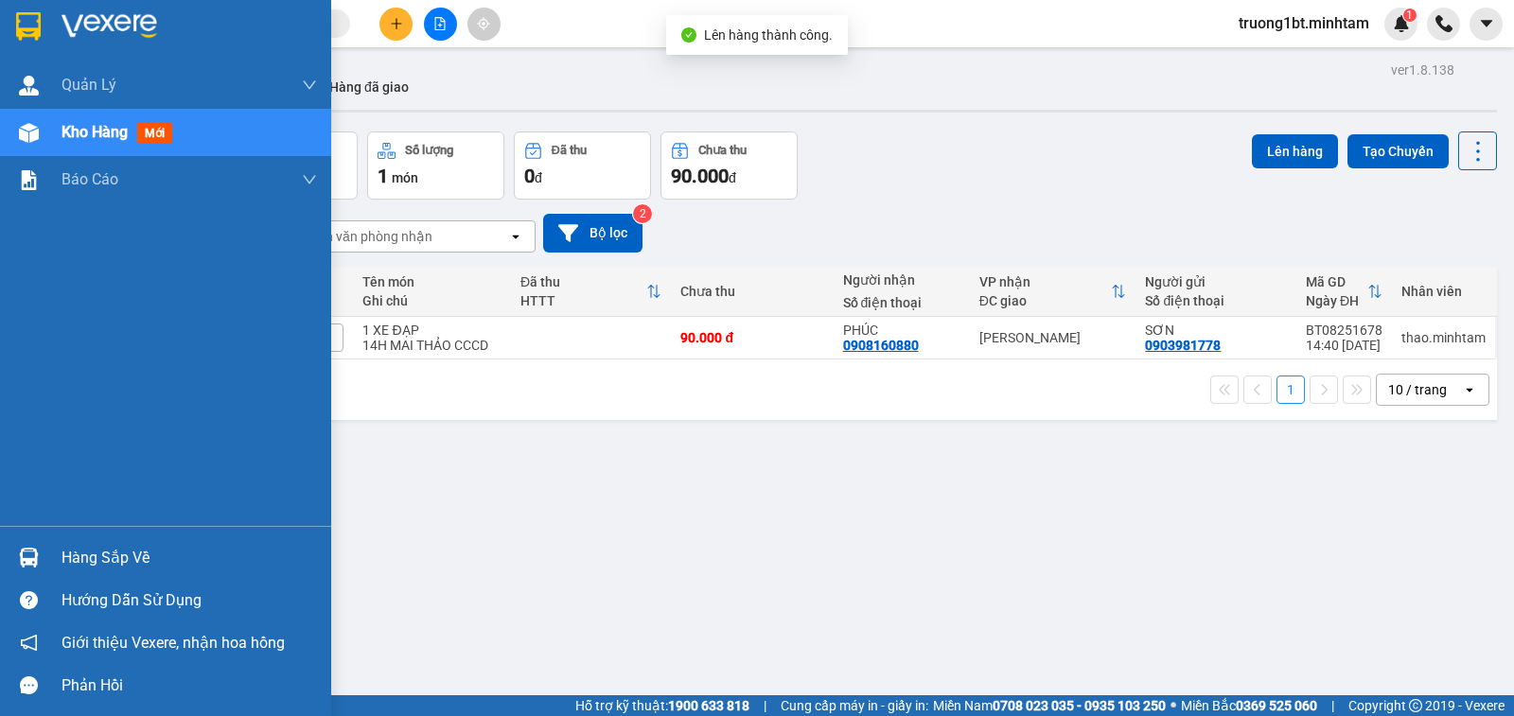
click at [31, 21] on img at bounding box center [28, 26] width 25 height 28
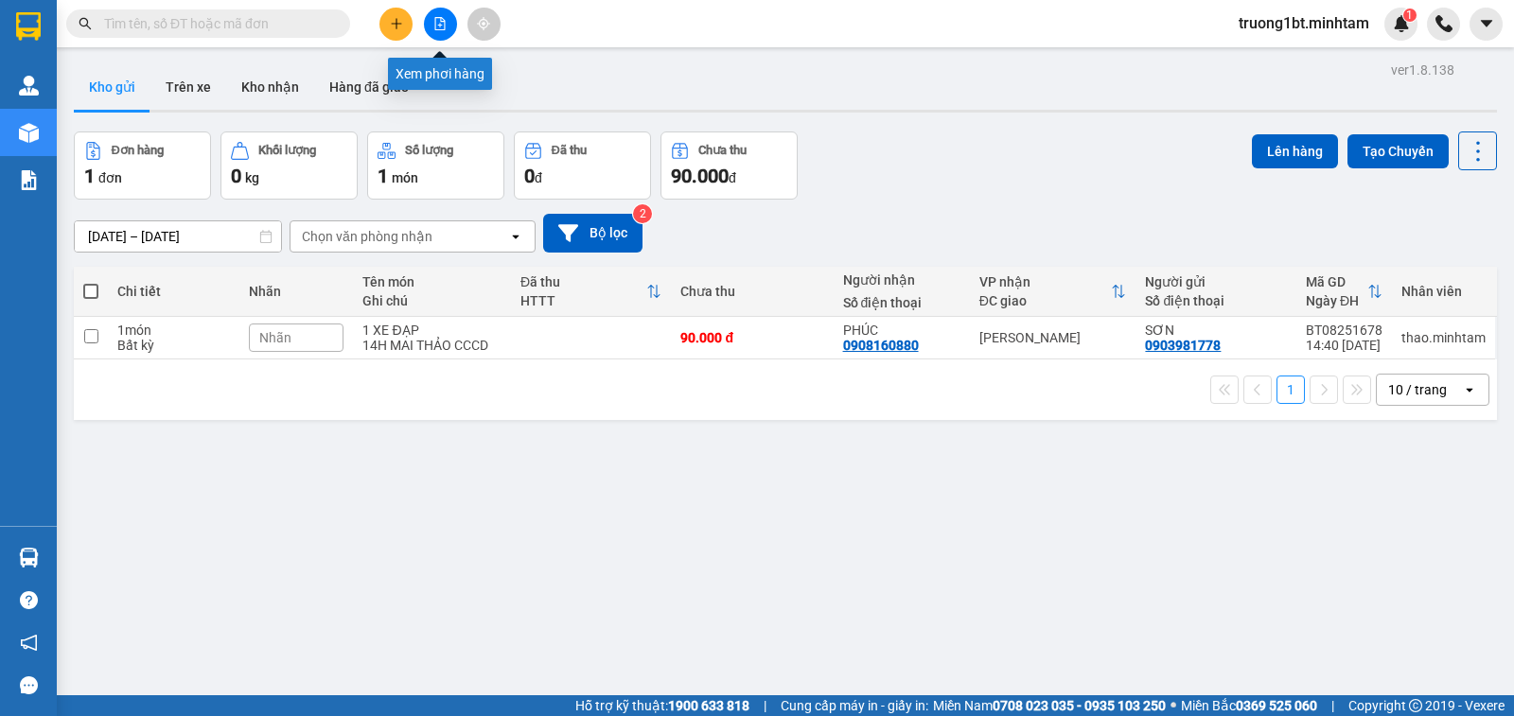
click at [444, 28] on icon "file-add" at bounding box center [439, 23] width 13 height 13
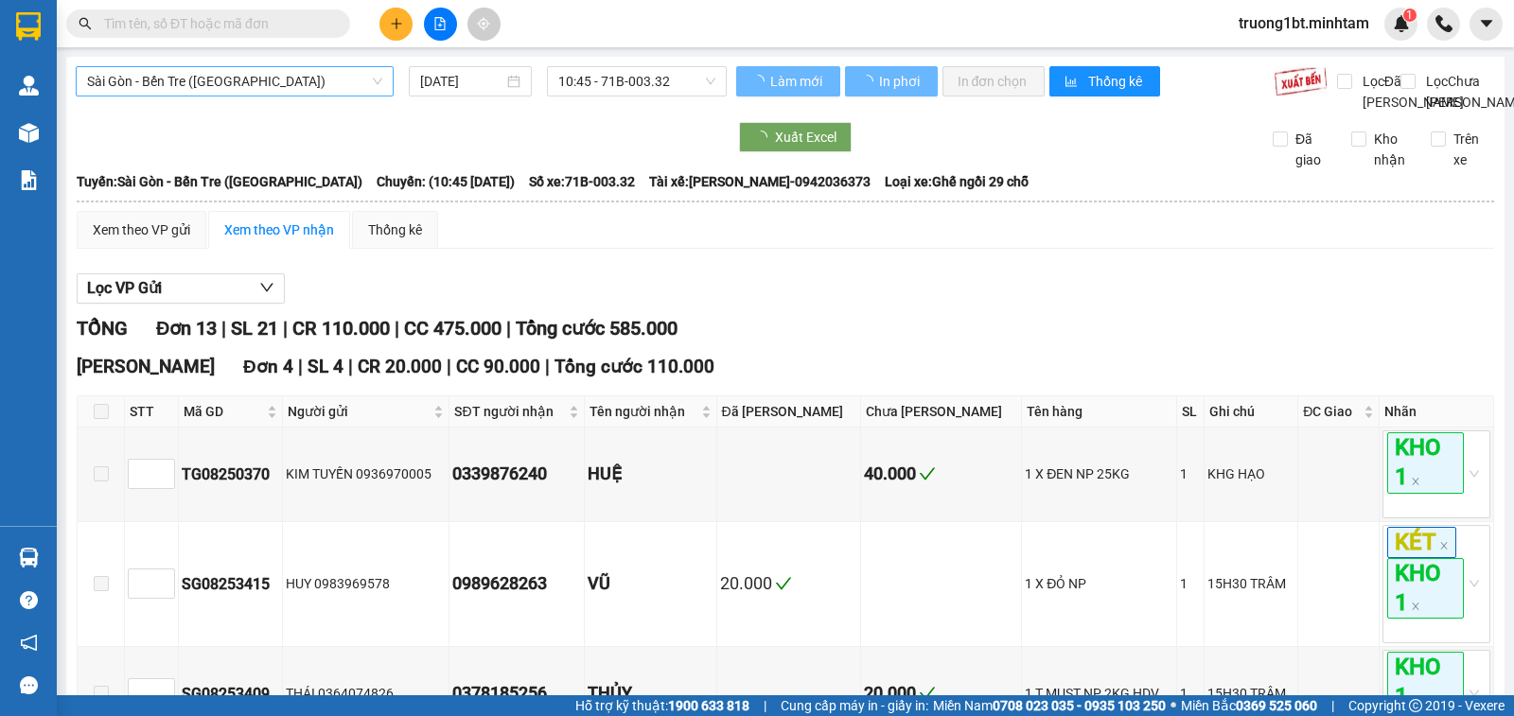
click at [288, 86] on span "Sài Gòn - Bến Tre (CN)" at bounding box center [234, 81] width 295 height 28
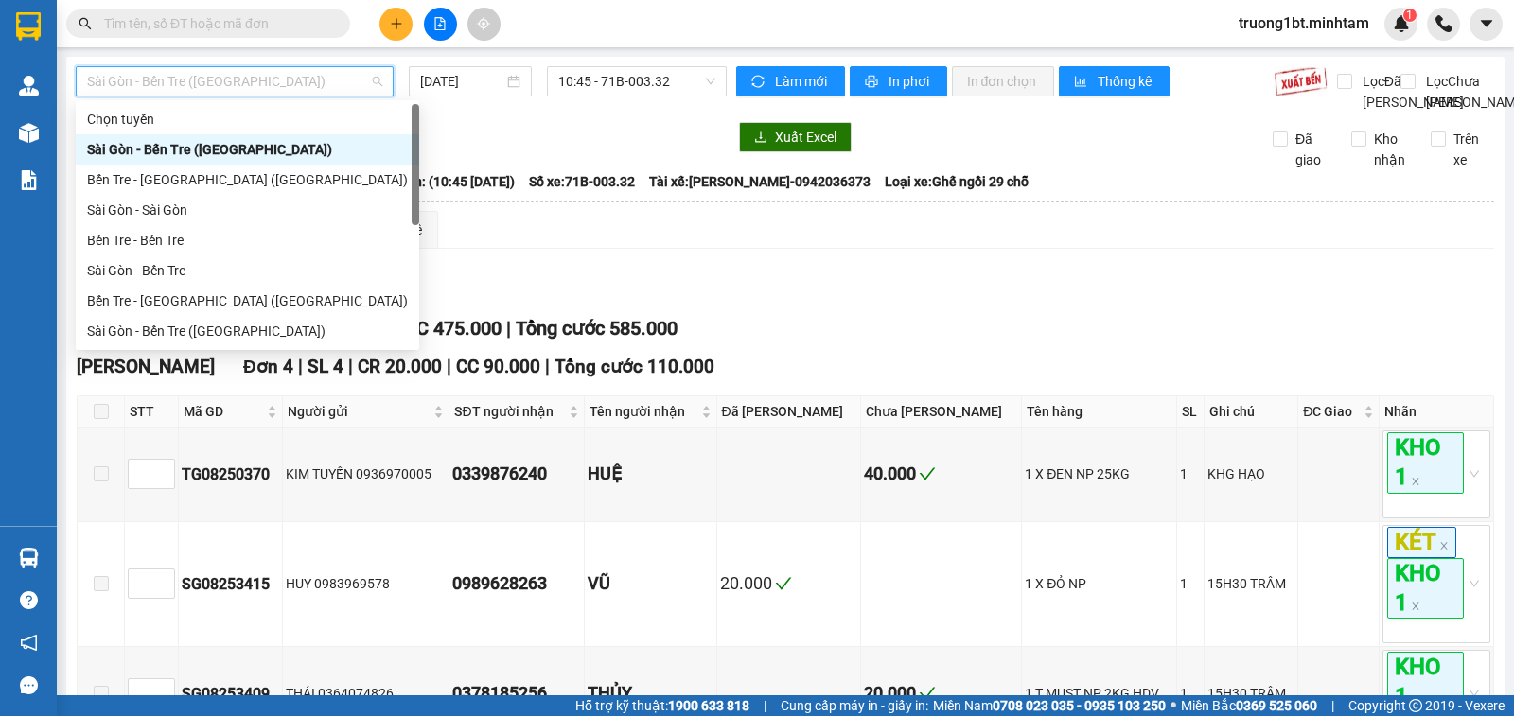
click at [249, 84] on span "Sài Gòn - Bến Tre (CN)" at bounding box center [234, 81] width 295 height 28
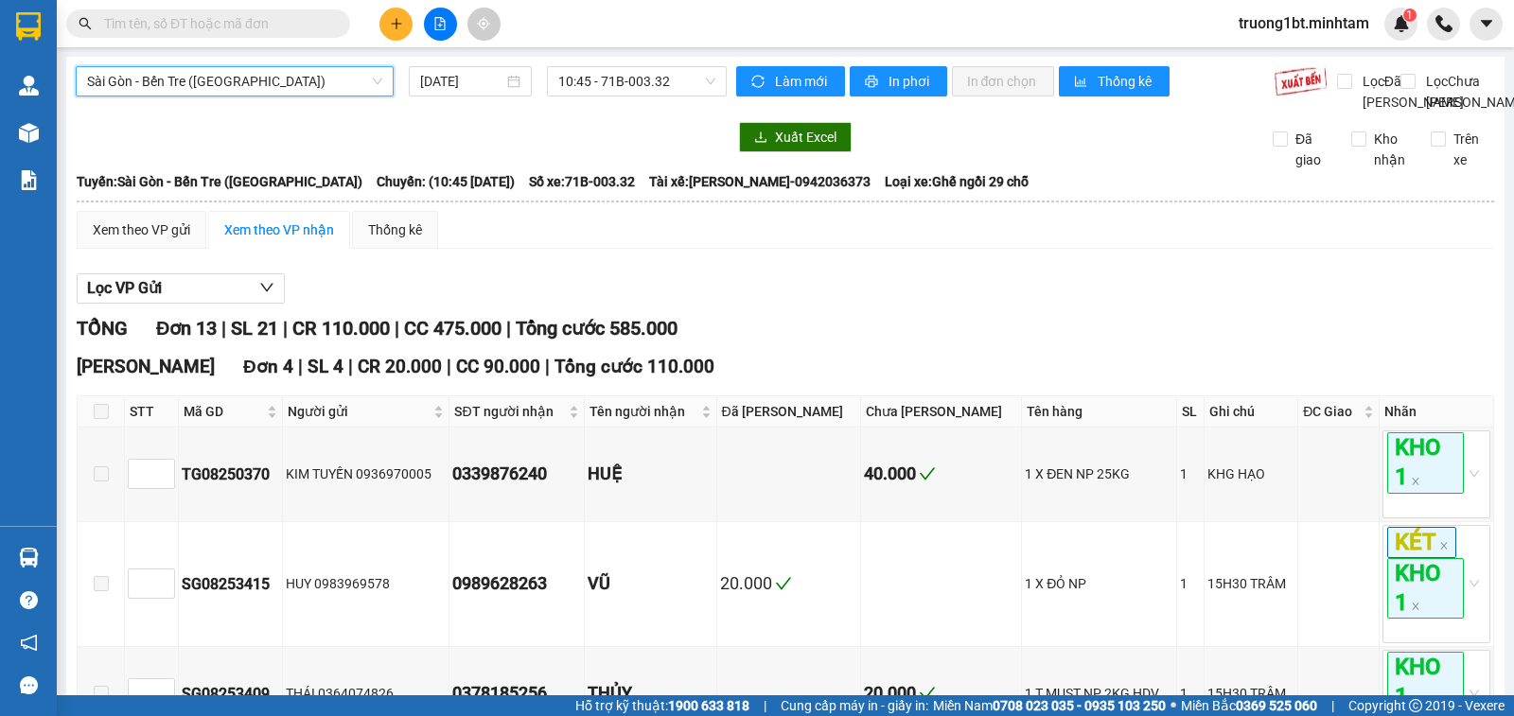
click at [284, 87] on span "Sài Gòn - Bến Tre (CN)" at bounding box center [234, 81] width 295 height 28
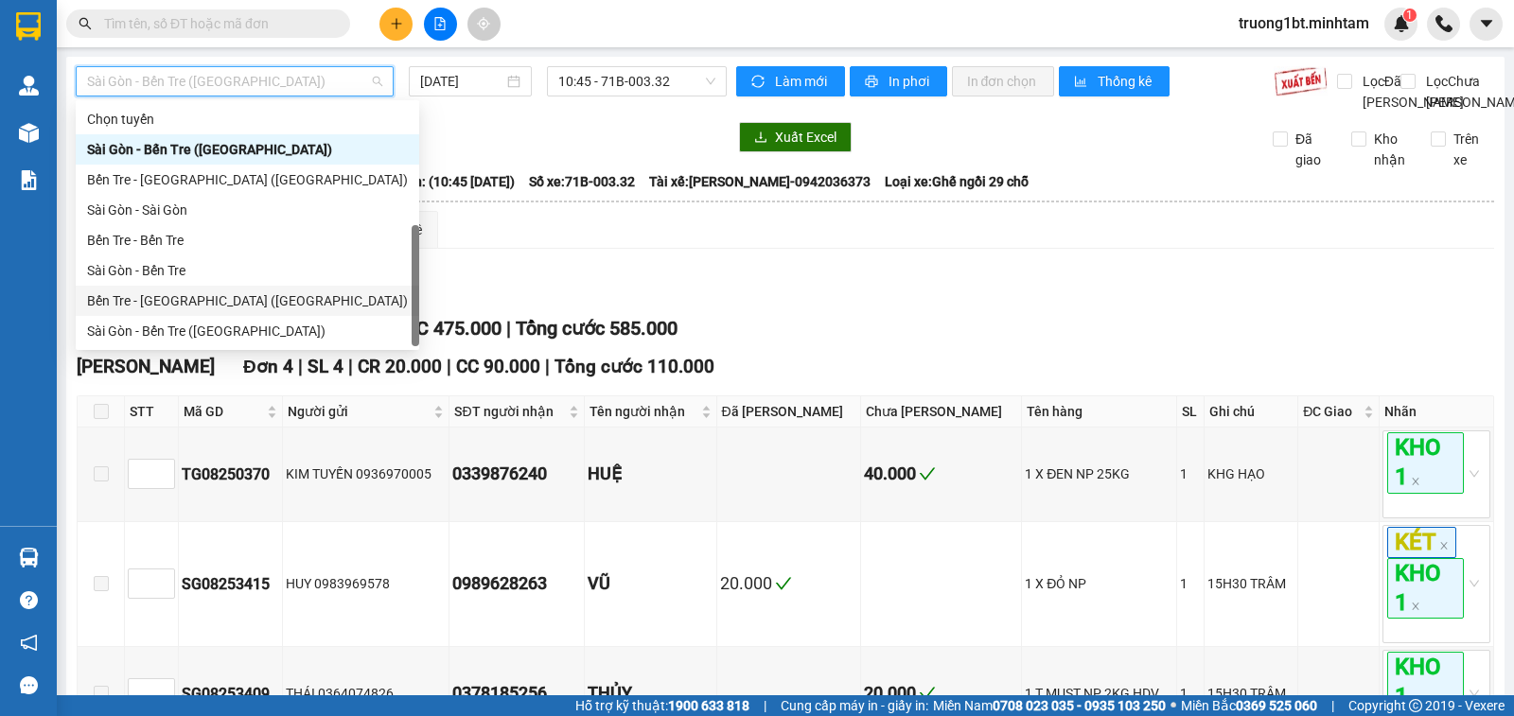
click at [220, 290] on div "Bến Tre - Sài Gòn (CT)" at bounding box center [247, 300] width 321 height 21
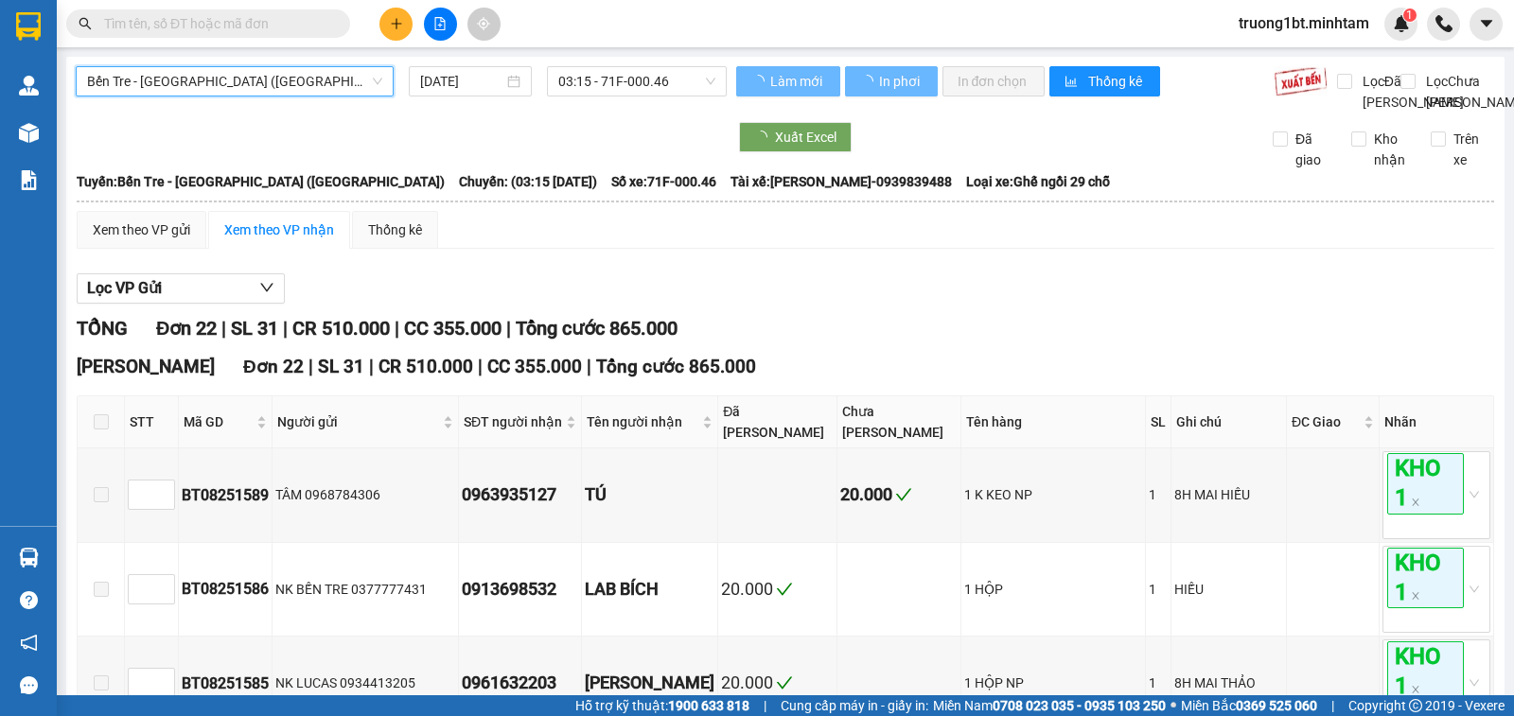
click at [473, 72] on input "14/08/2025" at bounding box center [462, 81] width 84 height 21
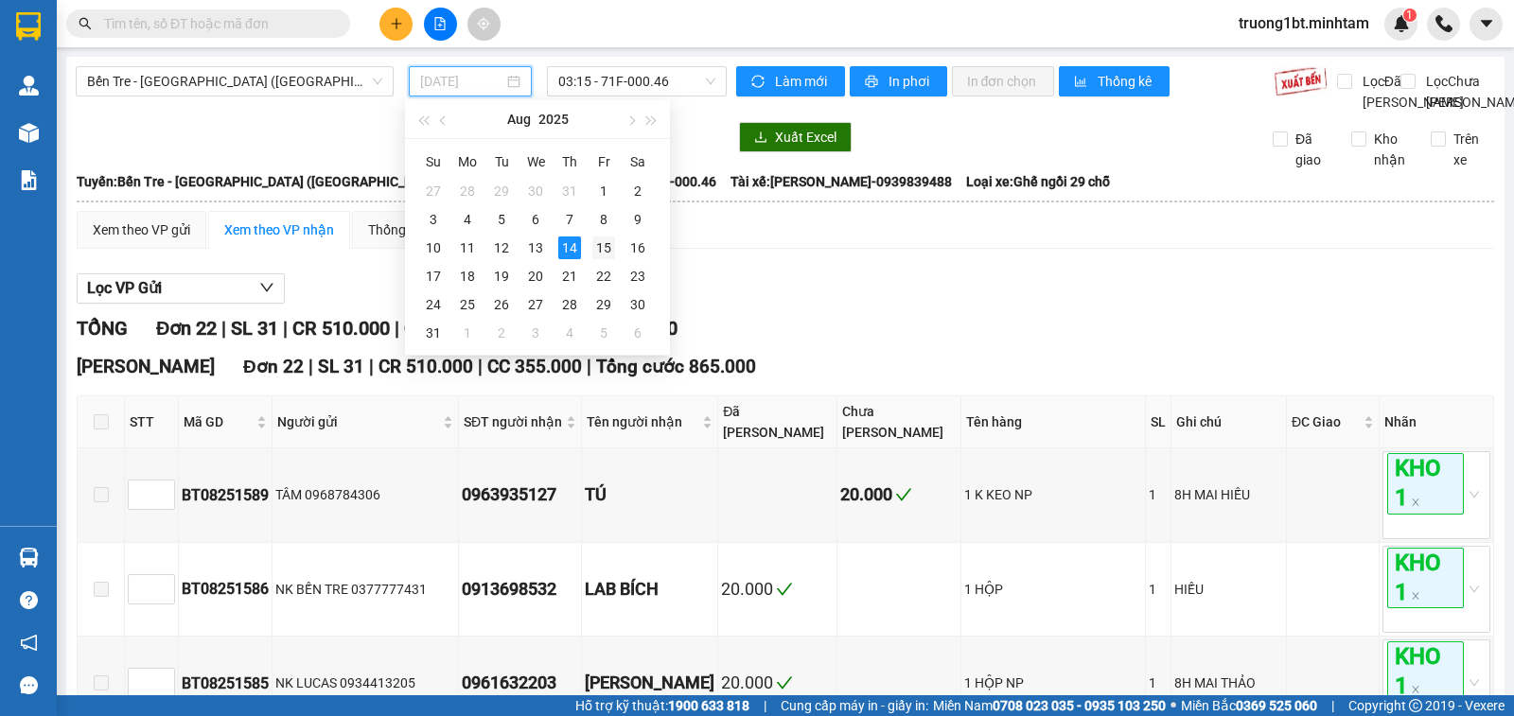
click at [609, 245] on div "15" at bounding box center [603, 248] width 23 height 23
type input "15/08/2025"
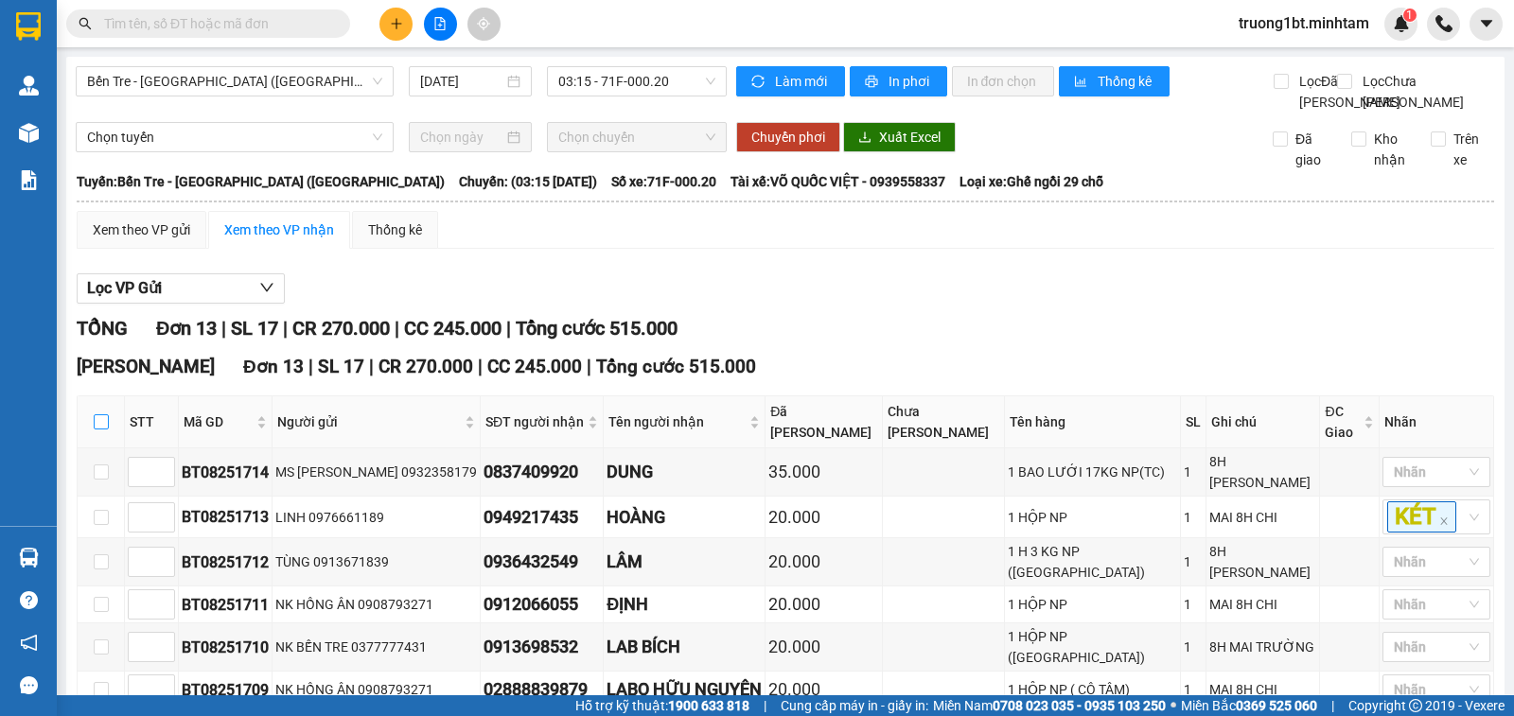
drag, startPoint x: 102, startPoint y: 466, endPoint x: 158, endPoint y: 457, distance: 56.5
click at [103, 430] on input "checkbox" at bounding box center [101, 421] width 15 height 15
checkbox input "true"
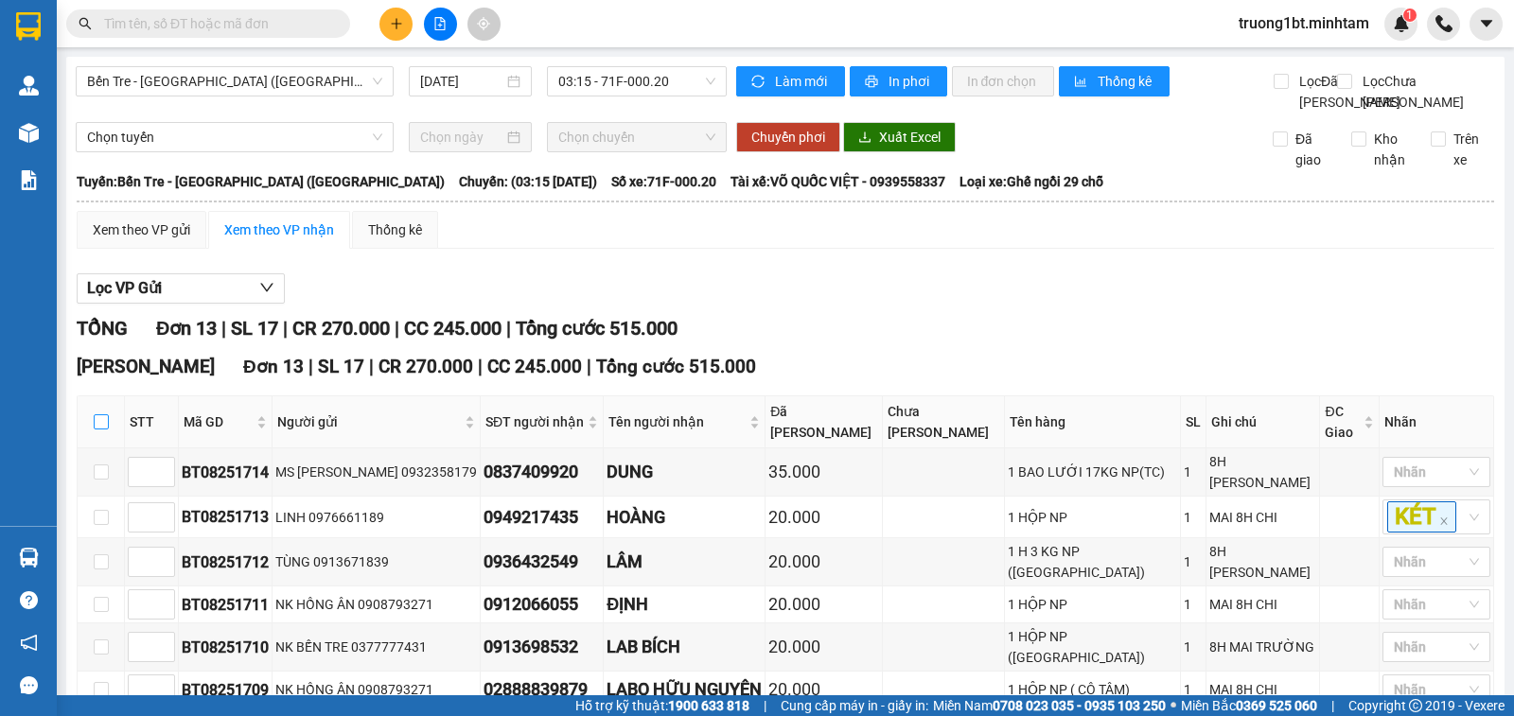
checkbox input "true"
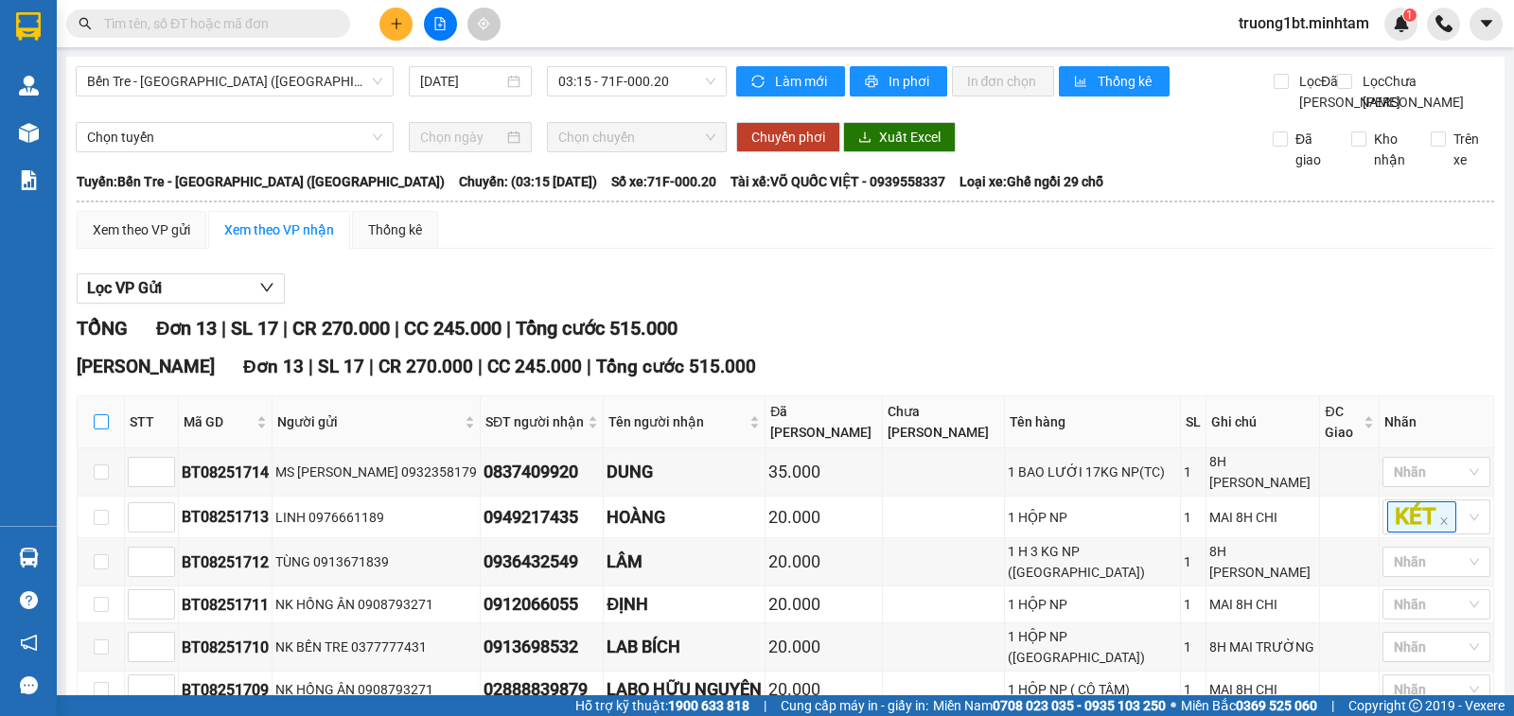
checkbox input "true"
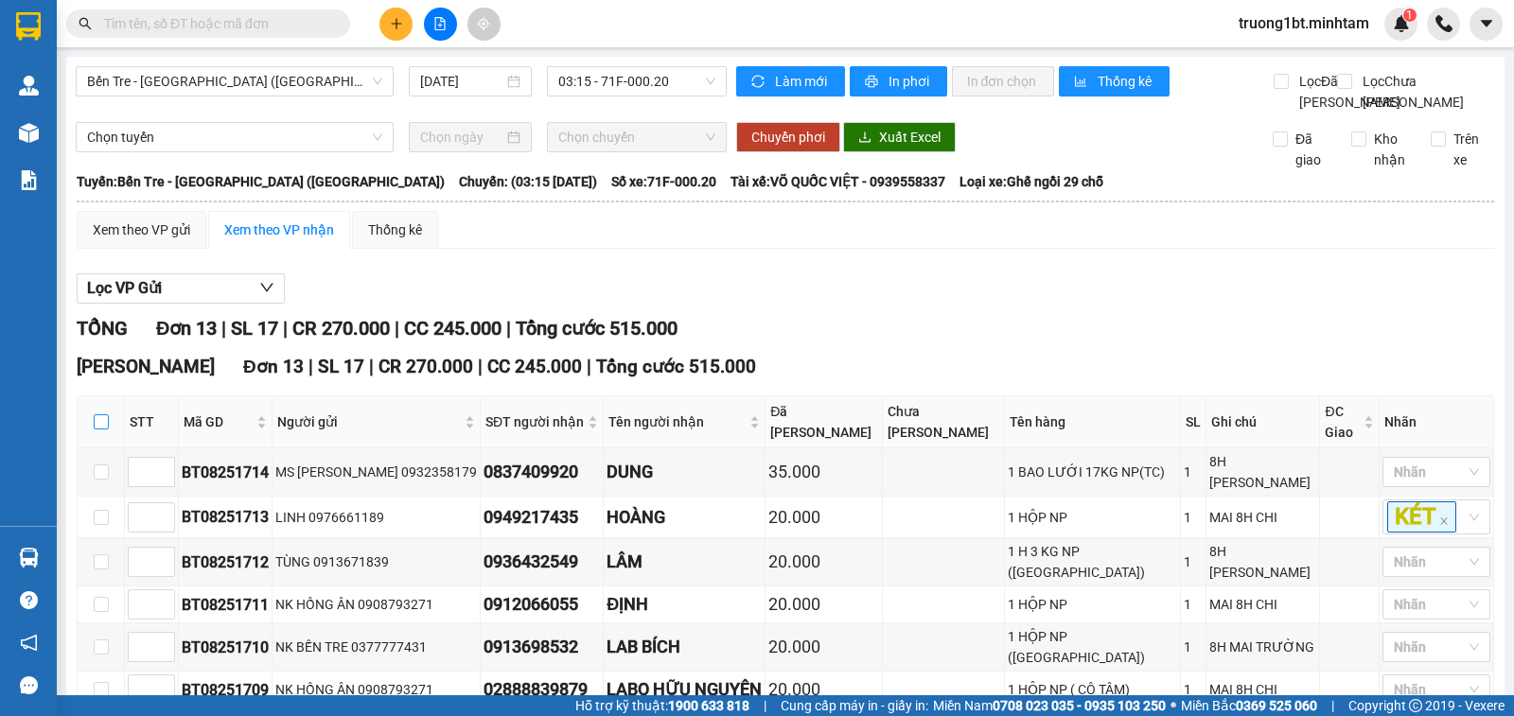
checkbox input "true"
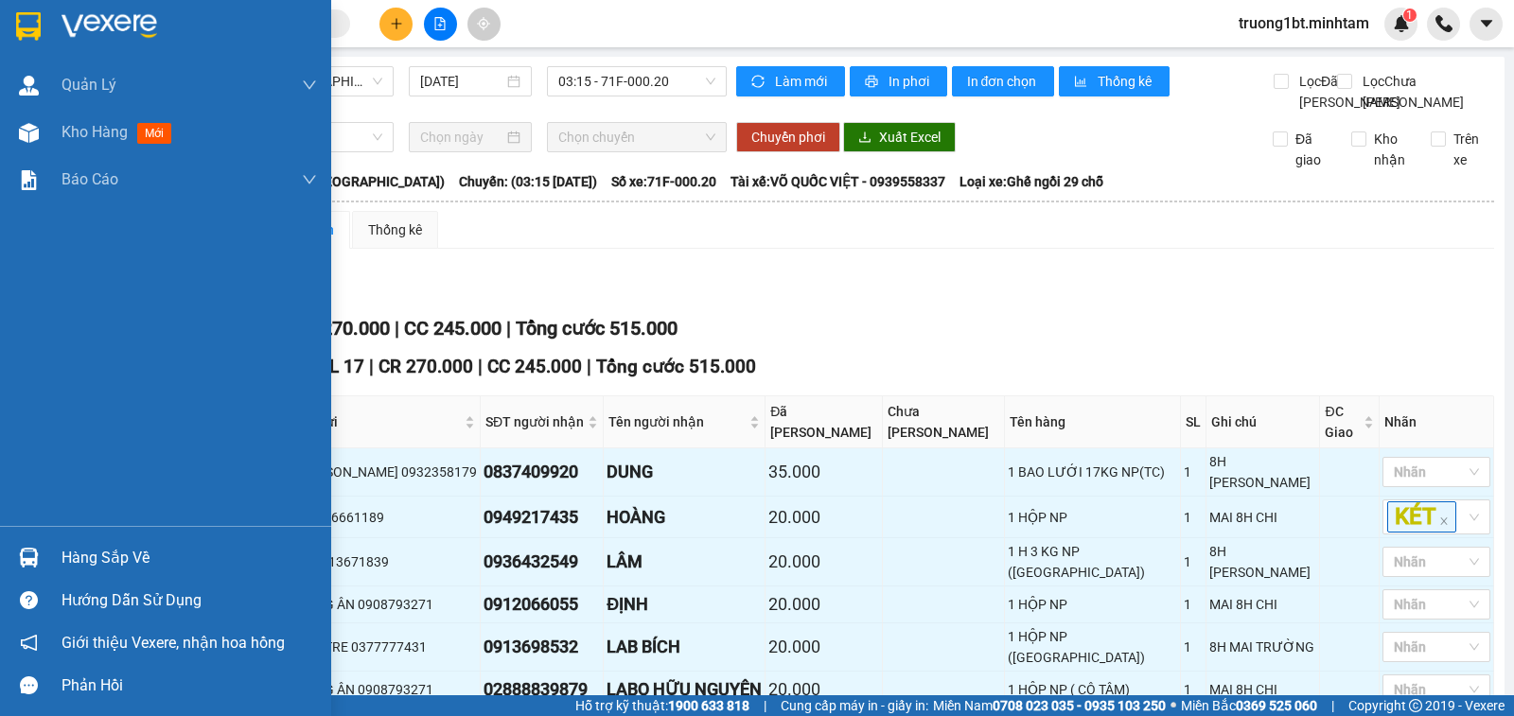
click at [21, 25] on img at bounding box center [28, 26] width 25 height 28
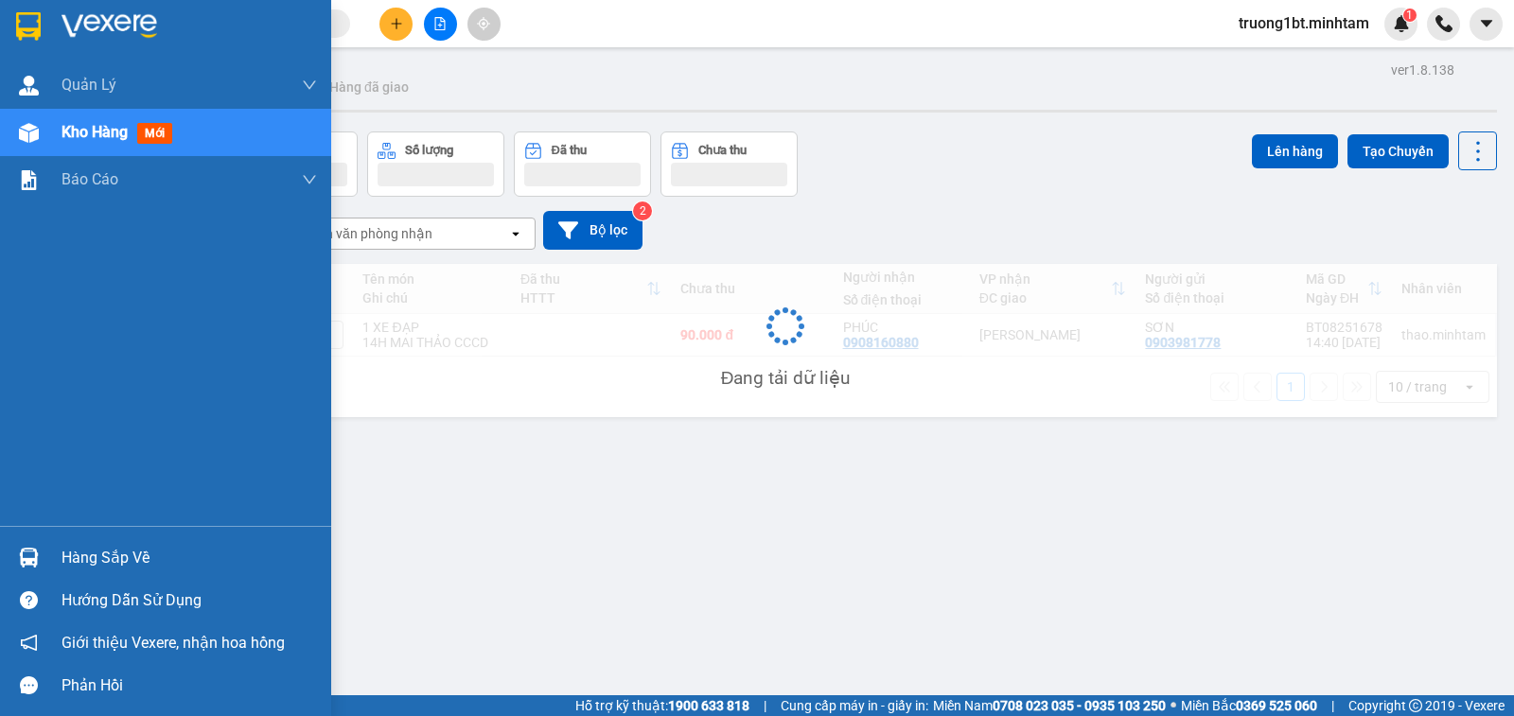
drag, startPoint x: 87, startPoint y: 554, endPoint x: 98, endPoint y: 549, distance: 12.7
click at [90, 554] on div "Hàng sắp về" at bounding box center [189, 558] width 255 height 28
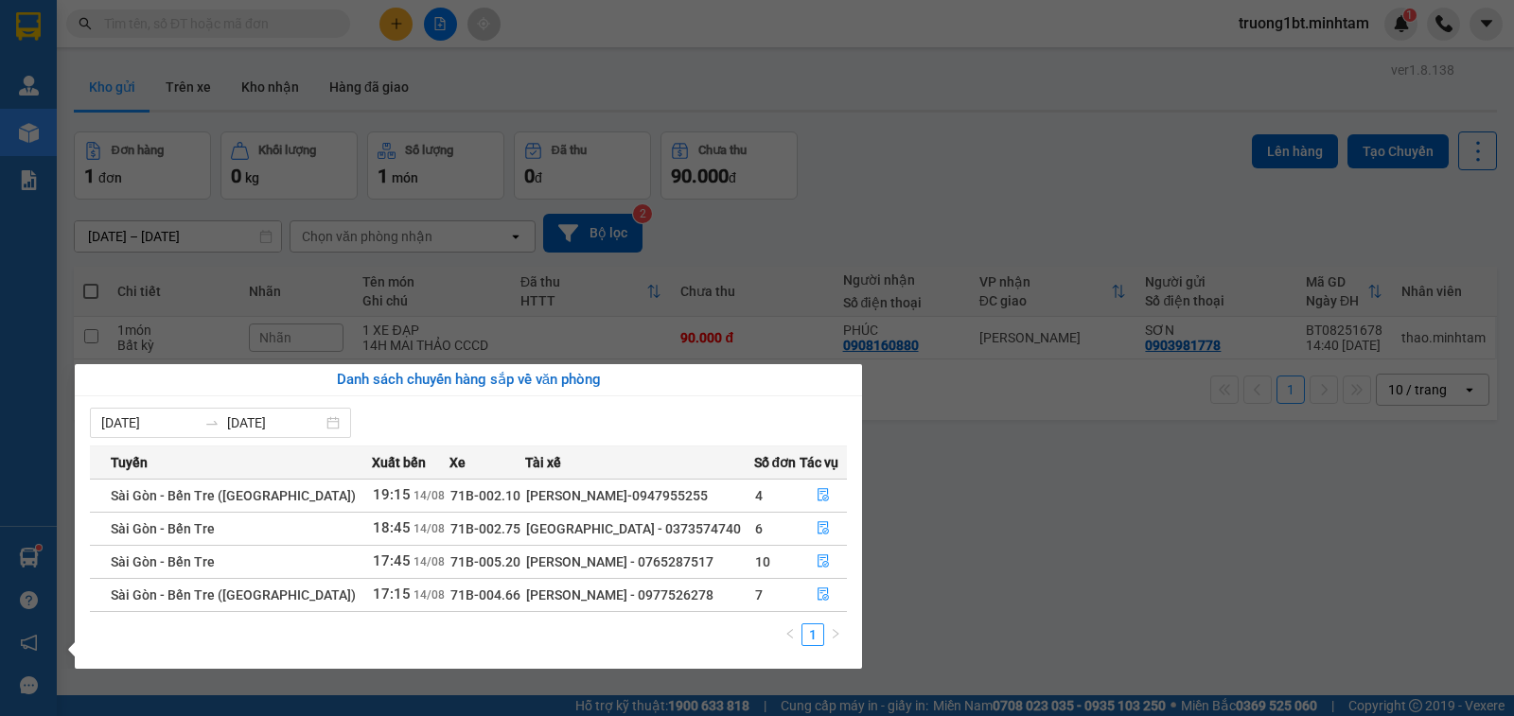
click at [541, 296] on section "Kết quả tìm kiếm ( 38 ) Bộ lọc Mã ĐH Trạng thái Món hàng Tổng cước Chưa cước Nh…" at bounding box center [757, 358] width 1514 height 716
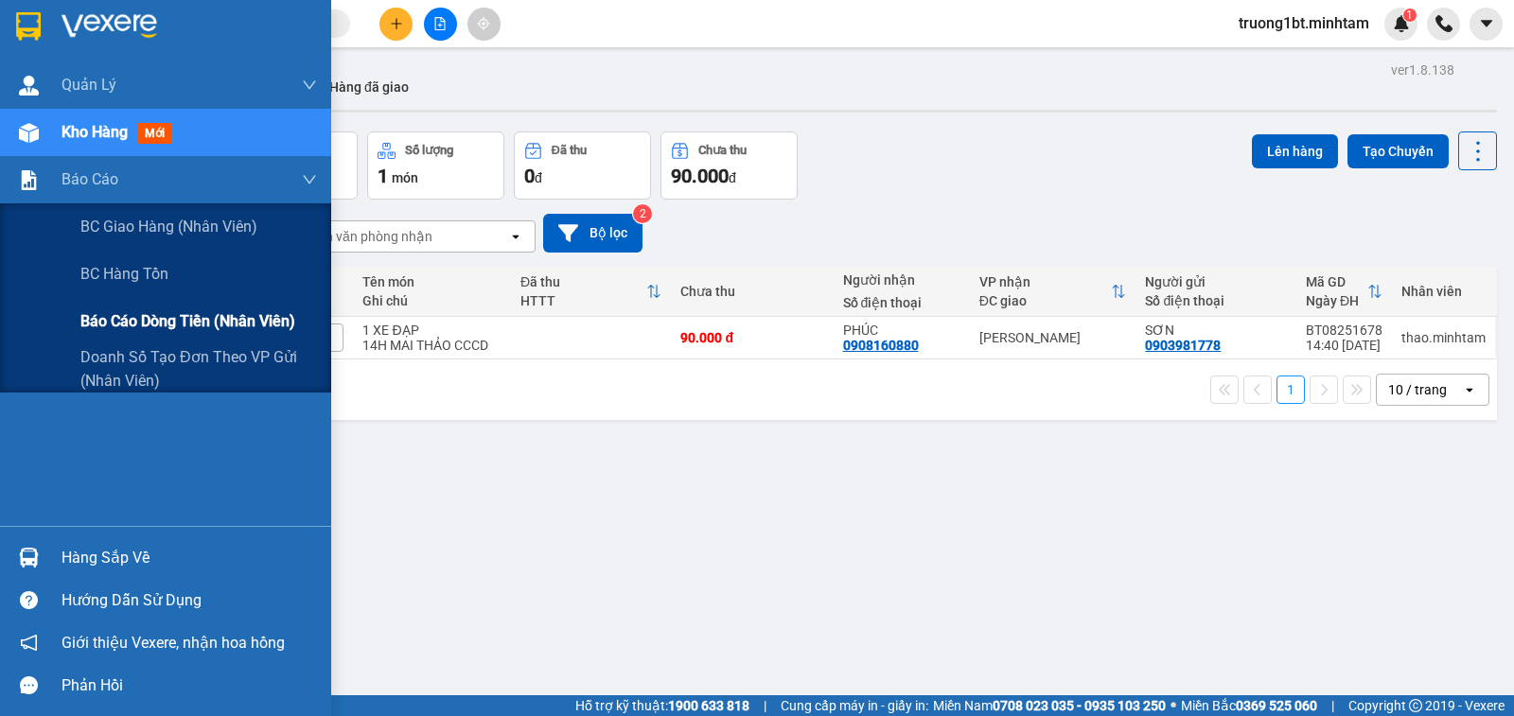
click at [170, 318] on span "Báo cáo dòng tiền (nhân viên)" at bounding box center [187, 321] width 215 height 24
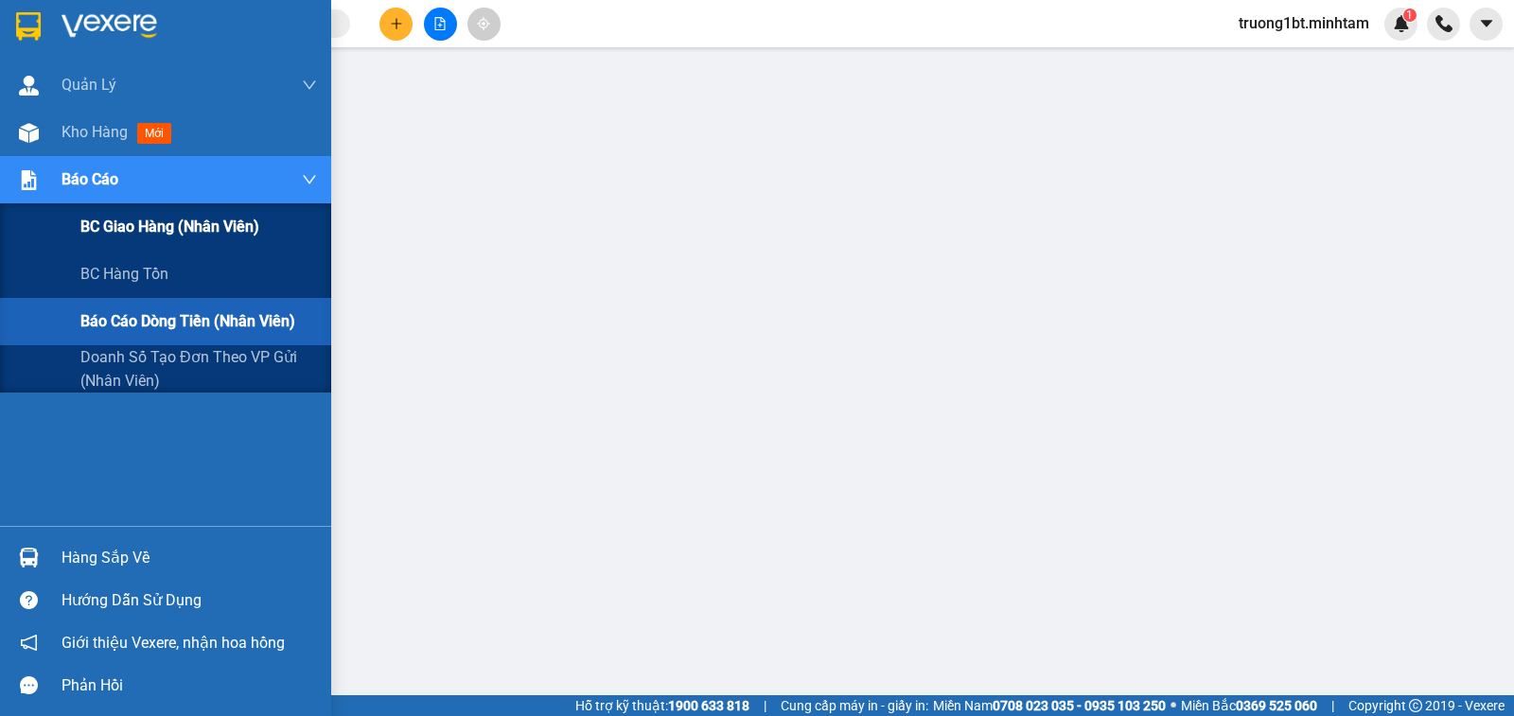
click at [173, 231] on span "BC giao hàng (nhân viên)" at bounding box center [169, 227] width 179 height 24
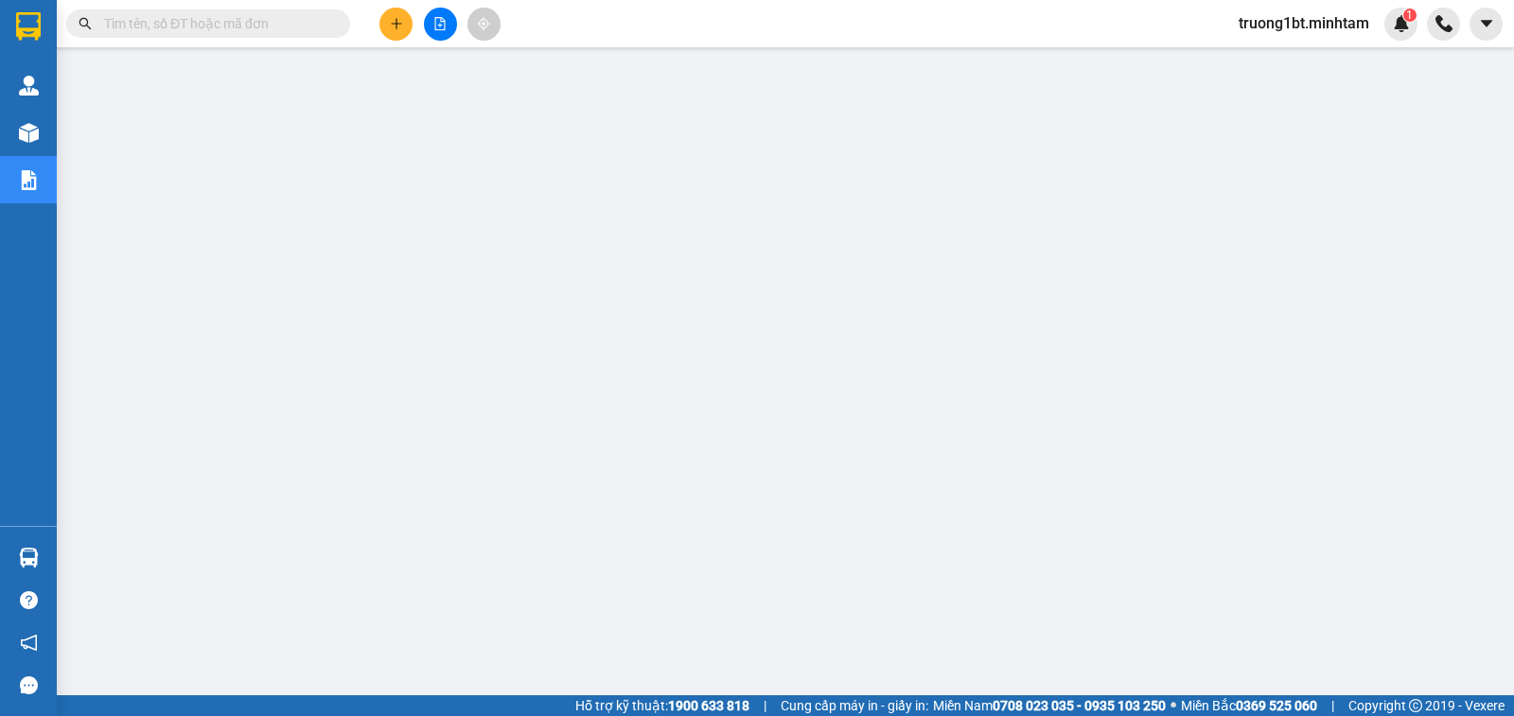
click at [403, 34] on button at bounding box center [395, 24] width 33 height 33
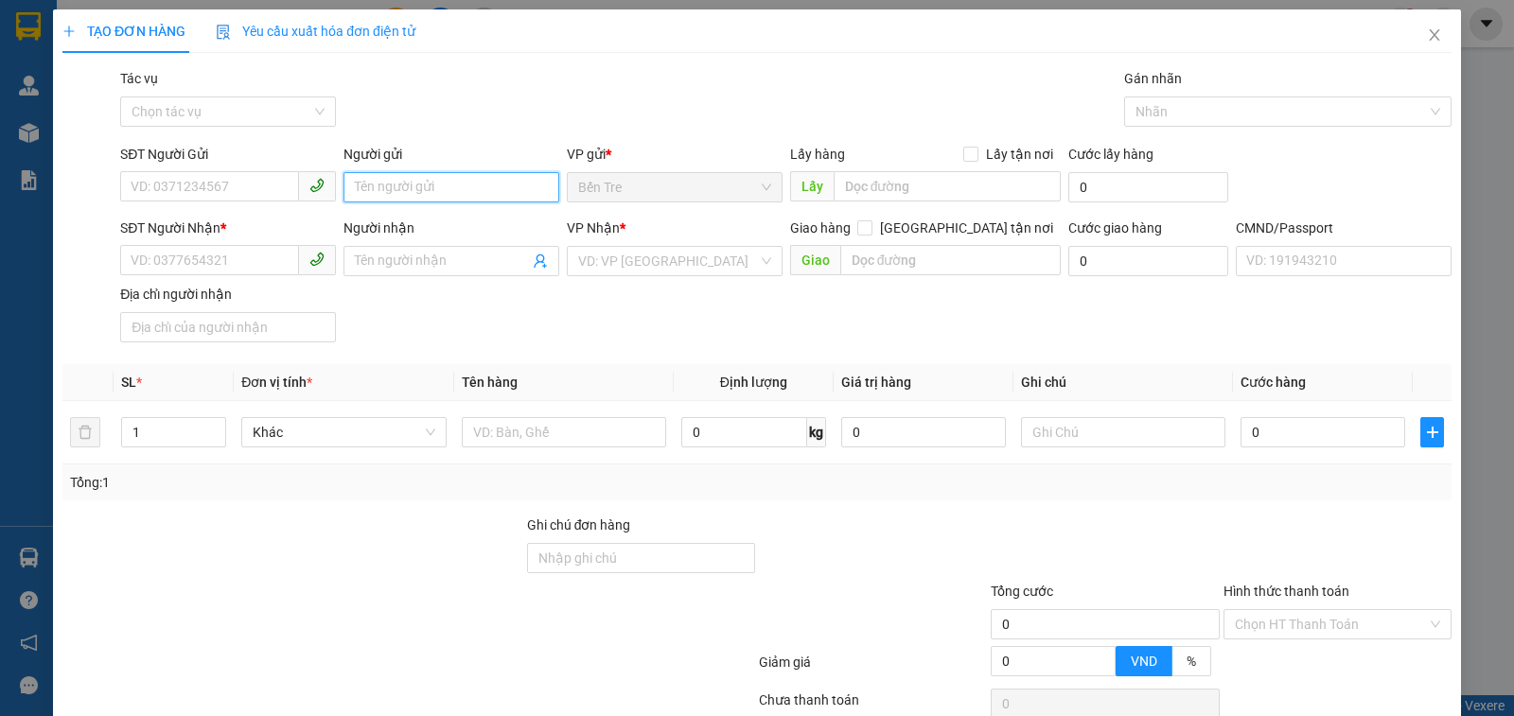
click at [480, 193] on input "Người gửi" at bounding box center [451, 187] width 216 height 30
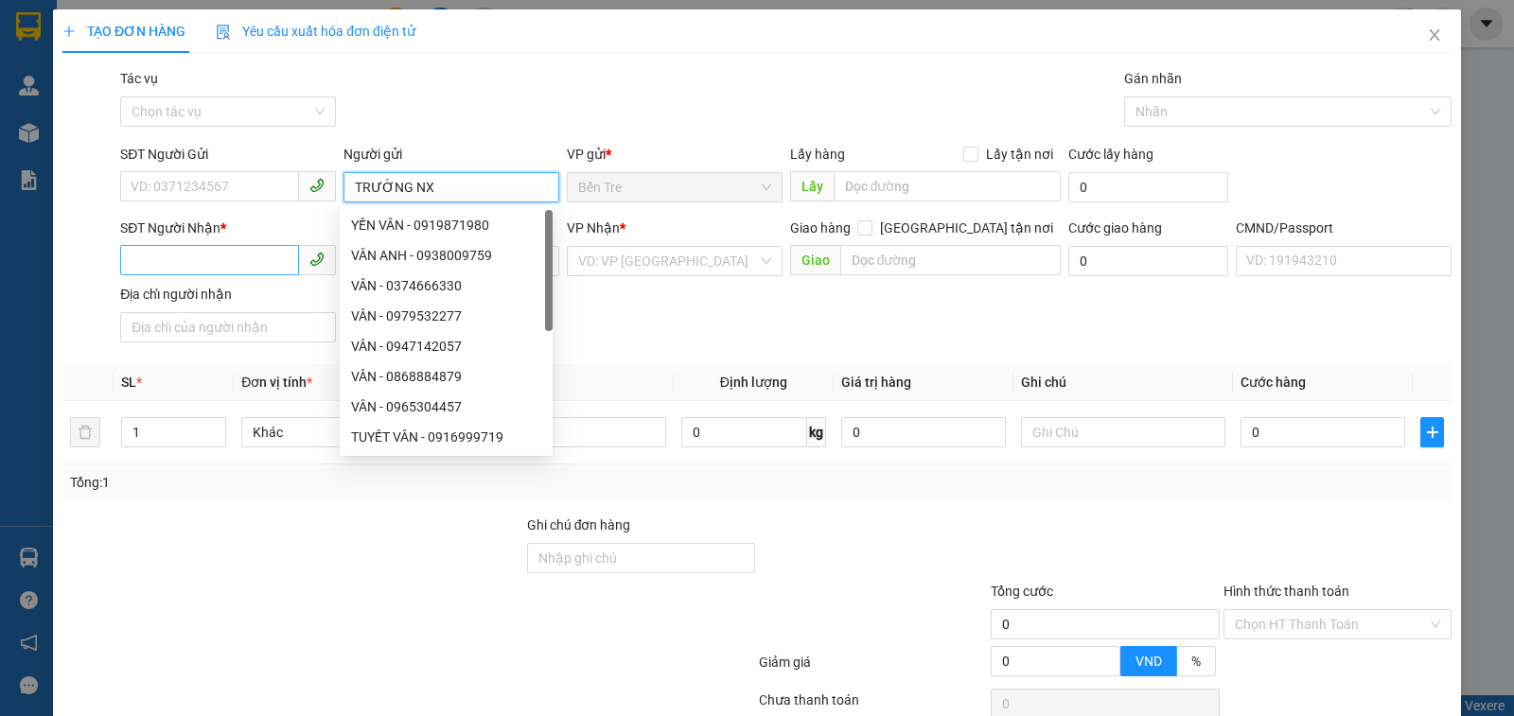
type input "TRƯỜNG NX"
click at [210, 263] on input "SĐT Người Nhận *" at bounding box center [209, 260] width 179 height 30
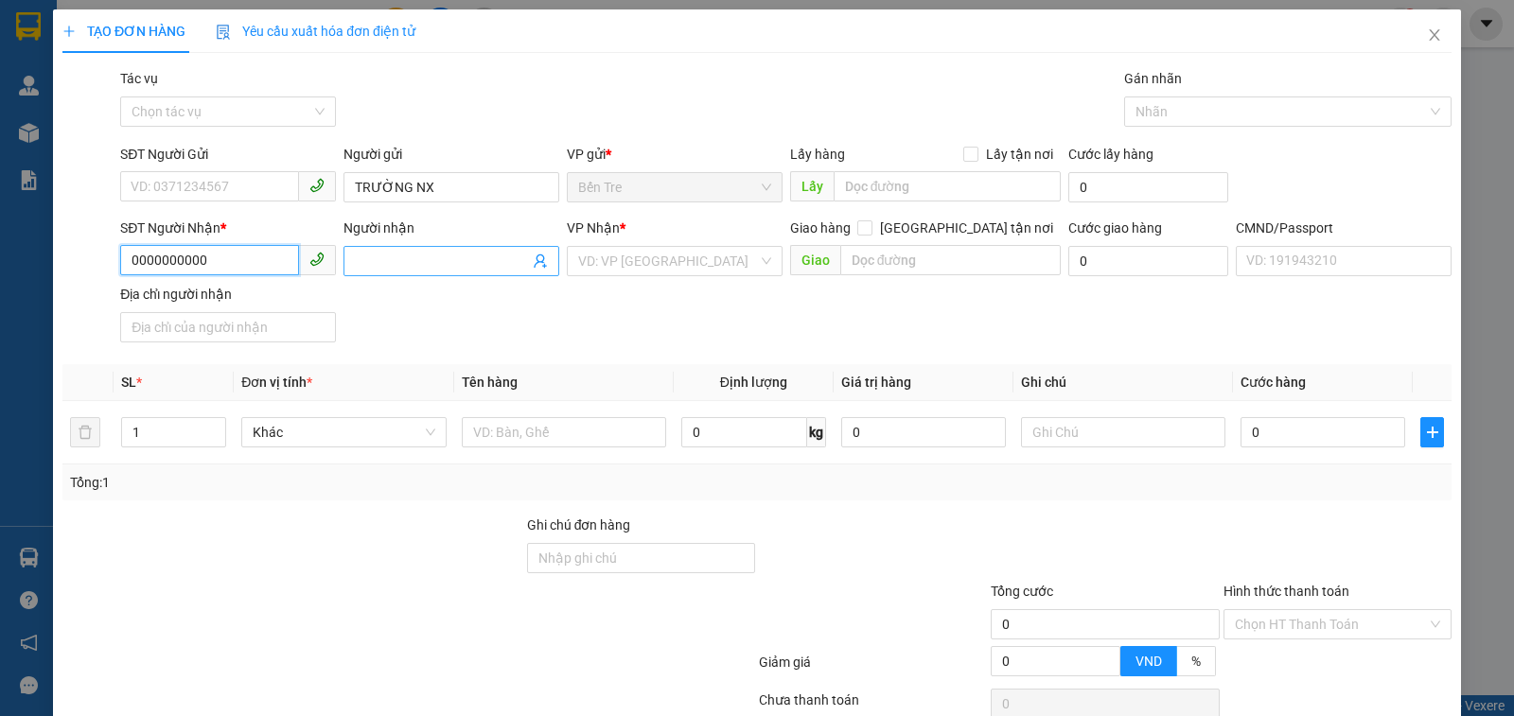
type input "0000000000"
click at [469, 268] on input "Người nhận" at bounding box center [442, 261] width 174 height 21
type input "C KIỀU KT"
click at [524, 435] on input "text" at bounding box center [564, 432] width 204 height 30
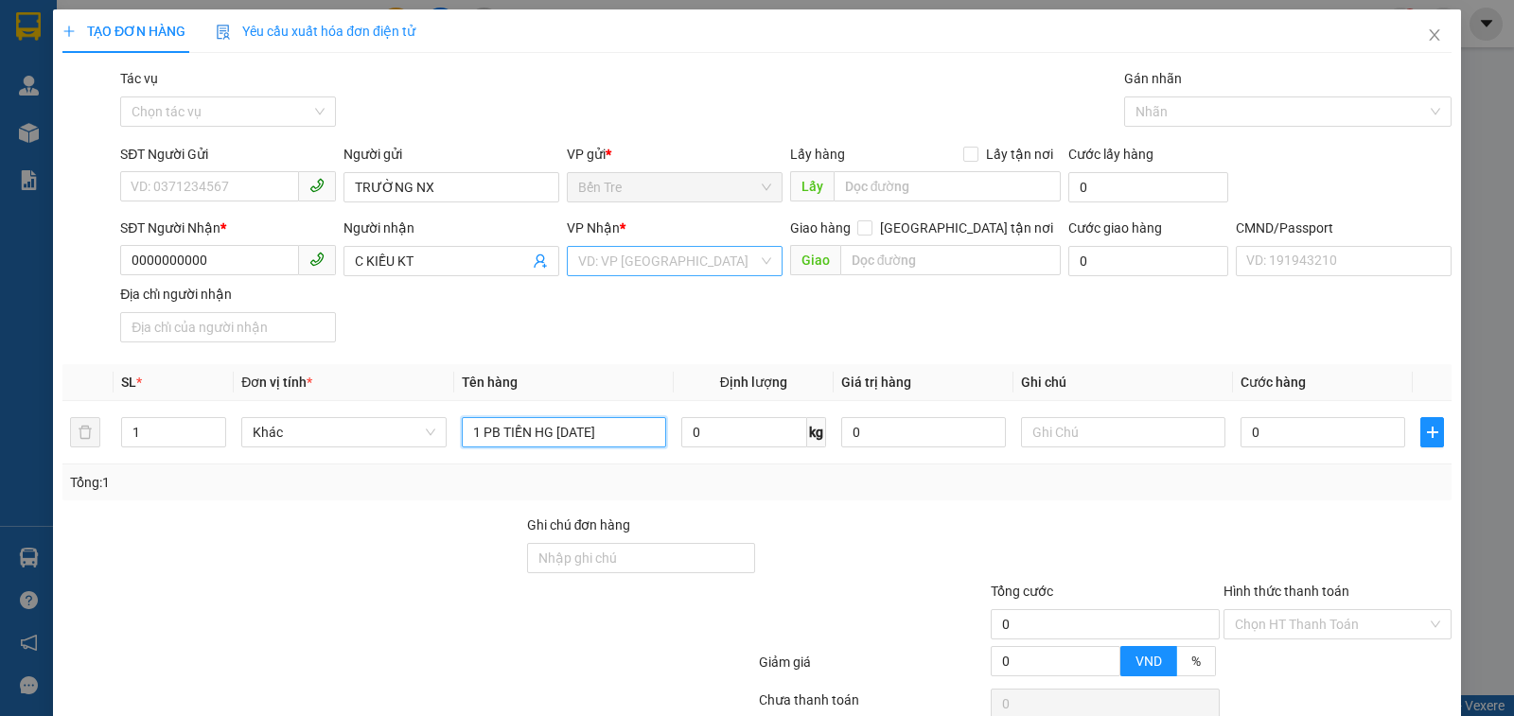
type input "1 PB TIỀN HG NGÀY 14/08/2025"
click at [624, 254] on input "search" at bounding box center [668, 261] width 180 height 28
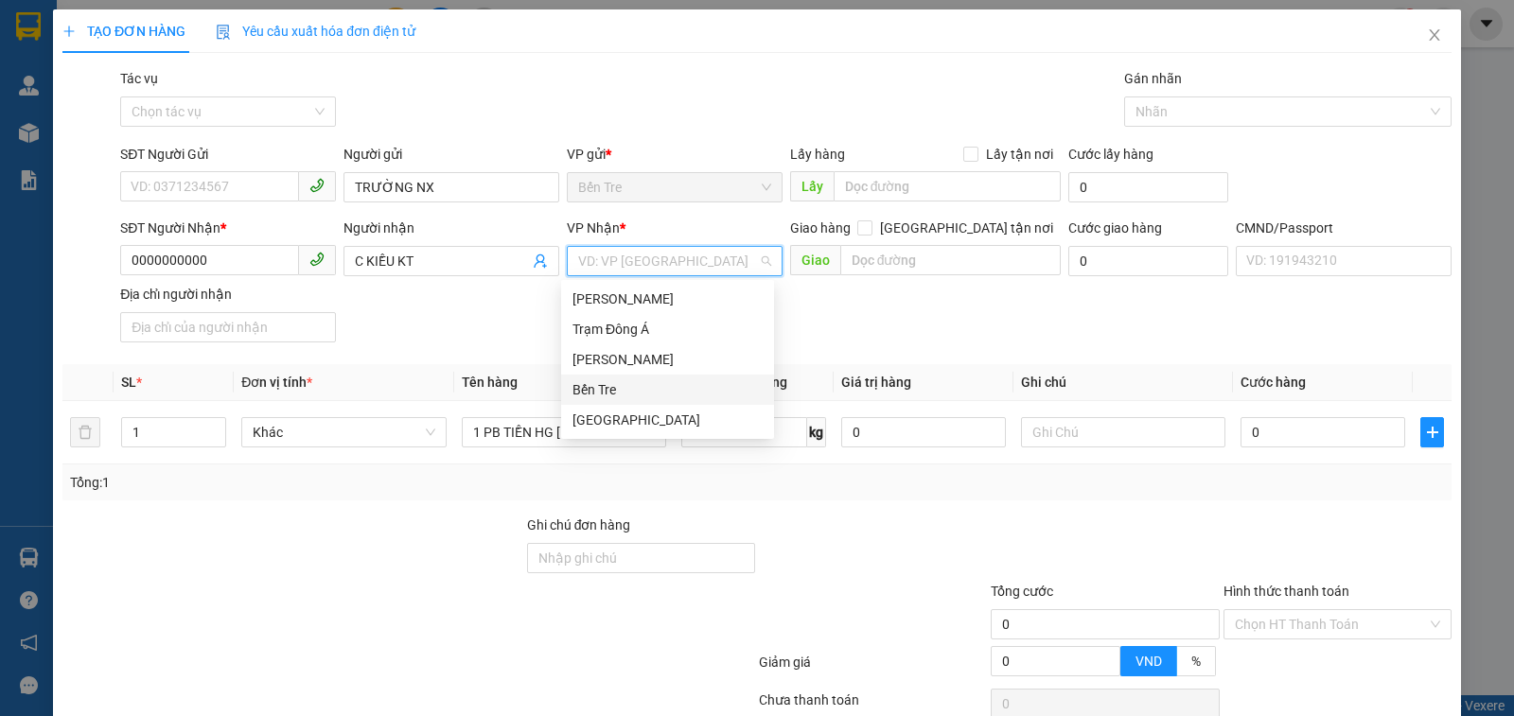
click at [643, 386] on div "Bến Tre" at bounding box center [667, 389] width 190 height 21
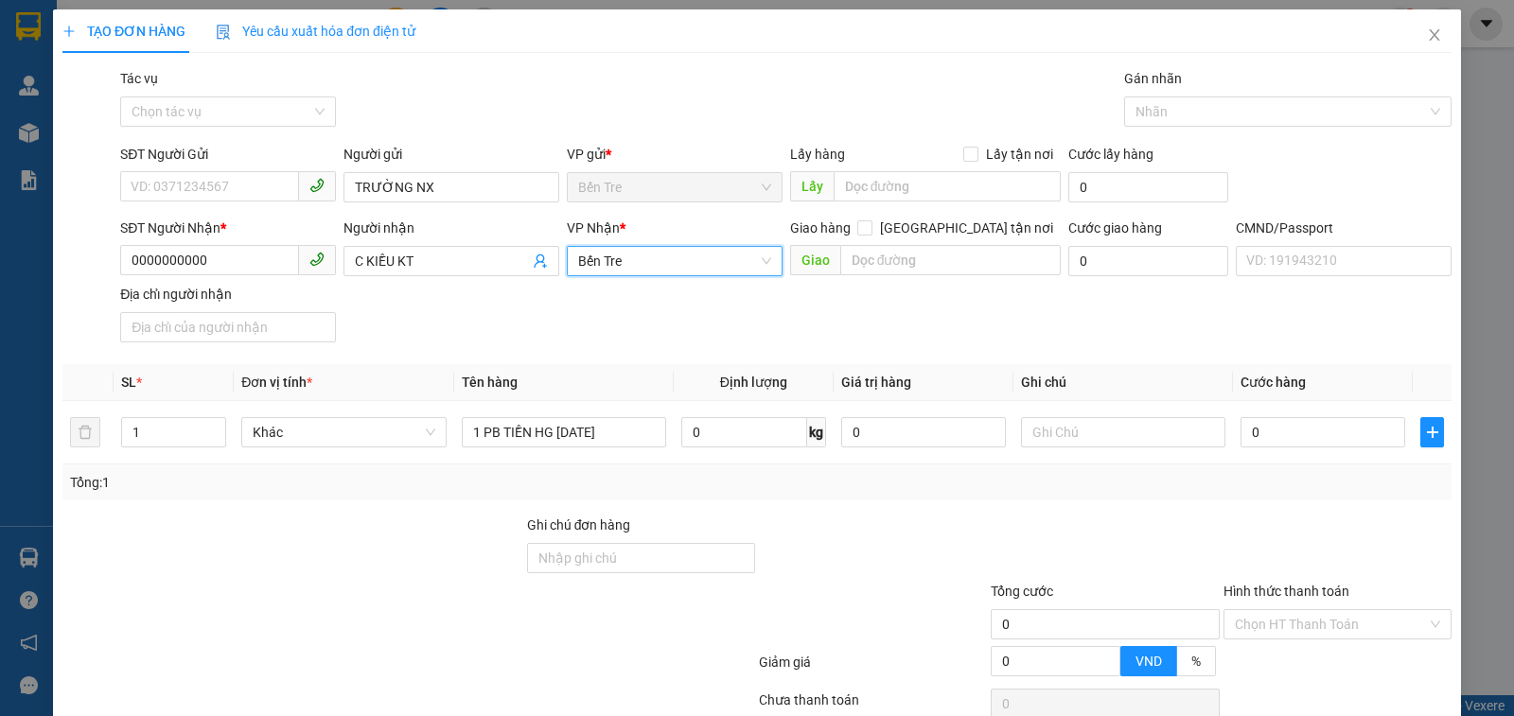
click at [1256, 642] on div "Hình thức thanh toán Chọn HT Thanh Toán" at bounding box center [1337, 614] width 228 height 66
click at [1264, 634] on input "Hình thức thanh toán" at bounding box center [1331, 624] width 192 height 28
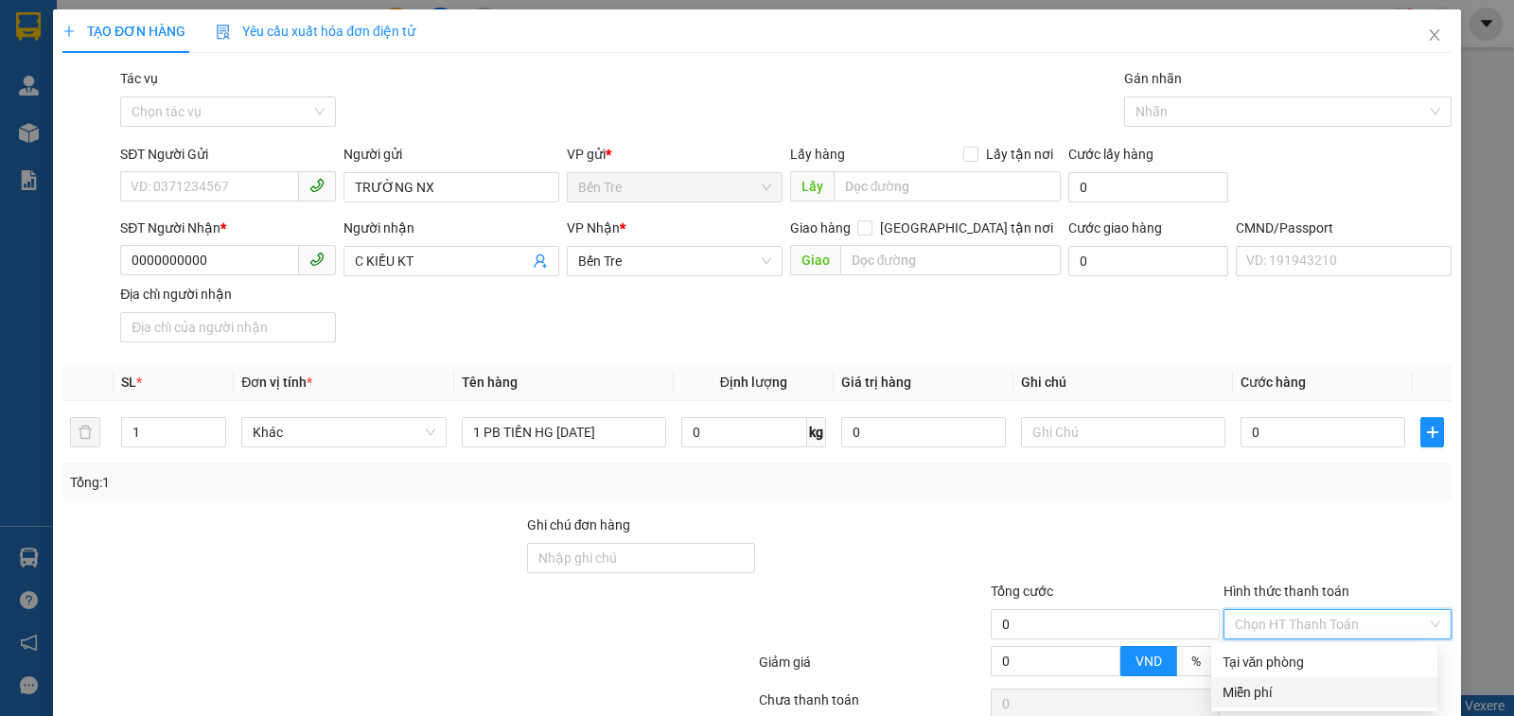
click at [1263, 691] on div "Miễn phí" at bounding box center [1323, 692] width 203 height 21
drag, startPoint x: 1301, startPoint y: 671, endPoint x: 1290, endPoint y: 656, distance: 18.9
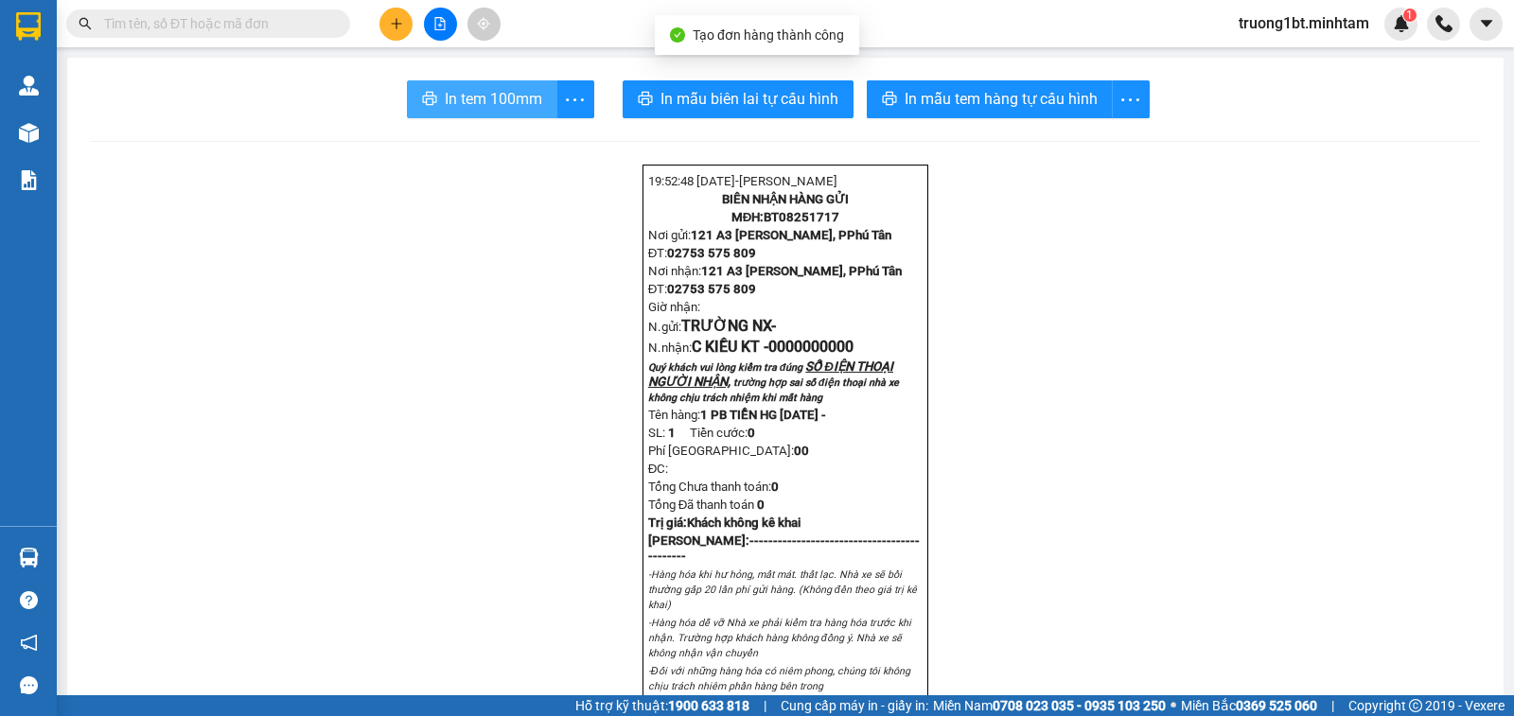
click at [506, 96] on span "In tem 100mm" at bounding box center [493, 99] width 97 height 24
click at [1296, 26] on span "truong1bt.minhtam" at bounding box center [1303, 23] width 161 height 24
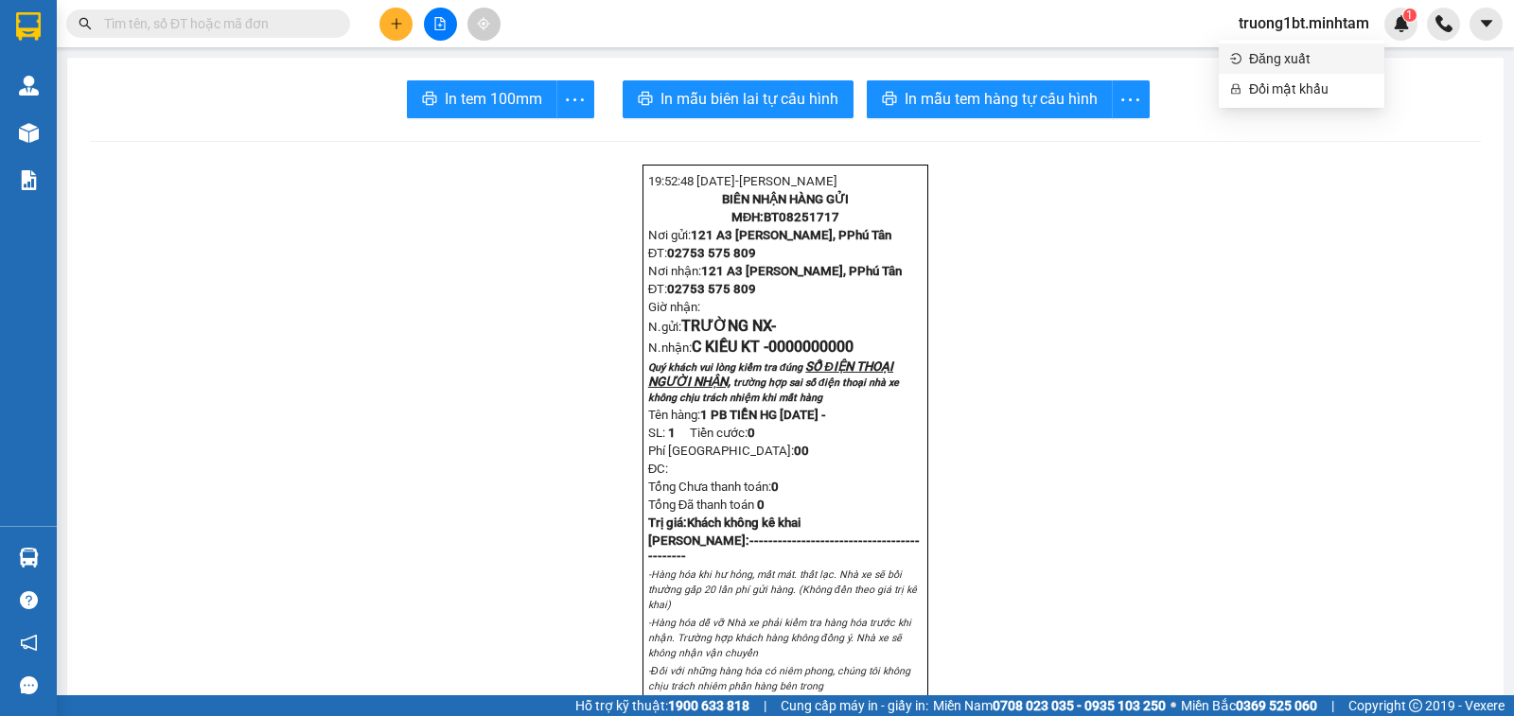
click at [1276, 53] on span "Đăng xuất" at bounding box center [1311, 58] width 124 height 21
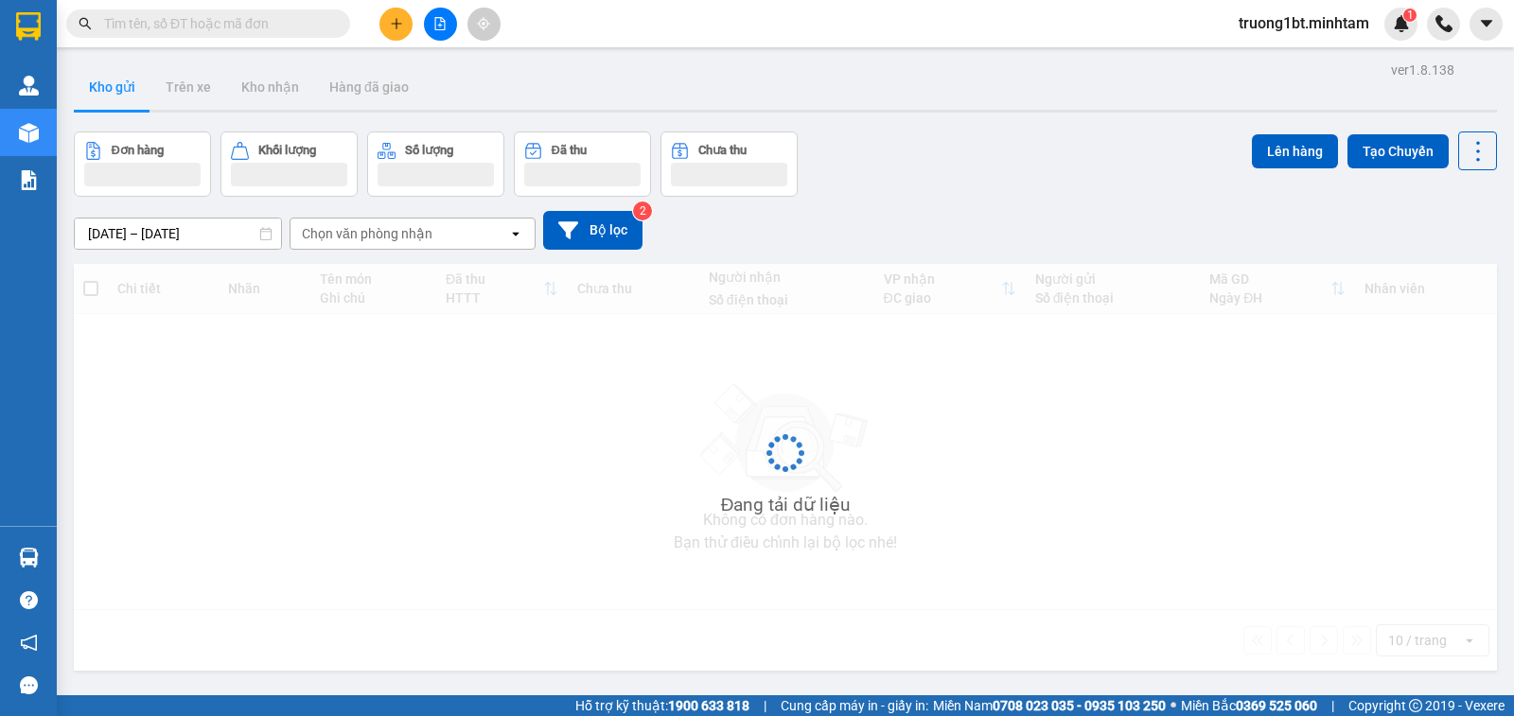
click at [252, 25] on input "text" at bounding box center [215, 23] width 223 height 21
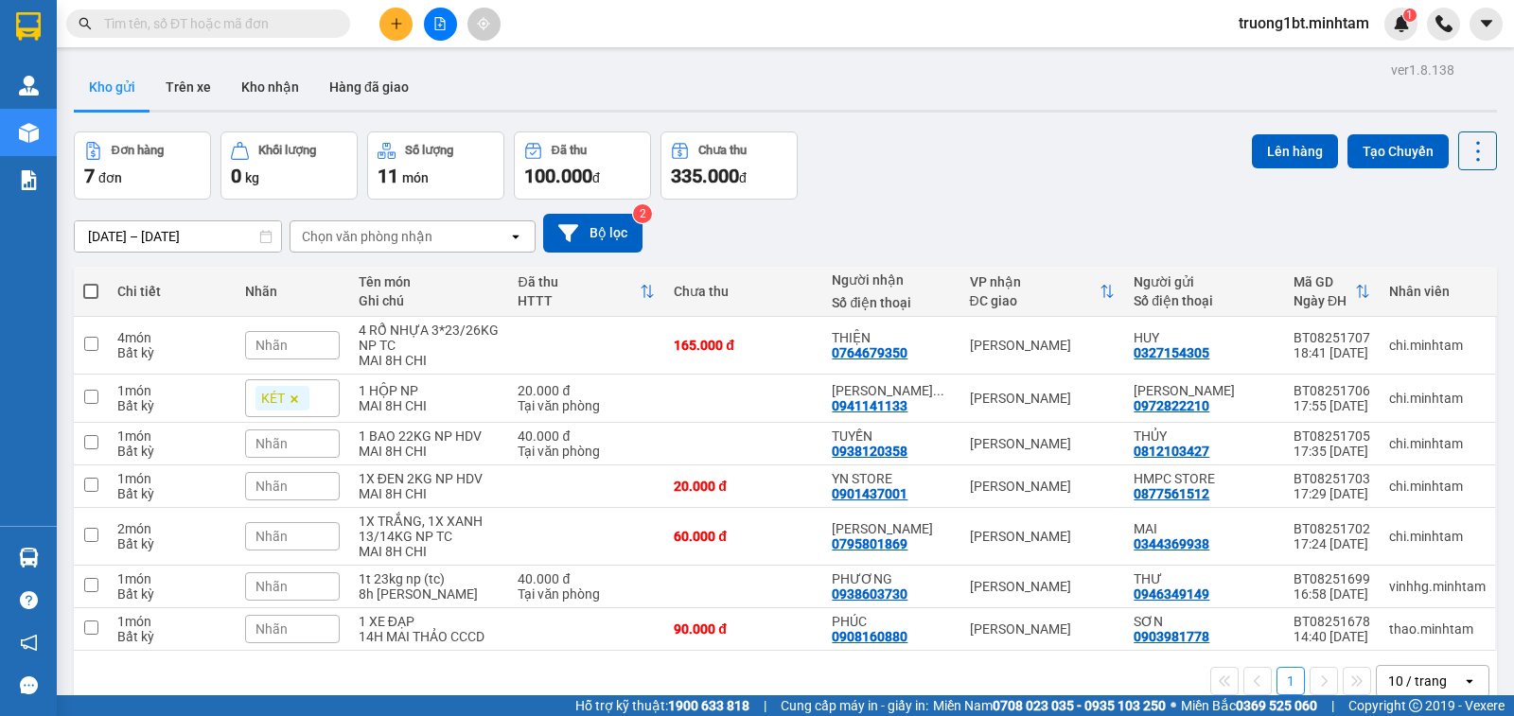
paste input "0918592627"
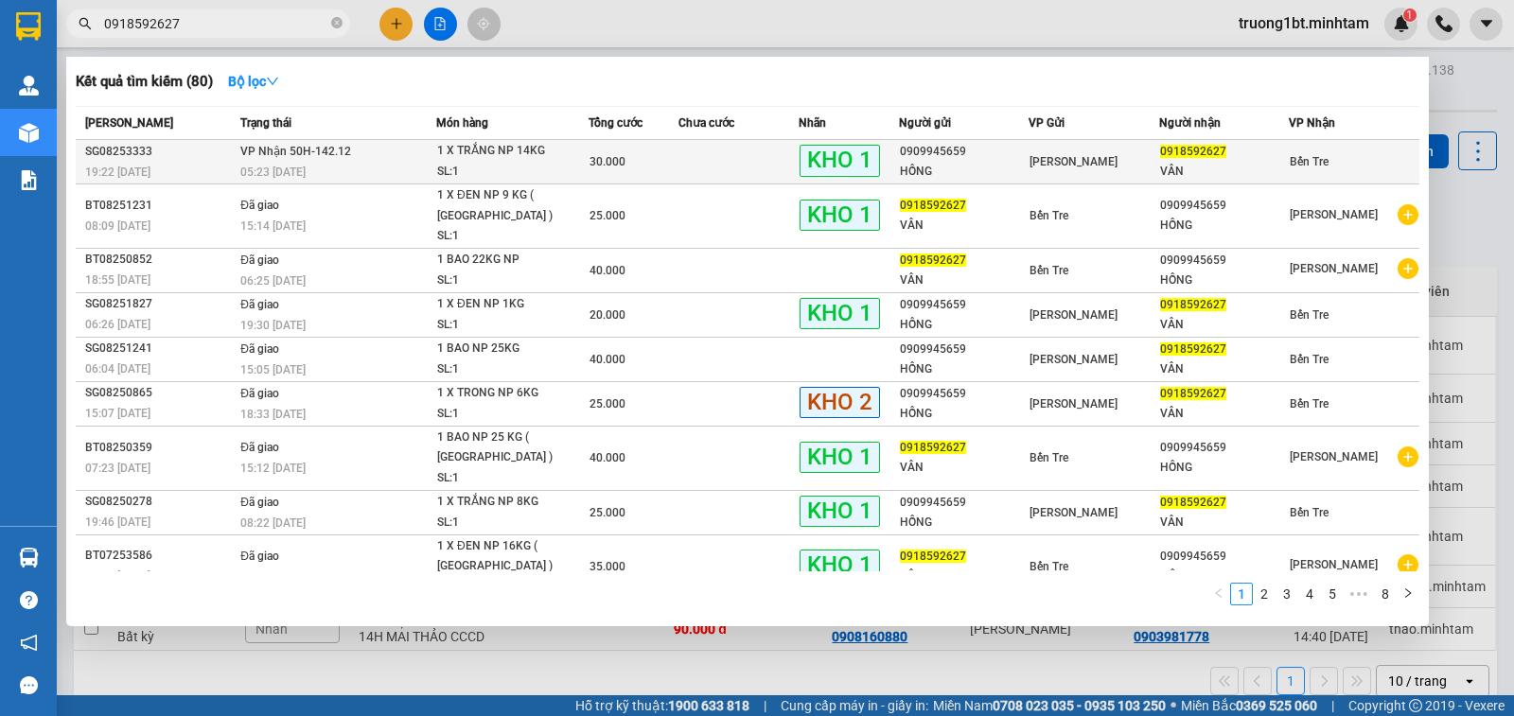
type input "0918592627"
click at [457, 169] on div "SL: 1" at bounding box center [508, 172] width 142 height 21
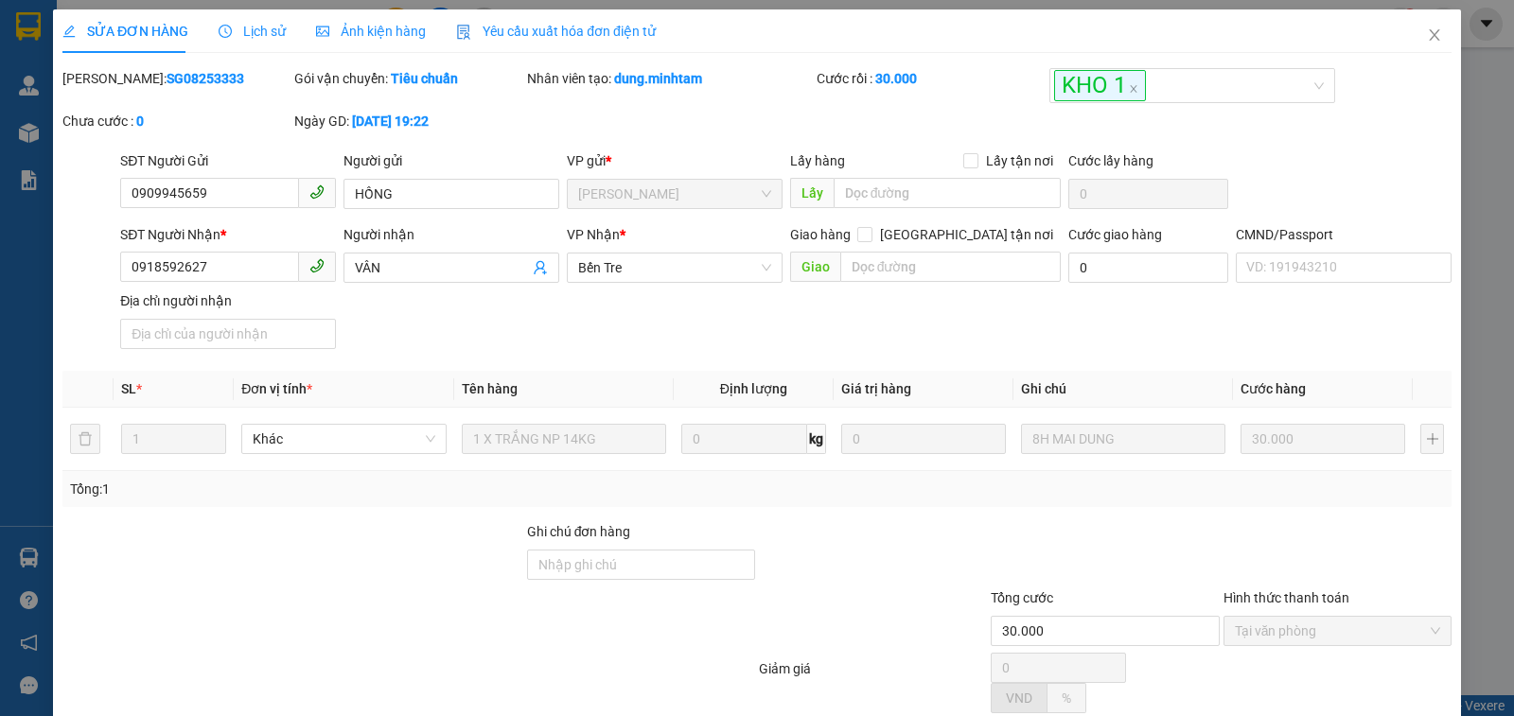
type input "0909945659"
type input "HỒNG"
type input "0918592627"
type input "VÂN"
type input "30.000"
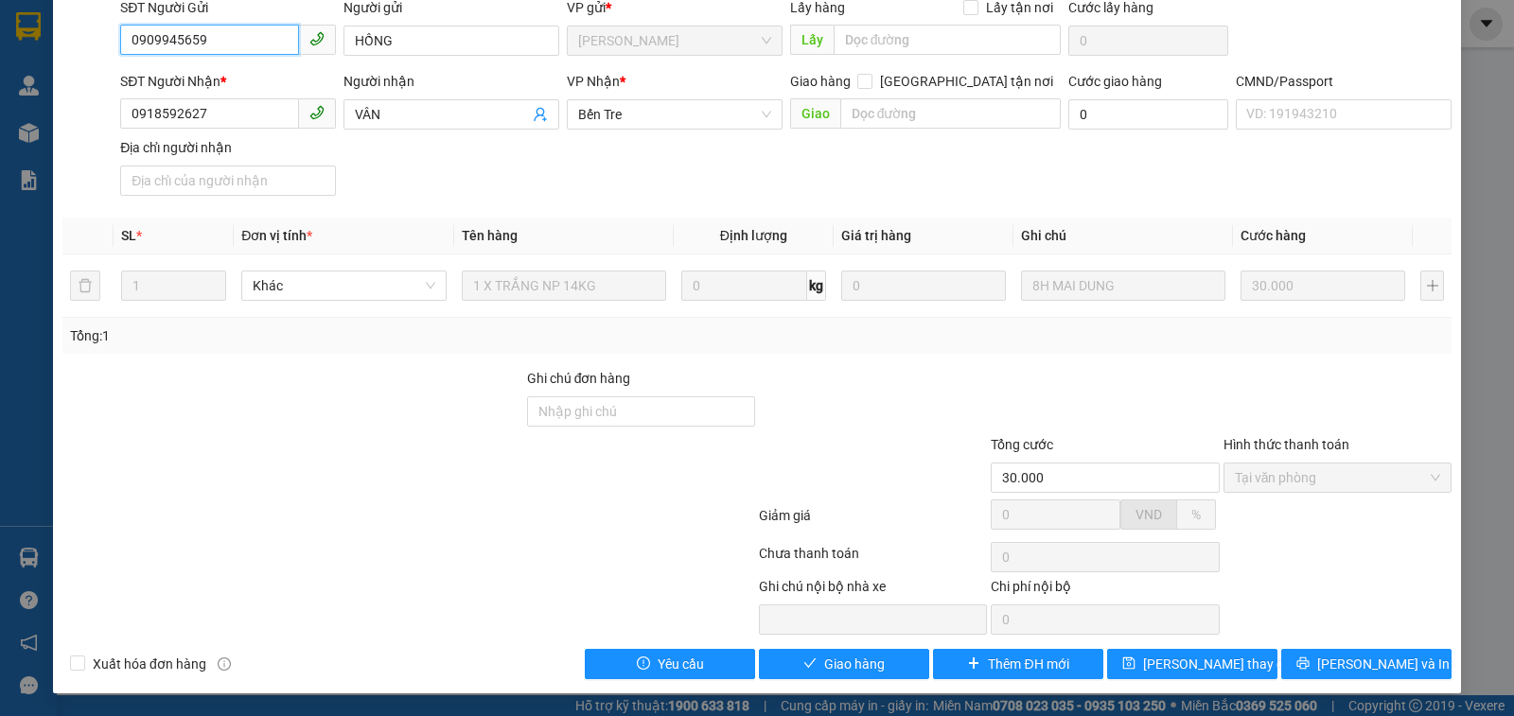
scroll to position [153, 0]
click at [871, 660] on span "Giao hàng" at bounding box center [854, 664] width 61 height 21
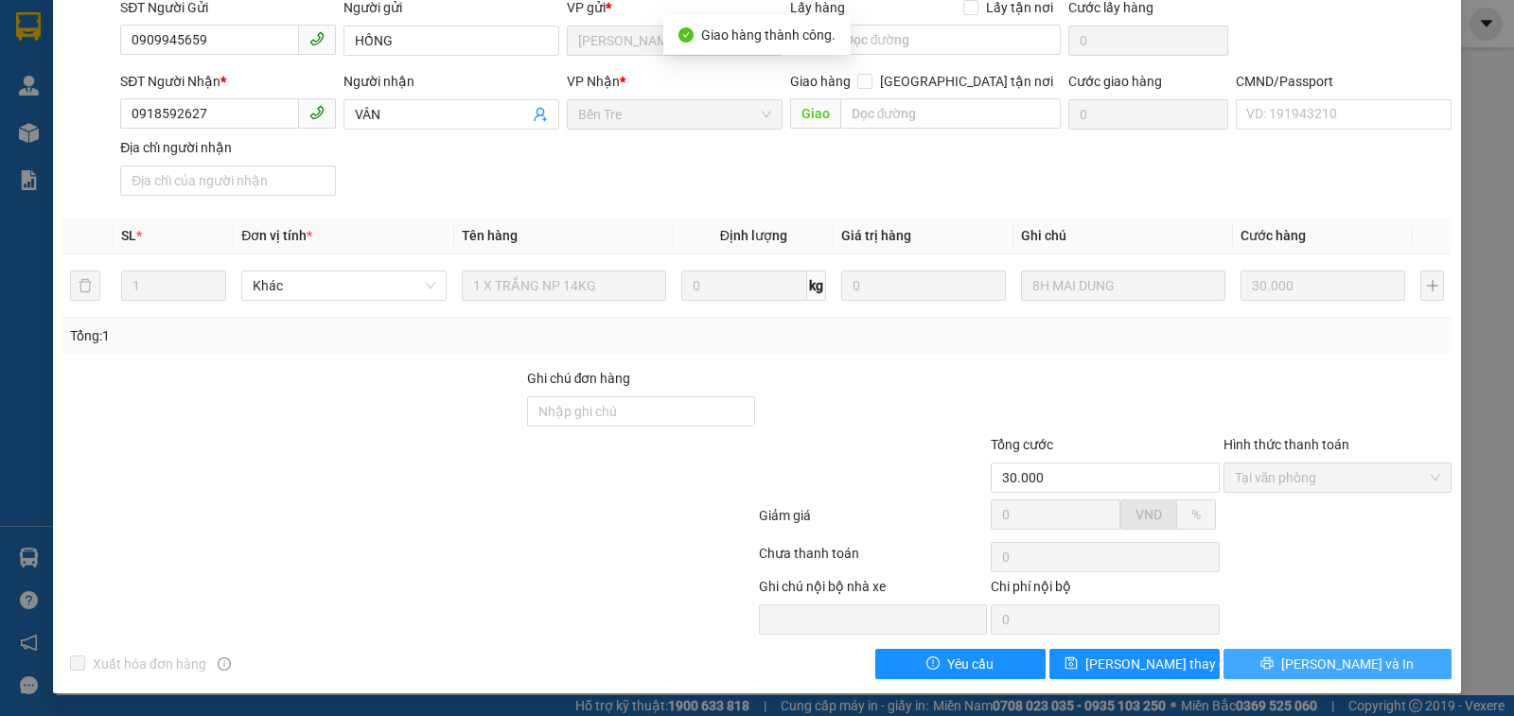
click at [1346, 668] on span "[PERSON_NAME] và In" at bounding box center [1347, 664] width 132 height 21
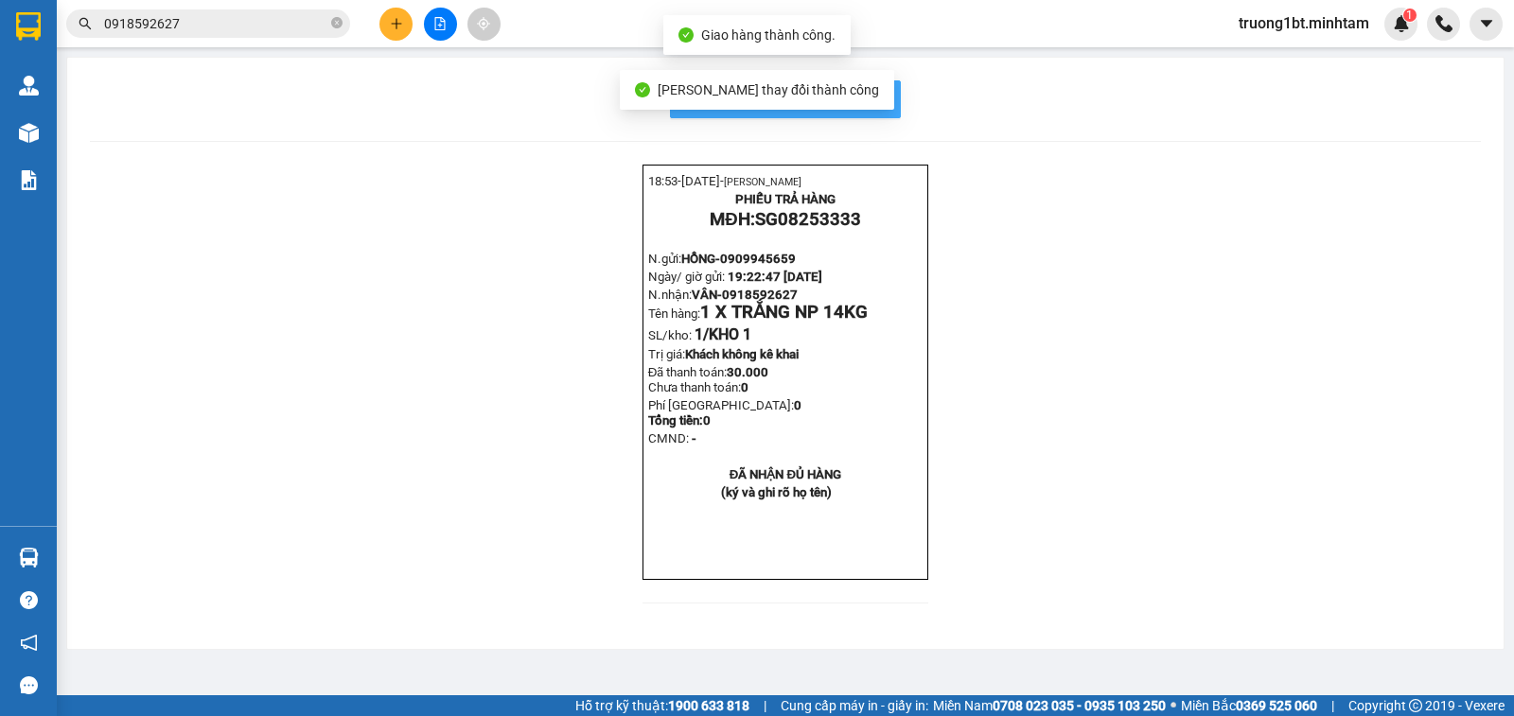
click at [885, 101] on button "In mẫu biên lai tự cấu hình" at bounding box center [785, 99] width 231 height 38
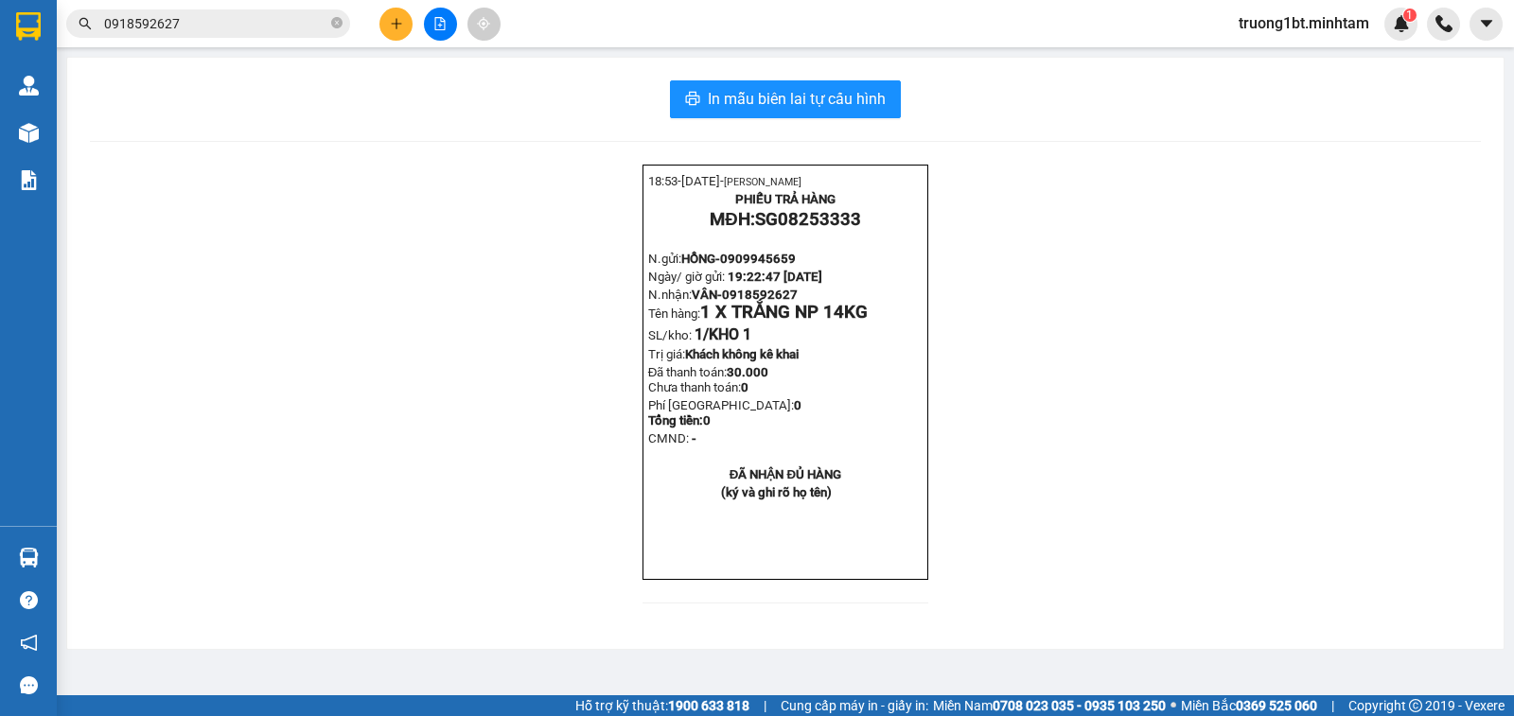
click at [256, 18] on input "0918592627" at bounding box center [215, 23] width 223 height 21
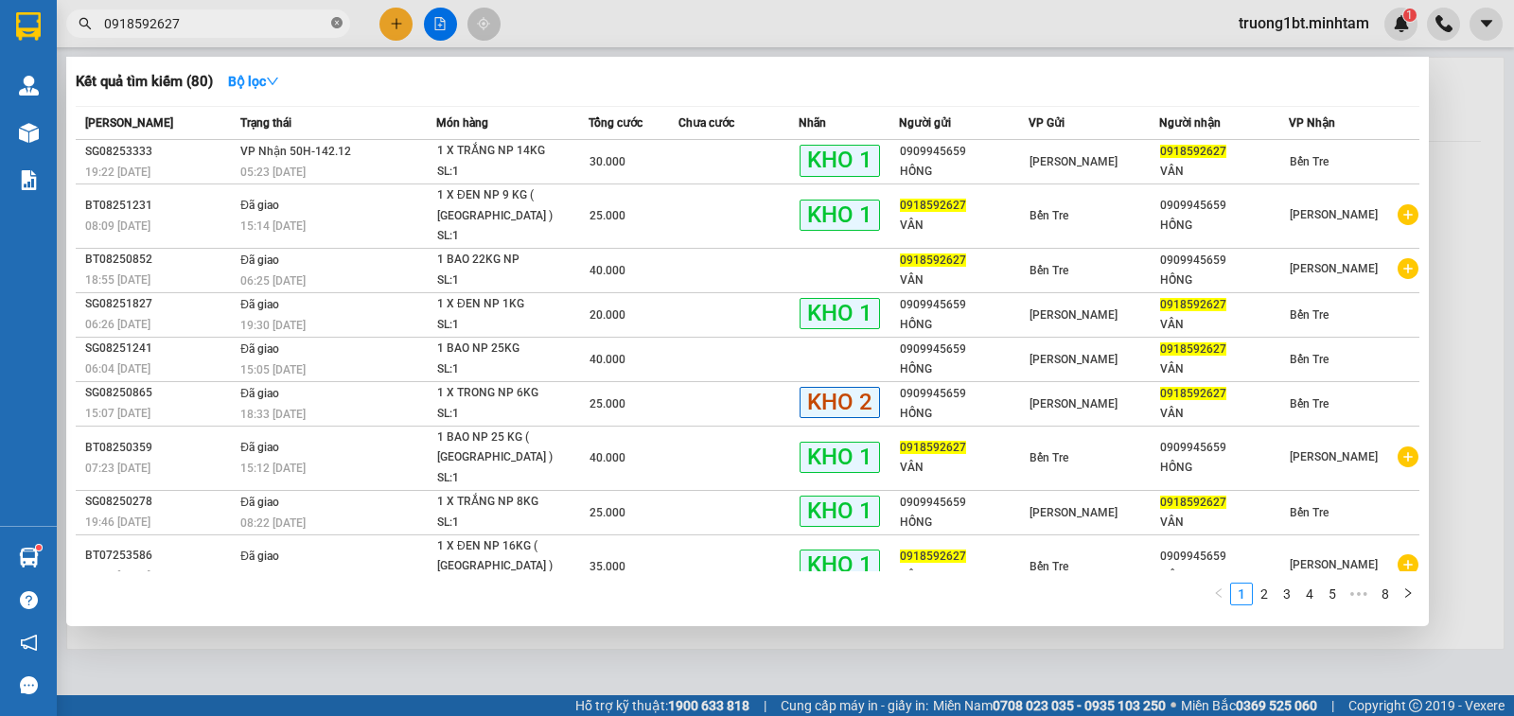
click at [337, 23] on icon "close-circle" at bounding box center [336, 22] width 11 height 11
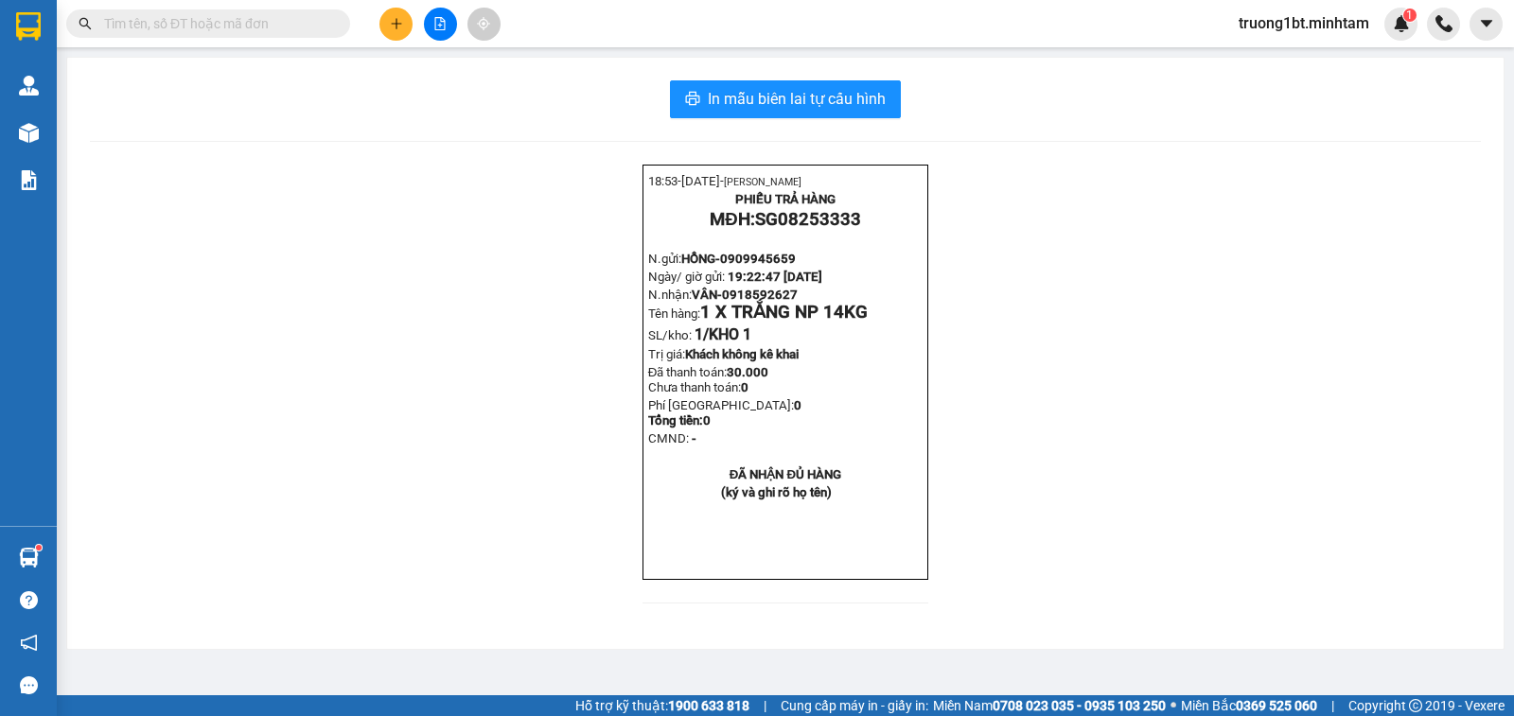
click at [295, 27] on input "text" at bounding box center [215, 23] width 223 height 21
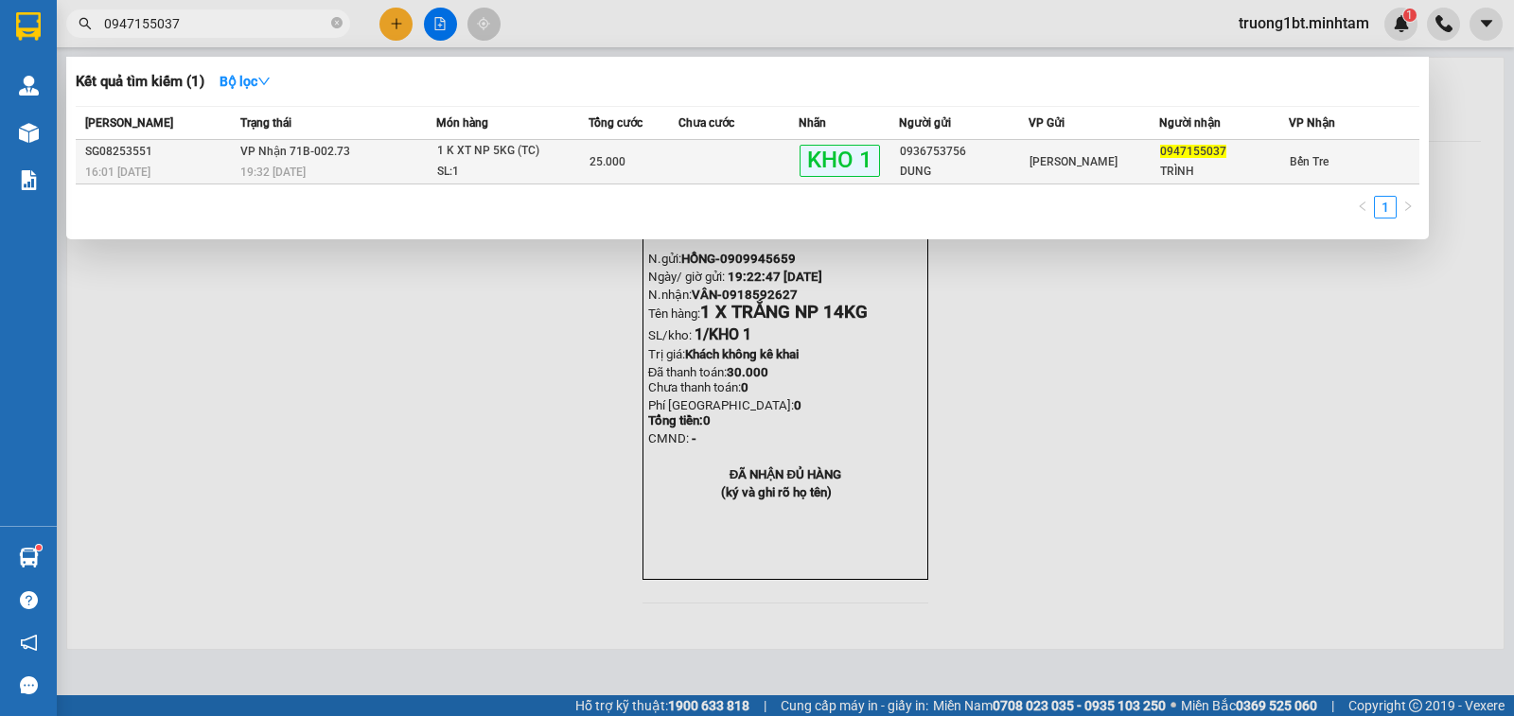
type input "0947155037"
click at [1212, 167] on div "TRÌNH" at bounding box center [1224, 172] width 129 height 20
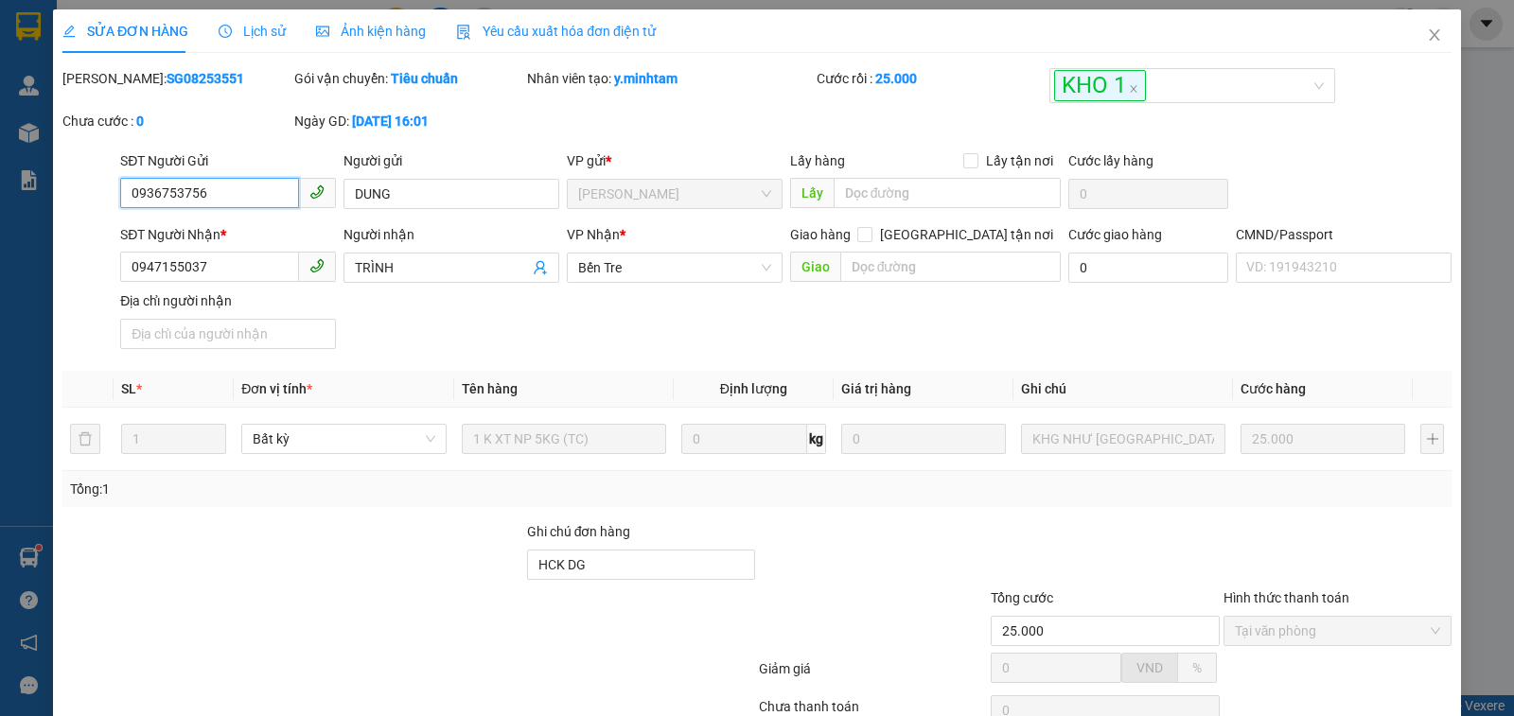
type input "0936753756"
type input "DUNG"
type input "0947155037"
type input "TRÌNH"
type input "HCK DG"
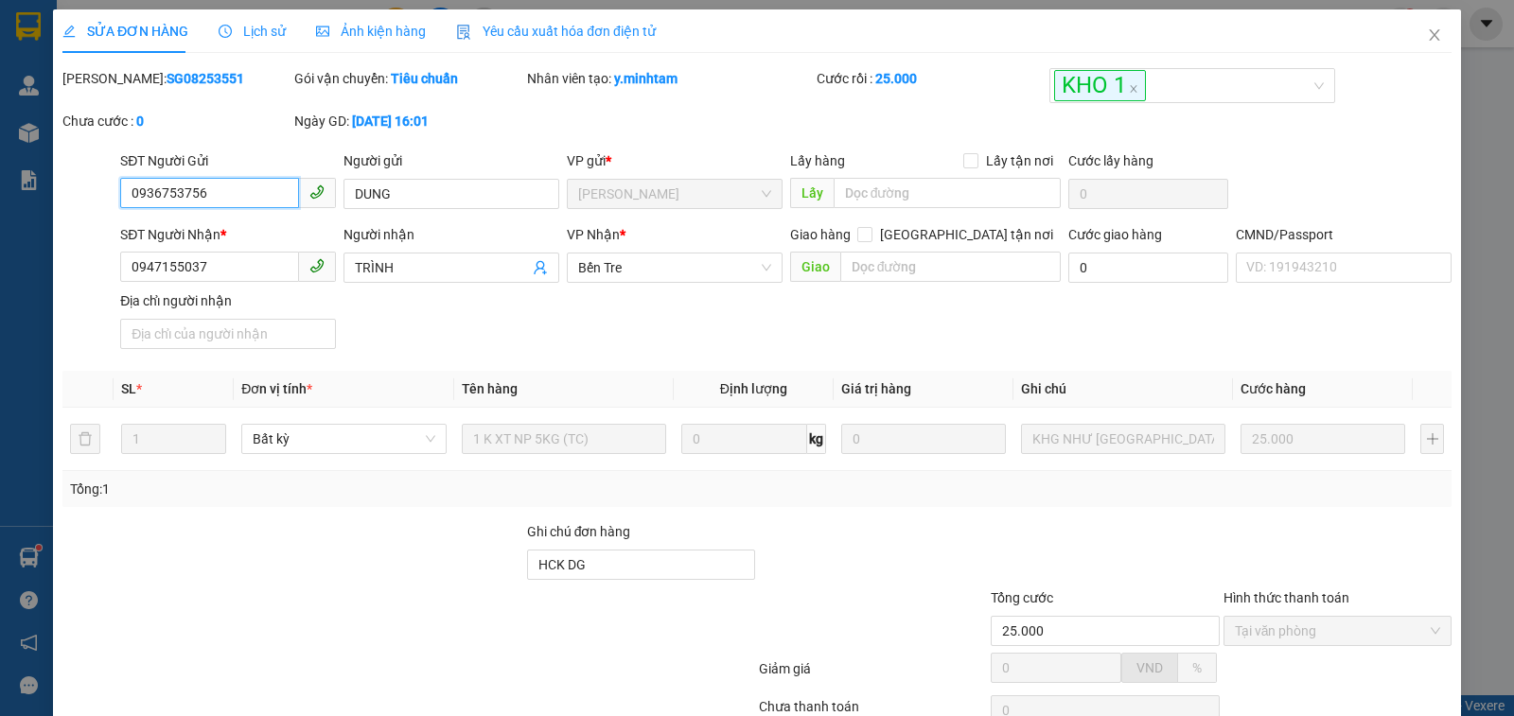
type input "25.000"
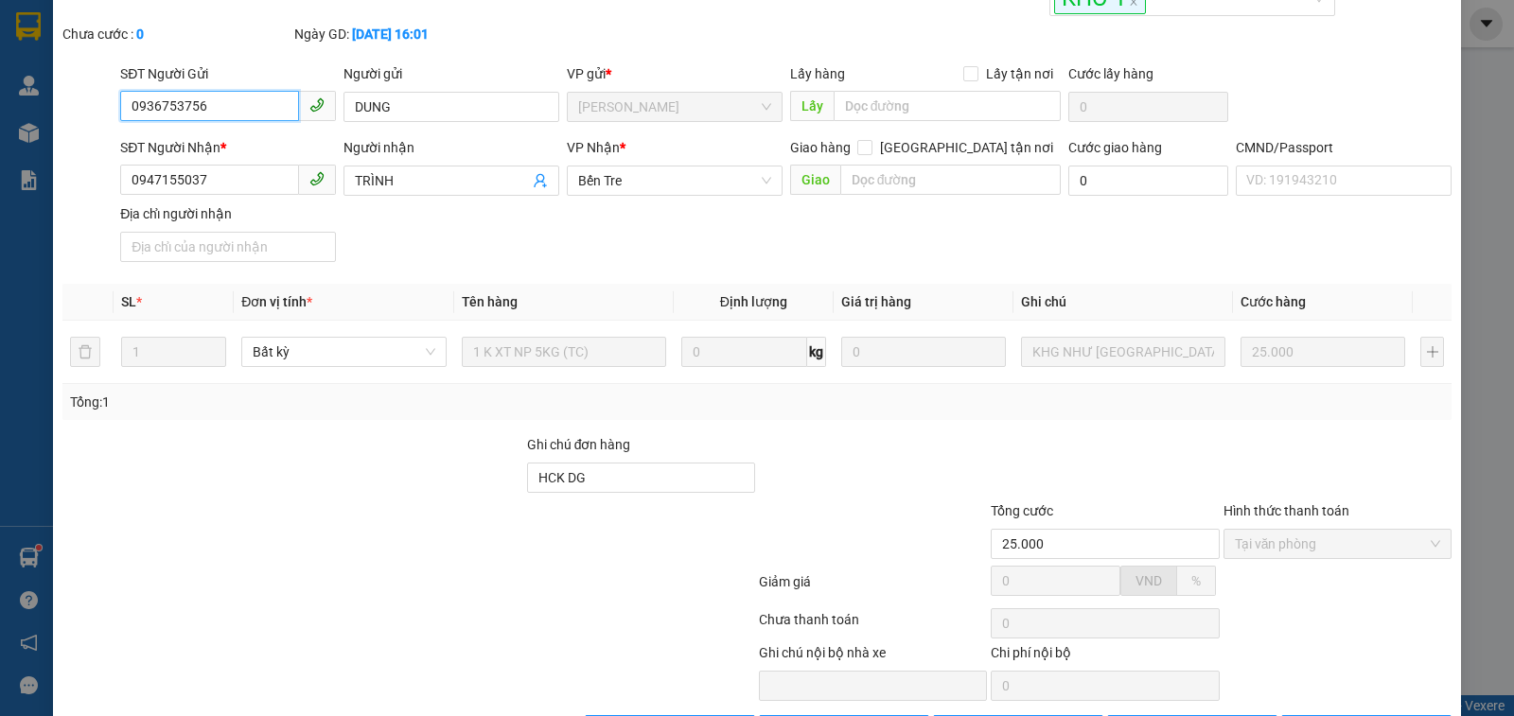
scroll to position [153, 0]
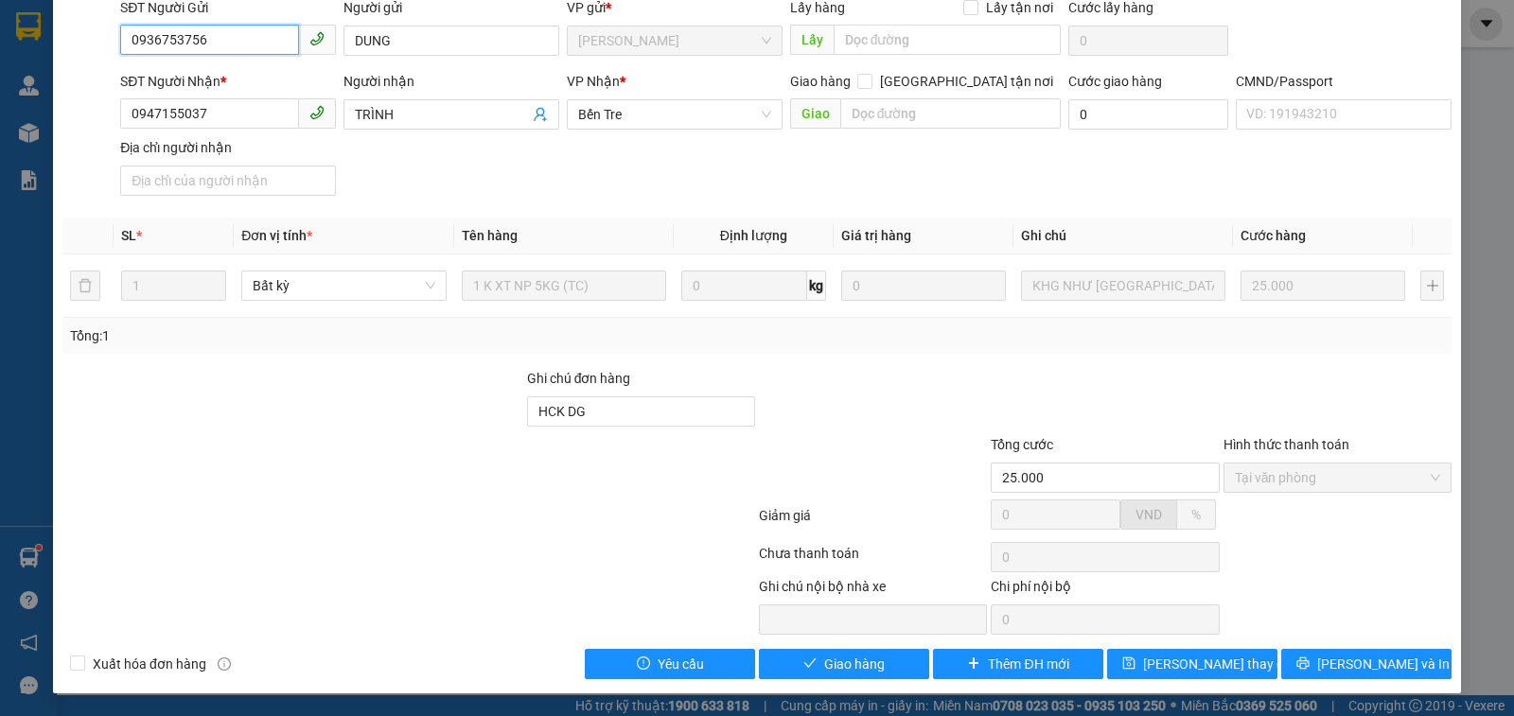
click at [1259, 486] on span "Tại văn phòng" at bounding box center [1337, 478] width 205 height 28
click at [810, 658] on button "Giao hàng" at bounding box center [844, 664] width 170 height 30
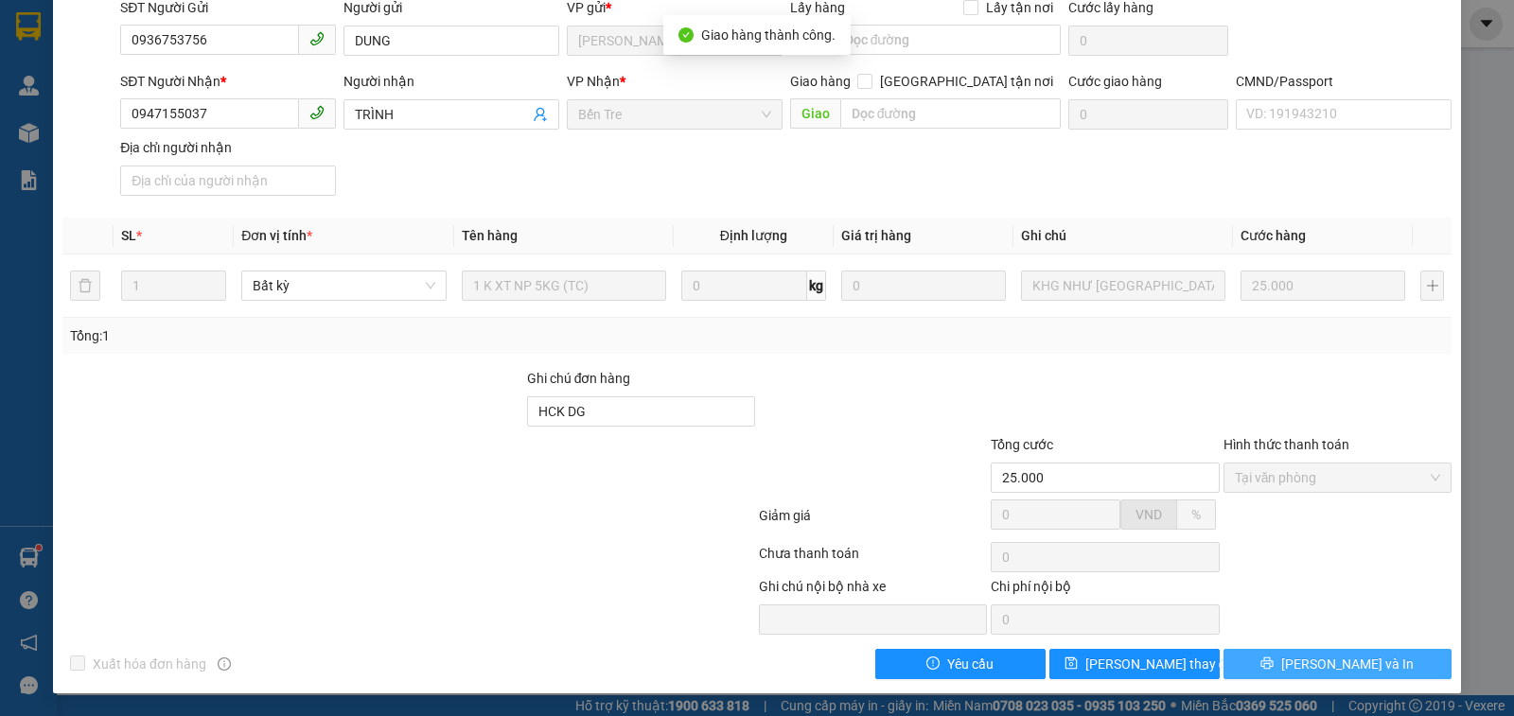
click at [1274, 658] on icon "printer" at bounding box center [1266, 663] width 13 height 13
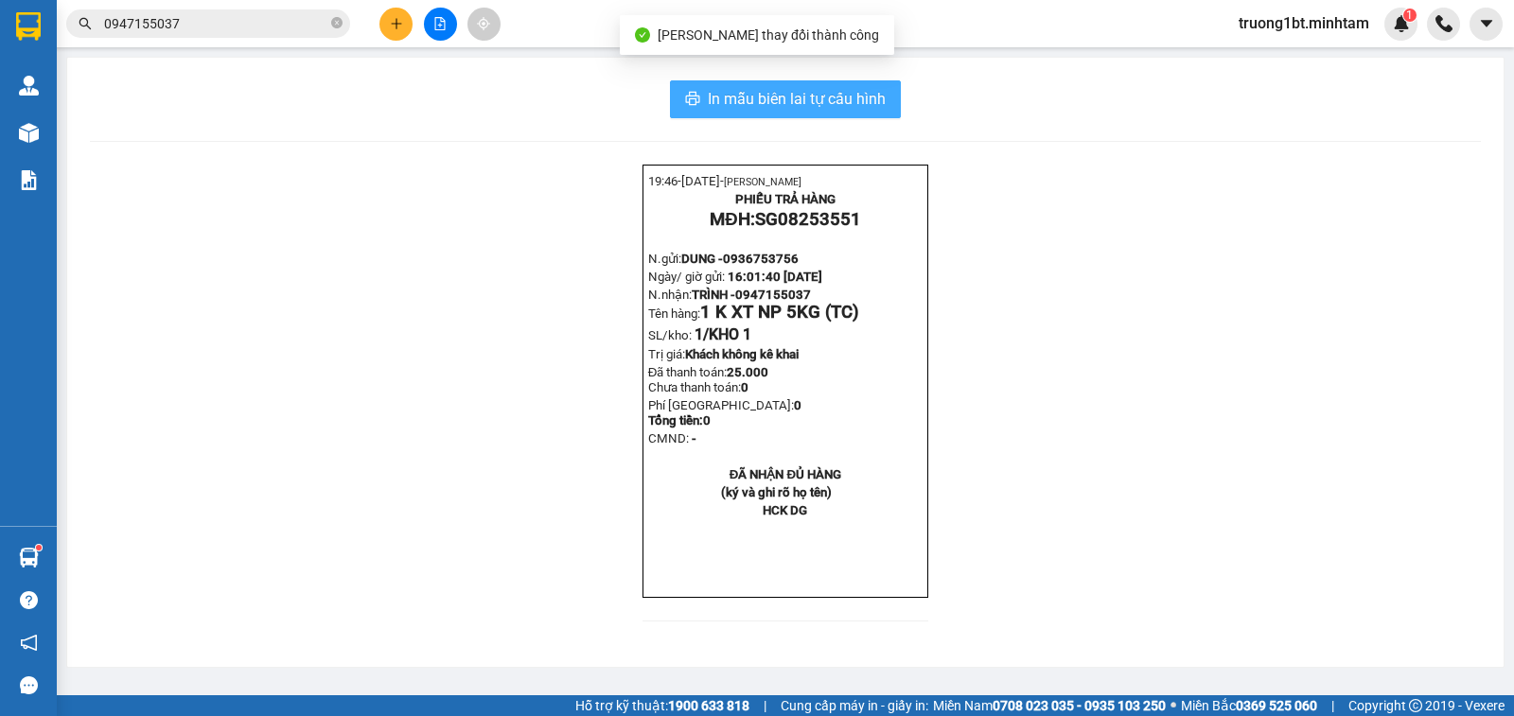
click at [868, 102] on span "In mẫu biên lai tự cấu hình" at bounding box center [797, 99] width 178 height 24
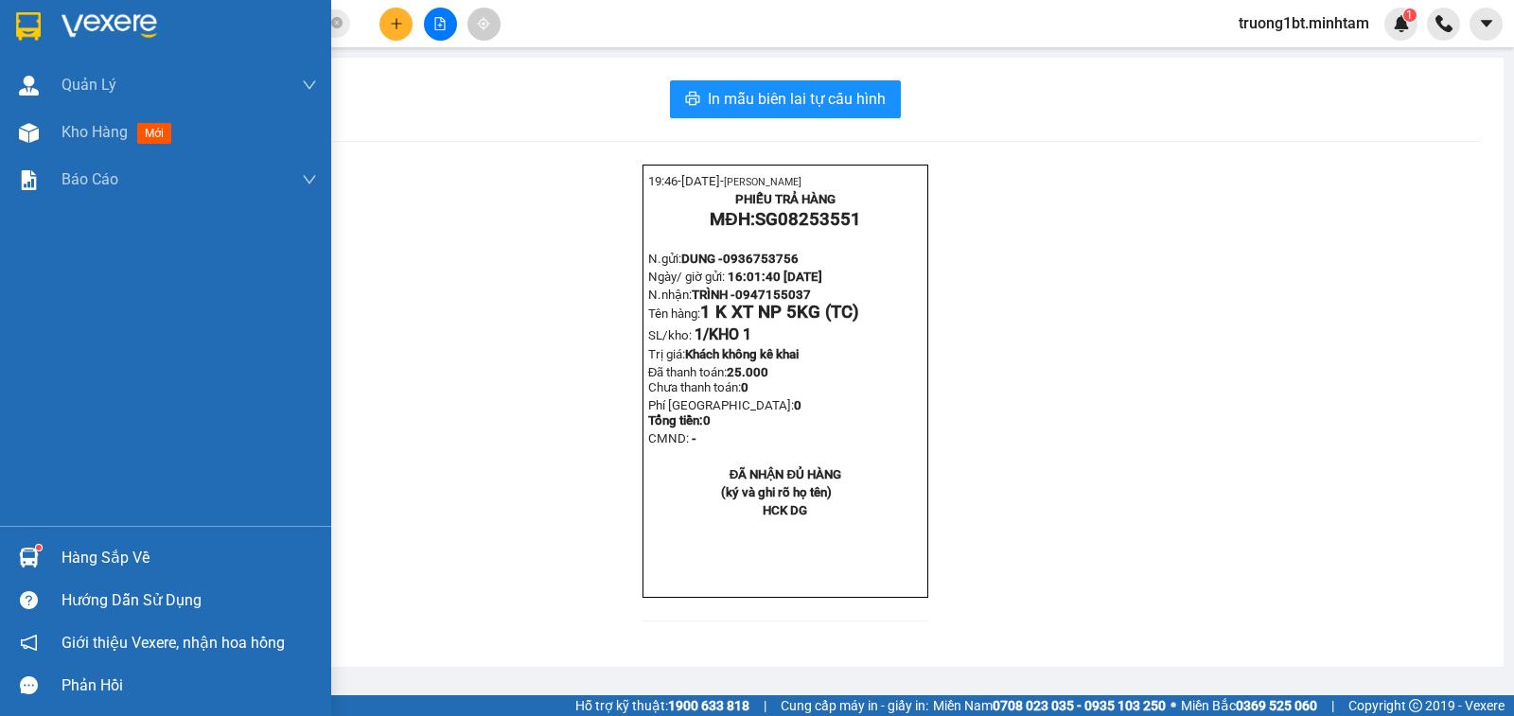
click at [30, 565] on img at bounding box center [29, 558] width 20 height 20
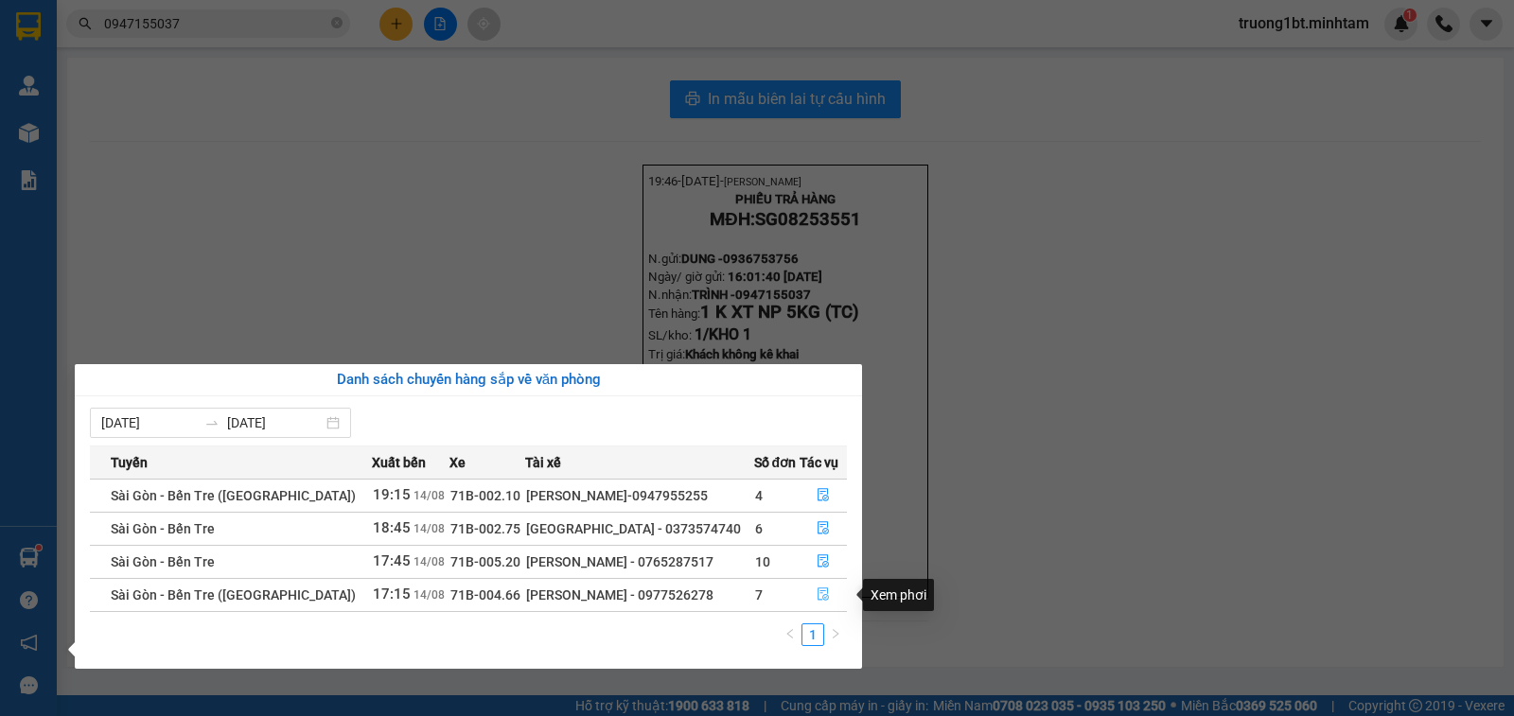
click at [822, 593] on icon "file-done" at bounding box center [822, 595] width 11 height 13
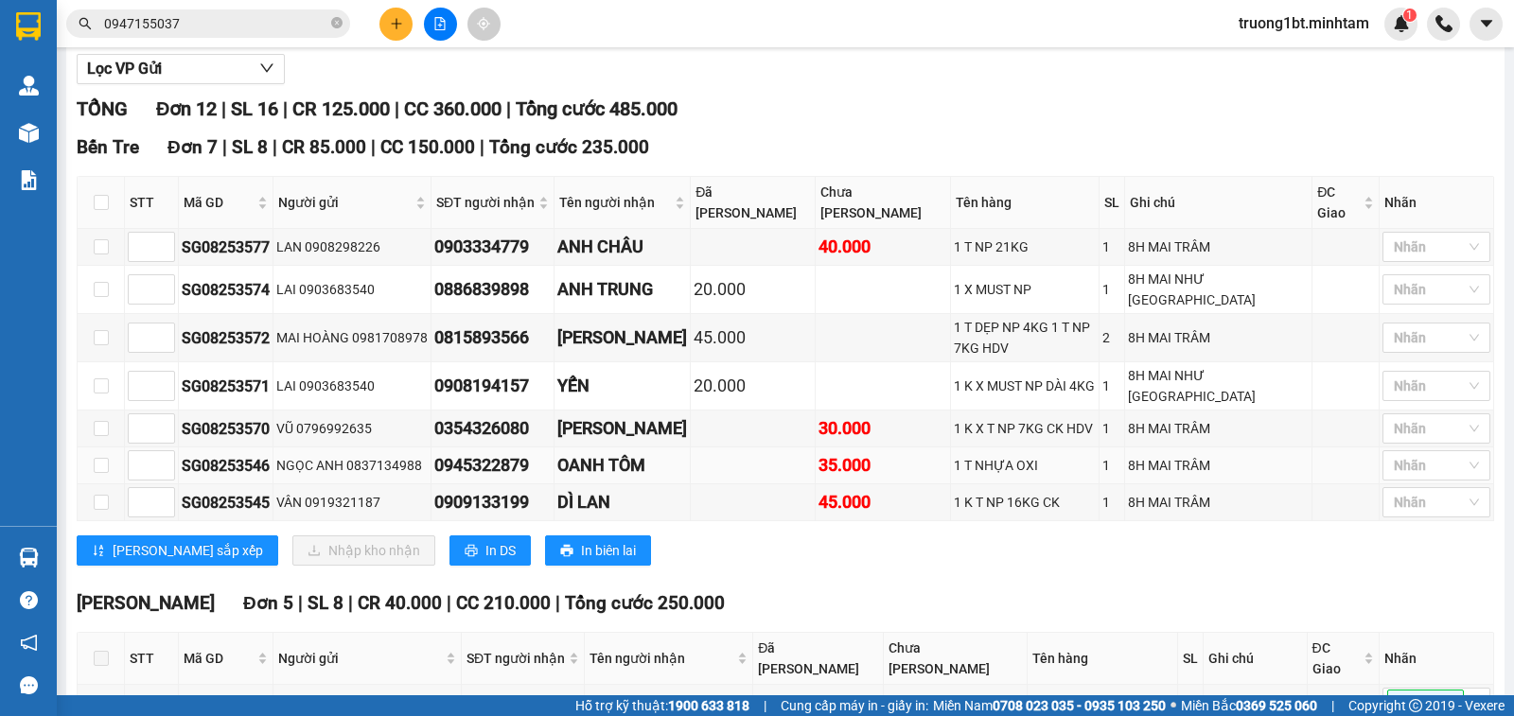
scroll to position [252, 0]
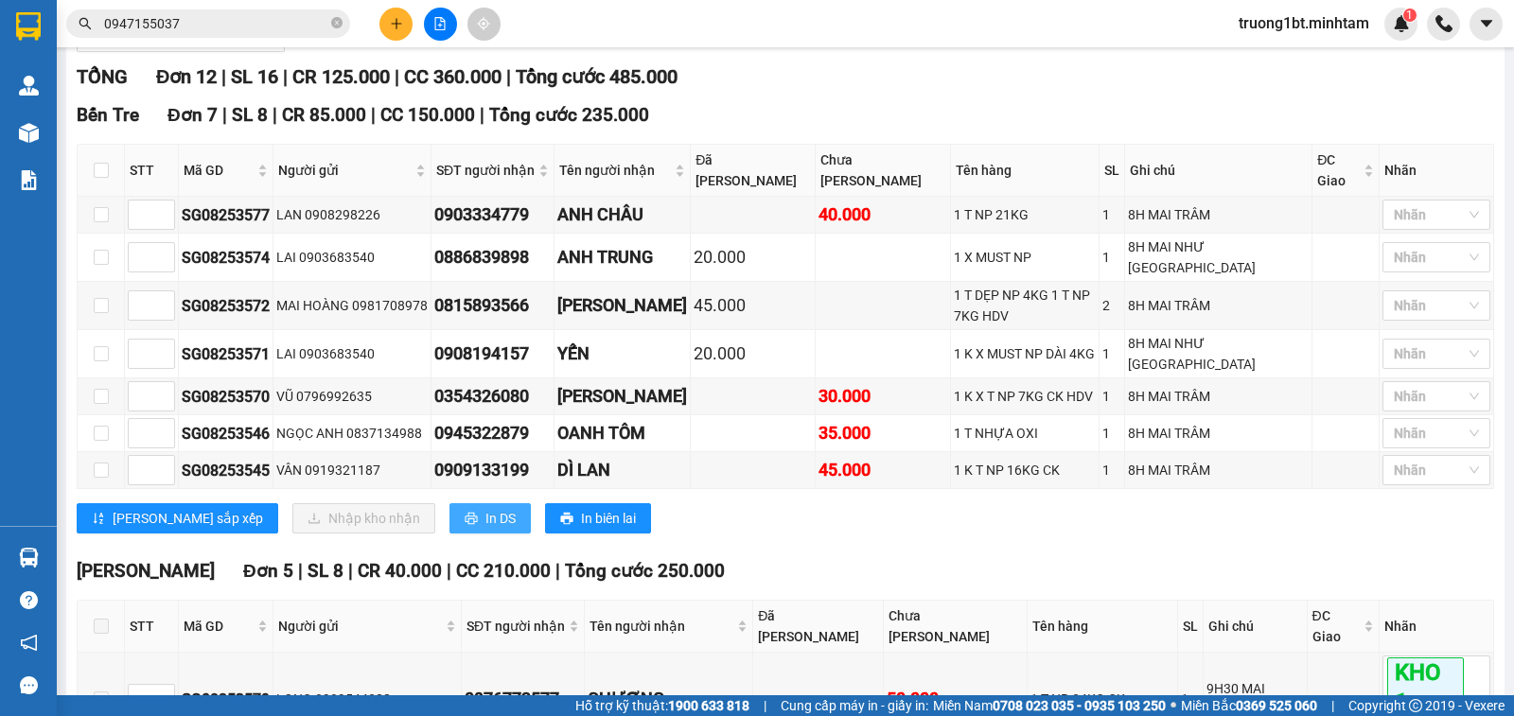
click at [485, 508] on span "In DS" at bounding box center [500, 518] width 30 height 21
click at [1306, 28] on span "truong1bt.minhtam" at bounding box center [1303, 23] width 161 height 24
click at [1300, 55] on span "Đăng xuất" at bounding box center [1311, 58] width 124 height 21
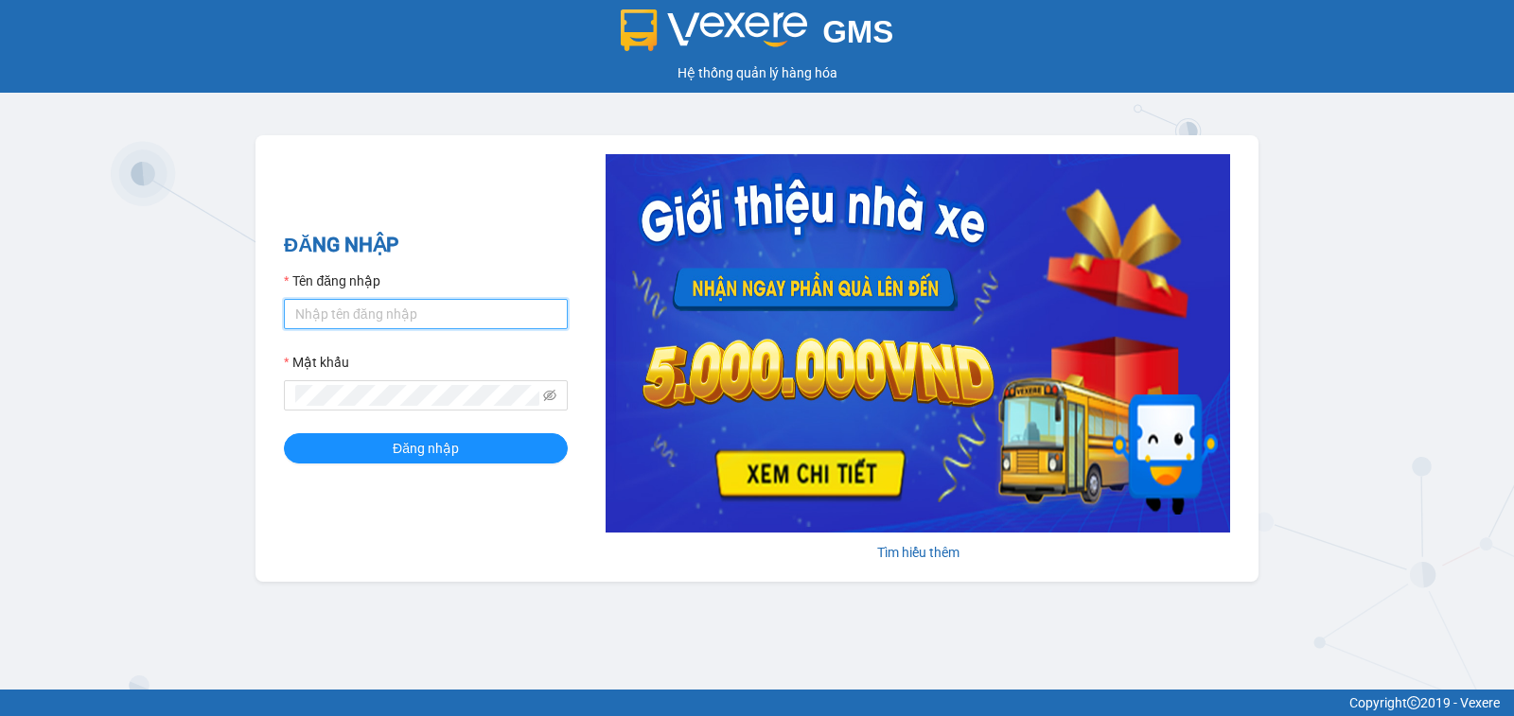
click at [368, 314] on input "Tên đăng nhập" at bounding box center [426, 314] width 284 height 30
type input "chi.minhtam"
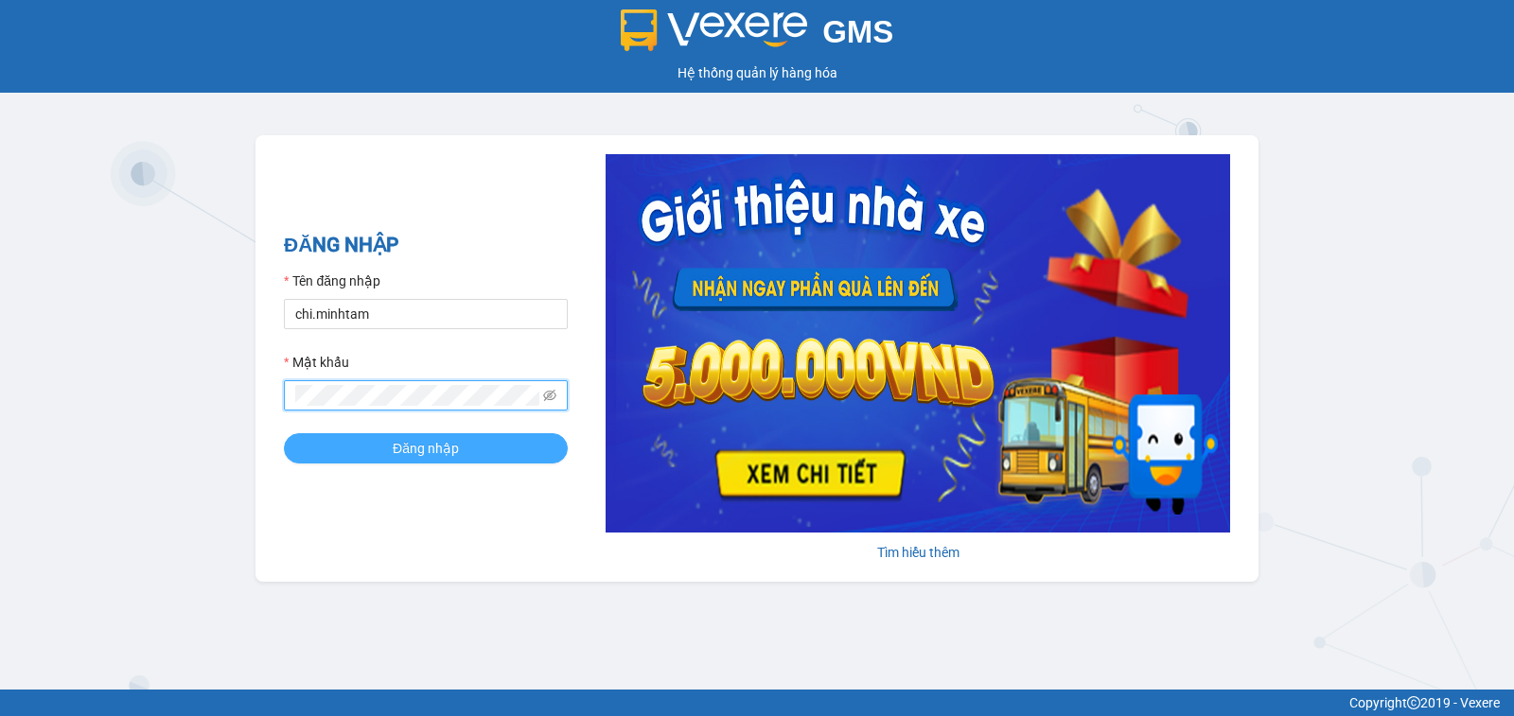
click at [424, 449] on span "Đăng nhập" at bounding box center [426, 448] width 66 height 21
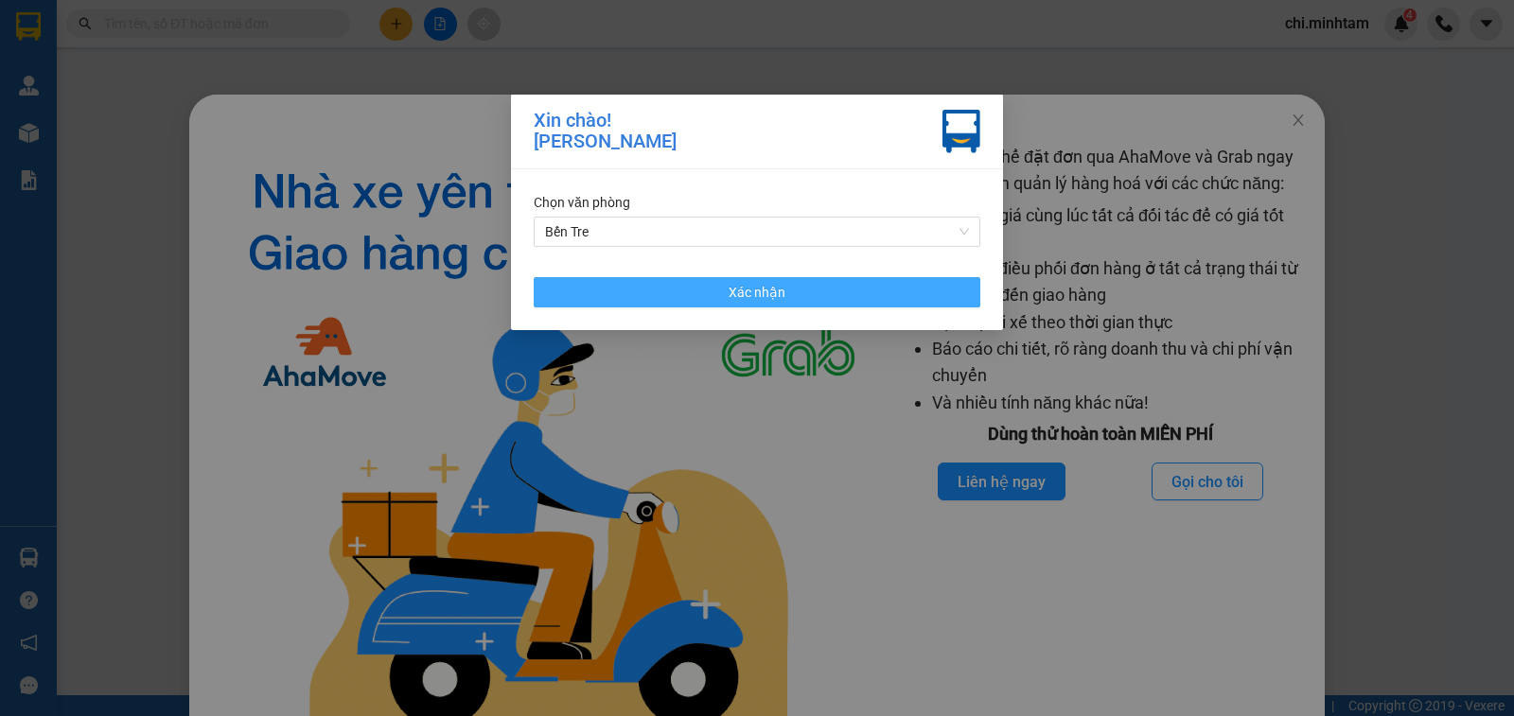
click at [794, 290] on button "Xác nhận" at bounding box center [757, 292] width 447 height 30
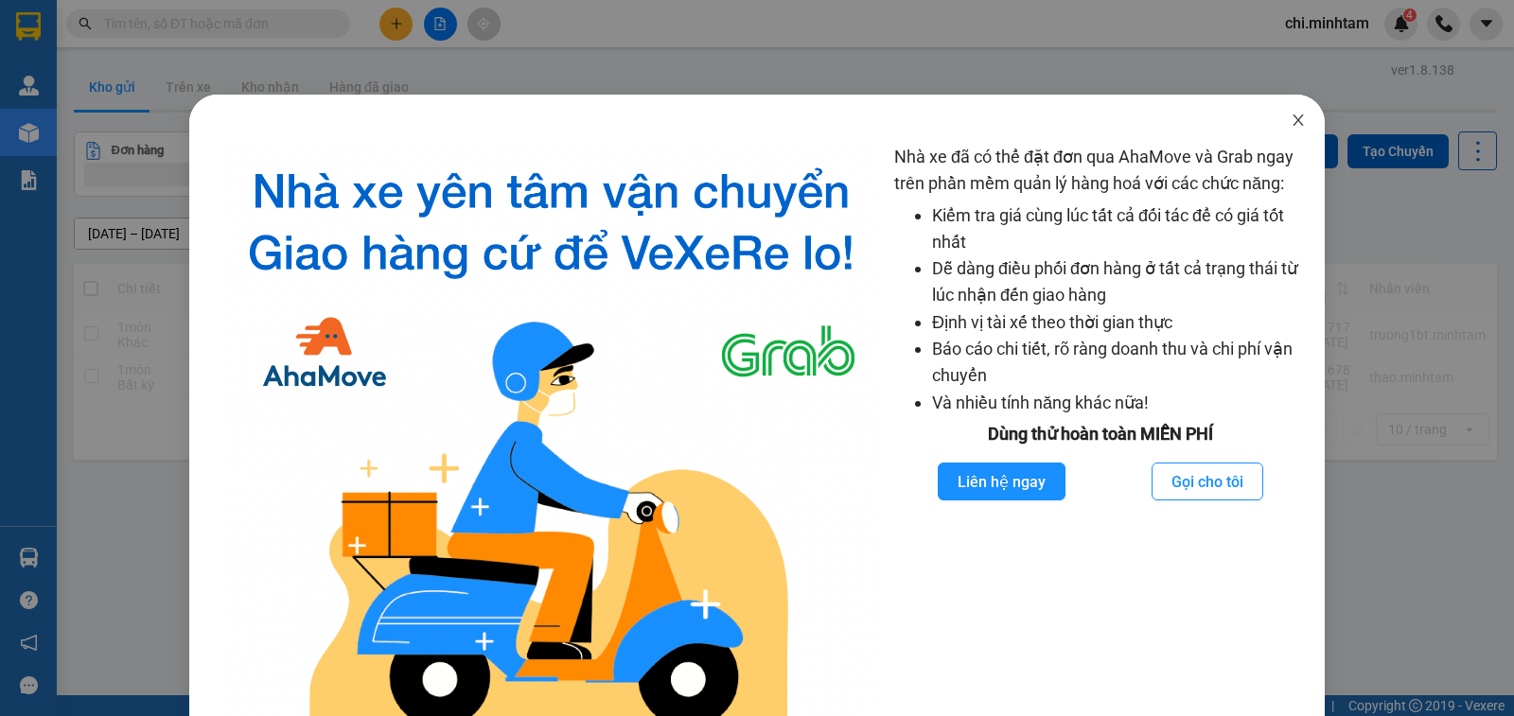
click at [1291, 121] on icon "close" at bounding box center [1298, 120] width 15 height 15
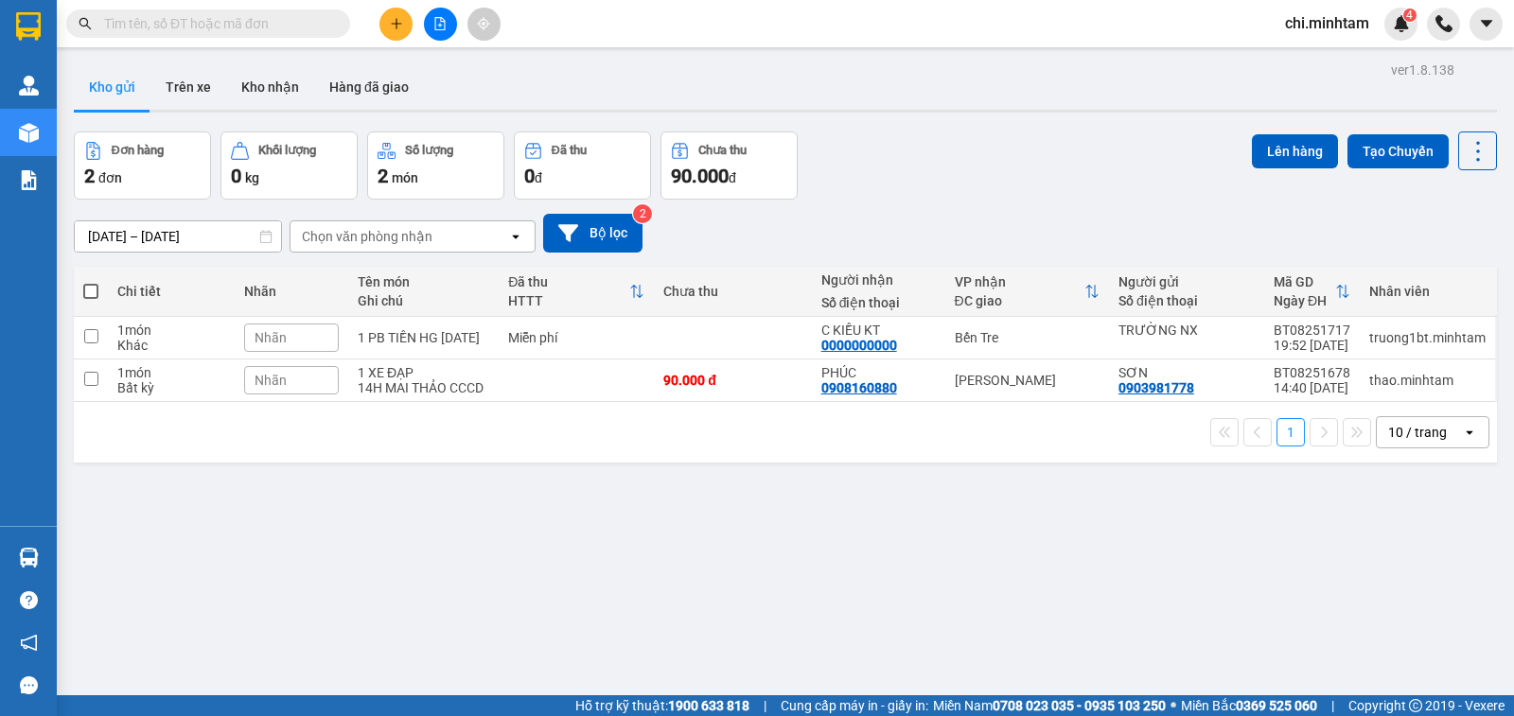
click at [228, 22] on input "text" at bounding box center [215, 23] width 223 height 21
click at [391, 37] on button at bounding box center [395, 24] width 33 height 33
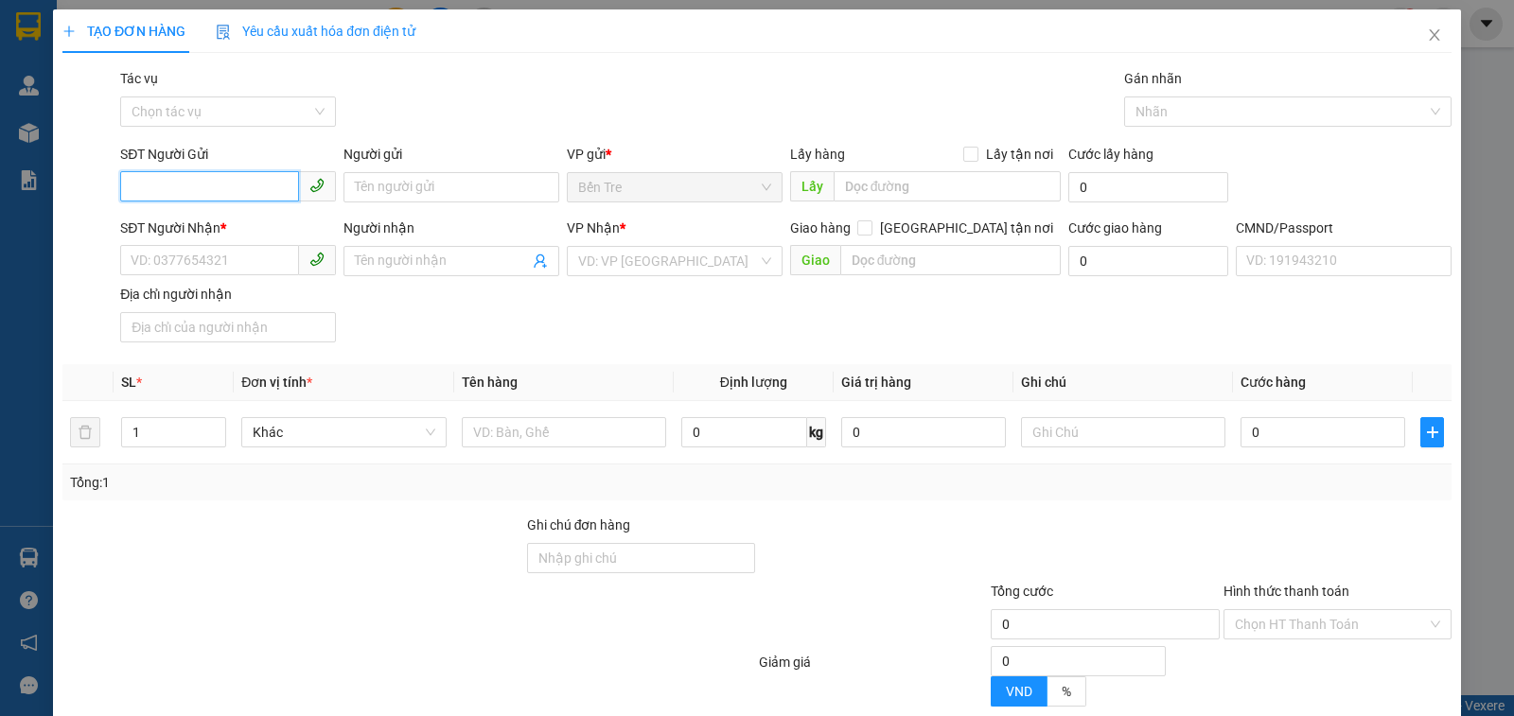
click at [232, 185] on input "SĐT Người Gửi" at bounding box center [209, 186] width 179 height 30
click at [223, 189] on input "2205" at bounding box center [209, 186] width 179 height 30
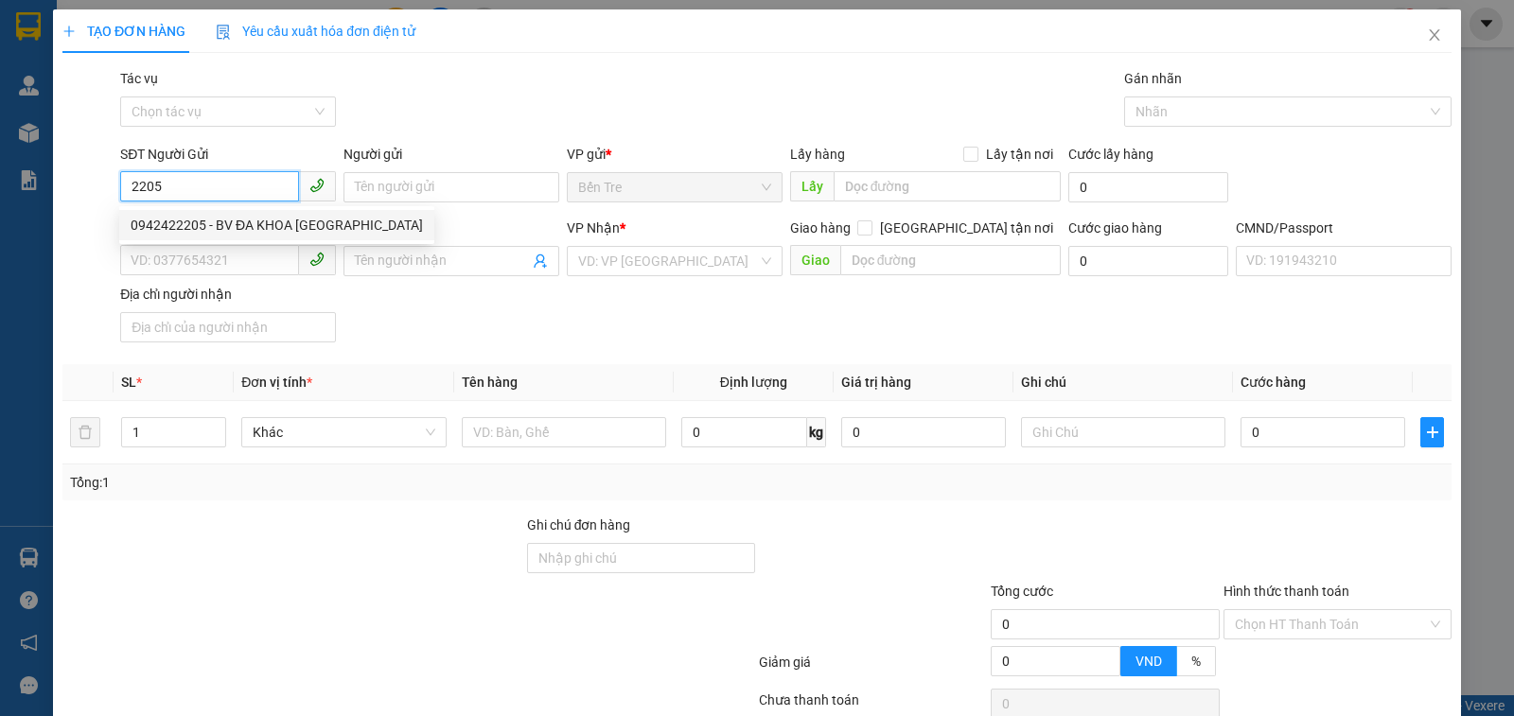
drag, startPoint x: 263, startPoint y: 224, endPoint x: 194, endPoint y: 171, distance: 87.1
click at [202, 174] on body "Kết quả tìm kiếm ( 0 ) Bộ lọc No Data chi.minhtam 4 Quản Lý Quản lý khách hàng …" at bounding box center [757, 358] width 1514 height 716
click at [181, 177] on input "2205" at bounding box center [209, 186] width 179 height 30
click at [180, 185] on input "205" at bounding box center [209, 186] width 179 height 30
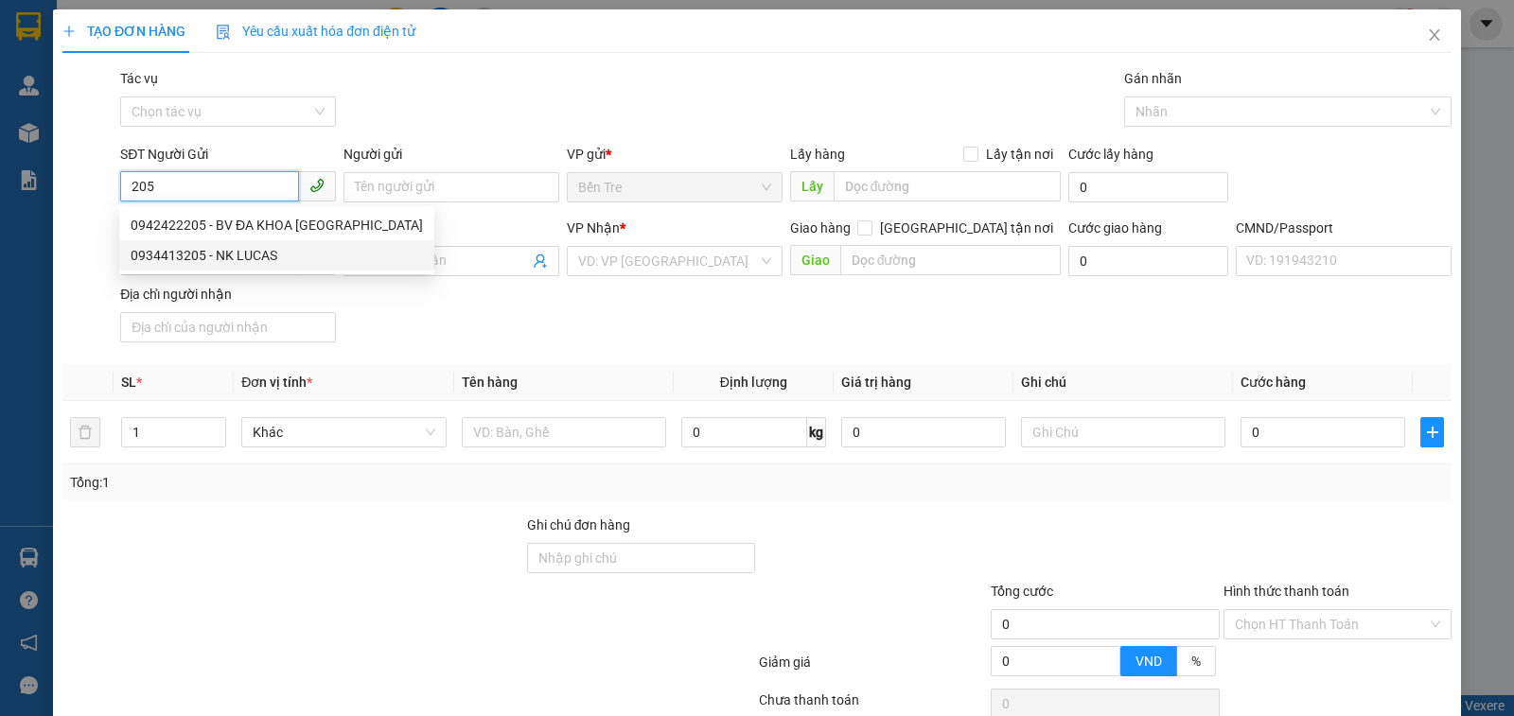
drag, startPoint x: 233, startPoint y: 261, endPoint x: 484, endPoint y: 288, distance: 253.1
click at [234, 259] on div "0934413205 - NK LUCAS" at bounding box center [277, 255] width 292 height 21
type input "0934413205"
type input "NK LUCAS"
type input "0961632203"
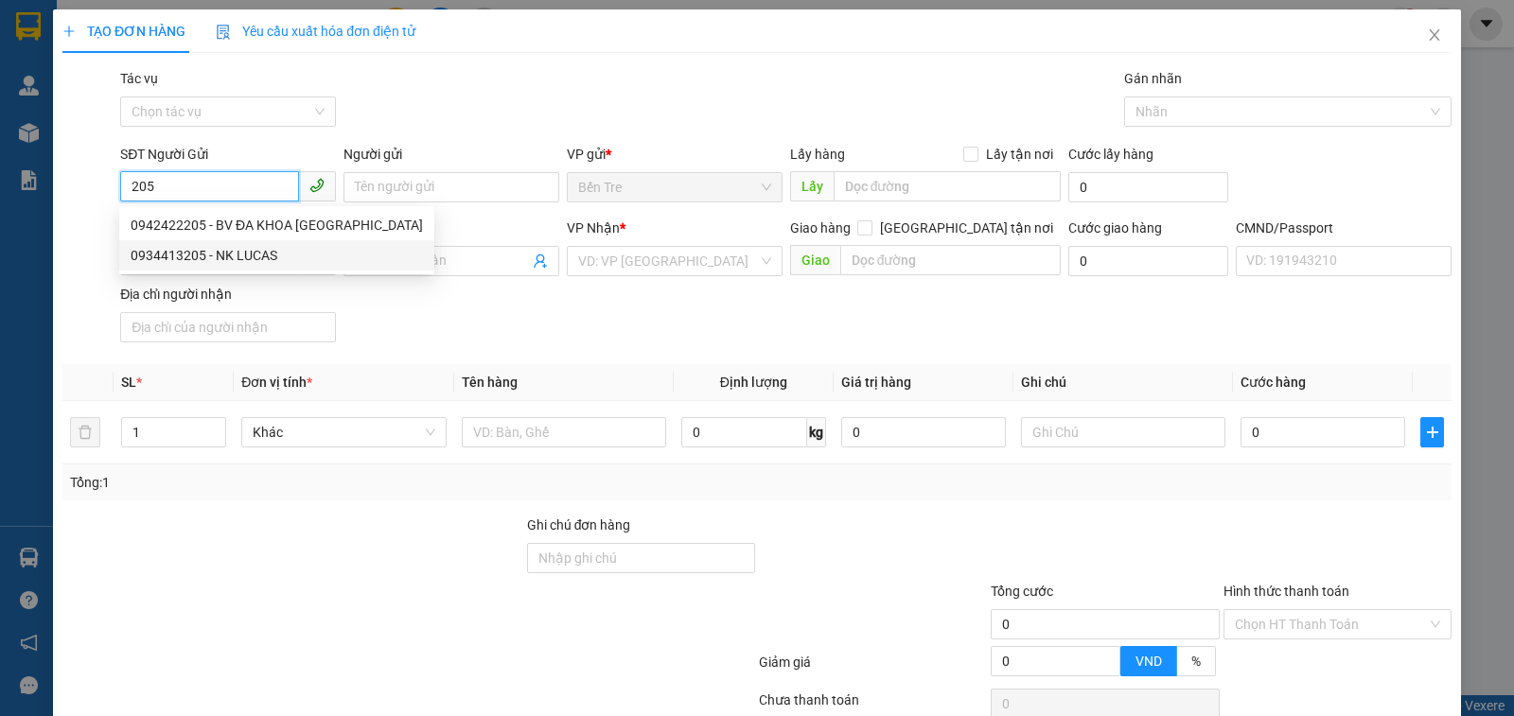
type input "MINH CƯỜNG"
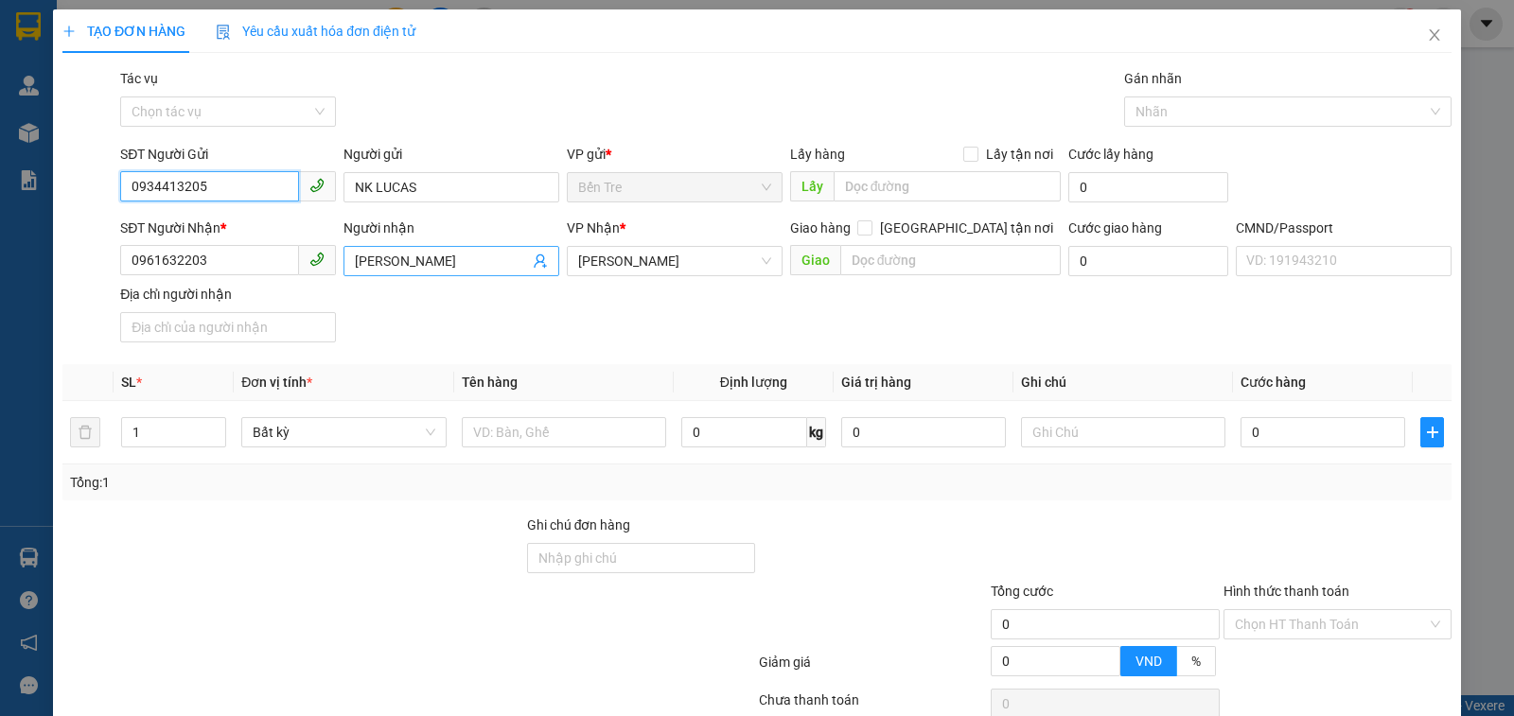
type input "0934413205"
click at [533, 265] on icon "user-add" at bounding box center [540, 261] width 15 height 15
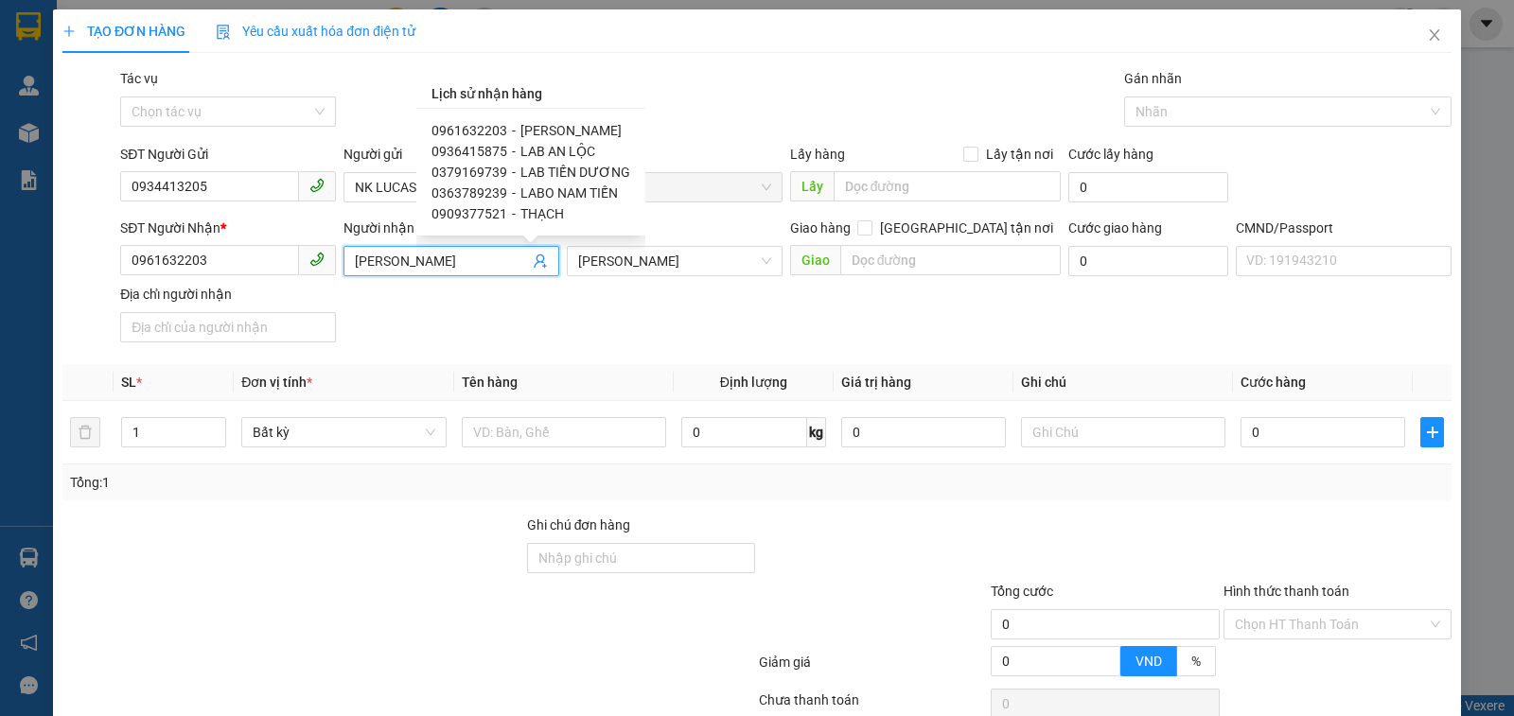
click at [563, 151] on span "LAB AN LỘC" at bounding box center [557, 151] width 75 height 15
type input "0936415875"
type input "LAB AN LỘC"
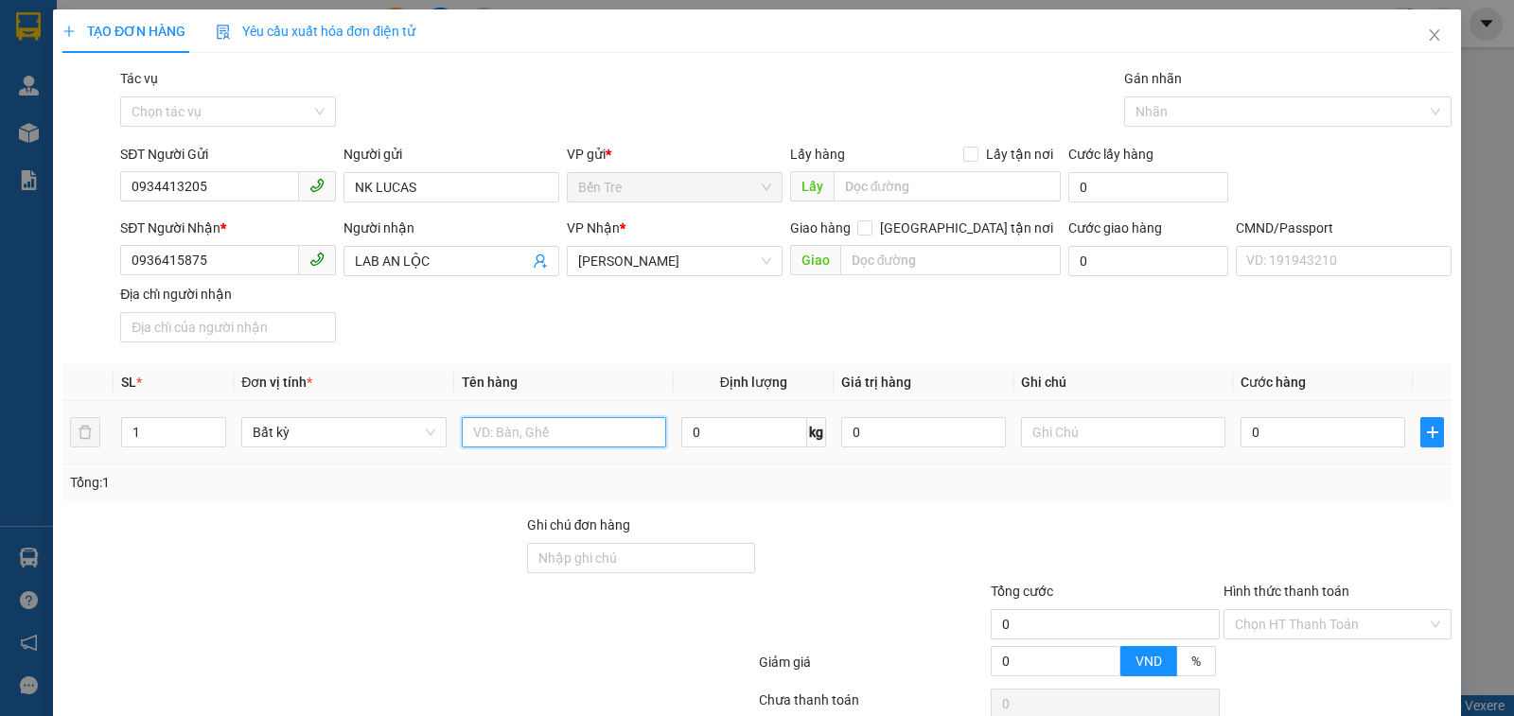
click at [557, 442] on input "text" at bounding box center [564, 432] width 204 height 30
type input "1 hộp np"
click at [1309, 442] on input "0" at bounding box center [1322, 432] width 165 height 30
type input "2"
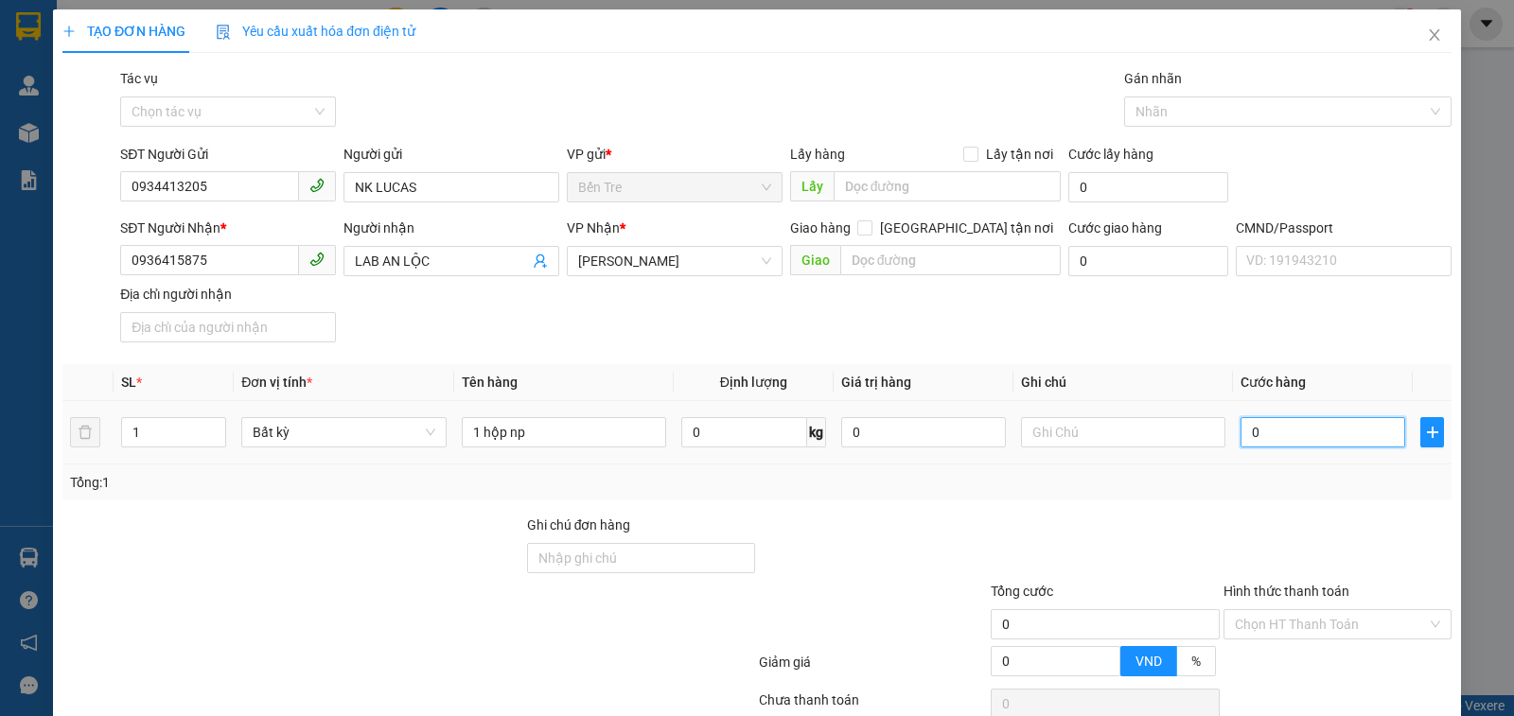
type input "2"
type input "20"
type input "20.000"
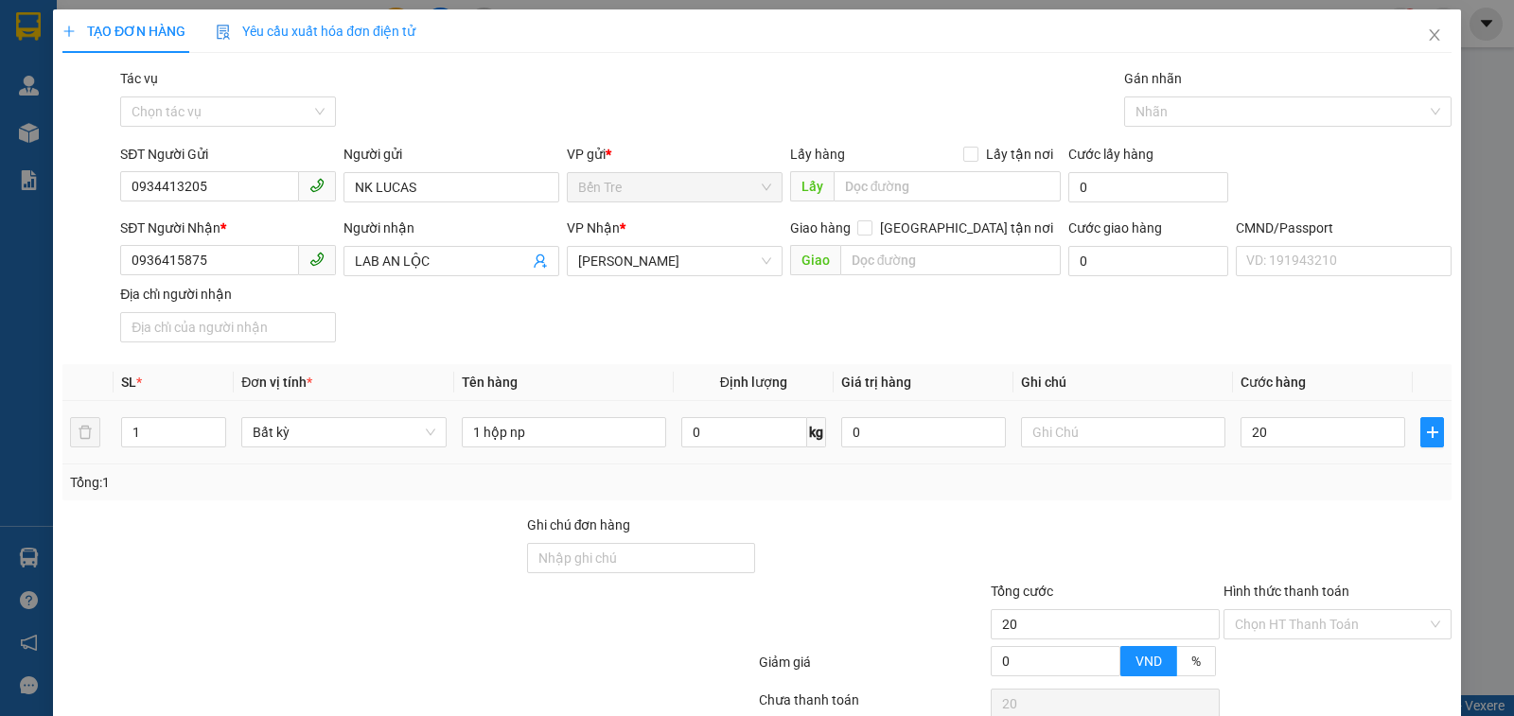
type input "20.000"
drag, startPoint x: 1280, startPoint y: 486, endPoint x: 1172, endPoint y: 457, distance: 111.8
click at [1271, 486] on div "Tổng: 1" at bounding box center [757, 482] width 1374 height 21
click at [1095, 436] on input "text" at bounding box center [1123, 432] width 204 height 30
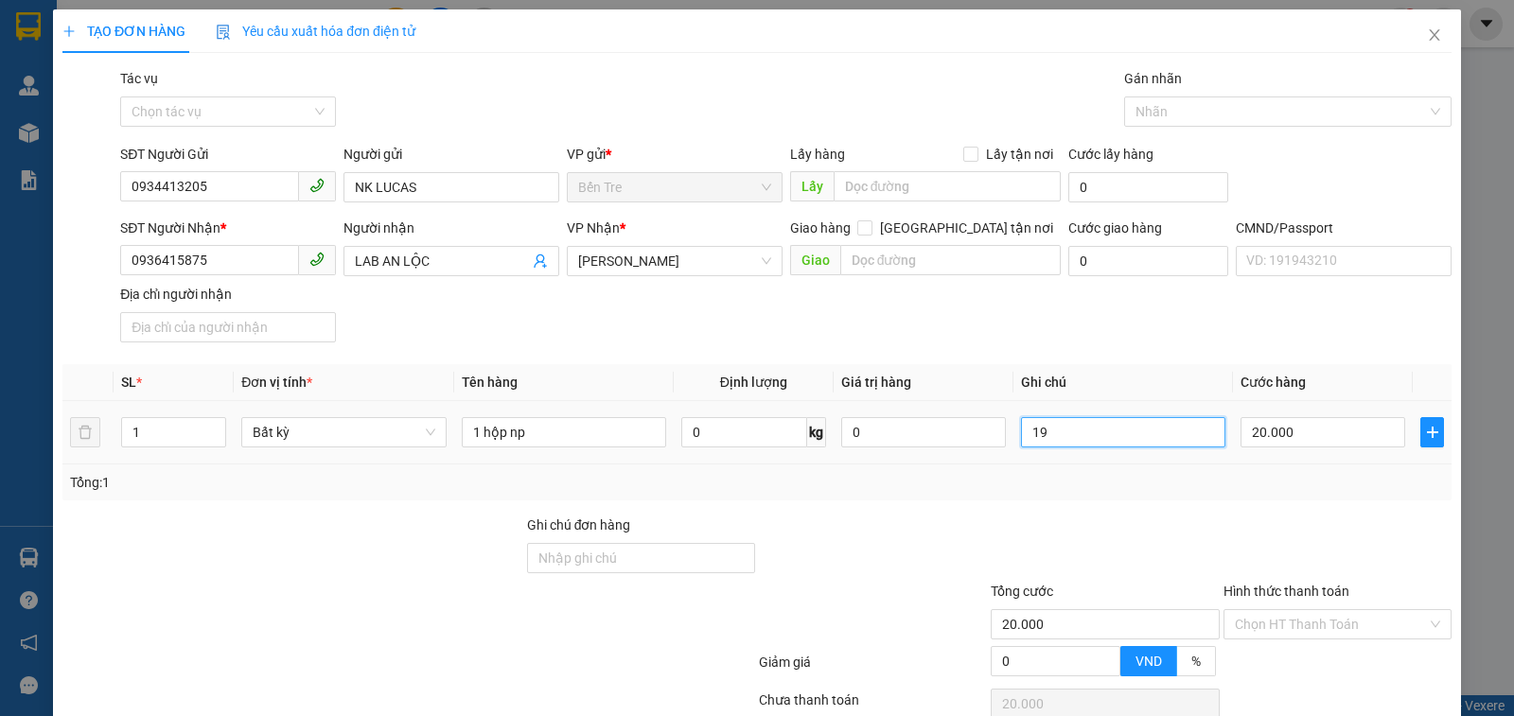
type input "1"
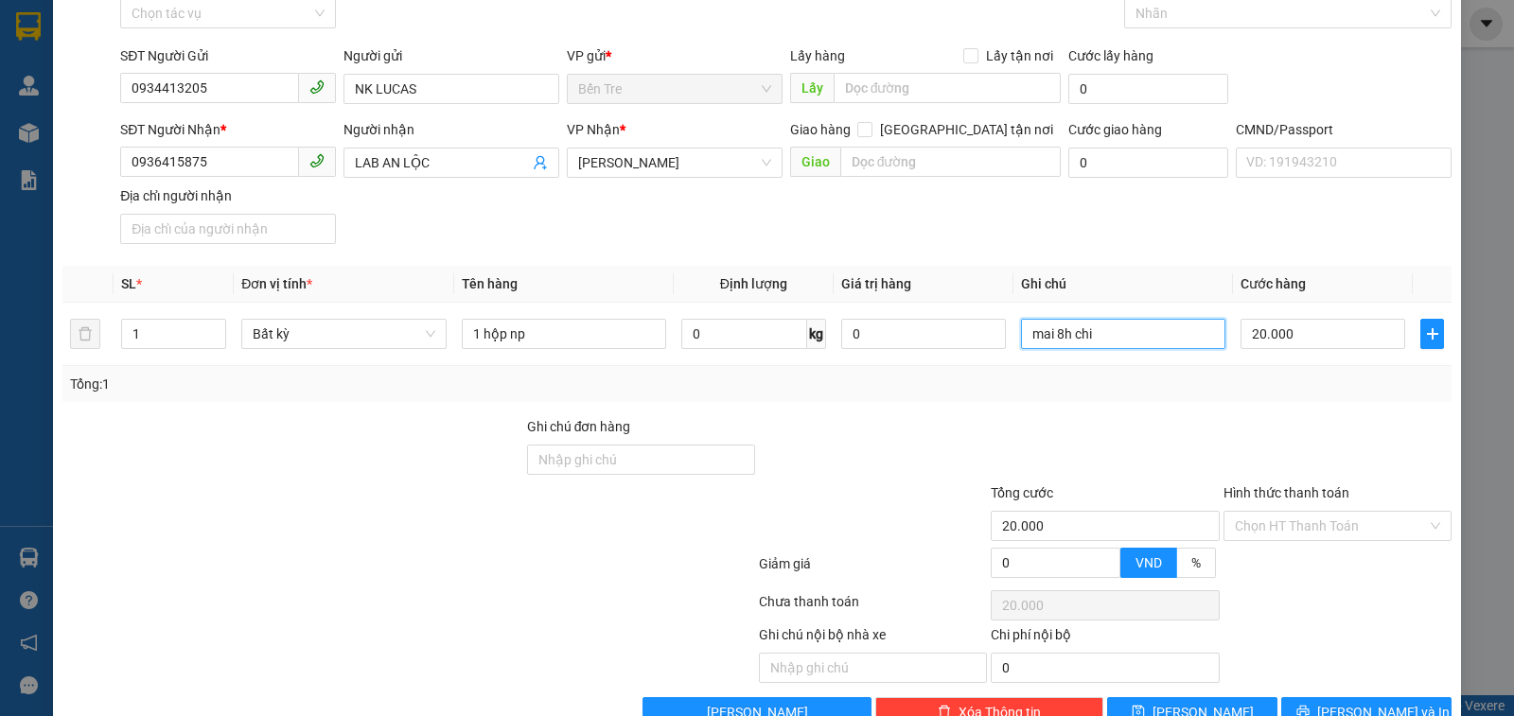
scroll to position [147, 0]
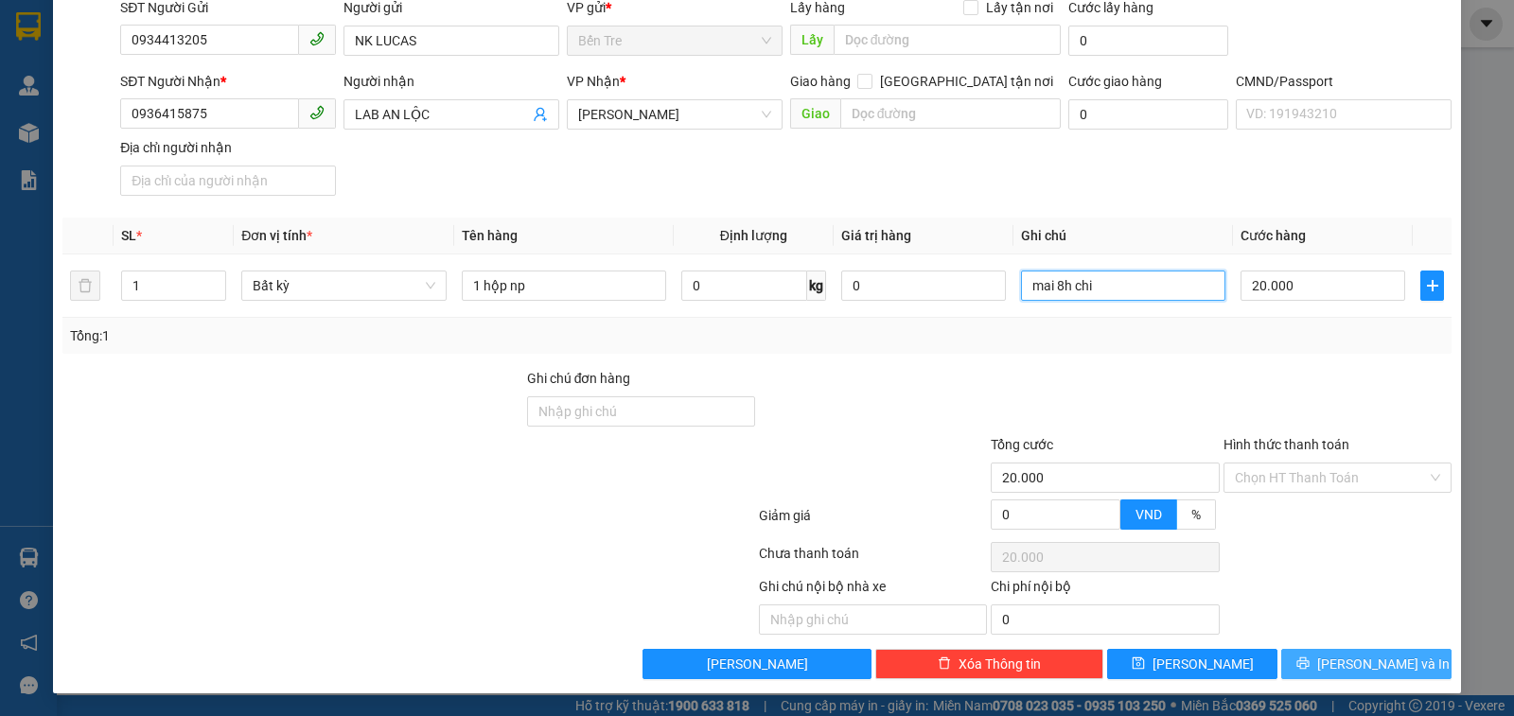
type input "mai 8h chi"
click at [1334, 653] on button "Lưu và In" at bounding box center [1366, 664] width 170 height 30
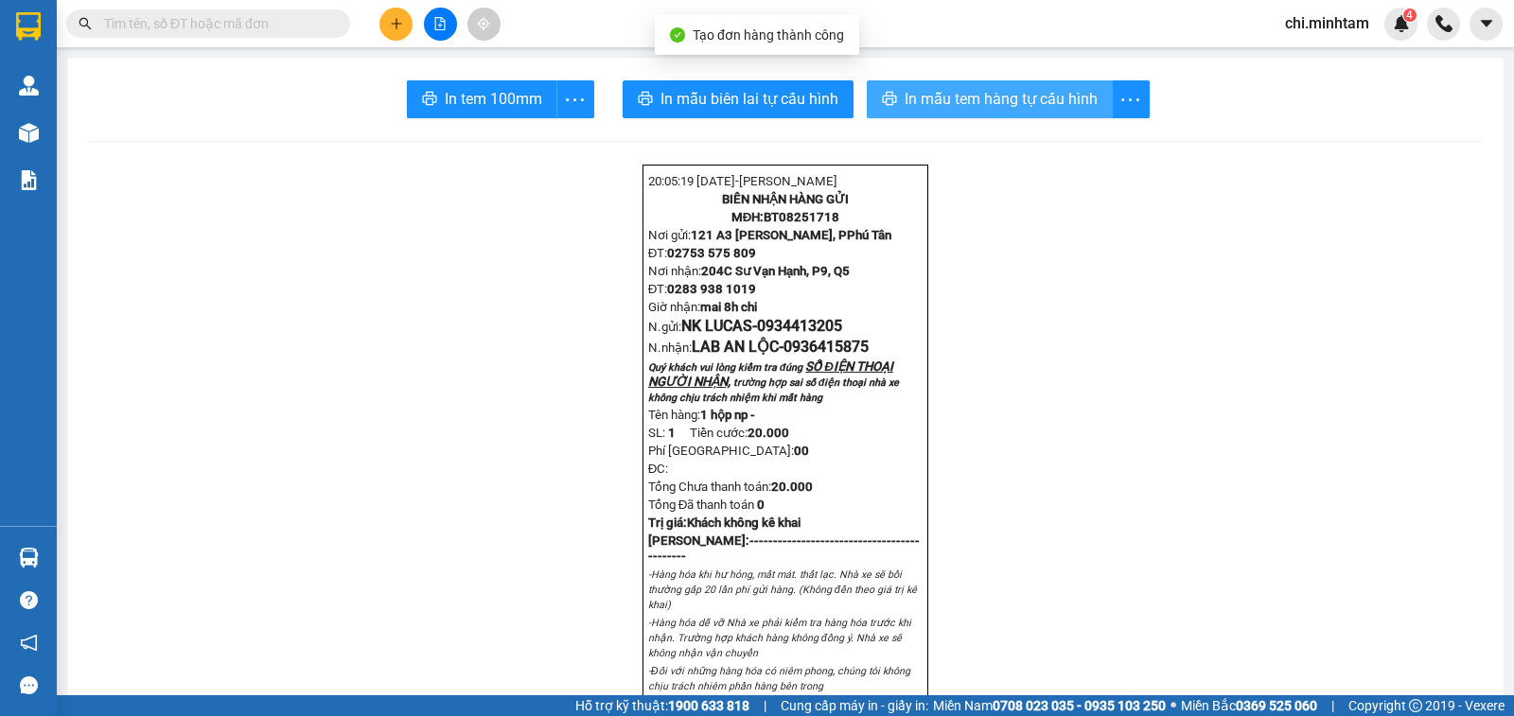
click at [1033, 89] on span "In mẫu tem hàng tự cấu hình" at bounding box center [1001, 99] width 193 height 24
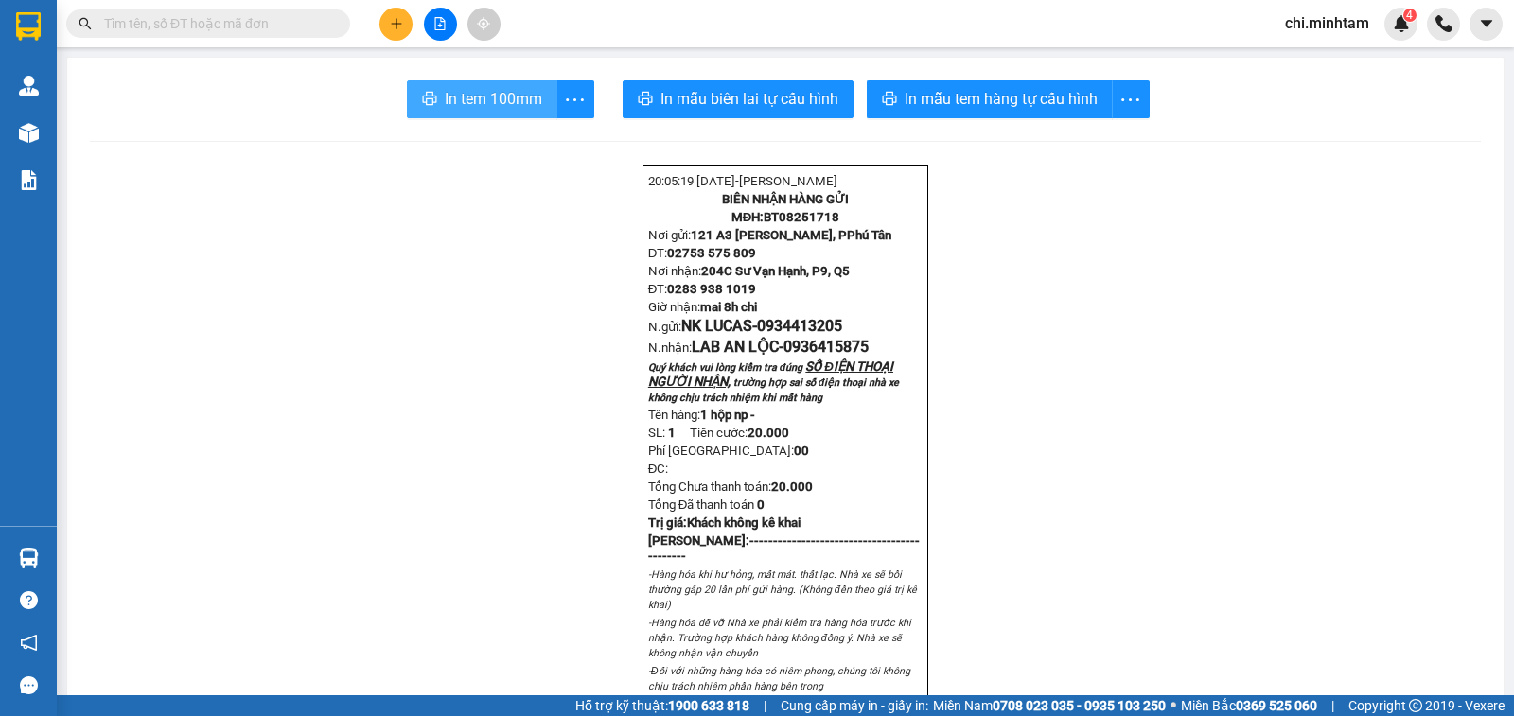
click at [477, 101] on span "In tem 100mm" at bounding box center [493, 99] width 97 height 24
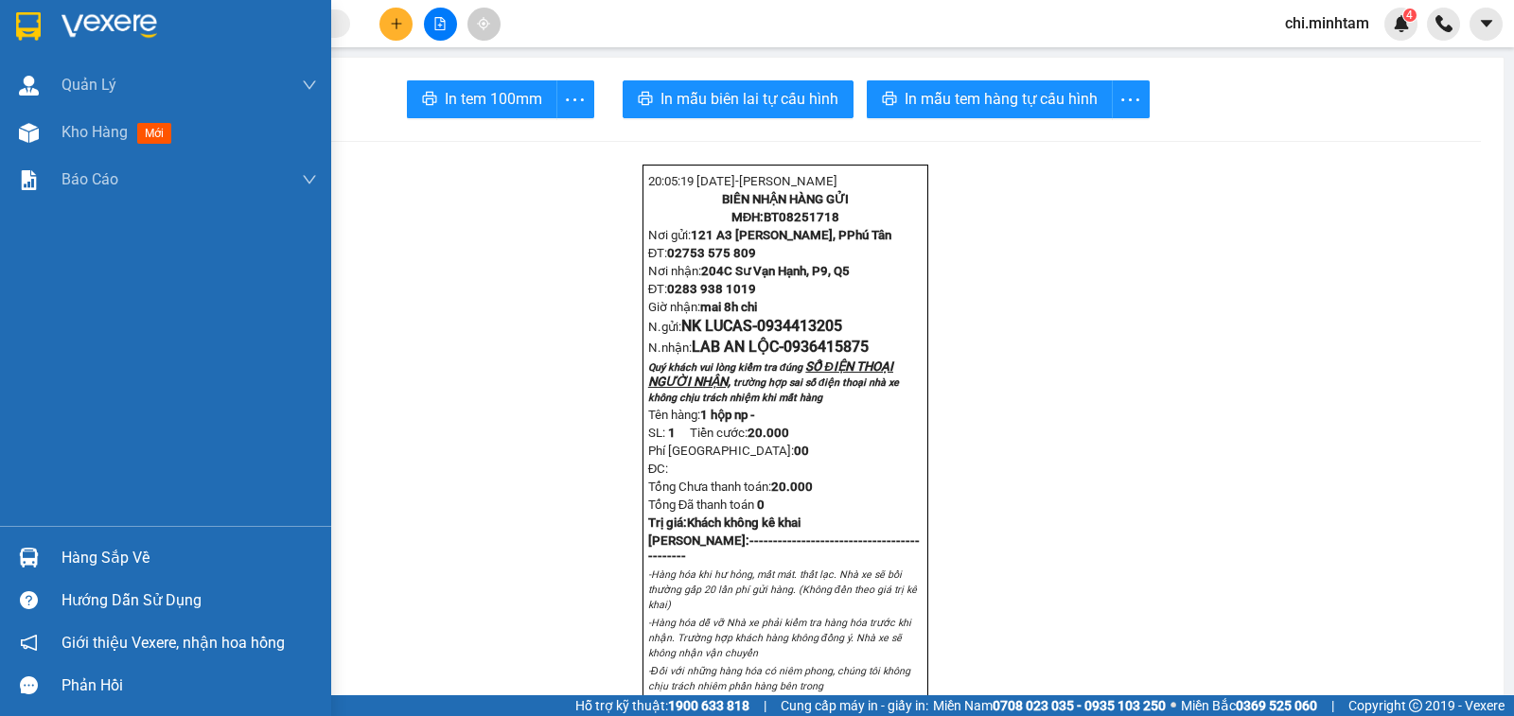
click at [32, 23] on img at bounding box center [28, 26] width 25 height 28
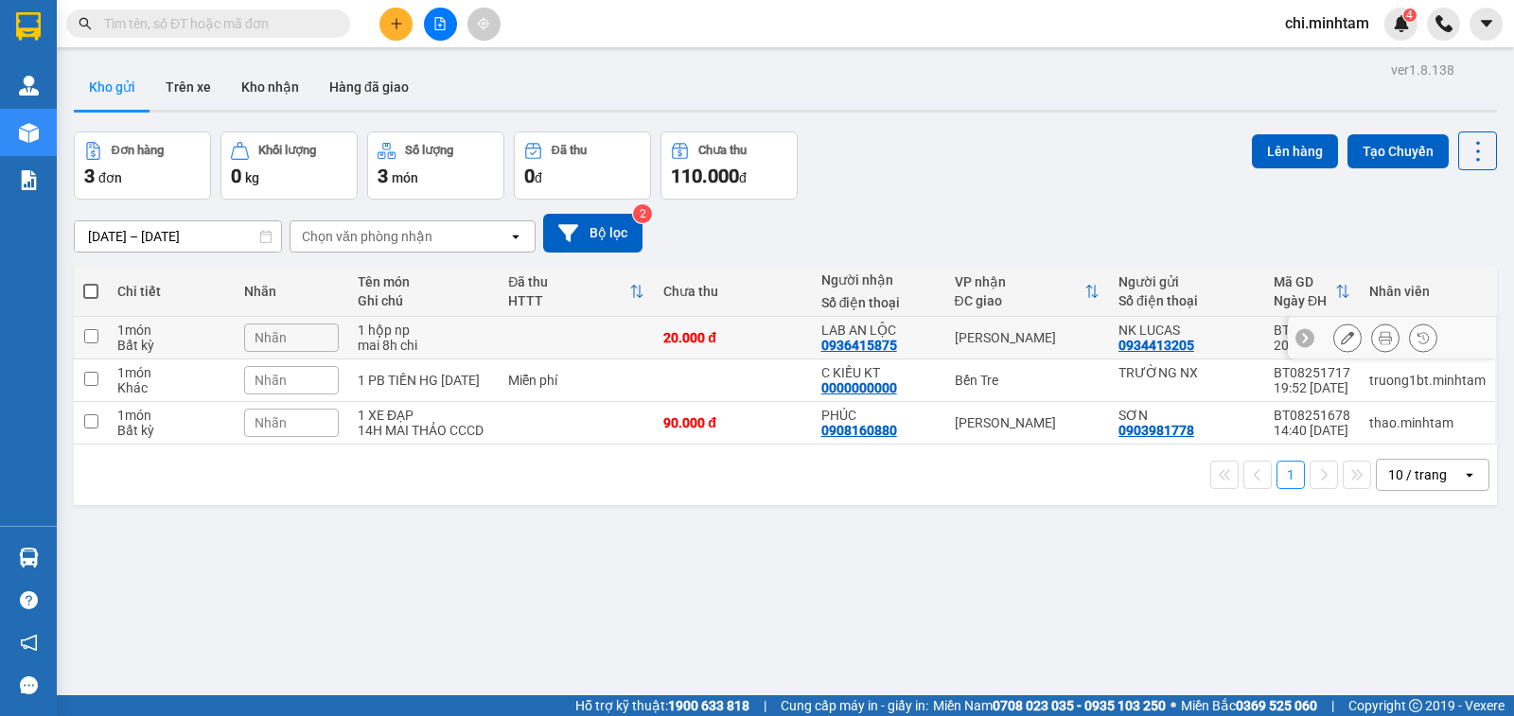
click at [237, 336] on td "Nhãn" at bounding box center [292, 338] width 114 height 43
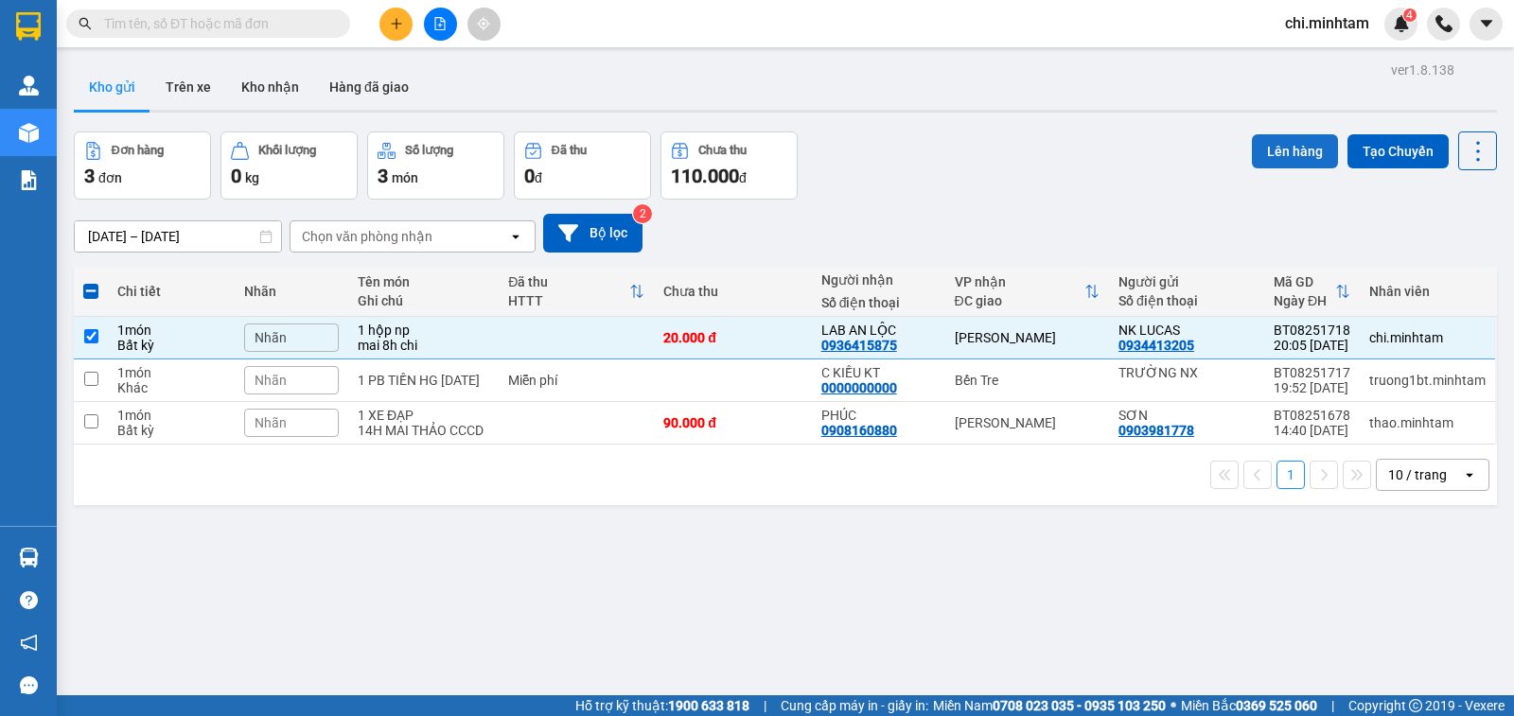
click at [1270, 154] on button "Lên hàng" at bounding box center [1295, 151] width 86 height 34
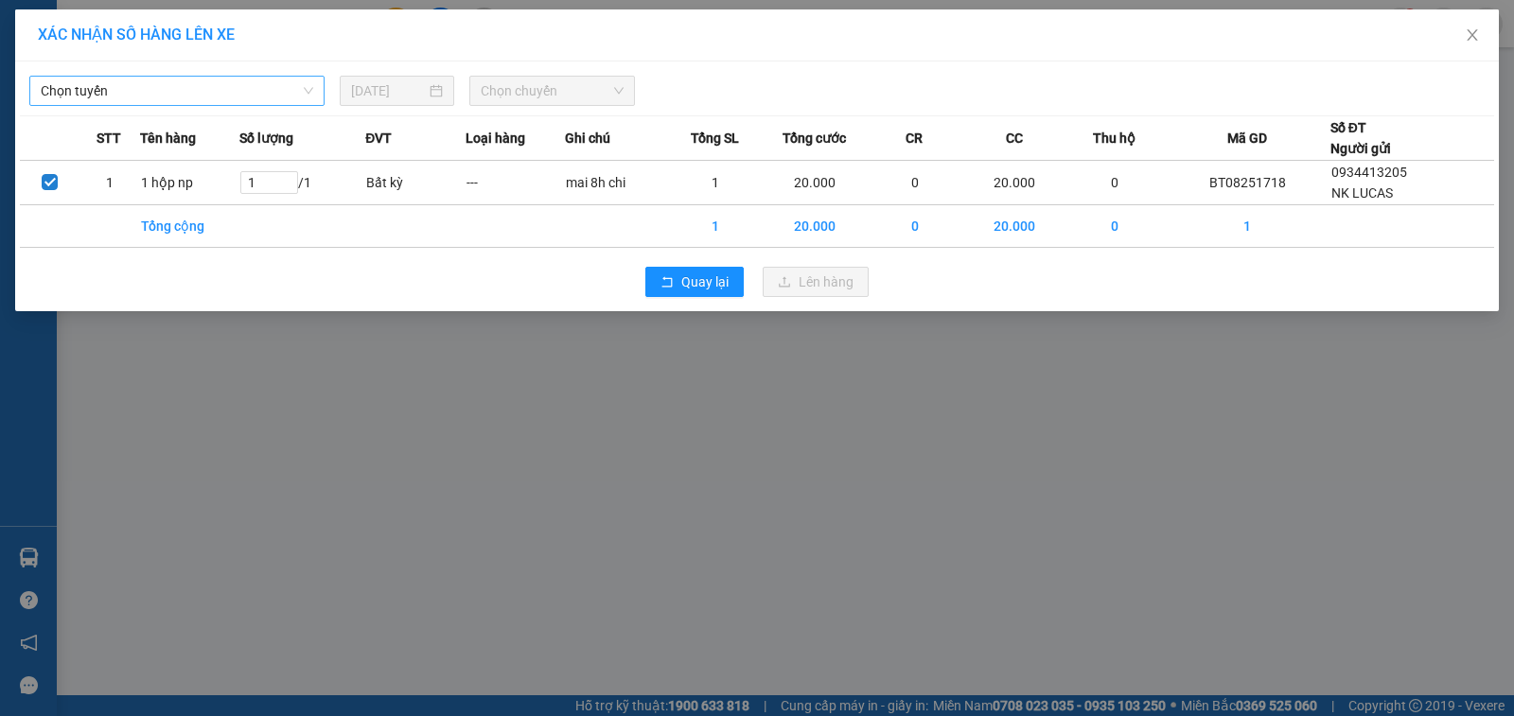
click at [151, 93] on span "Chọn tuyến" at bounding box center [177, 91] width 272 height 28
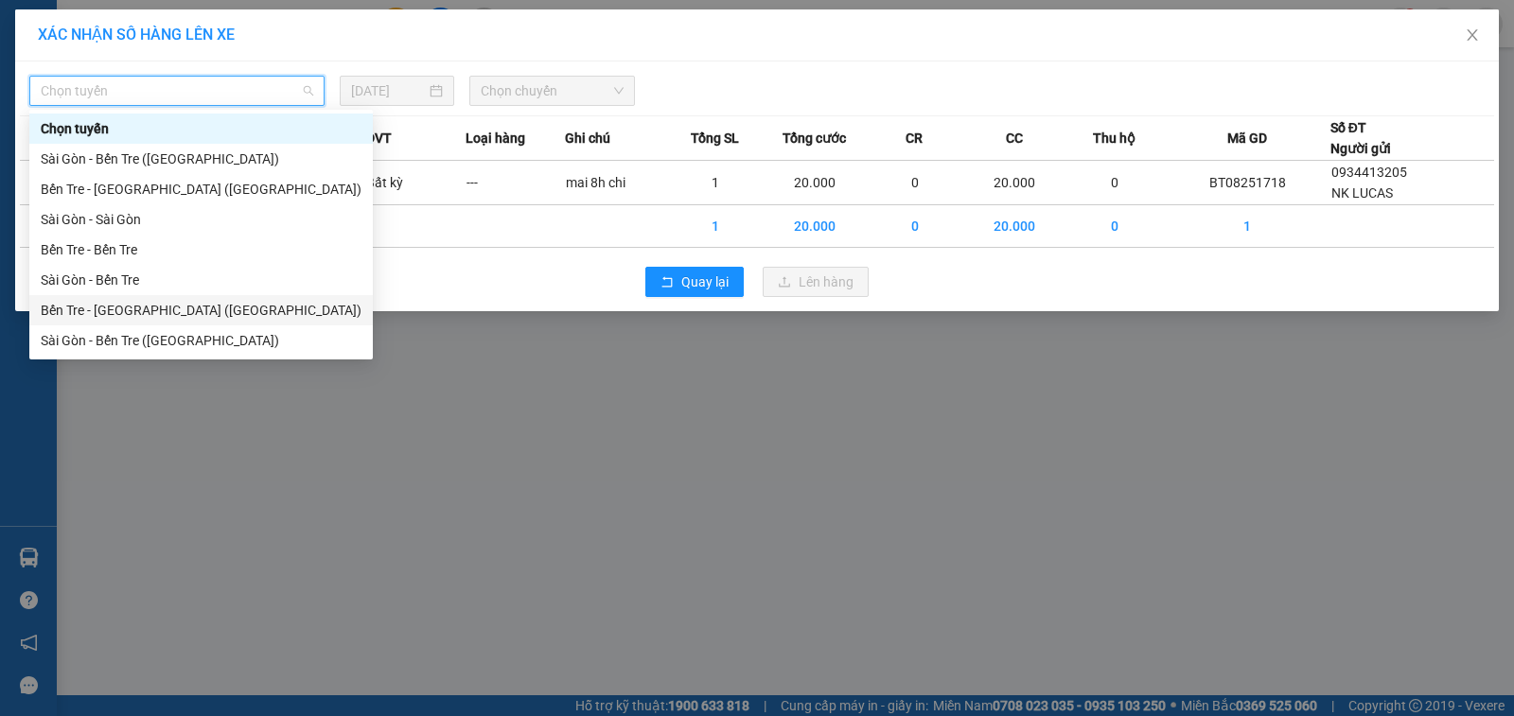
click at [112, 300] on div "Bến Tre - Sài Gòn (CT)" at bounding box center [201, 310] width 321 height 21
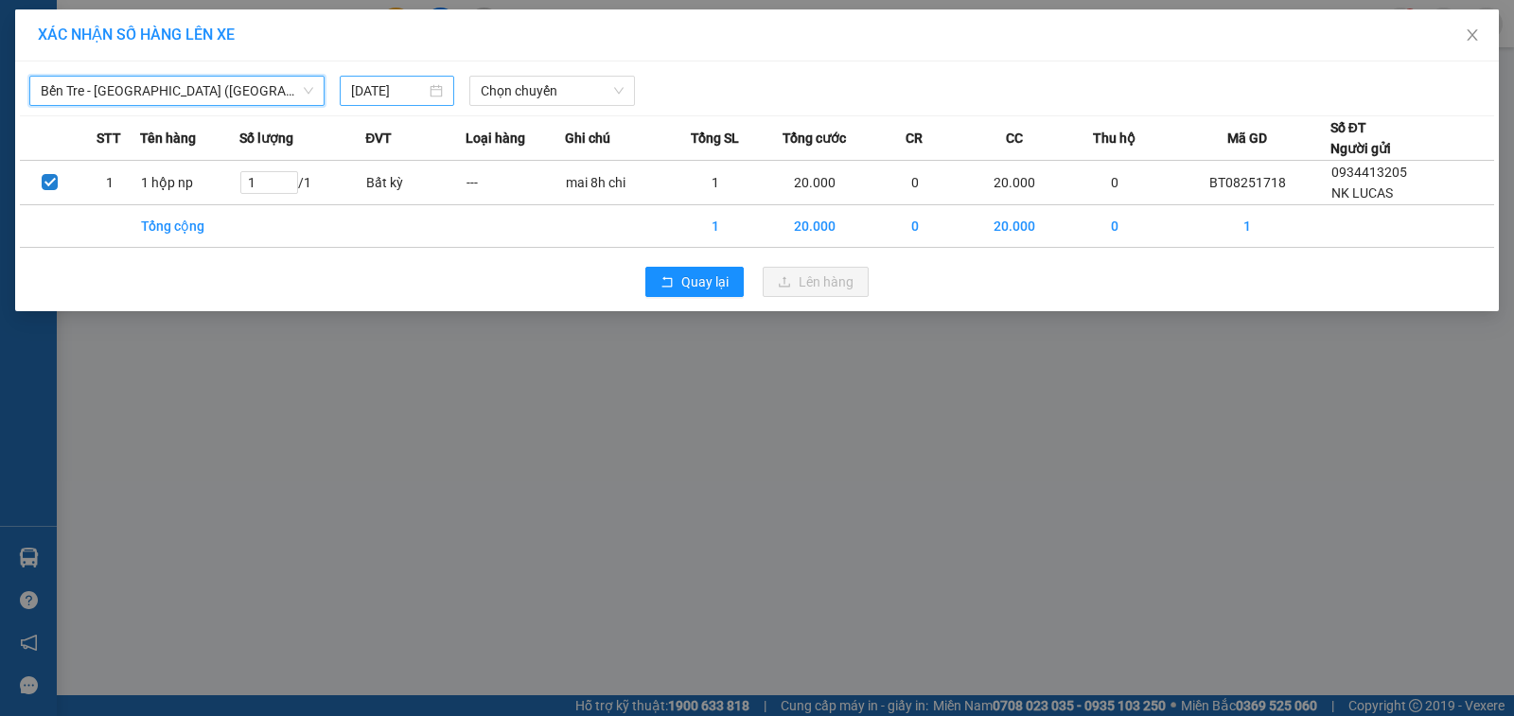
click at [407, 79] on div "14/08/2025" at bounding box center [397, 91] width 114 height 30
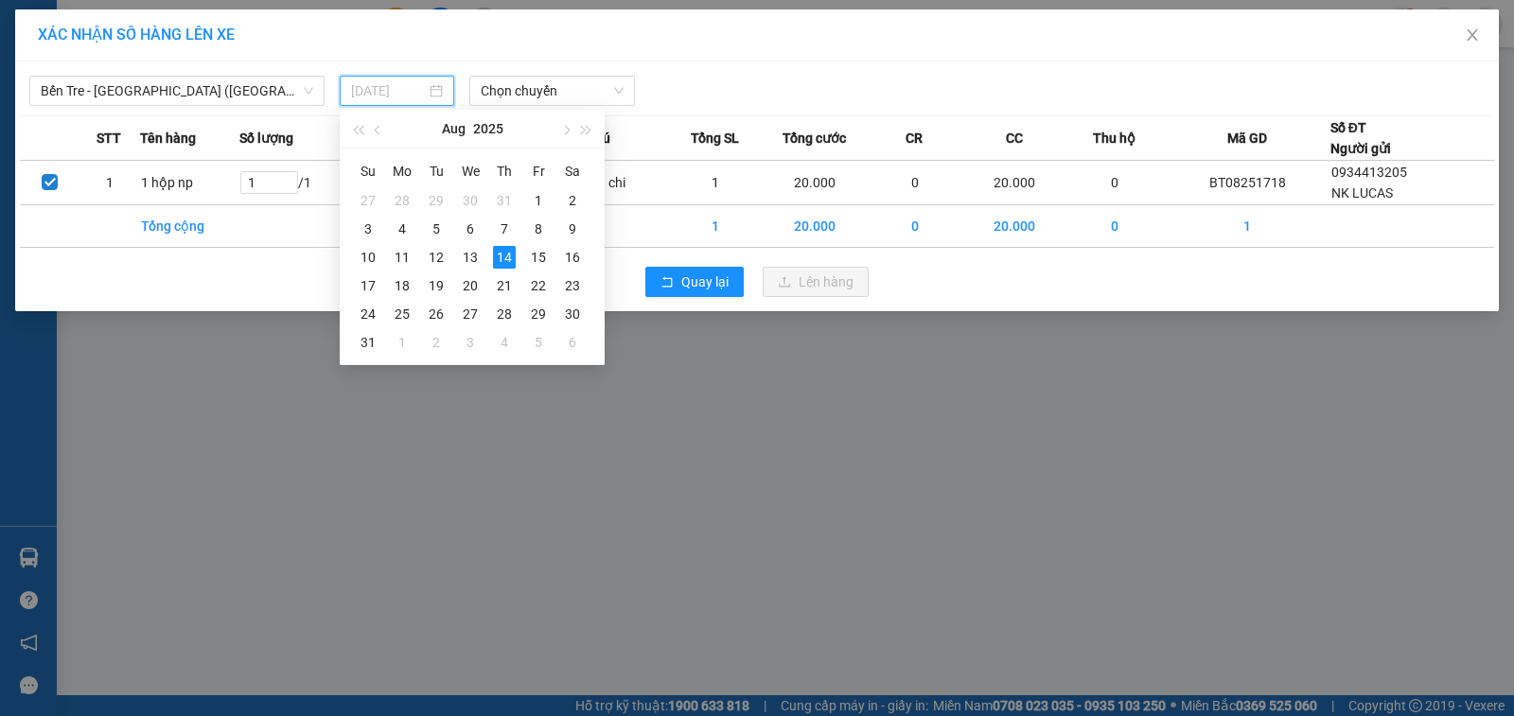
drag, startPoint x: 539, startPoint y: 260, endPoint x: 556, endPoint y: 235, distance: 30.7
click at [542, 256] on div "15" at bounding box center [538, 257] width 23 height 23
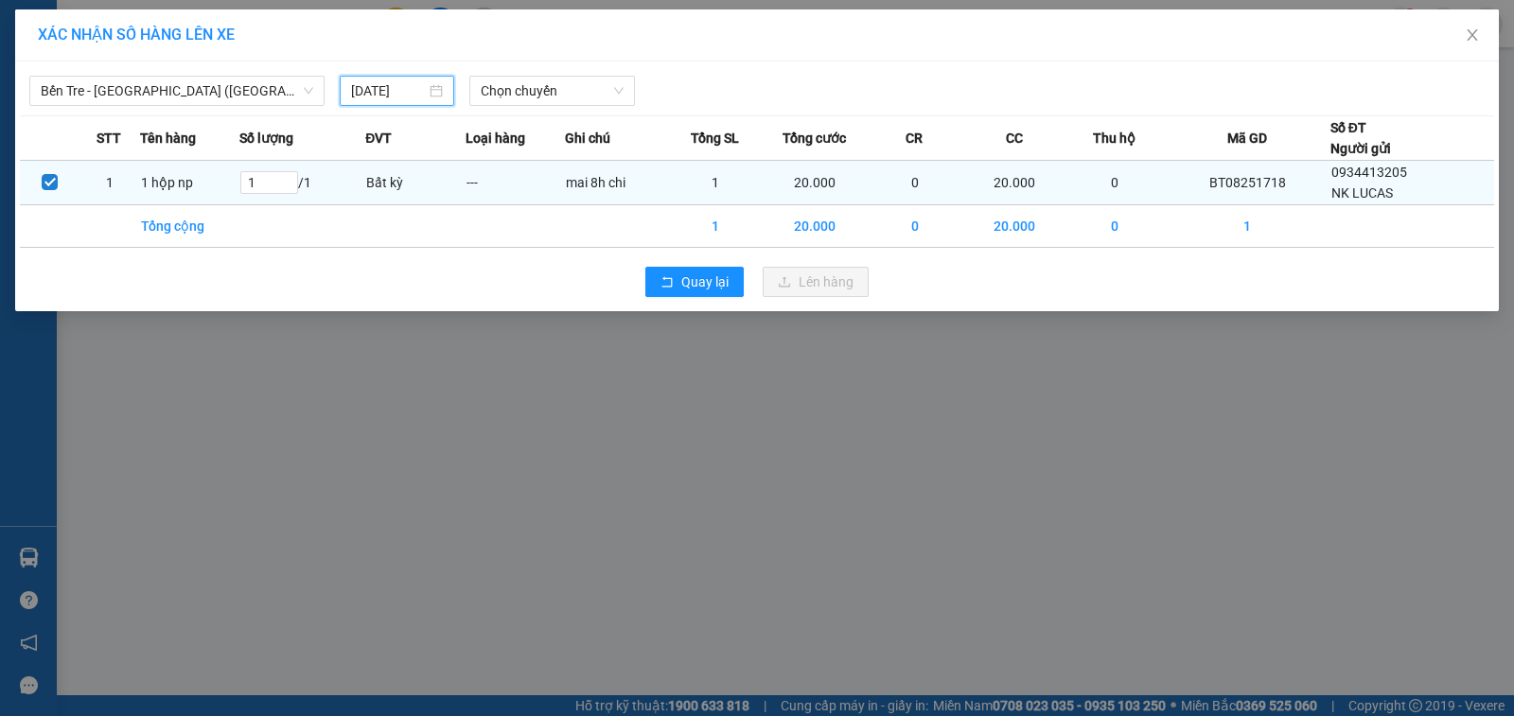
type input "15/08/2025"
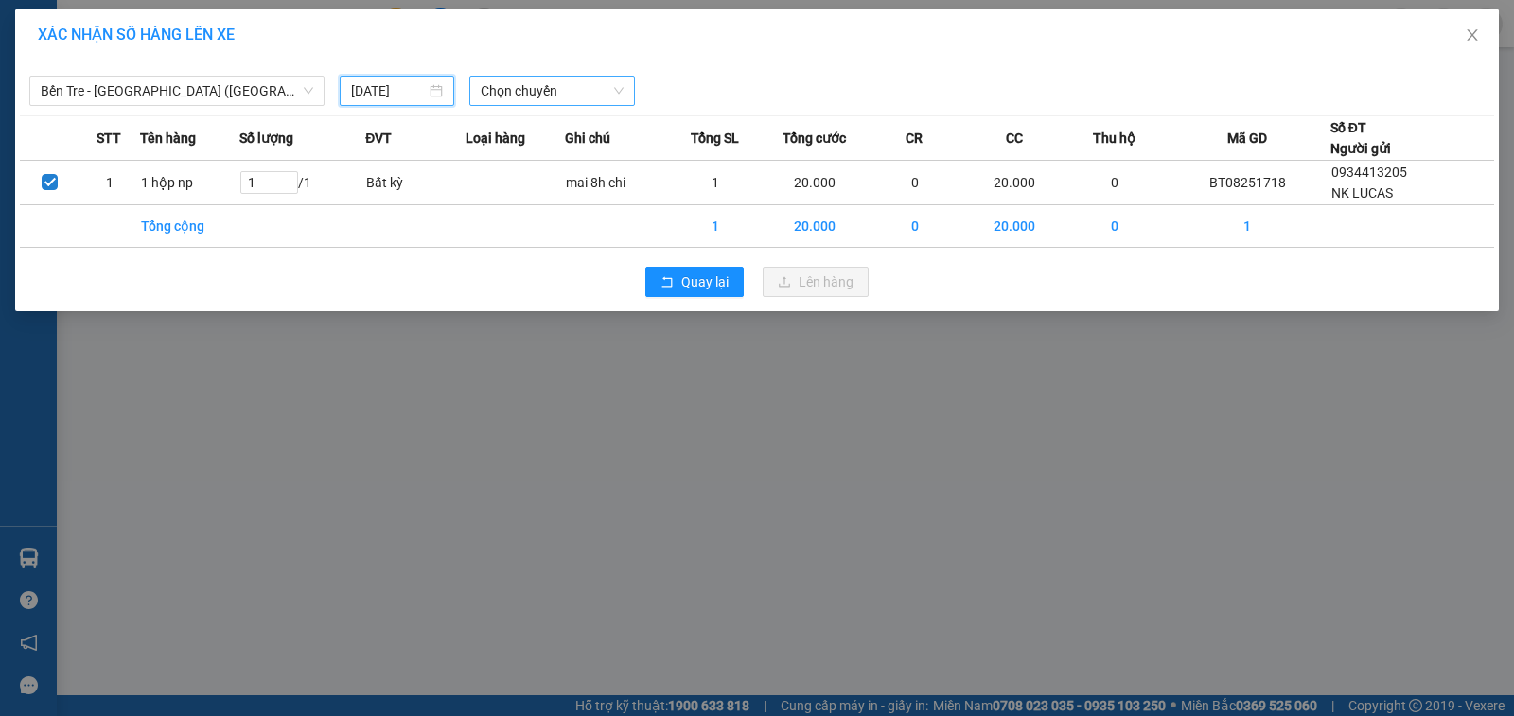
click at [579, 93] on span "Chọn chuyến" at bounding box center [552, 91] width 143 height 28
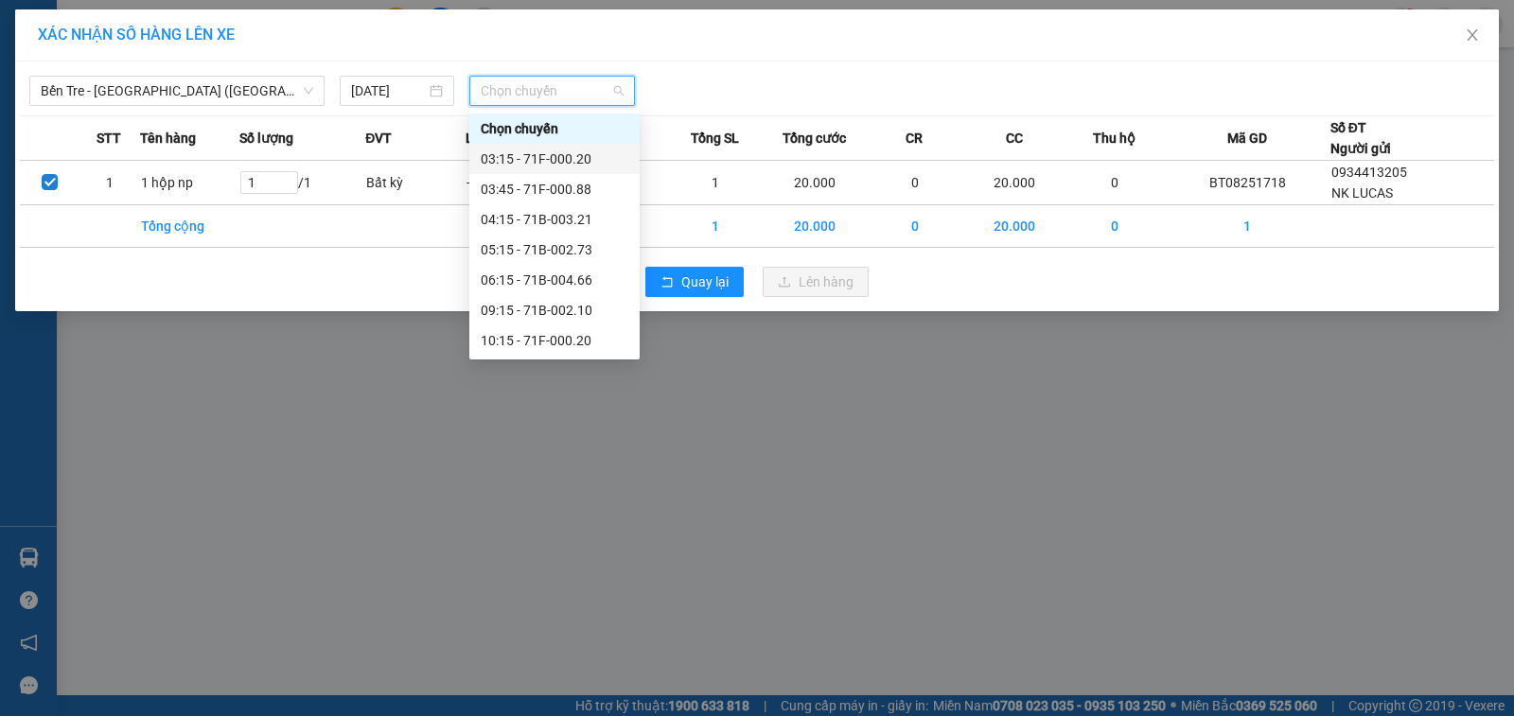
click at [571, 163] on div "03:15 - 71F-000.20" at bounding box center [555, 159] width 148 height 21
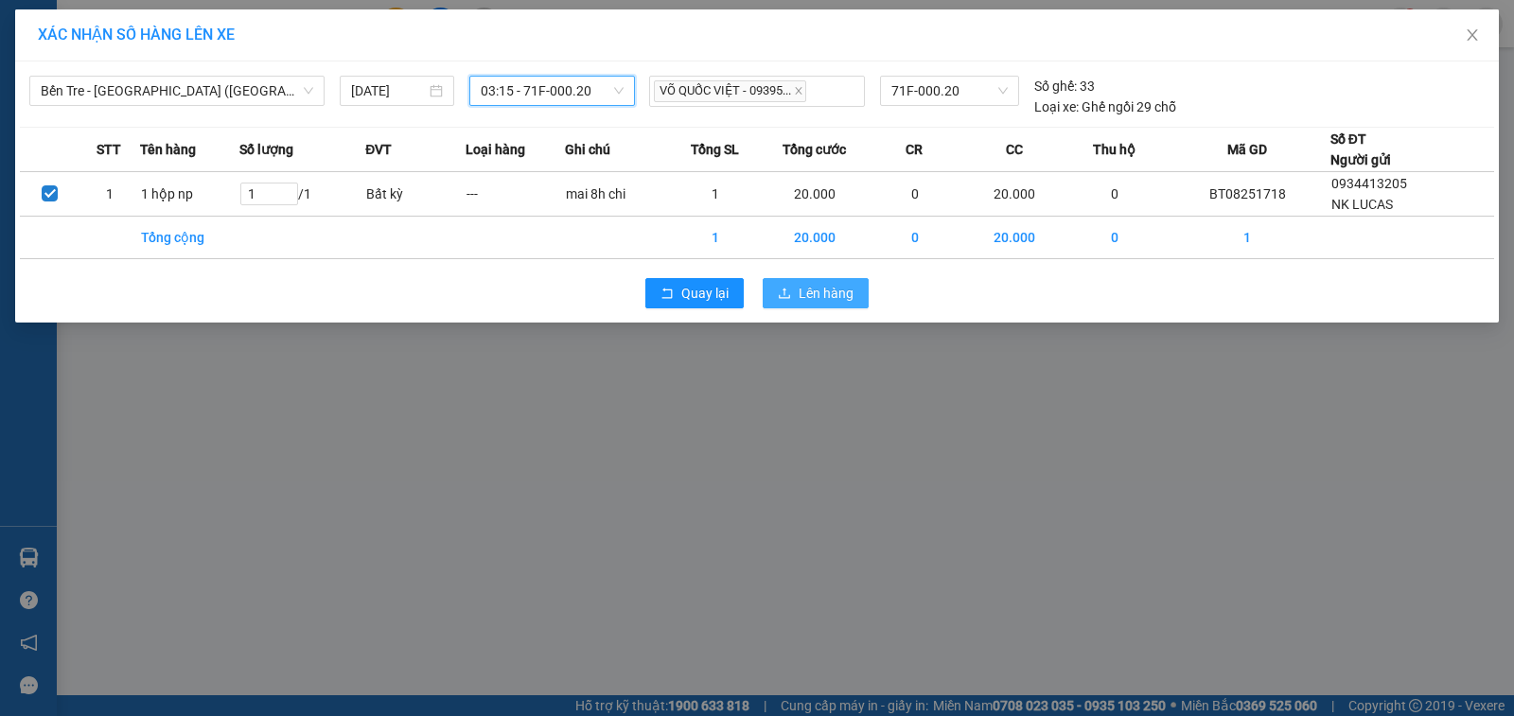
click at [829, 292] on span "Lên hàng" at bounding box center [826, 293] width 55 height 21
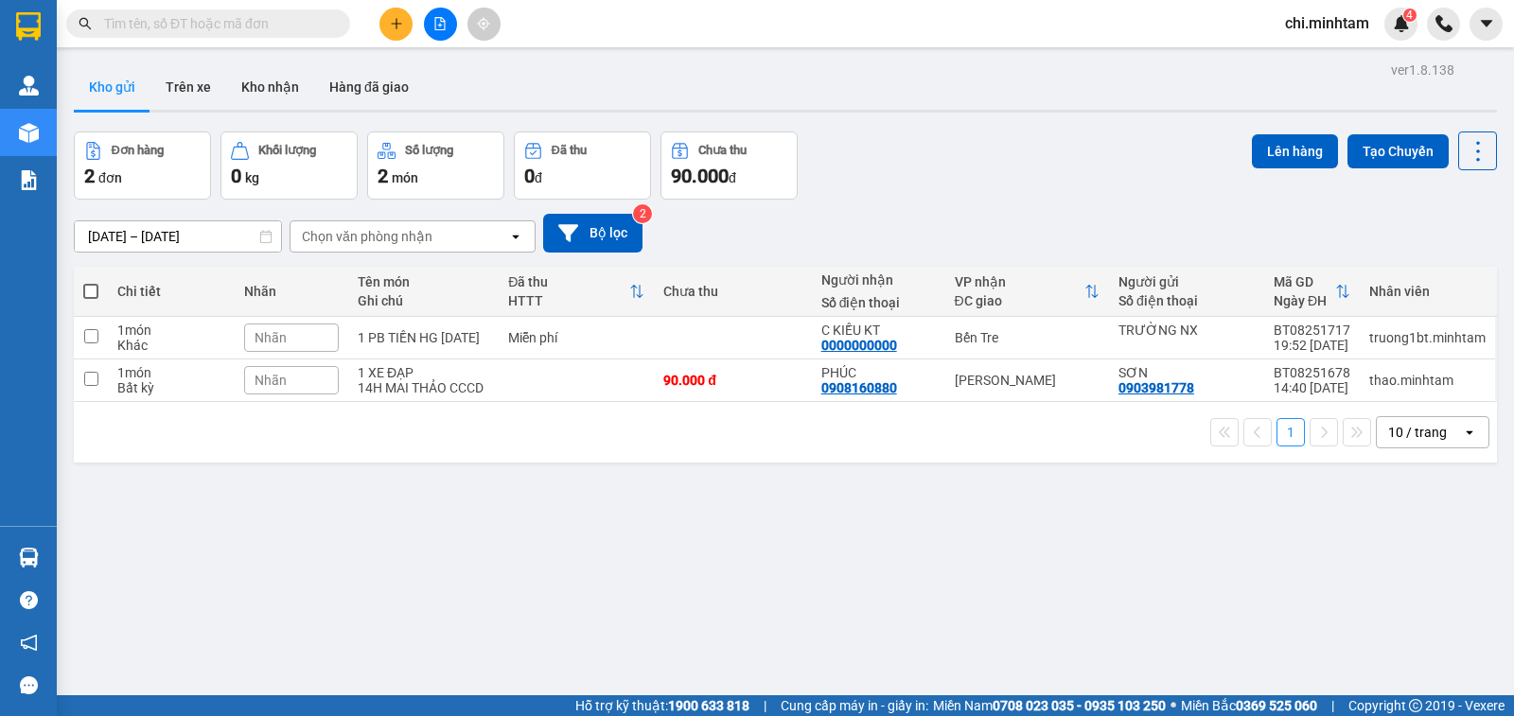
click at [1298, 20] on span "chi.minhtam" at bounding box center [1327, 23] width 114 height 24
click at [1314, 60] on span "Đăng xuất" at bounding box center [1338, 58] width 79 height 21
